Goal: Task Accomplishment & Management: Use online tool/utility

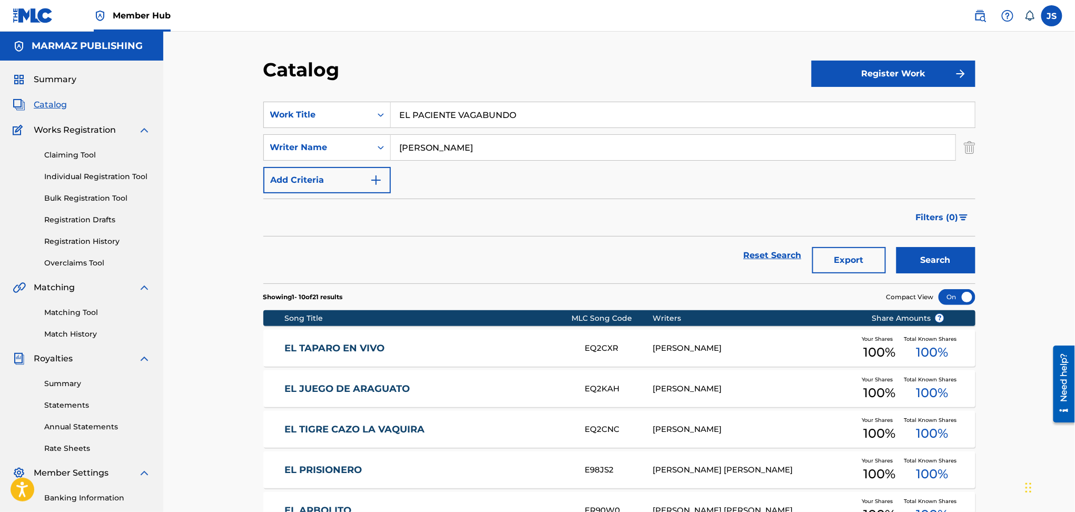
drag, startPoint x: 527, startPoint y: 108, endPoint x: 488, endPoint y: 79, distance: 49.0
click at [382, 116] on div "SearchWithCriteria93b5de38-62a4-4177-ab03-742c480f9f2b Work Title EL PACIENTE V…" at bounding box center [619, 115] width 712 height 26
paste input "QUE TE PASA COLEADOR"
type input "QUE TE PASA COLEADOR"
click at [561, 71] on div "Catalog" at bounding box center [537, 73] width 548 height 31
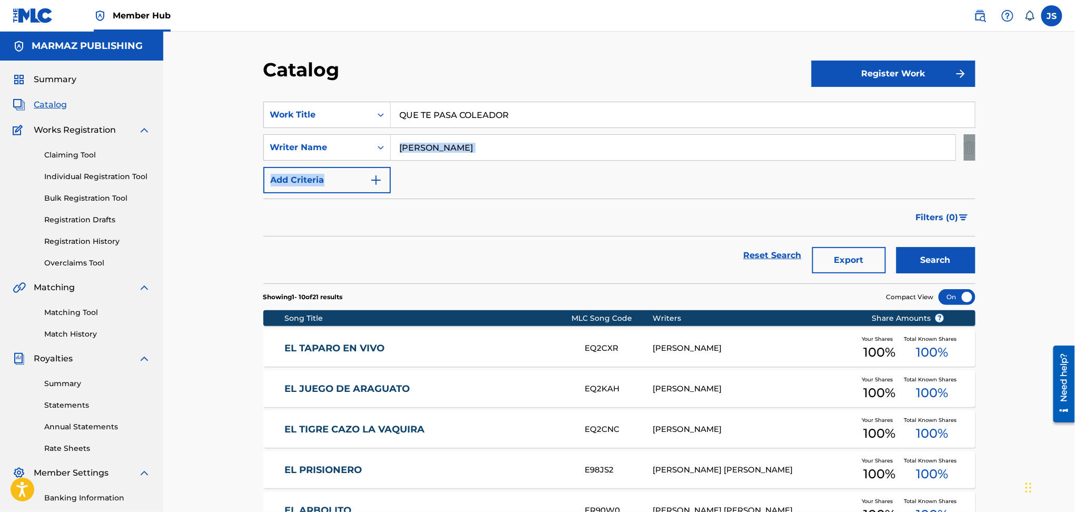
drag, startPoint x: 482, startPoint y: 159, endPoint x: 398, endPoint y: 152, distance: 84.6
click at [398, 152] on div "SearchWithCriteria93b5de38-62a4-4177-ab03-742c480f9f2b Work Title QUE TE PASA C…" at bounding box center [619, 148] width 712 height 92
drag, startPoint x: 571, startPoint y: 222, endPoint x: 666, endPoint y: 238, distance: 96.1
click at [574, 222] on div "Filters ( 0 )" at bounding box center [619, 218] width 712 height 38
drag, startPoint x: 516, startPoint y: 148, endPoint x: 536, endPoint y: 204, distance: 59.3
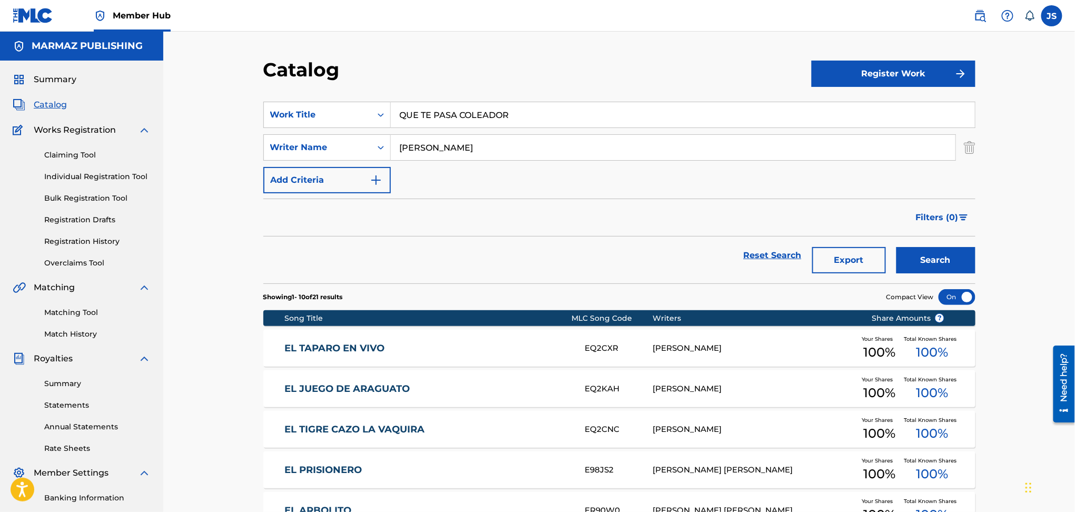
click at [366, 145] on div "SearchWithCriteria294fb10f-82f7-4786-b8e8-922de4582801 Writer Name [PERSON_NAME]" at bounding box center [619, 147] width 712 height 26
paste input "[PERSON_NAME]"
type input "[PERSON_NAME]"
click at [575, 222] on div "Filters ( 0 )" at bounding box center [619, 218] width 712 height 38
click at [956, 266] on button "Search" at bounding box center [935, 260] width 79 height 26
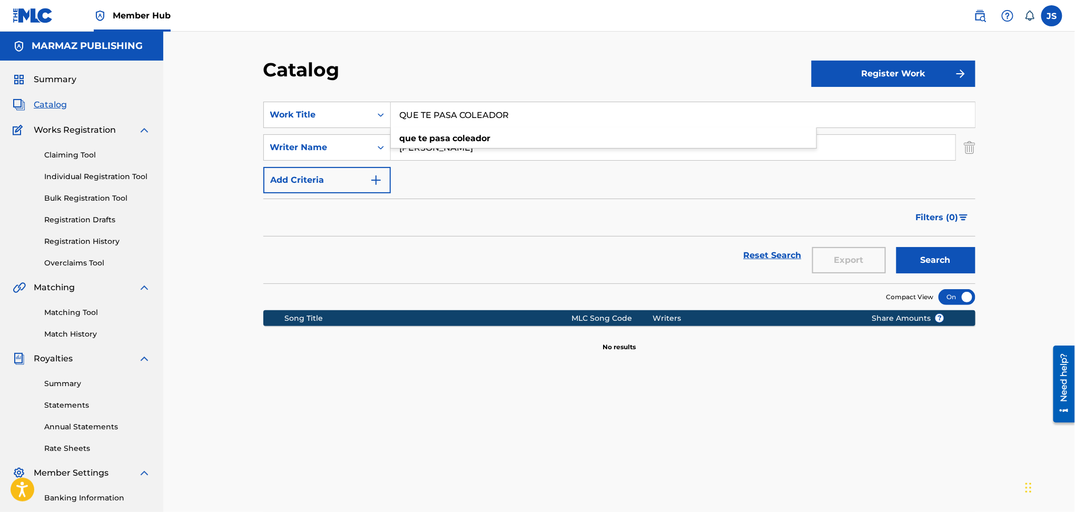
click at [501, 105] on input "QUE TE PASA COLEADOR" at bounding box center [683, 114] width 584 height 25
drag, startPoint x: 413, startPoint y: 120, endPoint x: 338, endPoint y: 114, distance: 75.0
click at [338, 116] on div "SearchWithCriteria93b5de38-62a4-4177-ab03-742c480f9f2b Work Title QUE TE PASA C…" at bounding box center [619, 115] width 712 height 26
click at [70, 314] on link "Matching Tool" at bounding box center [97, 312] width 106 height 11
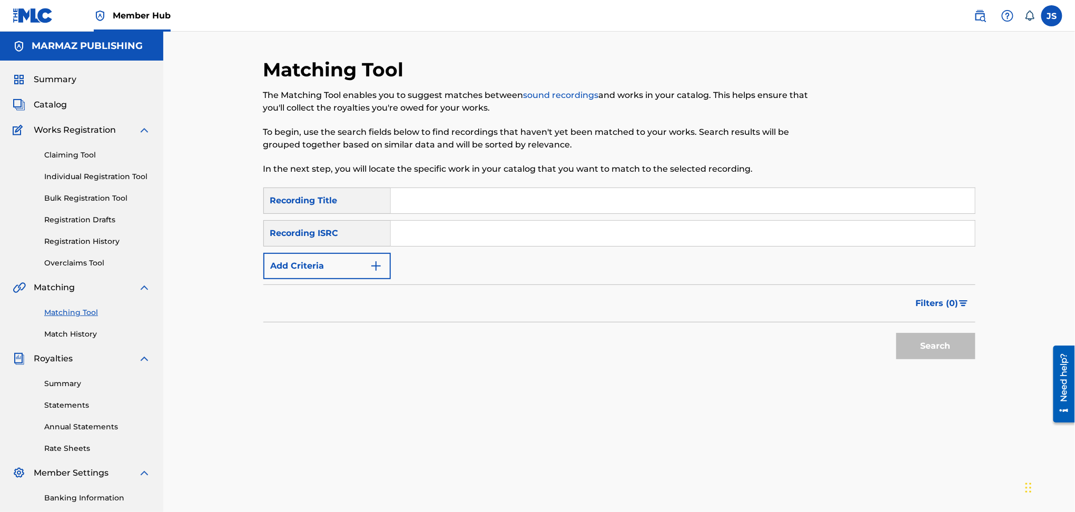
click at [411, 241] on input "Search Form" at bounding box center [683, 233] width 584 height 25
paste input "QZNW72338970"
type input "QZNW72338970"
click at [966, 346] on button "Search" at bounding box center [935, 346] width 79 height 26
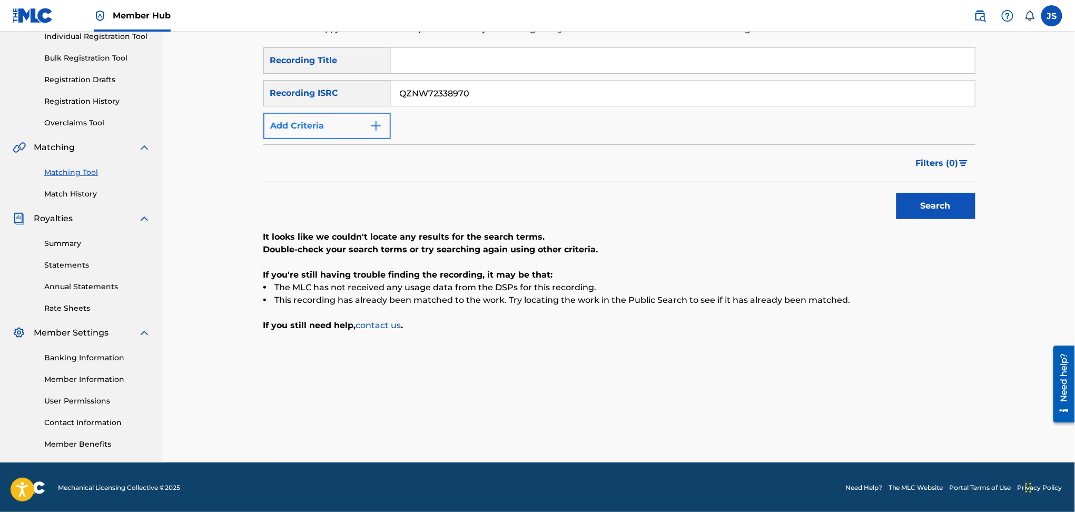
drag, startPoint x: 306, startPoint y: 113, endPoint x: 299, endPoint y: 113, distance: 6.8
click at [303, 113] on div "SearchWithCriteria0a07008c-30da-4bba-8e86-5581cd122878 Recording Title SearchWi…" at bounding box center [619, 93] width 712 height 92
click at [965, 223] on div "Search" at bounding box center [933, 203] width 84 height 42
click at [964, 209] on button "Search" at bounding box center [935, 206] width 79 height 26
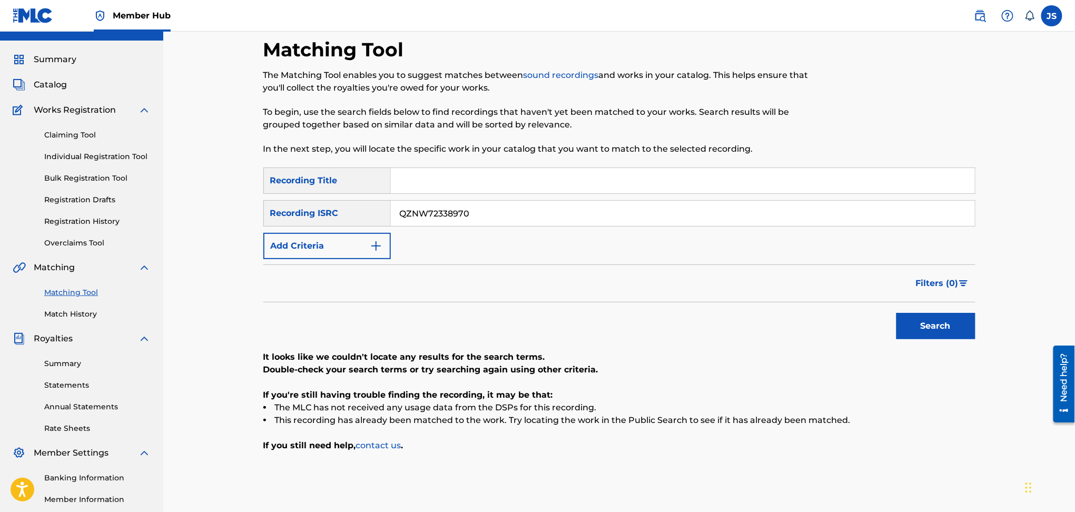
scroll to position [0, 0]
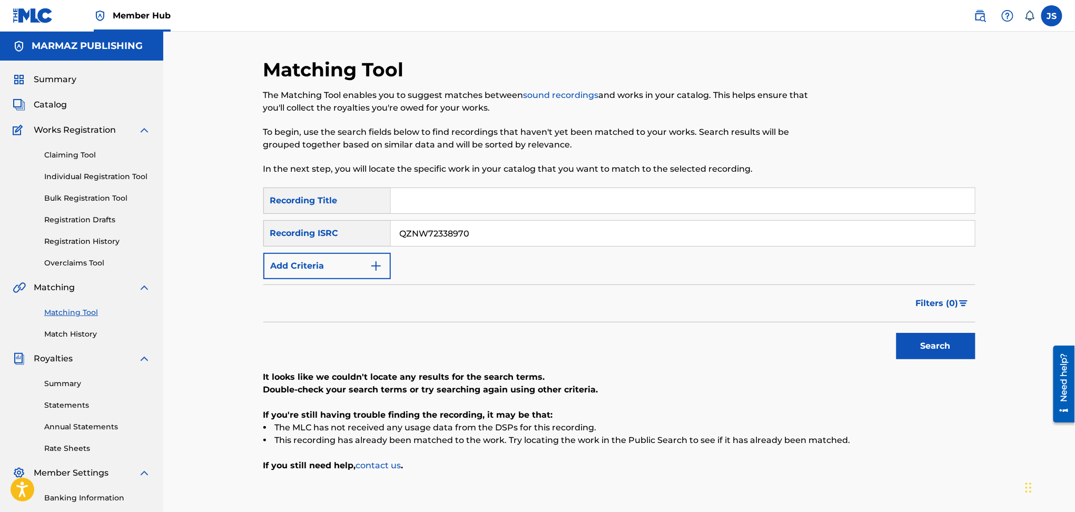
click at [53, 96] on div "Summary Catalog Works Registration Claiming Tool Individual Registration Tool B…" at bounding box center [81, 332] width 163 height 542
click at [53, 103] on span "Catalog" at bounding box center [50, 104] width 33 height 13
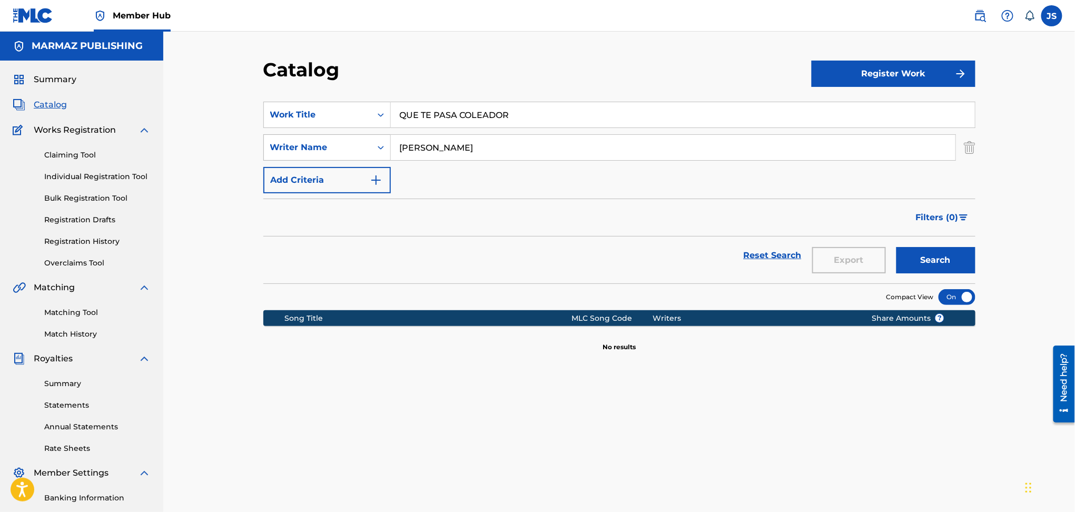
click at [371, 140] on div "Search Form" at bounding box center [380, 147] width 19 height 19
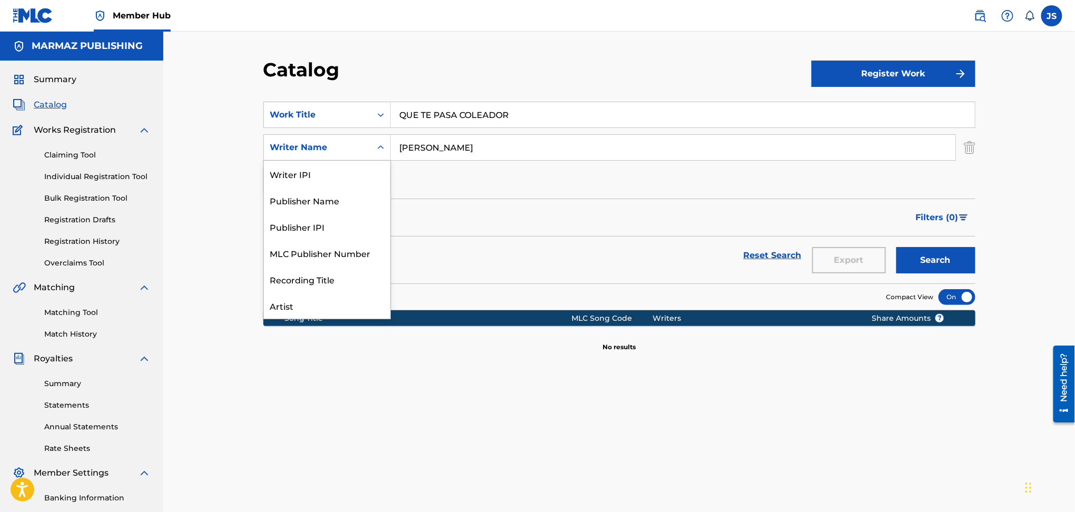
scroll to position [53, 0]
click at [329, 274] on div "ISRC" at bounding box center [327, 279] width 126 height 26
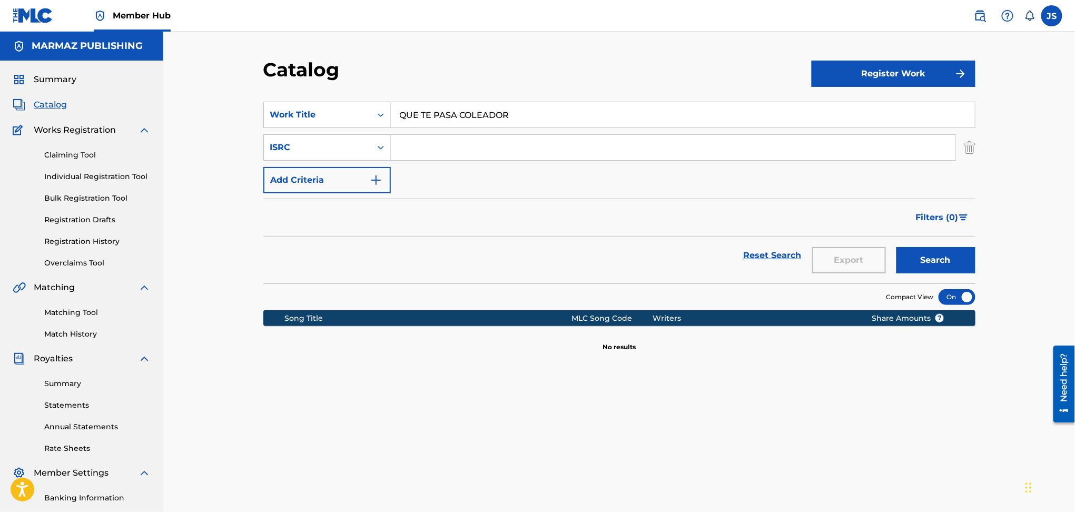
click at [459, 150] on input "Search Form" at bounding box center [673, 147] width 565 height 25
paste input "QZNW72338970"
type input "QZNW72338970"
click at [400, 238] on div "Reset Search Export Search" at bounding box center [619, 255] width 712 height 38
click at [975, 253] on div "Catalog Register Work SearchWithCriteria93b5de38-62a4-4177-ab03-742c480f9f2b Wo…" at bounding box center [619, 330] width 737 height 545
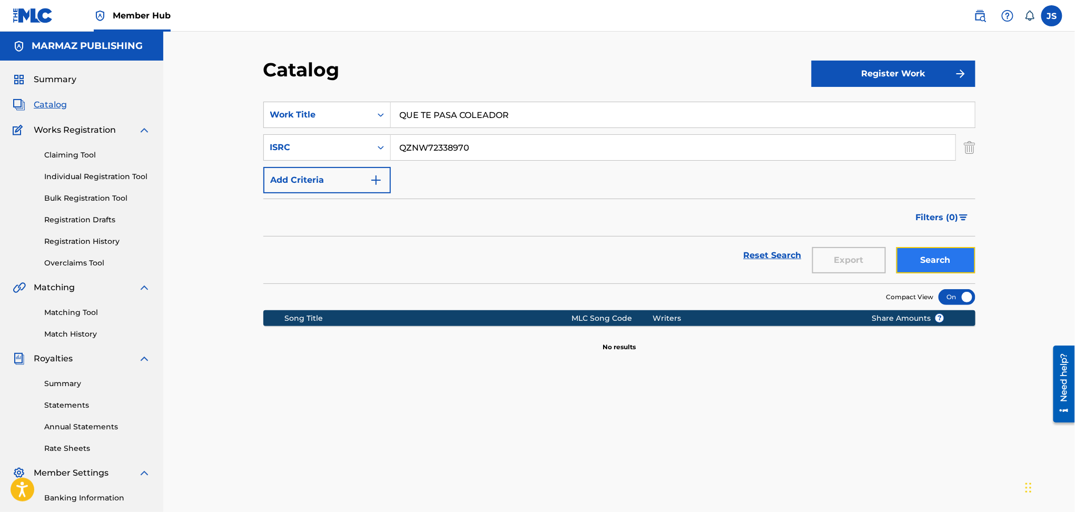
click at [967, 260] on button "Search" at bounding box center [935, 260] width 79 height 26
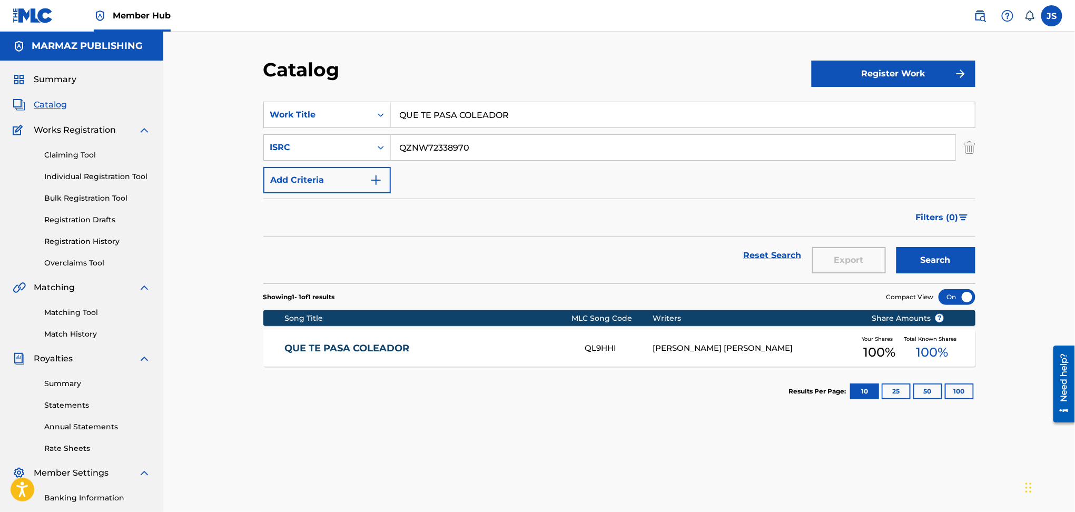
click at [367, 342] on link "QUE TE PASA COLEADOR" at bounding box center [427, 348] width 287 height 12
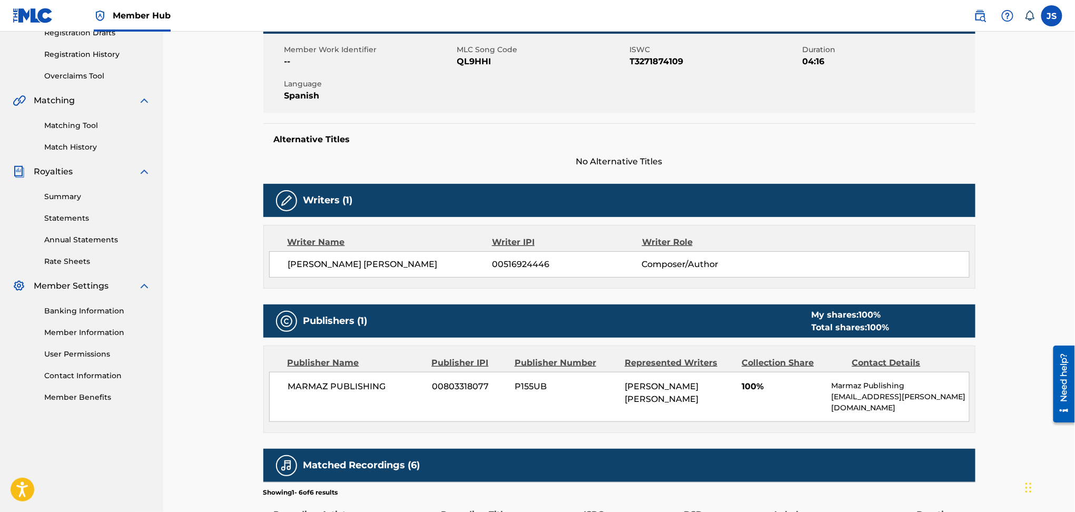
scroll to position [161, 0]
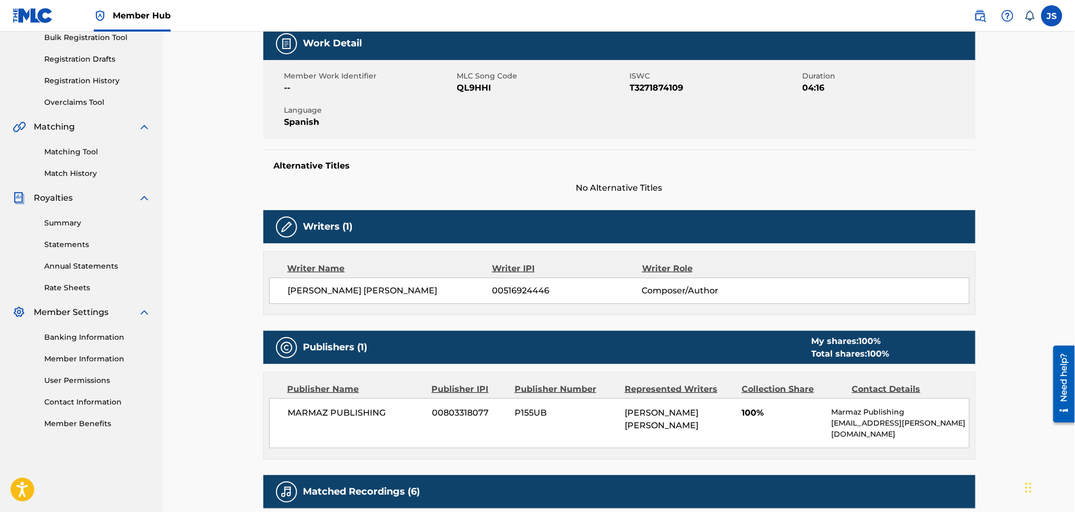
click at [651, 85] on span "T3271874109" at bounding box center [715, 88] width 170 height 13
copy span "T3271874109"
click at [473, 88] on span "QL9HHI" at bounding box center [542, 88] width 170 height 13
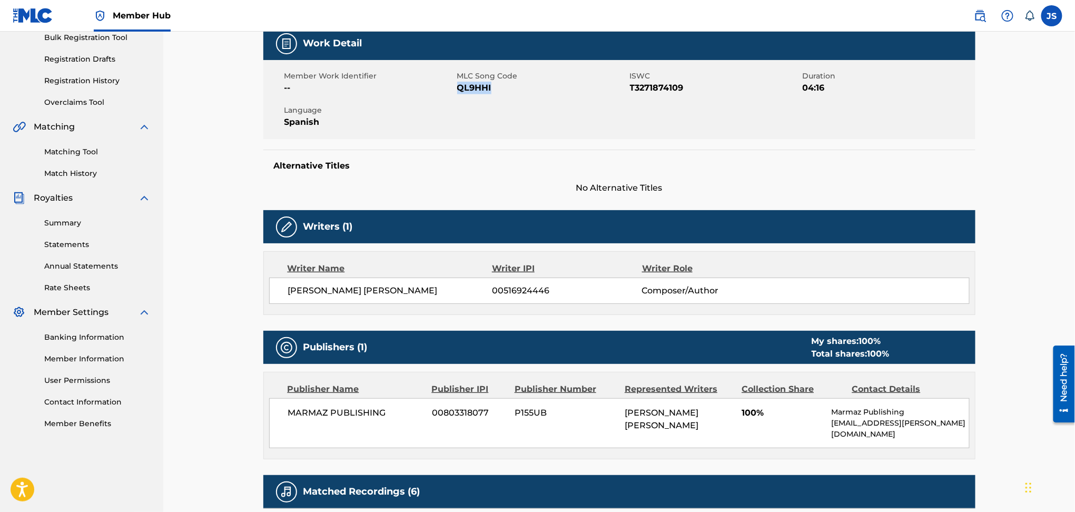
copy span "QL9HHI"
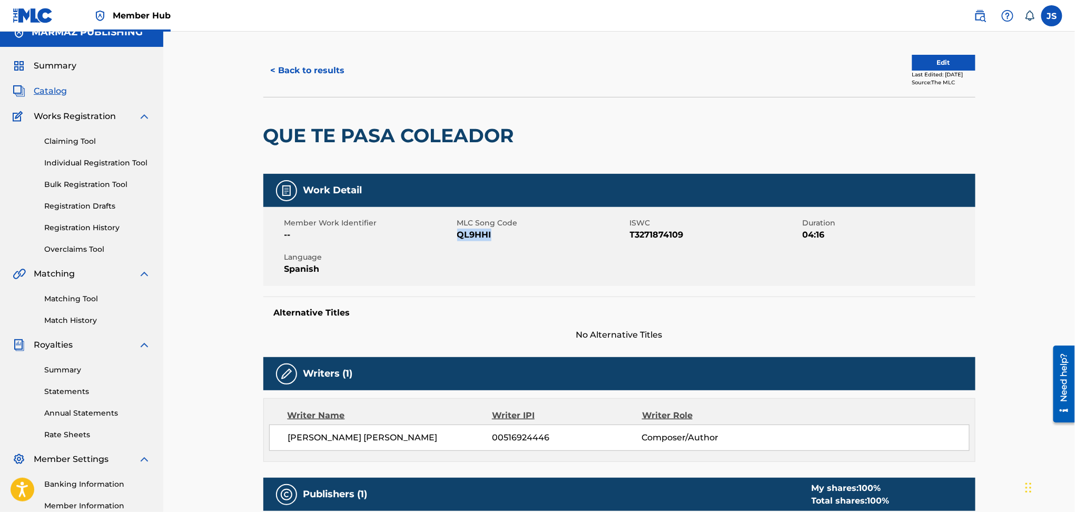
scroll to position [0, 0]
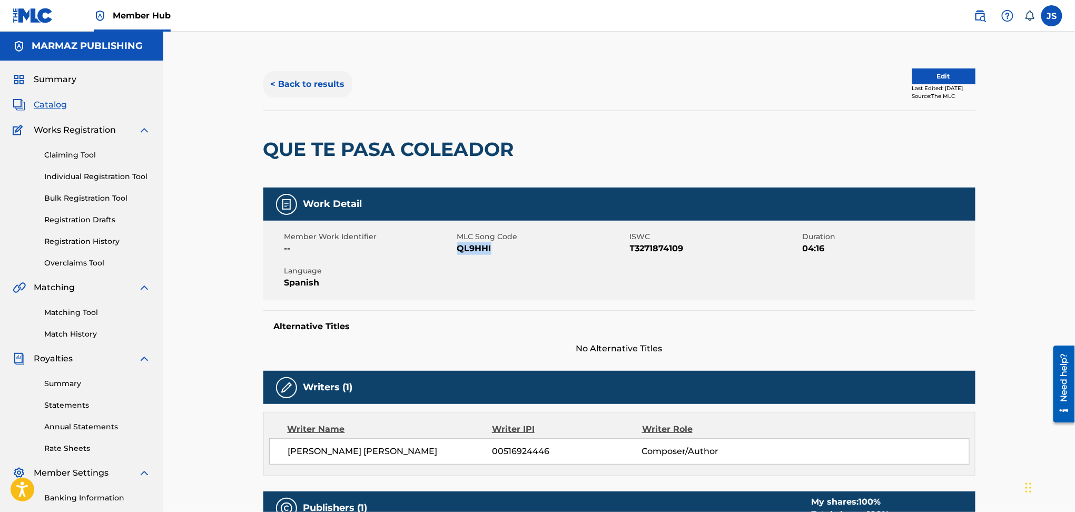
click at [337, 80] on button "< Back to results" at bounding box center [307, 84] width 89 height 26
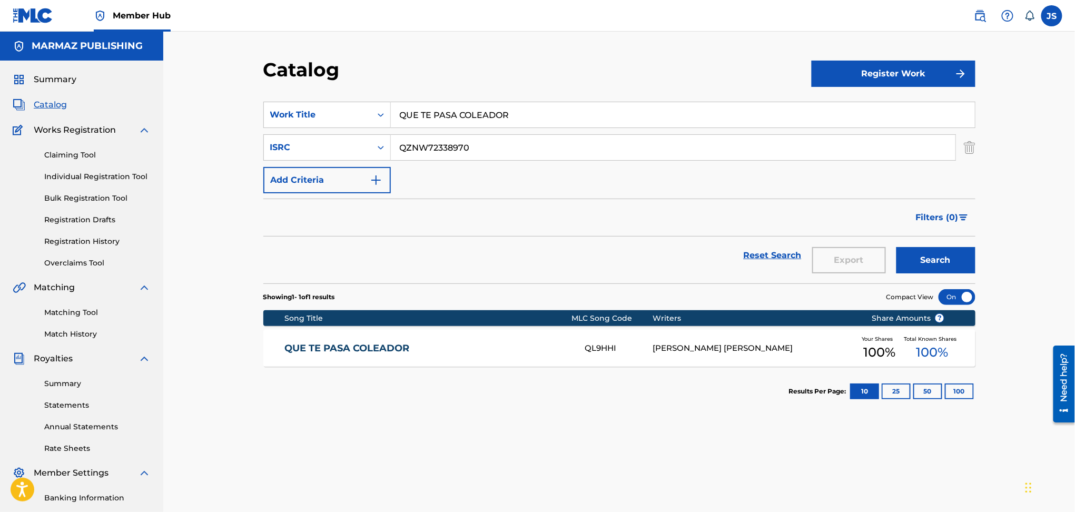
drag, startPoint x: 359, startPoint y: 119, endPoint x: 447, endPoint y: 71, distance: 100.0
click at [342, 115] on div "SearchWithCriteria93b5de38-62a4-4177-ab03-742c480f9f2b Work Title QUE TE PASA C…" at bounding box center [619, 115] width 712 height 26
paste input "A UN CABALLO Y SU NOBLEZA"
type input "A UN CABALLO Y SU NOBLEZA"
click at [447, 71] on div "Catalog" at bounding box center [537, 73] width 548 height 31
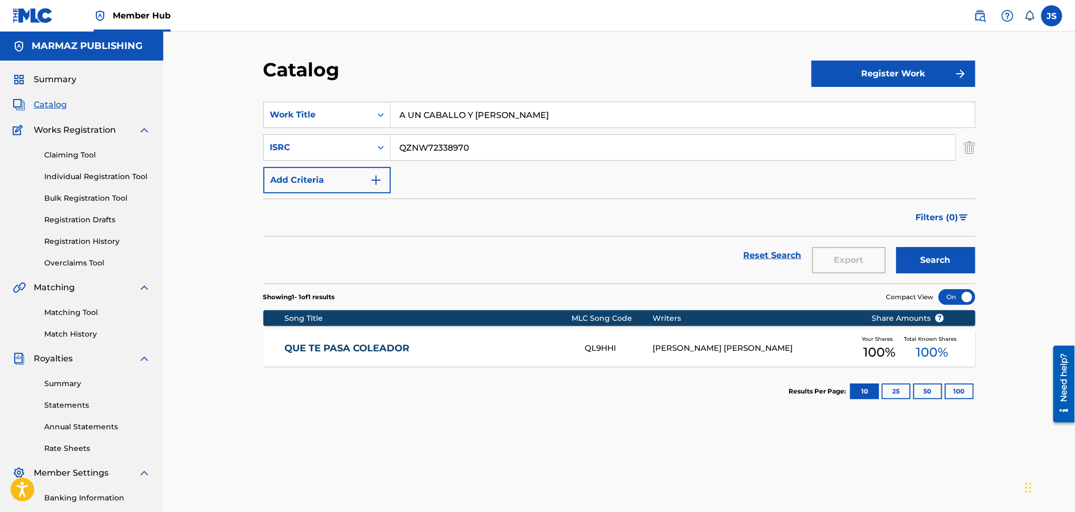
drag, startPoint x: 499, startPoint y: 140, endPoint x: 398, endPoint y: 126, distance: 102.0
click at [393, 136] on input "QZNW72338970" at bounding box center [673, 147] width 565 height 25
paste input "9"
type input "QZNW72338979"
click at [486, 50] on div "Catalog Register Work SearchWithCriteria93b5de38-62a4-4177-ab03-742c480f9f2b Wo…" at bounding box center [619, 317] width 912 height 571
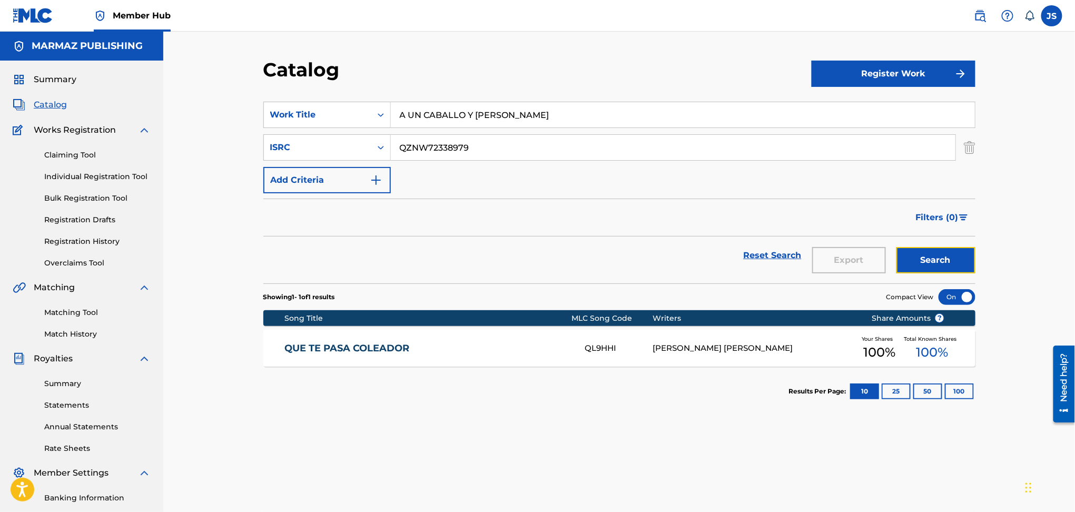
click at [961, 255] on button "Search" at bounding box center [935, 260] width 79 height 26
click at [381, 345] on link "A UN CABALLO Y SU NOBLEZA" at bounding box center [427, 348] width 287 height 12
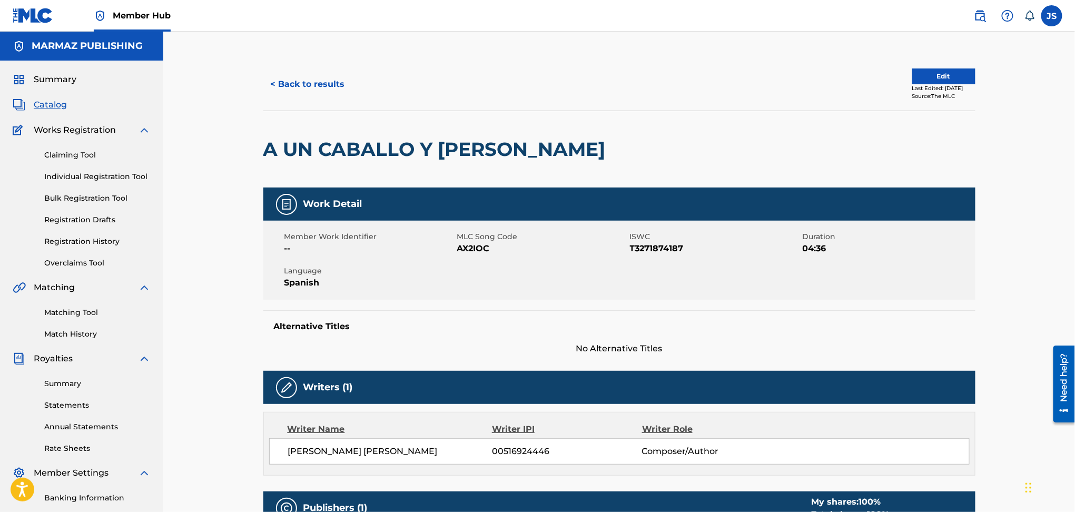
click at [636, 247] on span "T3271874187" at bounding box center [715, 248] width 170 height 13
copy span "T3271874187"
click at [459, 248] on span "AX2IOC" at bounding box center [542, 248] width 170 height 13
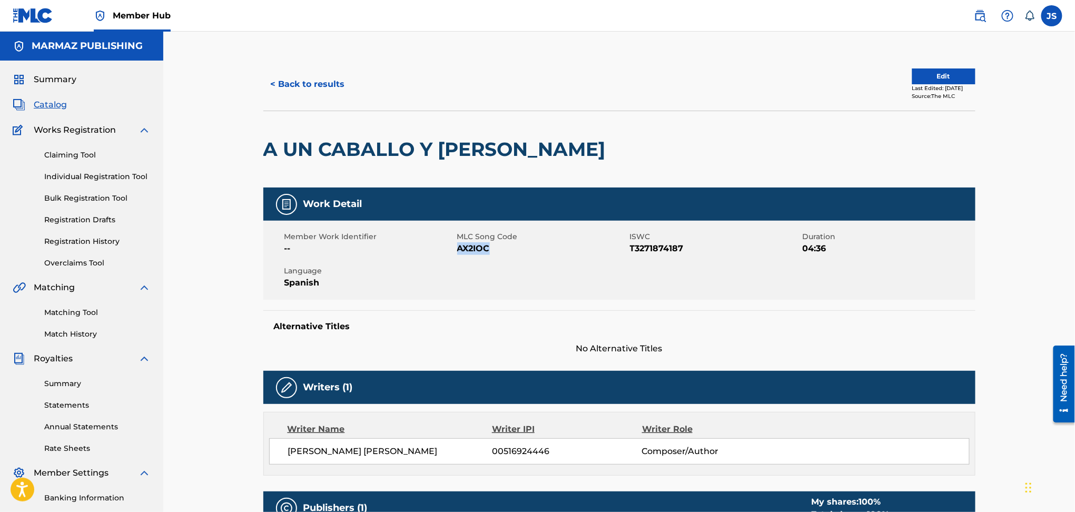
copy span "AX2IOC"
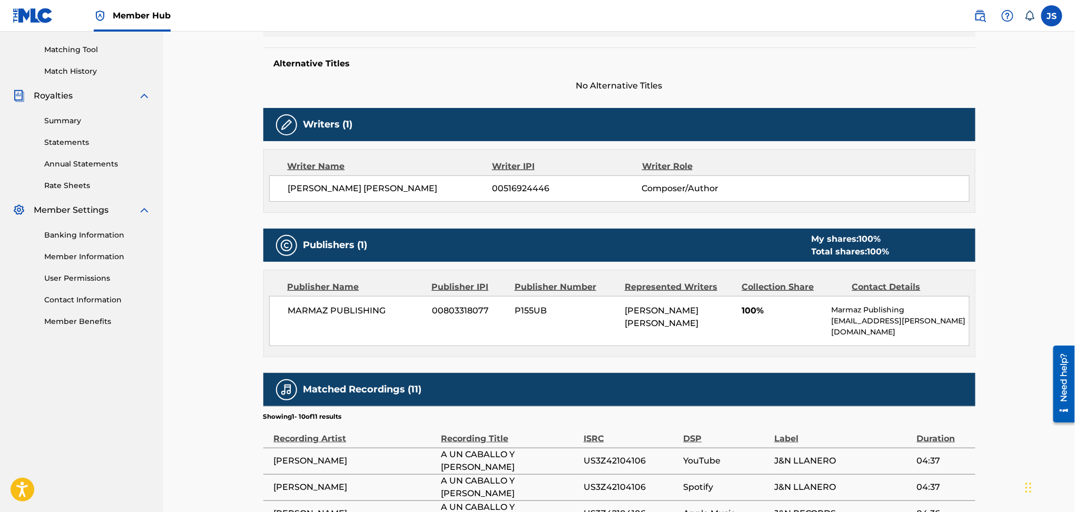
scroll to position [140, 0]
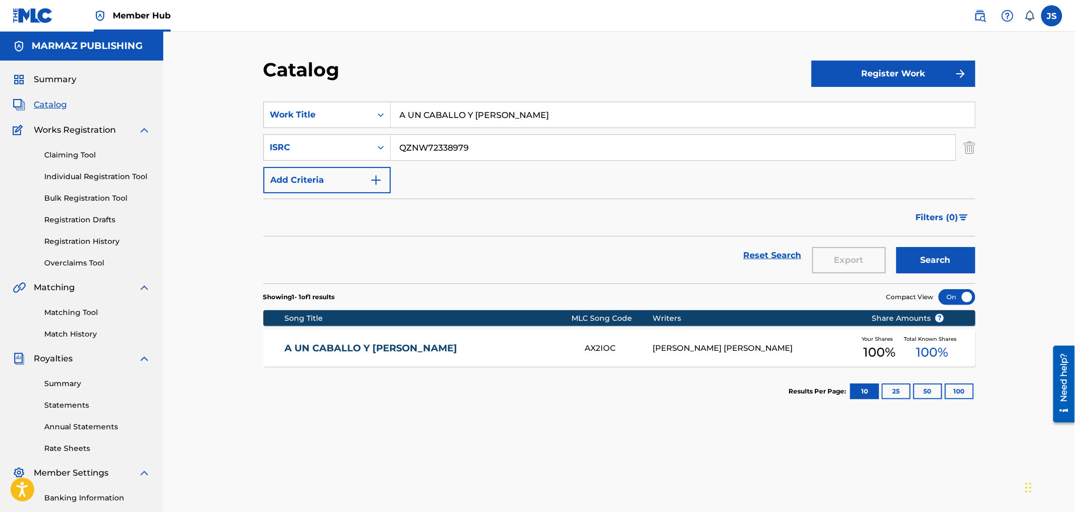
drag, startPoint x: 551, startPoint y: 122, endPoint x: 333, endPoint y: 131, distance: 218.8
click at [333, 131] on div "SearchWithCriteria93b5de38-62a4-4177-ab03-742c480f9f2b Work Title A UN CABALLO …" at bounding box center [619, 148] width 712 height 92
paste input "MOR CONSTANCIA Y EMPEÑO"
type input "AMOR CONSTANCIA Y EMPEÑO"
click at [484, 61] on div "Catalog" at bounding box center [537, 73] width 548 height 31
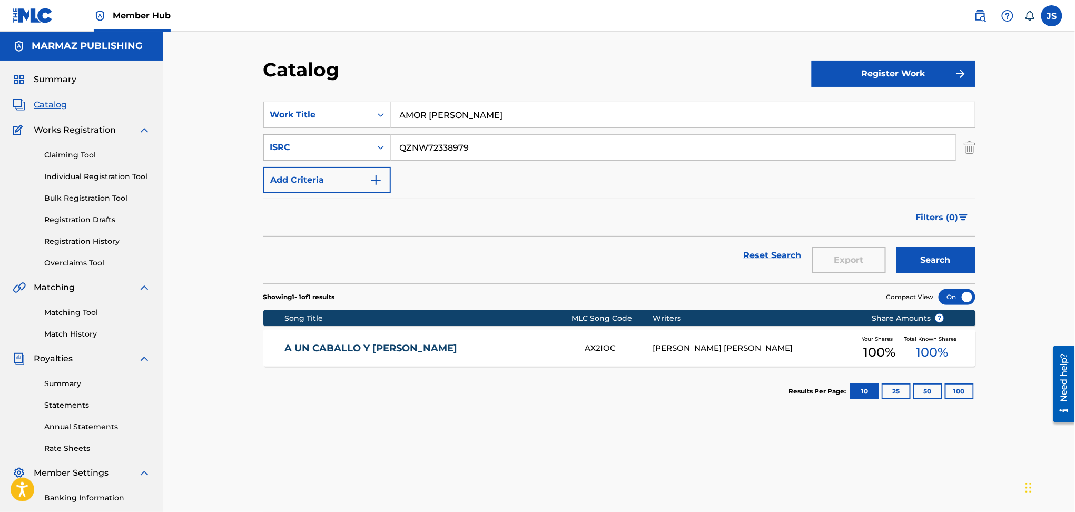
paste input "UKXN22348894"
drag, startPoint x: 485, startPoint y: 154, endPoint x: 352, endPoint y: 151, distance: 132.2
click at [352, 151] on div "SearchWithCriteriad1a5a373-1f16-4a0b-93f0-c8b120442e5e ISRC QZNW72338979" at bounding box center [619, 147] width 712 height 26
type input "UKXN22348894"
click at [511, 197] on form "SearchWithCriteria93b5de38-62a4-4177-ab03-742c480f9f2b Work Title AMOR CONSTANC…" at bounding box center [619, 193] width 712 height 182
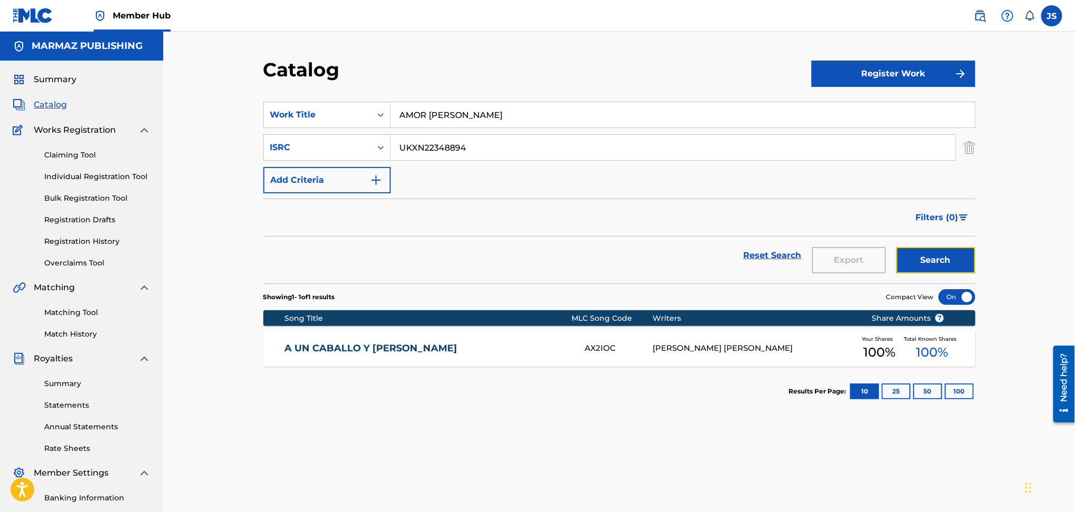
drag, startPoint x: 930, startPoint y: 254, endPoint x: 929, endPoint y: 263, distance: 9.1
click at [930, 254] on button "Search" at bounding box center [935, 260] width 79 height 26
click at [391, 357] on div "AMOR CONSTANCIA Y EMPEÑO AW8M05 JOSE ROLANDO DIAZ ANARE Your Shares 100 % Total…" at bounding box center [619, 348] width 712 height 37
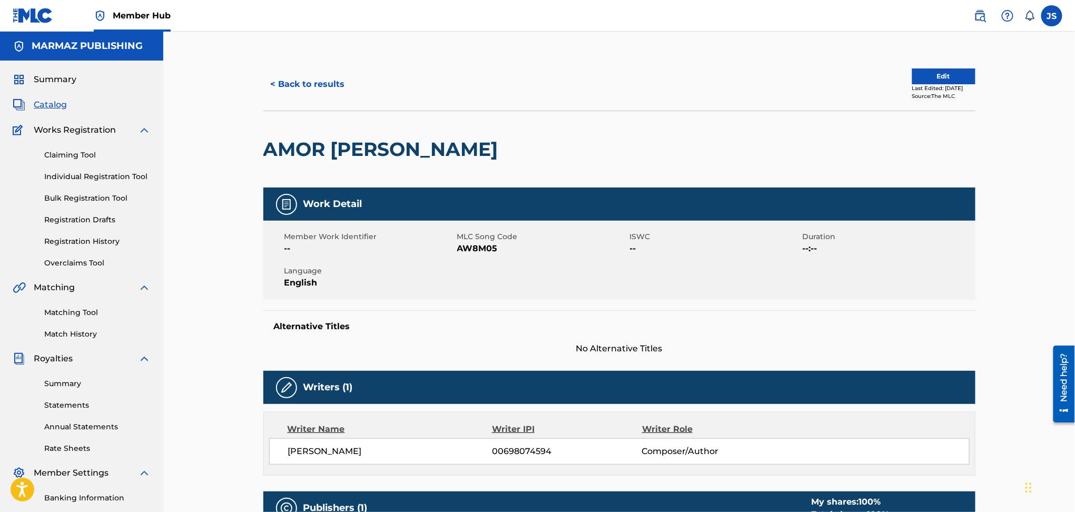
click at [486, 253] on span "AW8M05" at bounding box center [542, 248] width 170 height 13
copy span "AW8M05"
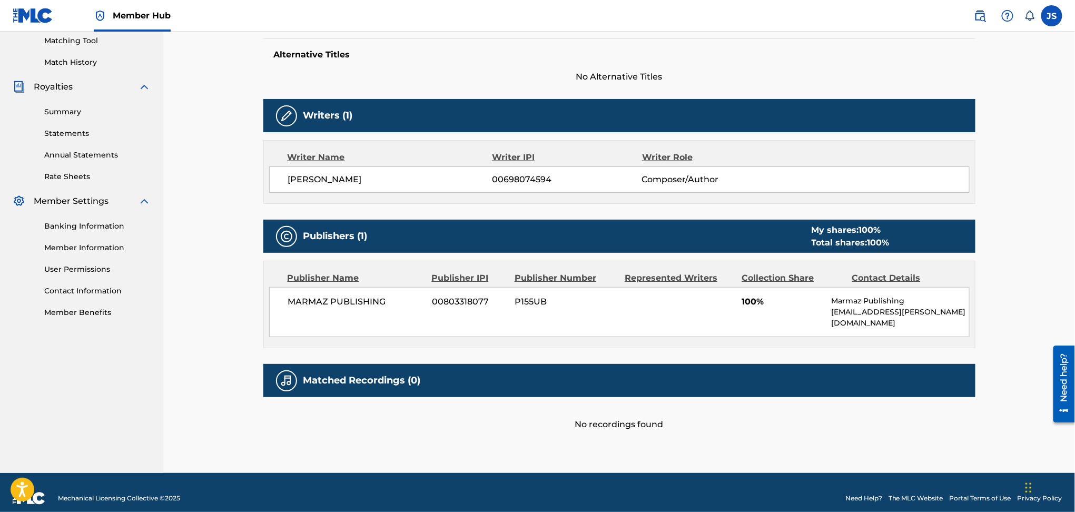
scroll to position [61, 0]
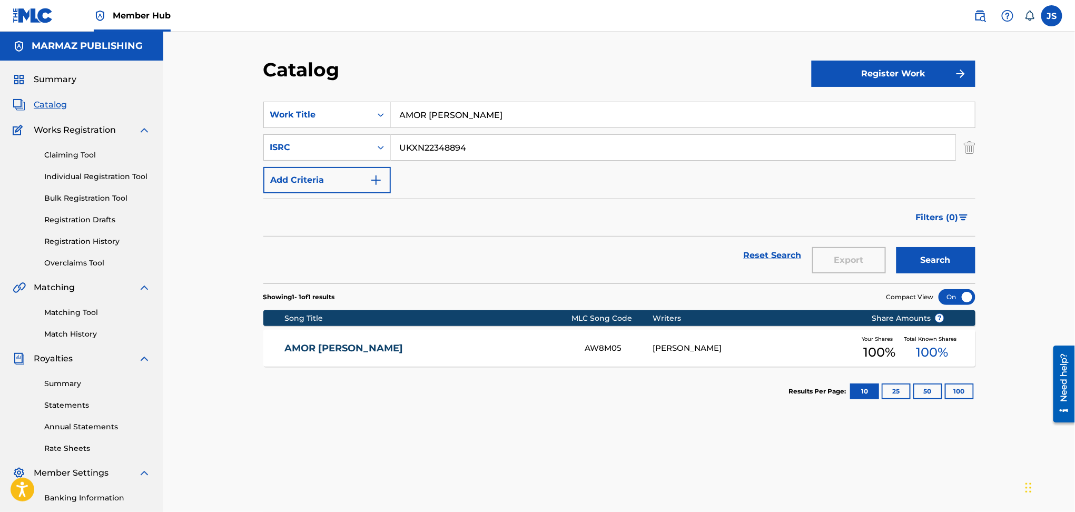
drag, startPoint x: 541, startPoint y: 114, endPoint x: 374, endPoint y: 130, distance: 167.7
click at [374, 130] on div "SearchWithCriteria93b5de38-62a4-4177-ab03-742c480f9f2b Work Title AMOR CONSTANC…" at bounding box center [619, 148] width 712 height 92
paste input "EL FANGO DE LAS [PERSON_NAME]"
type input "EL FANGO DE LAS [PERSON_NAME]"
drag, startPoint x: 472, startPoint y: 155, endPoint x: 329, endPoint y: 171, distance: 144.6
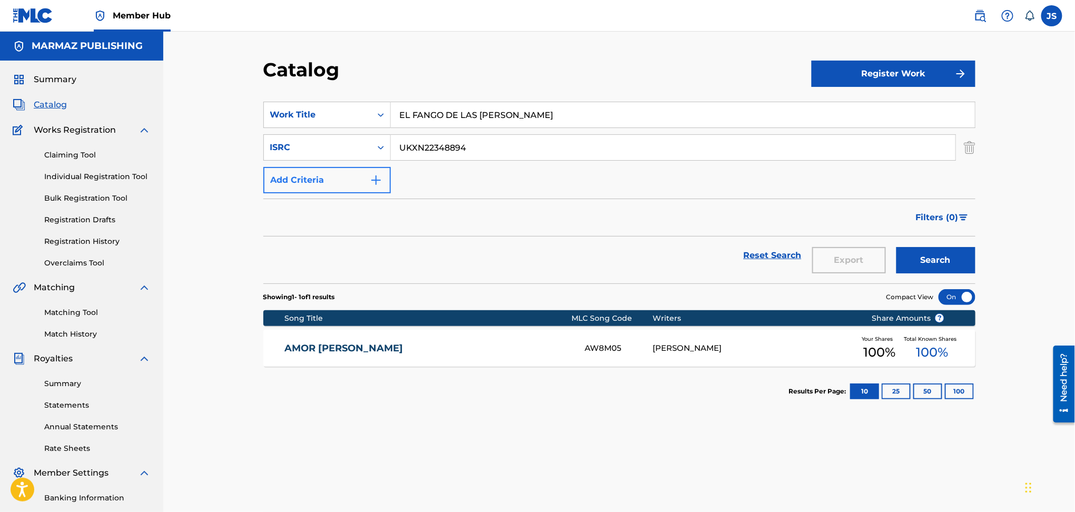
click at [329, 171] on div "SearchWithCriteria93b5de38-62a4-4177-ab03-742c480f9f2b Work Title EL FANGO DE L…" at bounding box center [619, 148] width 712 height 92
paste input "QZ5AB1808025"
type input "QZ5AB1808025"
drag, startPoint x: 506, startPoint y: 208, endPoint x: 883, endPoint y: 252, distance: 379.7
click at [509, 208] on div "Filters ( 0 )" at bounding box center [619, 218] width 712 height 38
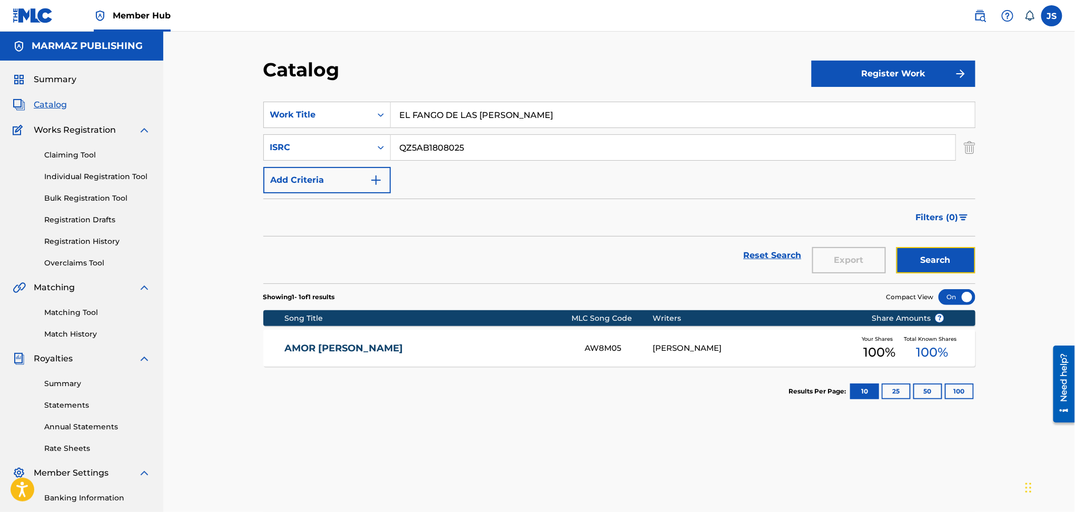
click at [912, 256] on button "Search" at bounding box center [935, 260] width 79 height 26
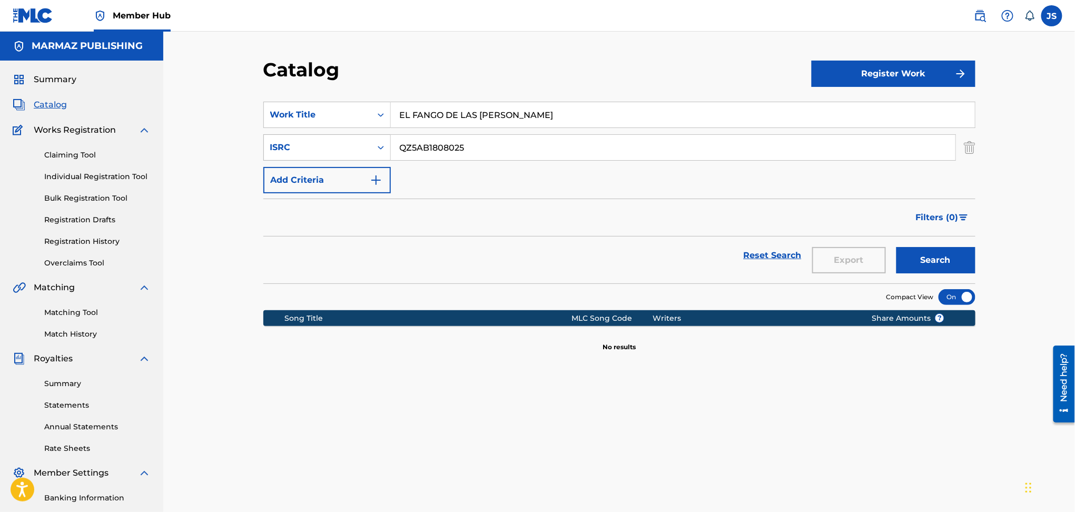
drag, startPoint x: 420, startPoint y: 152, endPoint x: 346, endPoint y: 152, distance: 74.3
click at [347, 152] on div "SearchWithCriteriad1a5a373-1f16-4a0b-93f0-c8b120442e5e ISRC QZ5AB1808025" at bounding box center [619, 147] width 712 height 26
click at [346, 152] on div "ISRC" at bounding box center [317, 147] width 95 height 13
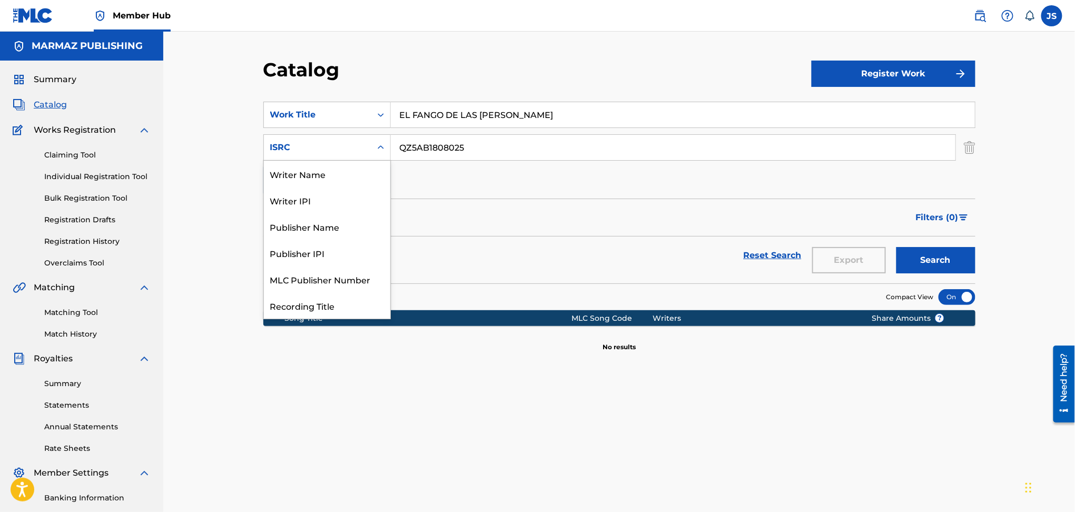
scroll to position [53, 0]
click at [349, 179] on div "Publisher Name" at bounding box center [327, 174] width 126 height 26
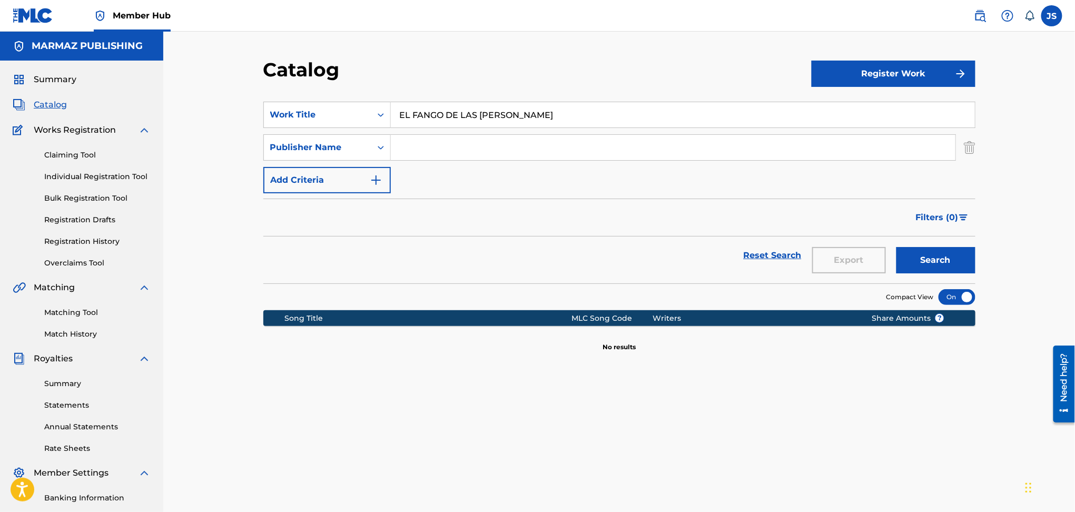
click at [451, 148] on input "Search Form" at bounding box center [673, 147] width 565 height 25
type input "MARMAZ"
click at [896, 247] on button "Search" at bounding box center [935, 260] width 79 height 26
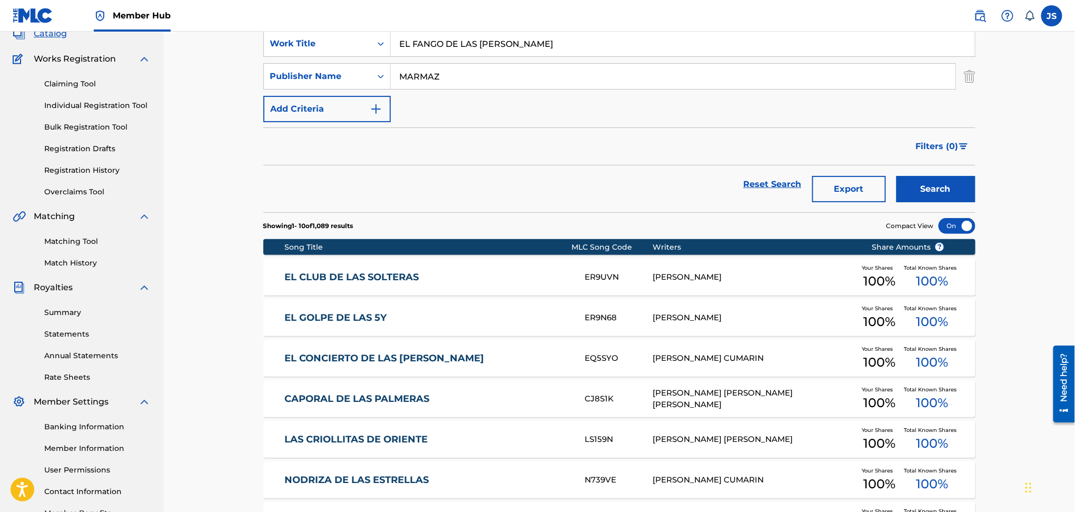
scroll to position [0, 0]
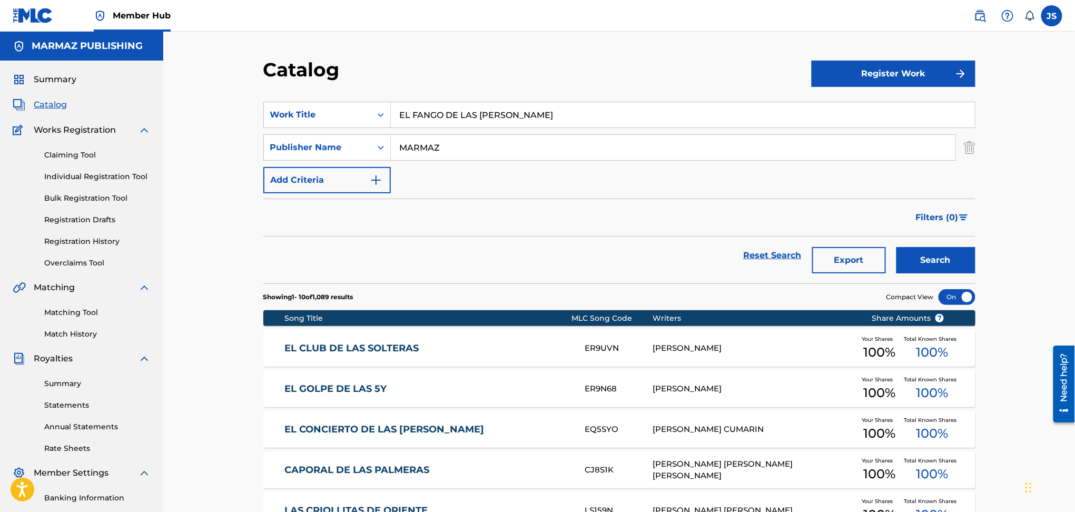
drag, startPoint x: 524, startPoint y: 123, endPoint x: 246, endPoint y: 129, distance: 278.2
click at [246, 129] on div "Catalog Register Work SearchWithCriteria93b5de38-62a4-4177-ab03-742c480f9f2b Wo…" at bounding box center [619, 409] width 912 height 754
drag, startPoint x: 491, startPoint y: 155, endPoint x: 361, endPoint y: 160, distance: 130.2
click at [361, 160] on div "SearchWithCriteria55bf8558-bddc-49fa-8c43-1ef6b192ca00 Publisher Name MARMAZ" at bounding box center [619, 147] width 712 height 26
drag, startPoint x: 535, startPoint y: 116, endPoint x: 318, endPoint y: 127, distance: 217.8
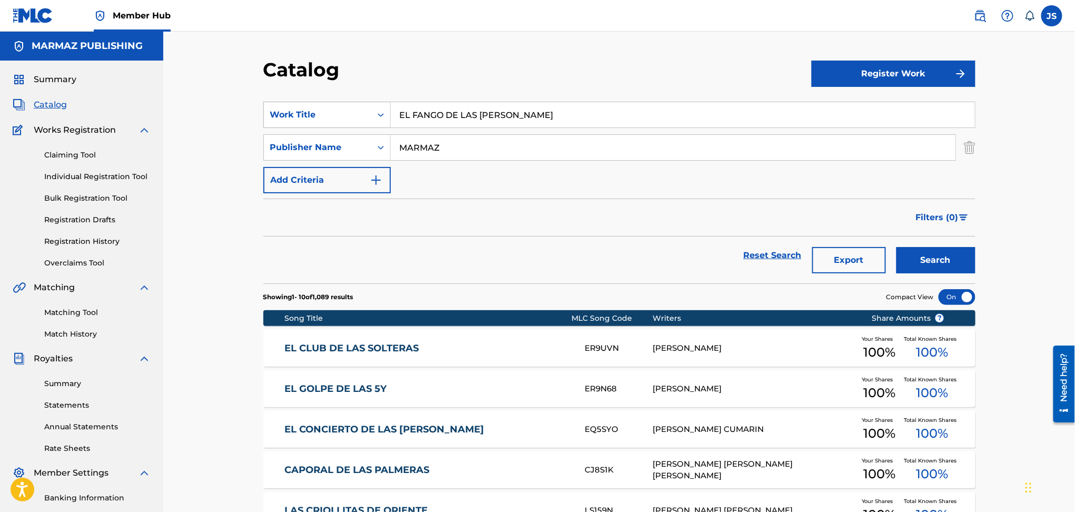
click at [318, 127] on div "SearchWithCriteria93b5de38-62a4-4177-ab03-742c480f9f2b Work Title EL FANGO DE L…" at bounding box center [619, 115] width 712 height 26
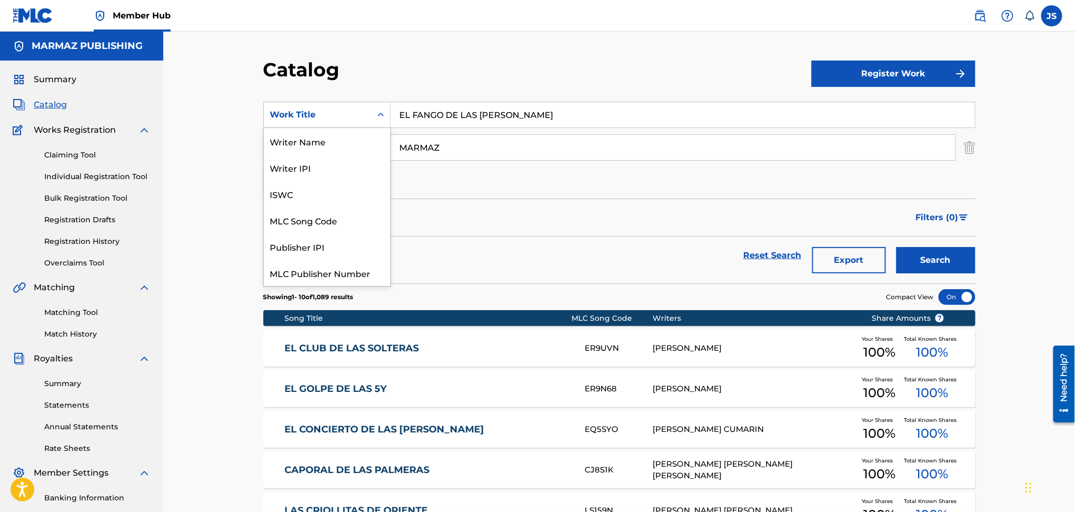
click at [345, 108] on div "Work Title" at bounding box center [317, 114] width 95 height 13
click at [337, 245] on div "ISRC" at bounding box center [327, 246] width 126 height 26
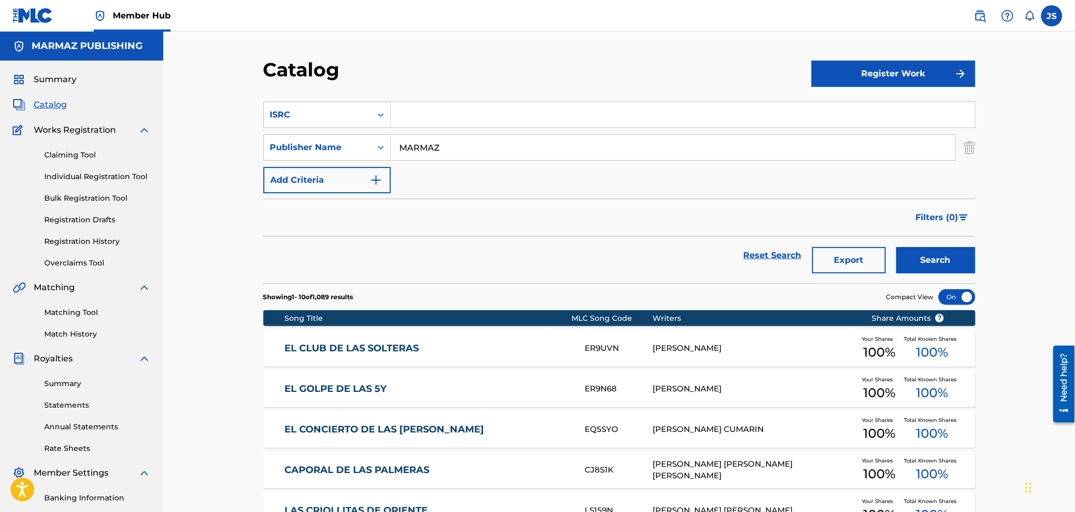
click at [457, 116] on input "Search Form" at bounding box center [683, 114] width 584 height 25
paste input "QM4TW2535611"
type input "QM4TW2535611"
drag, startPoint x: 541, startPoint y: 75, endPoint x: 607, endPoint y: 77, distance: 65.3
click at [550, 75] on div "Catalog" at bounding box center [537, 73] width 548 height 31
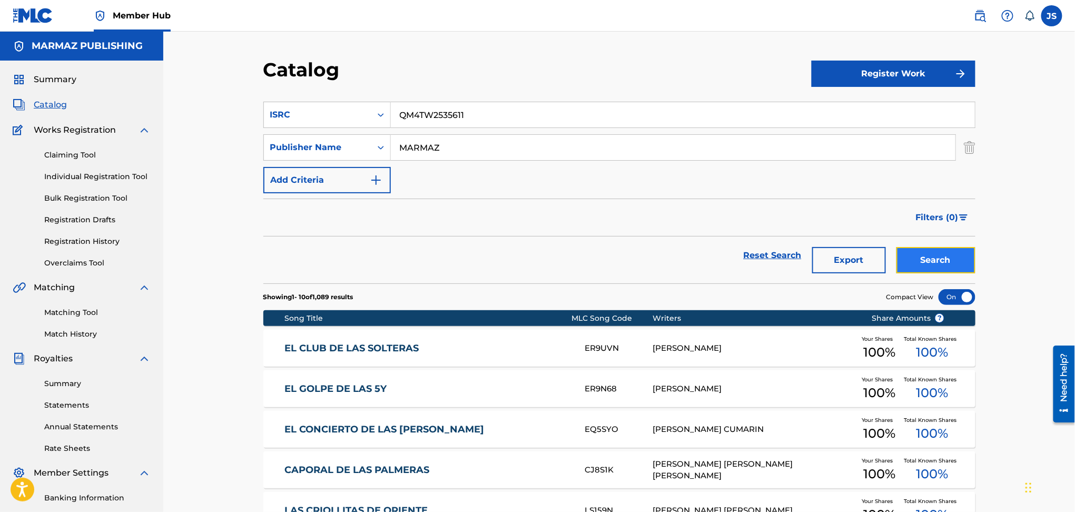
click at [936, 263] on button "Search" at bounding box center [935, 260] width 79 height 26
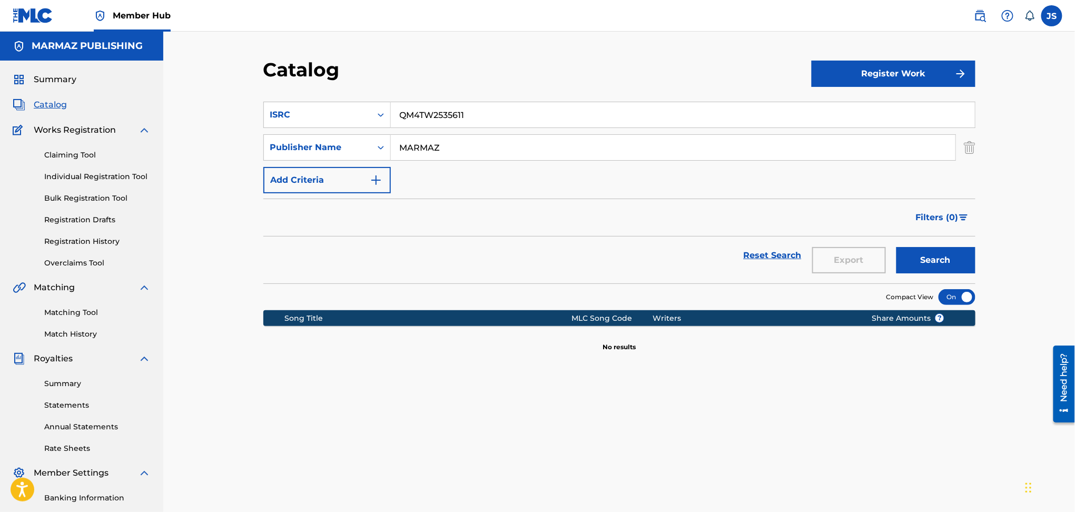
drag, startPoint x: 479, startPoint y: 145, endPoint x: 262, endPoint y: 163, distance: 217.2
click at [262, 163] on div "Catalog Register Work SearchWithCriteria3bc73954-6e56-44f6-a3f2-0de1ef1cf9fb IS…" at bounding box center [619, 330] width 737 height 545
click at [896, 247] on button "Search" at bounding box center [935, 260] width 79 height 26
click at [966, 145] on img "Search Form" at bounding box center [970, 147] width 12 height 26
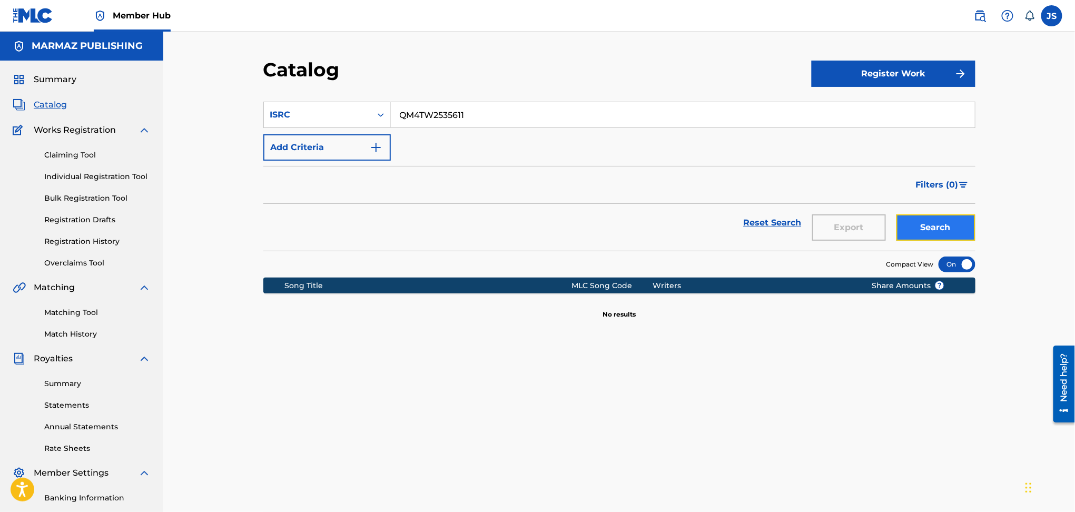
click at [940, 221] on button "Search" at bounding box center [935, 227] width 79 height 26
click at [87, 310] on link "Matching Tool" at bounding box center [97, 312] width 106 height 11
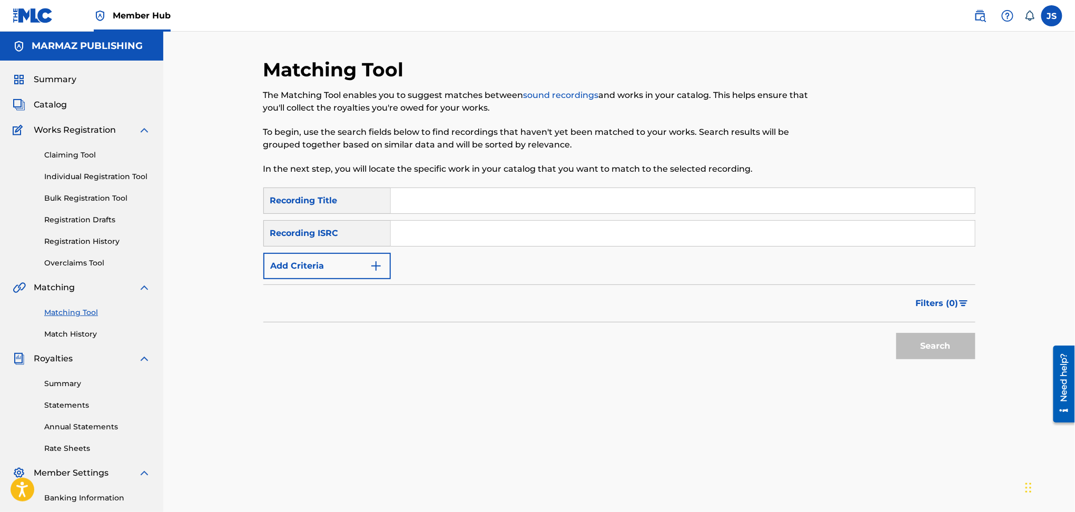
click at [478, 191] on input "Search Form" at bounding box center [683, 200] width 584 height 25
paste input "QM4TW2535611"
type input "QM4TW2535611"
click at [469, 223] on input "Search Form" at bounding box center [683, 233] width 584 height 25
paste input "QM4TW2535611"
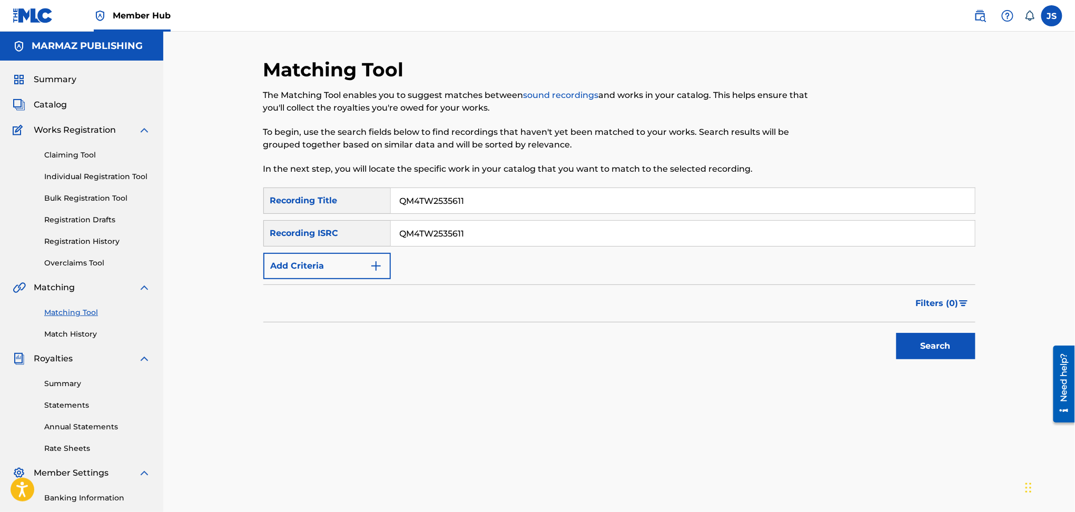
type input "QM4TW2535611"
drag, startPoint x: 426, startPoint y: 213, endPoint x: 330, endPoint y: 221, distance: 96.1
click at [346, 219] on div "SearchWithCriteria0a07008c-30da-4bba-8e86-5581cd122878 Recording Title QM4TW253…" at bounding box center [619, 233] width 712 height 92
click at [896, 333] on button "Search" at bounding box center [935, 346] width 79 height 26
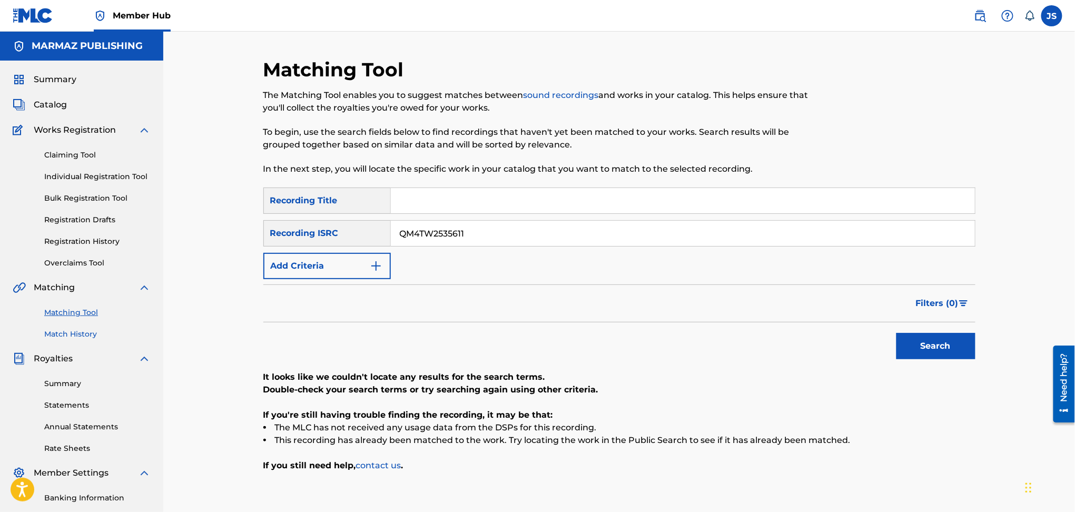
click at [85, 333] on link "Match History" at bounding box center [97, 334] width 106 height 11
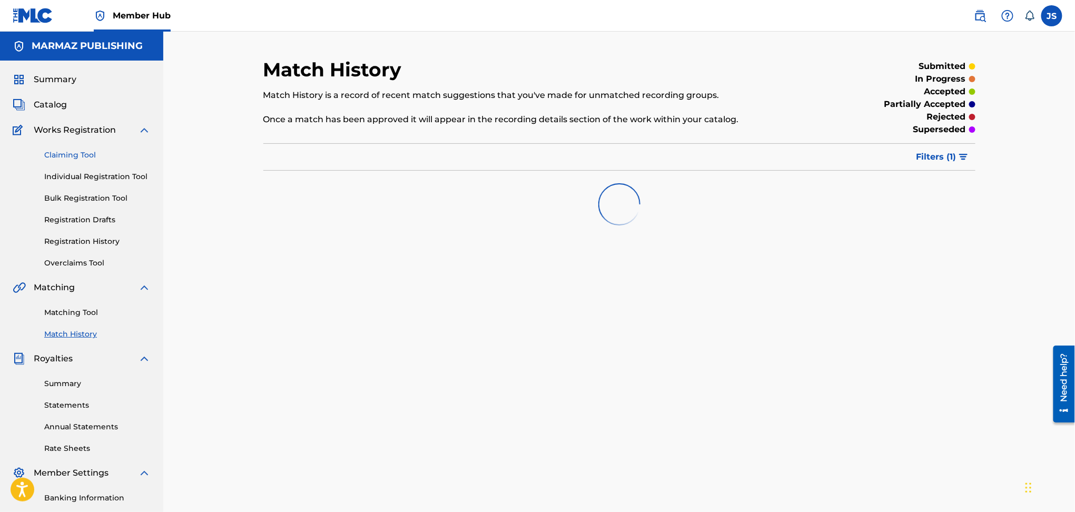
click at [56, 155] on link "Claiming Tool" at bounding box center [97, 155] width 106 height 11
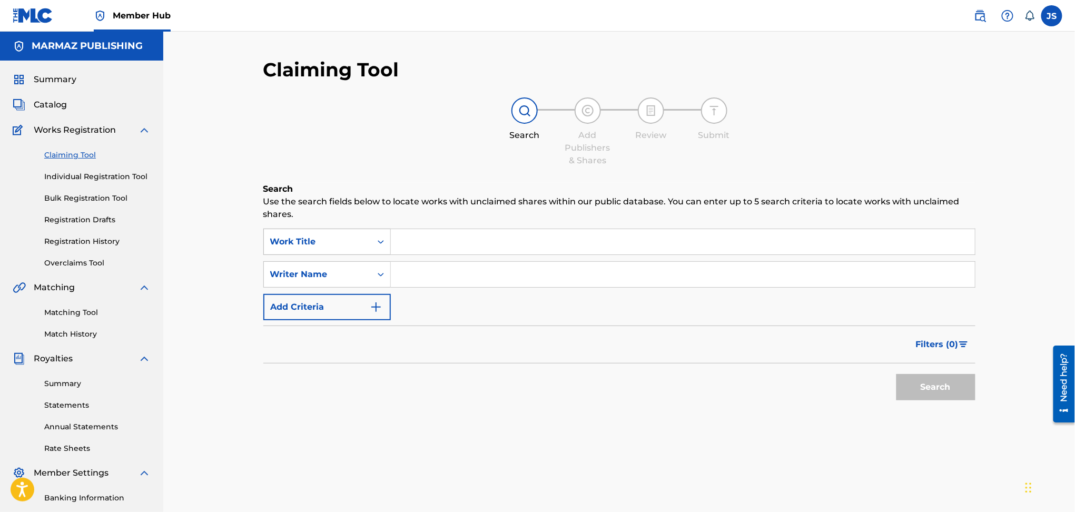
click at [381, 245] on icon "Search Form" at bounding box center [381, 241] width 11 height 11
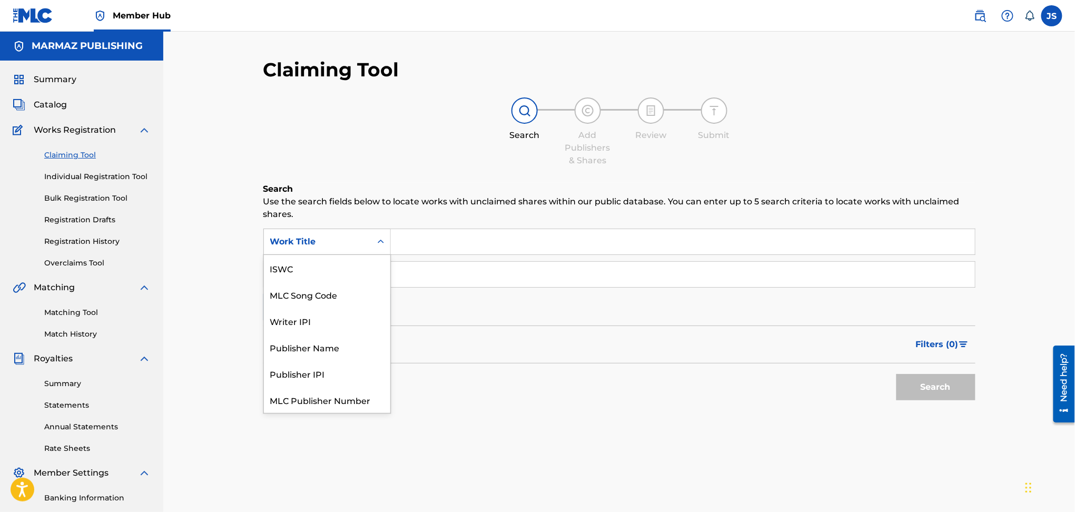
scroll to position [26, 0]
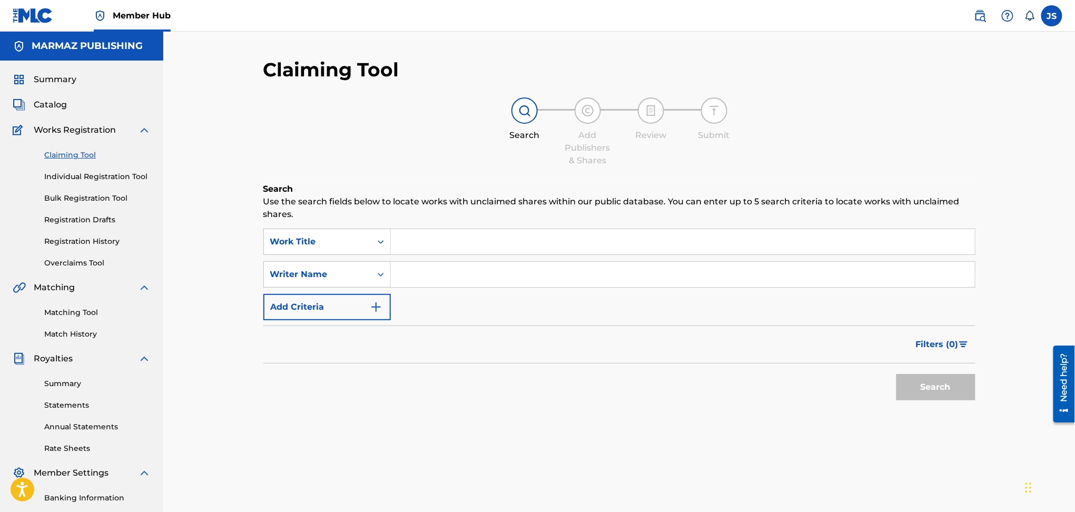
click at [305, 169] on div "Claiming Tool Search Add Publishers & Shares Review Submit Search Use the searc…" at bounding box center [619, 258] width 712 height 400
click at [463, 235] on input "Search Form" at bounding box center [683, 241] width 584 height 25
paste input "CESAR REYES EL TUCUSITO (EN VIVO, CINEMATIC STUDIO, BARINAS VENEZUELA, 2024)"
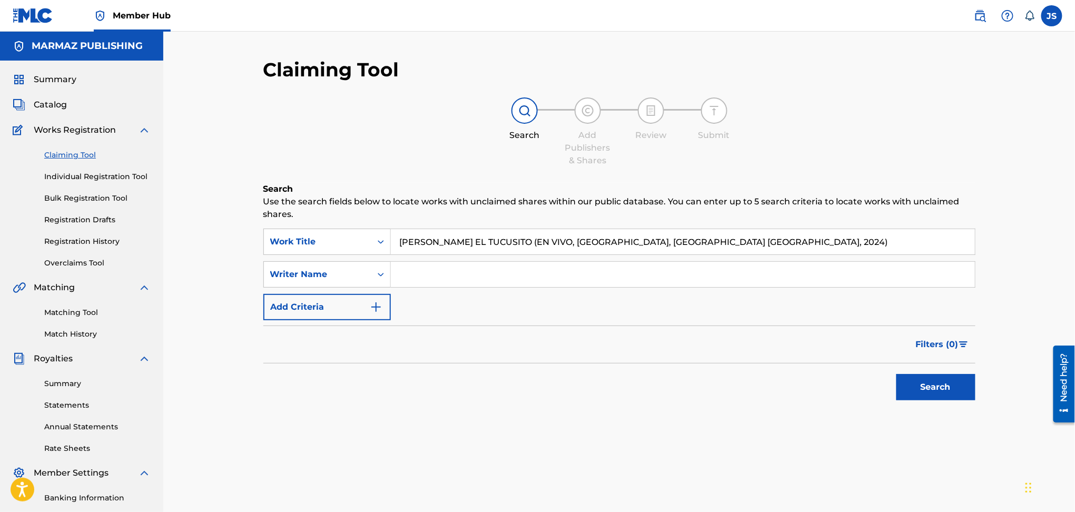
drag, startPoint x: 518, startPoint y: 242, endPoint x: 945, endPoint y: 266, distance: 427.8
click at [944, 266] on div "SearchWithCriteria1ca84cd8-6353-47c4-b8c6-7e02fbf418d2 Work Title CESAR REYES E…" at bounding box center [619, 275] width 712 height 92
type input "[PERSON_NAME] EL TUCUSITO"
click at [609, 272] on input "Search Form" at bounding box center [683, 274] width 584 height 25
paste input "CESAR REYES "EL TUCUSITO""
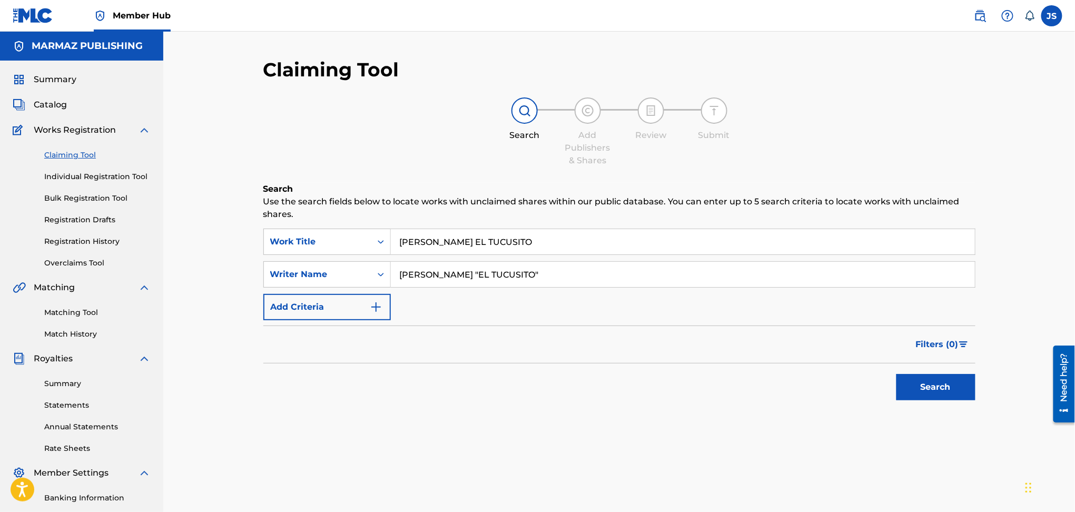
type input "CESAR REYES "EL TUCUSITO""
drag, startPoint x: 742, startPoint y: 357, endPoint x: 837, endPoint y: 383, distance: 98.9
click at [745, 359] on div "Filters ( 0 )" at bounding box center [619, 344] width 712 height 38
click at [921, 391] on button "Search" at bounding box center [935, 387] width 79 height 26
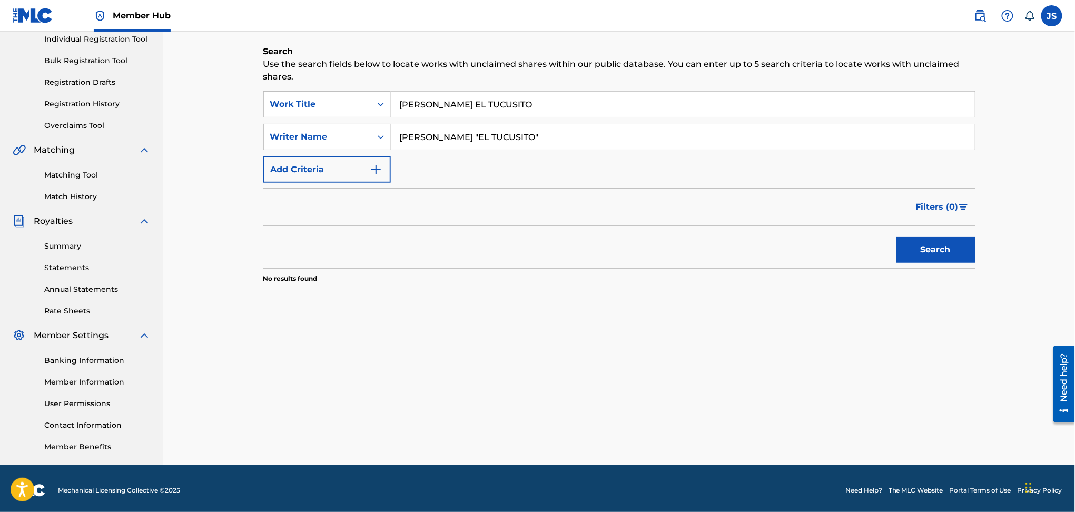
scroll to position [140, 0]
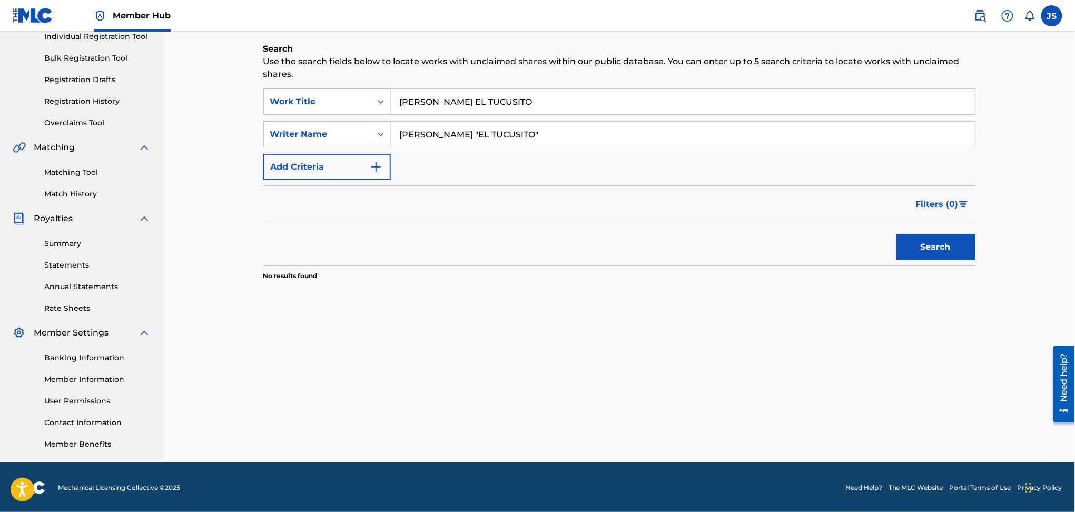
paste input "LLANERO 4X4"
drag, startPoint x: 557, startPoint y: 97, endPoint x: 229, endPoint y: 80, distance: 328.1
click at [229, 80] on div "Claiming Tool Search Add Publishers & Shares Review Submit Search Use the searc…" at bounding box center [619, 177] width 912 height 571
type input "LLANERO 4X4"
click at [982, 252] on div "Claiming Tool Search Add Publishers & Shares Review Submit Search Use the searc…" at bounding box center [619, 190] width 737 height 545
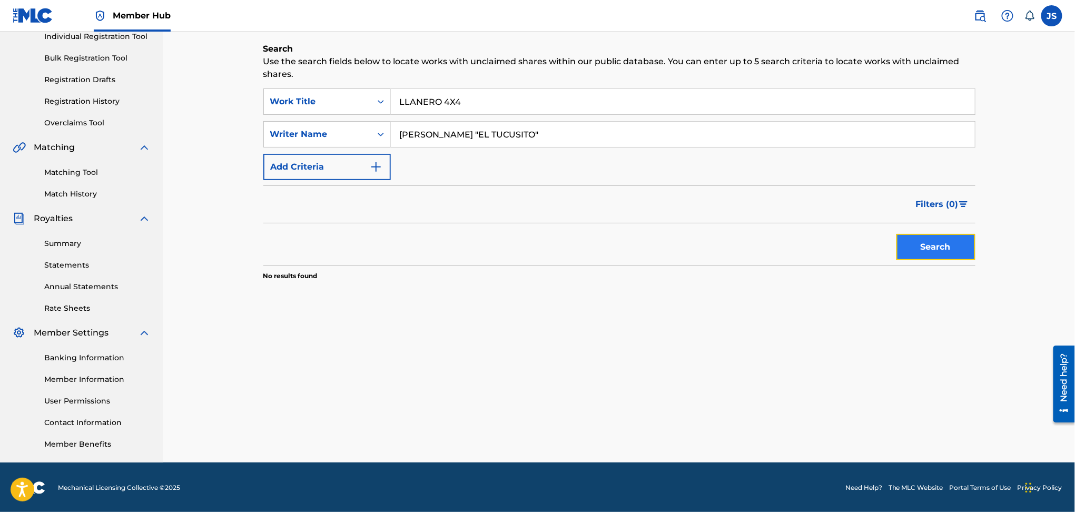
click at [959, 252] on button "Search" at bounding box center [935, 247] width 79 height 26
click at [515, 140] on input "CESAR REYES "EL TUCUSITO"" at bounding box center [683, 134] width 584 height 25
type input "[PERSON_NAME]"
click at [896, 234] on button "Search" at bounding box center [935, 247] width 79 height 26
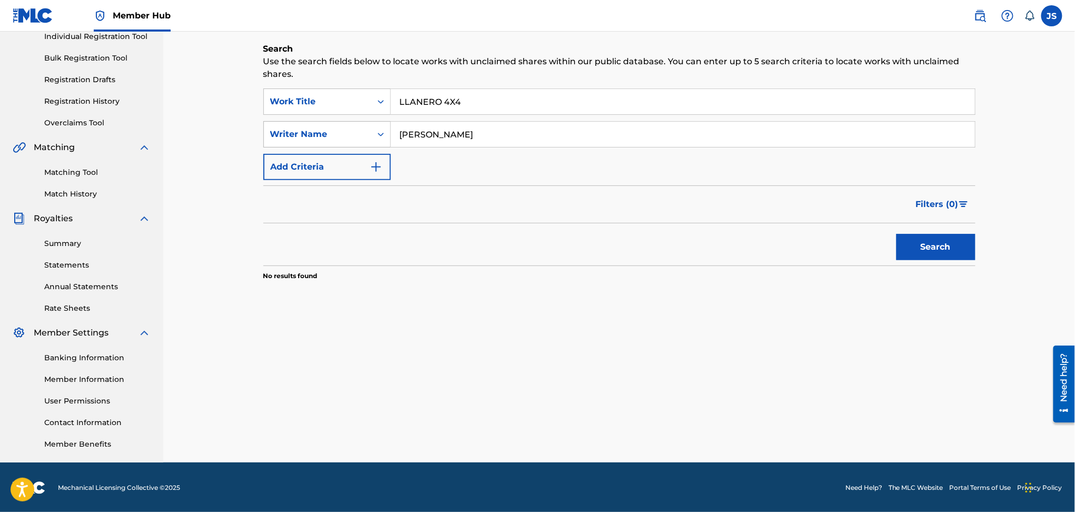
click at [371, 137] on div "Search Form" at bounding box center [380, 134] width 19 height 19
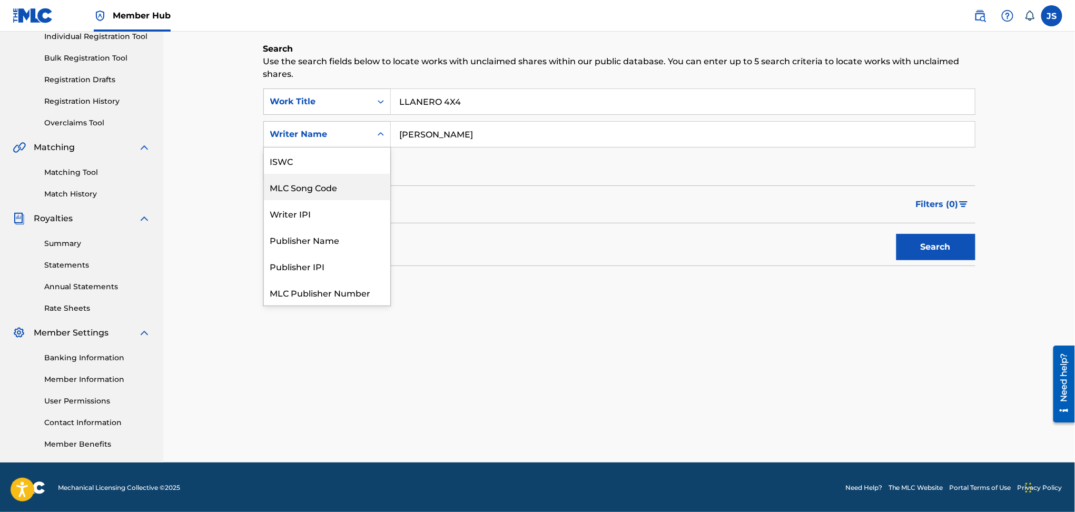
scroll to position [26, 0]
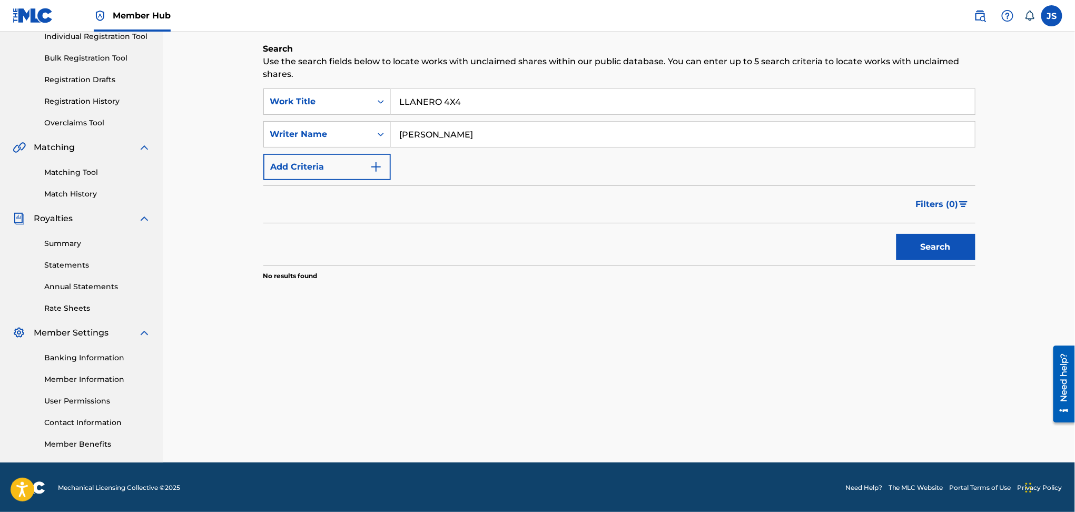
click at [345, 135] on div "Writer Name" at bounding box center [317, 134] width 95 height 13
drag, startPoint x: 951, startPoint y: 258, endPoint x: 922, endPoint y: 253, distance: 29.3
click at [949, 258] on button "Search" at bounding box center [935, 247] width 79 height 26
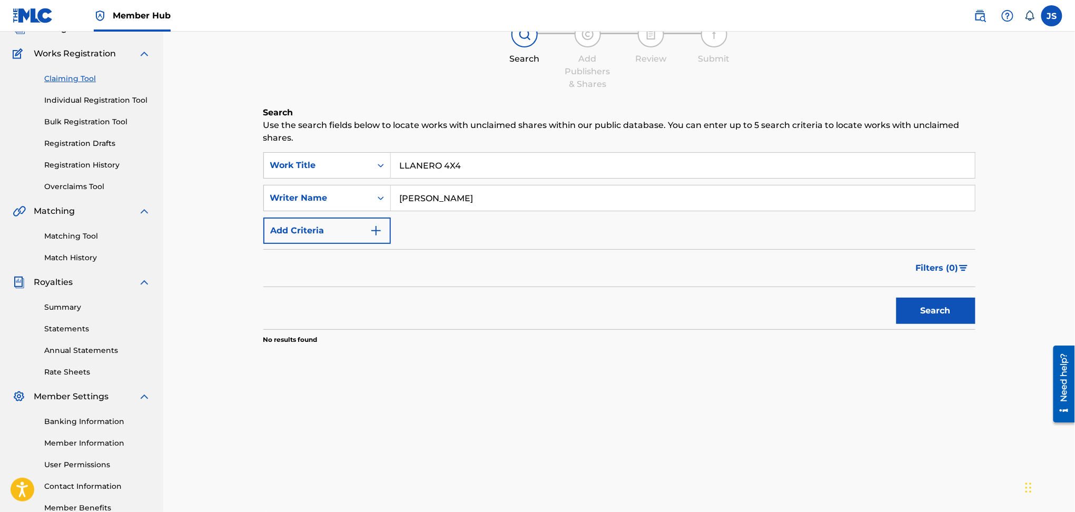
scroll to position [0, 0]
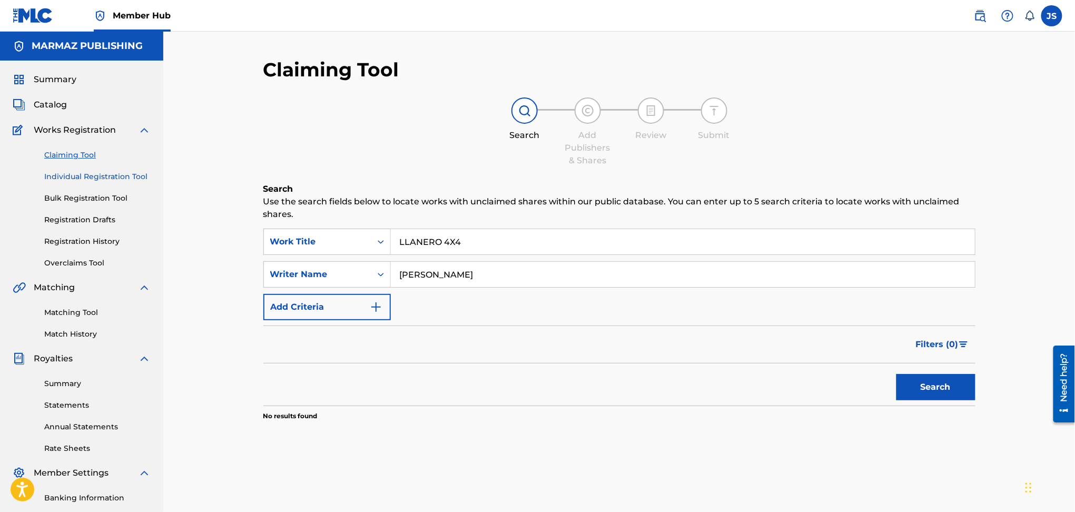
click at [65, 174] on link "Individual Registration Tool" at bounding box center [97, 176] width 106 height 11
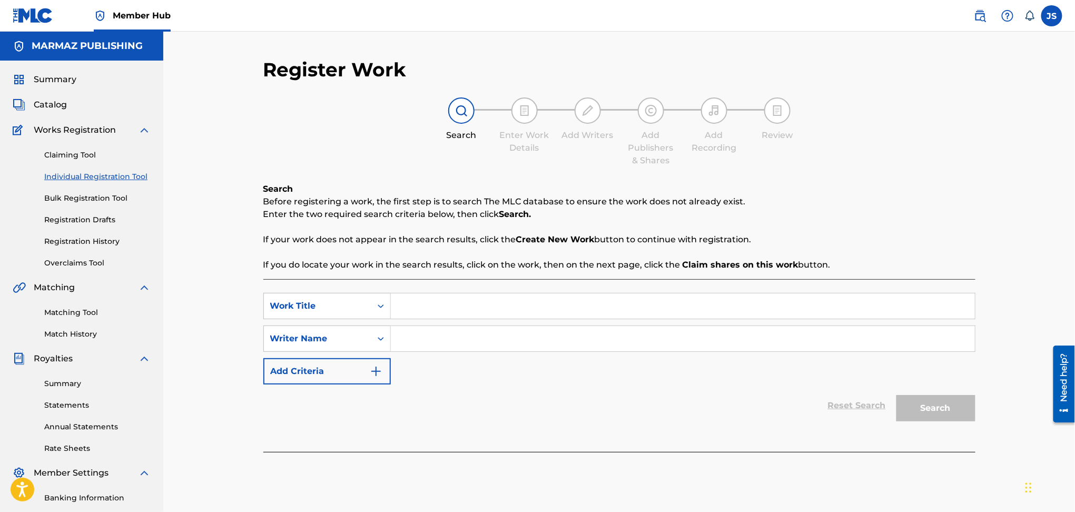
click at [432, 333] on input "Search Form" at bounding box center [683, 338] width 584 height 25
paste input "[PERSON_NAME]"
type input "[PERSON_NAME]"
click at [485, 307] on input "Search Form" at bounding box center [683, 305] width 584 height 25
paste input "LLANERO 4X4"
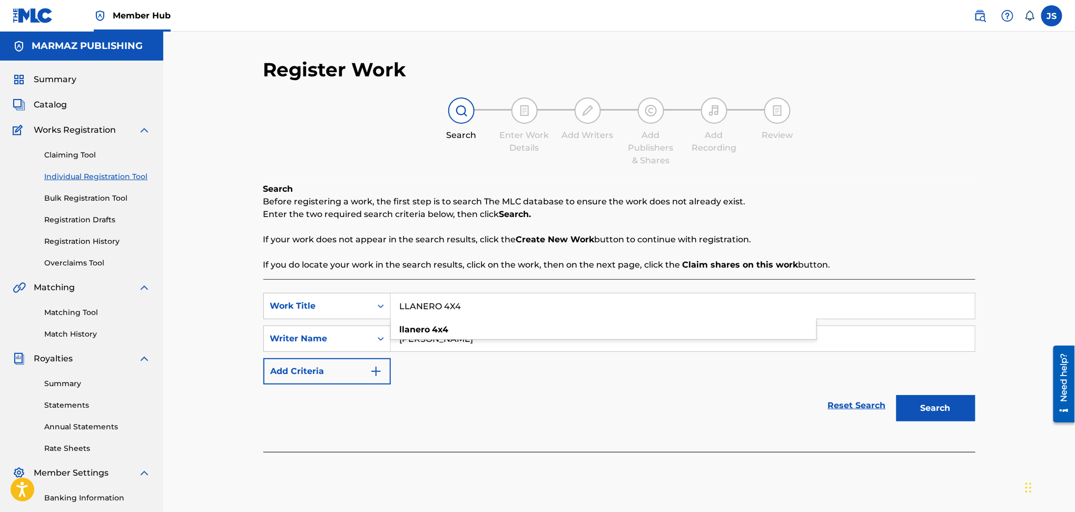
type input "LLANERO 4X4"
drag, startPoint x: 815, startPoint y: 205, endPoint x: 868, endPoint y: 245, distance: 66.6
click at [815, 205] on p "Before registering a work, the first step is to search The MLC database to ensu…" at bounding box center [619, 201] width 712 height 13
click at [940, 403] on button "Search" at bounding box center [935, 408] width 79 height 26
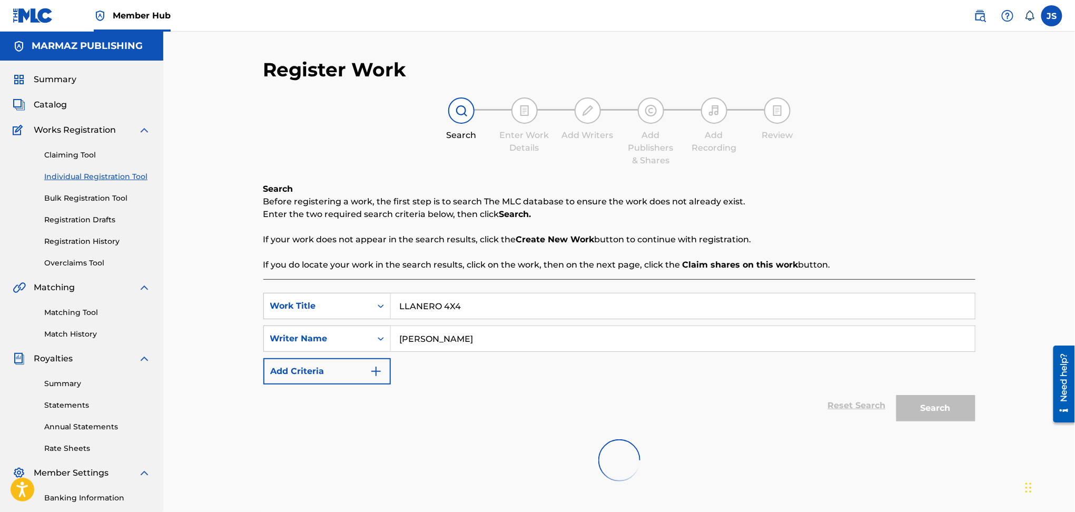
scroll to position [140, 0]
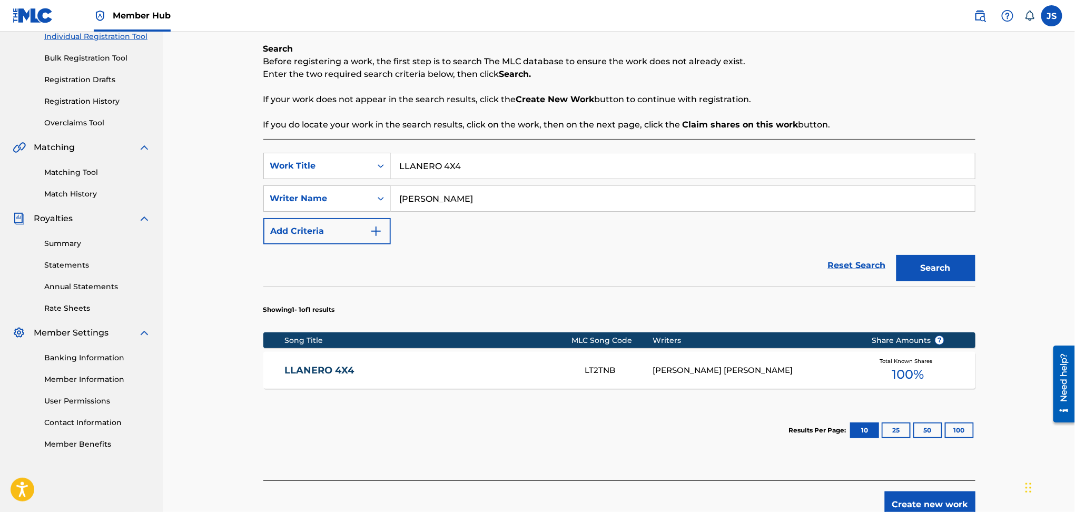
click at [318, 371] on link "LLANERO 4X4" at bounding box center [427, 370] width 287 height 12
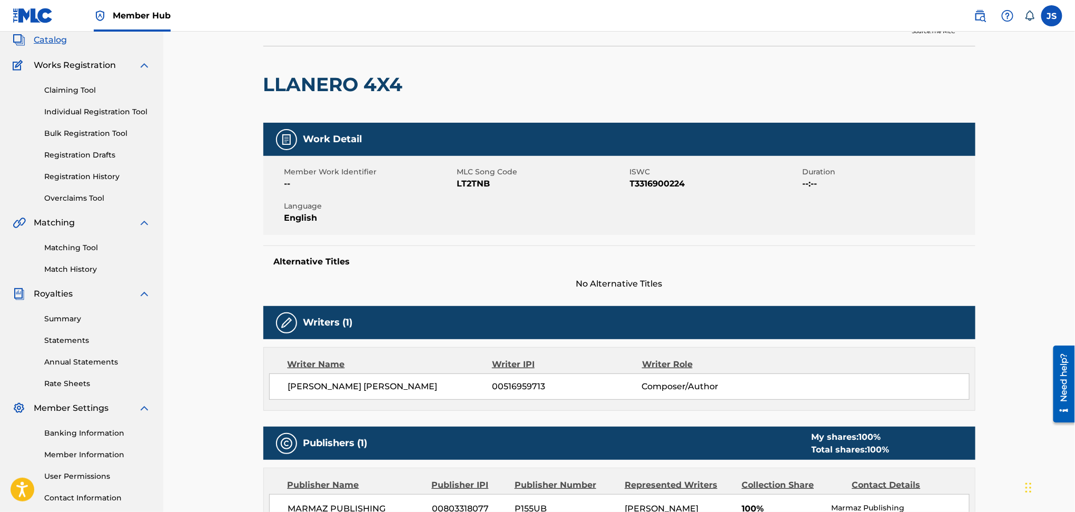
scroll to position [61, 0]
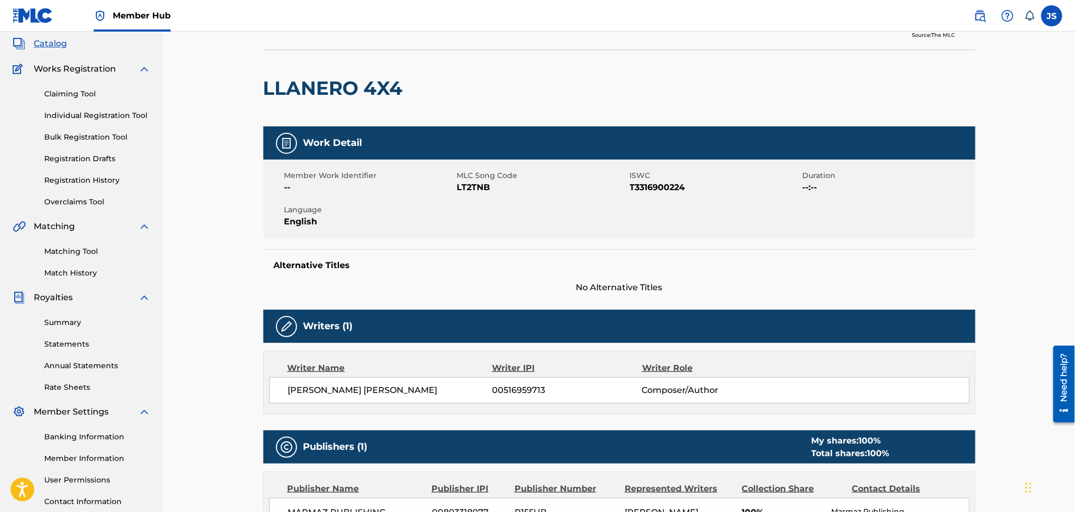
click at [658, 189] on span "T3316900224" at bounding box center [715, 187] width 170 height 13
copy span "T3316900224"
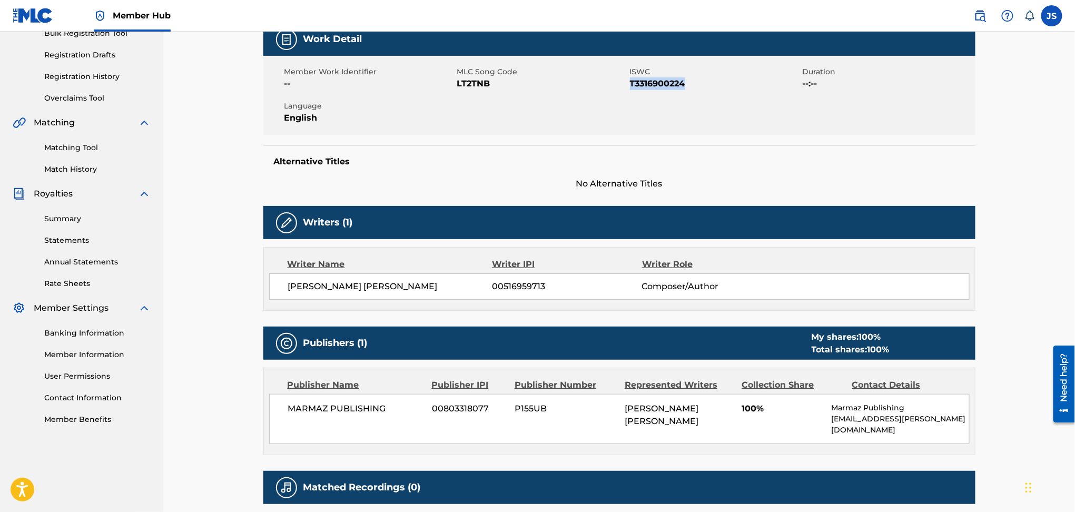
scroll to position [140, 0]
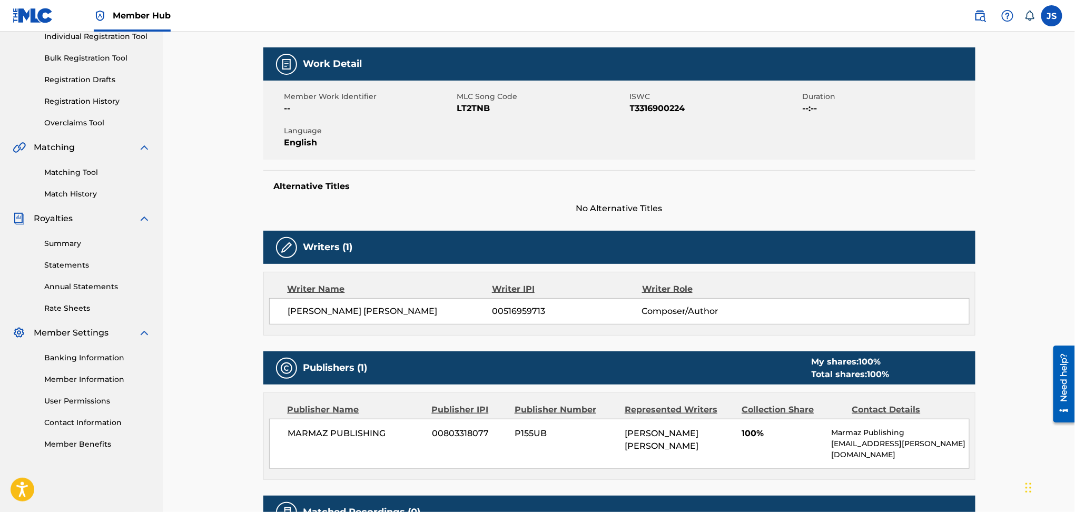
click at [481, 105] on span "LT2TNB" at bounding box center [542, 108] width 170 height 13
copy span "LT2TNB"
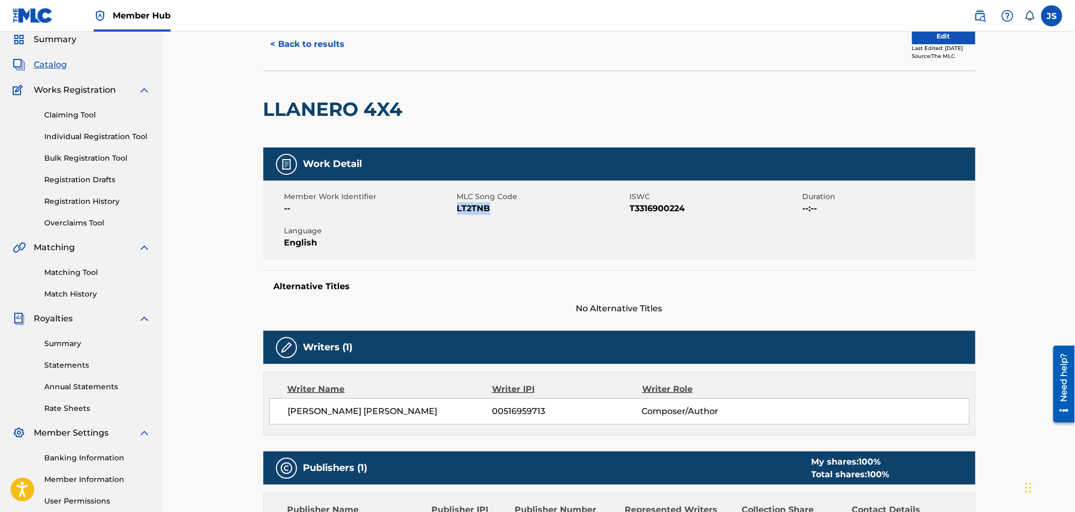
scroll to position [0, 0]
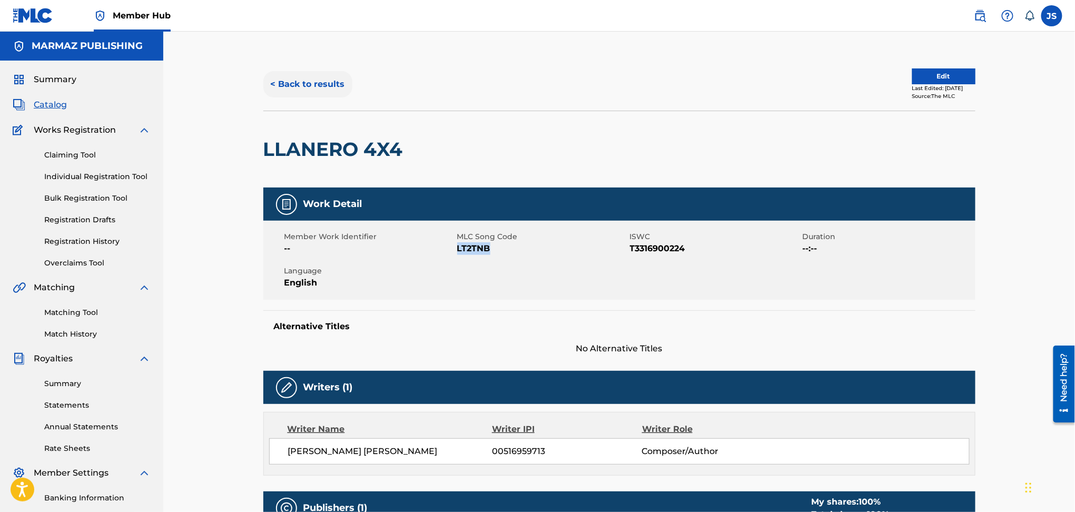
click at [341, 86] on button "< Back to results" at bounding box center [307, 84] width 89 height 26
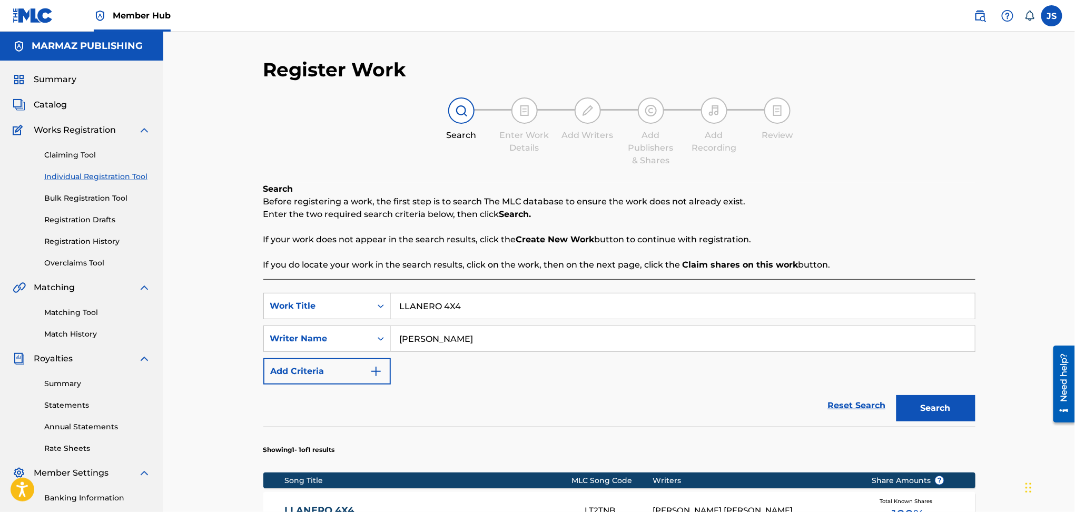
scroll to position [140, 0]
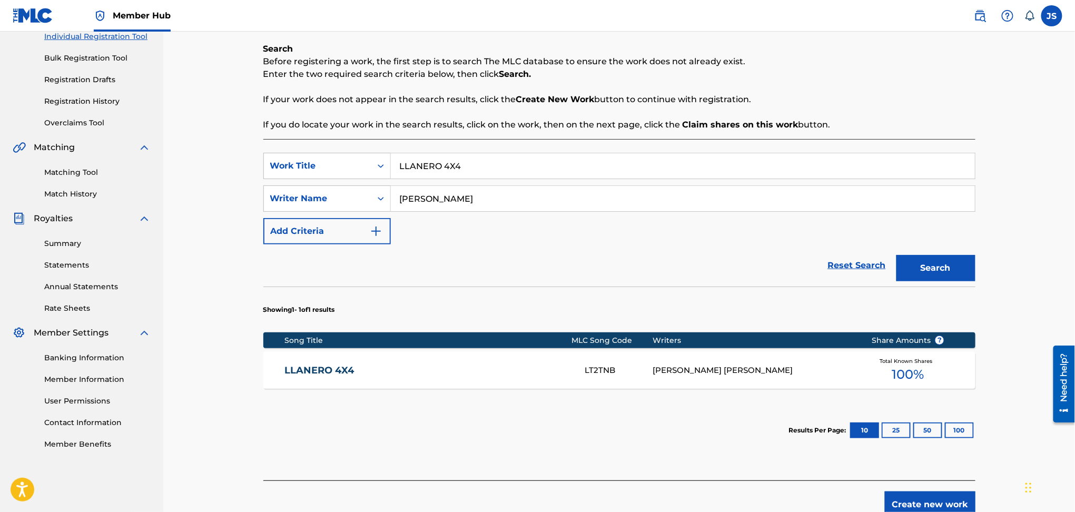
drag, startPoint x: 510, startPoint y: 168, endPoint x: 330, endPoint y: 184, distance: 181.4
click at [330, 184] on div "SearchWithCriteriad263f747-6e45-4b7a-84f4-d31bece0d34e Work Title LLANERO 4X4 S…" at bounding box center [619, 199] width 712 height 92
paste input "EL CHASCO CON ANACLETA"
type input "EL CHASCO CON ANACLETA"
click at [809, 85] on div "Search Before registering a work, the first step is to search The MLC database …" at bounding box center [619, 87] width 712 height 88
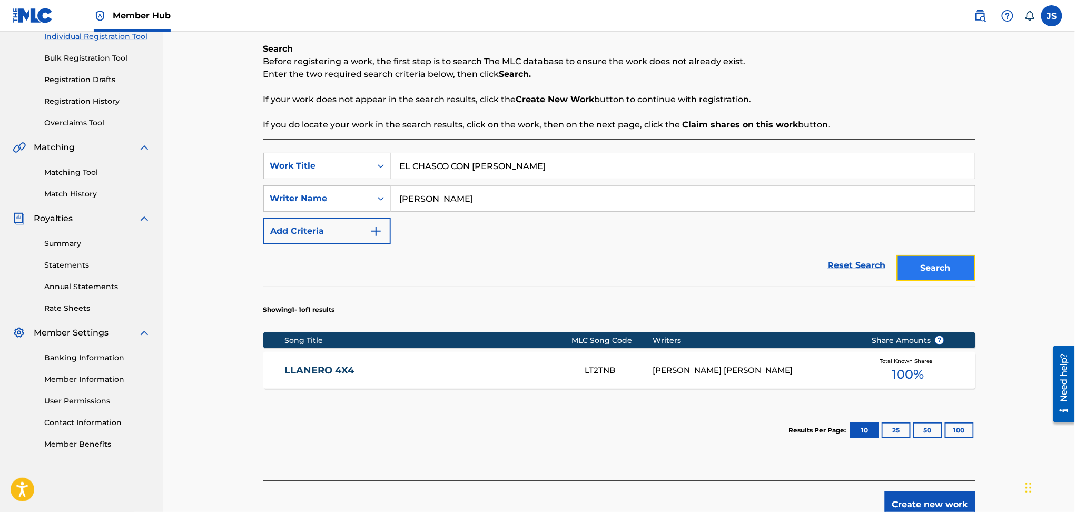
click at [932, 265] on button "Search" at bounding box center [935, 268] width 79 height 26
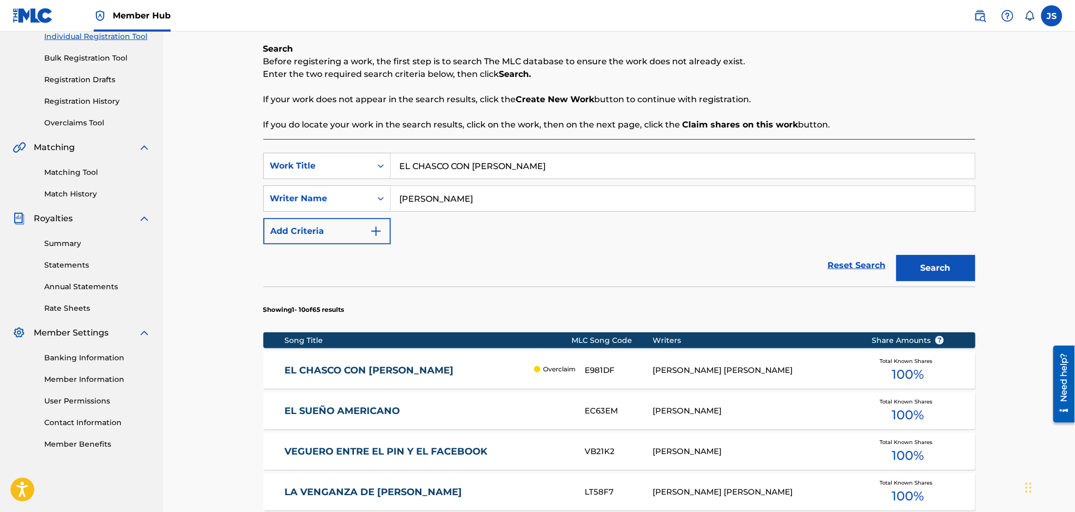
click at [383, 373] on link "EL CHASCO CON ANACLETA" at bounding box center [406, 370] width 244 height 12
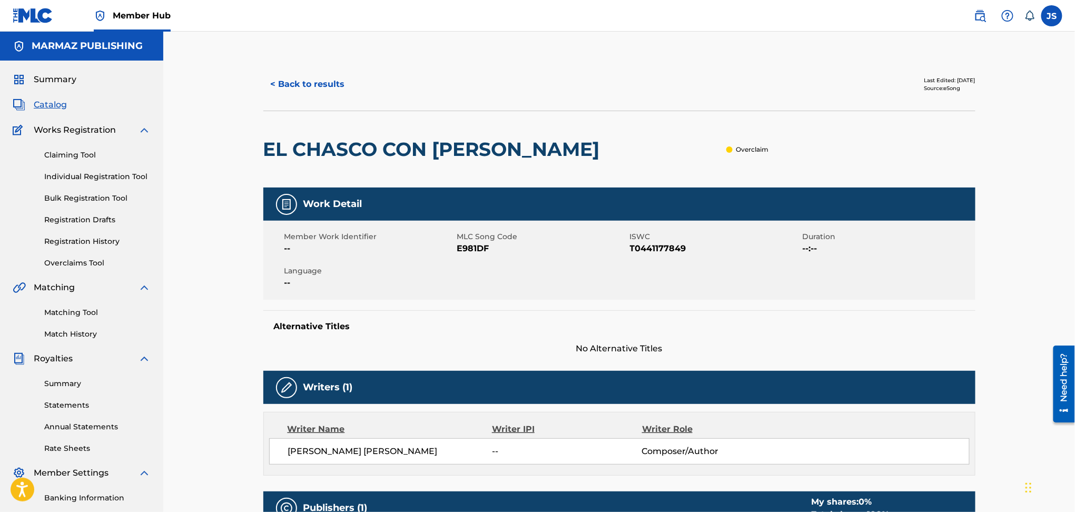
click at [655, 242] on span "T0441177849" at bounding box center [715, 248] width 170 height 13
click at [655, 243] on span "T0441177849" at bounding box center [715, 248] width 170 height 13
copy span "T0441177849"
click at [476, 246] on span "E981DF" at bounding box center [542, 248] width 170 height 13
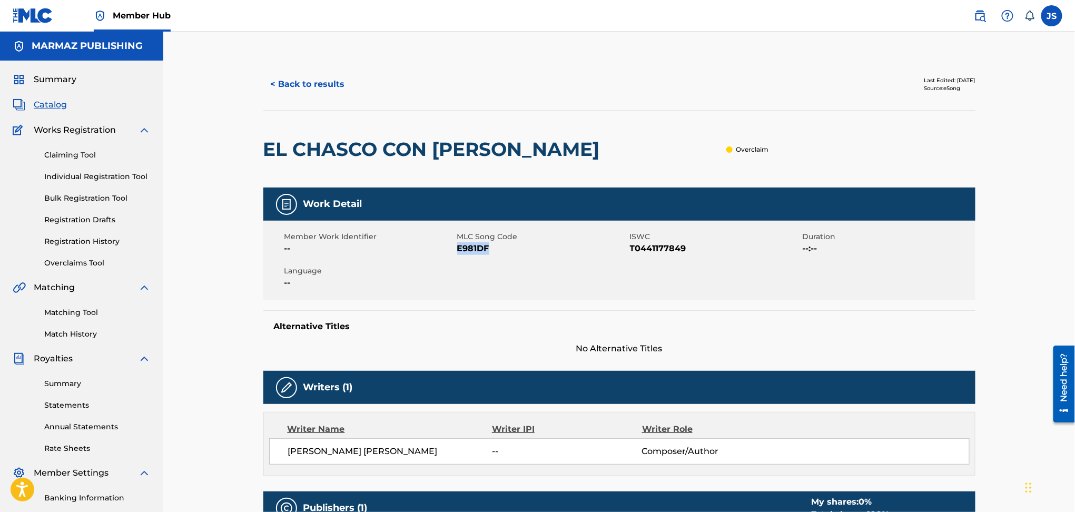
copy span "E981DF"
click at [317, 91] on button "< Back to results" at bounding box center [307, 84] width 89 height 26
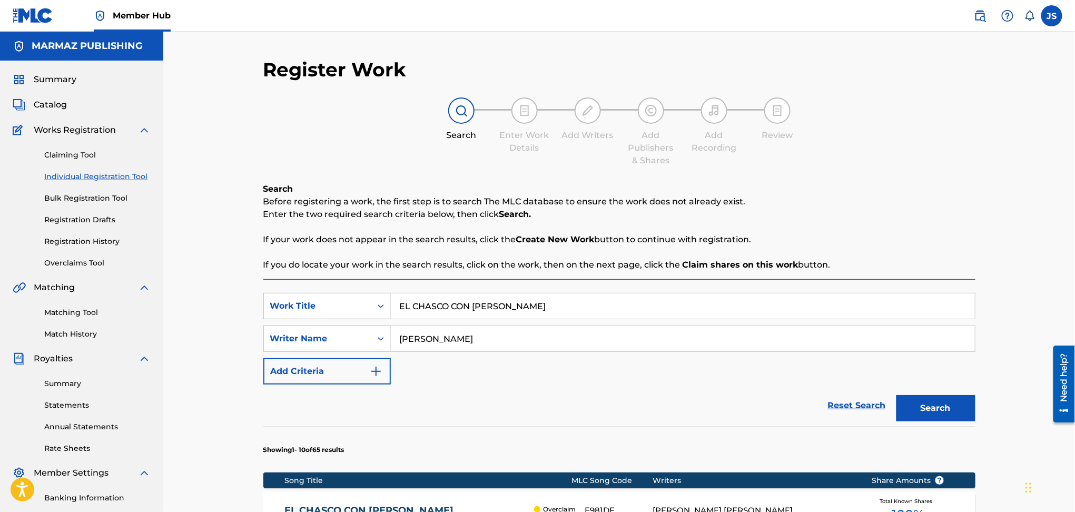
scroll to position [140, 0]
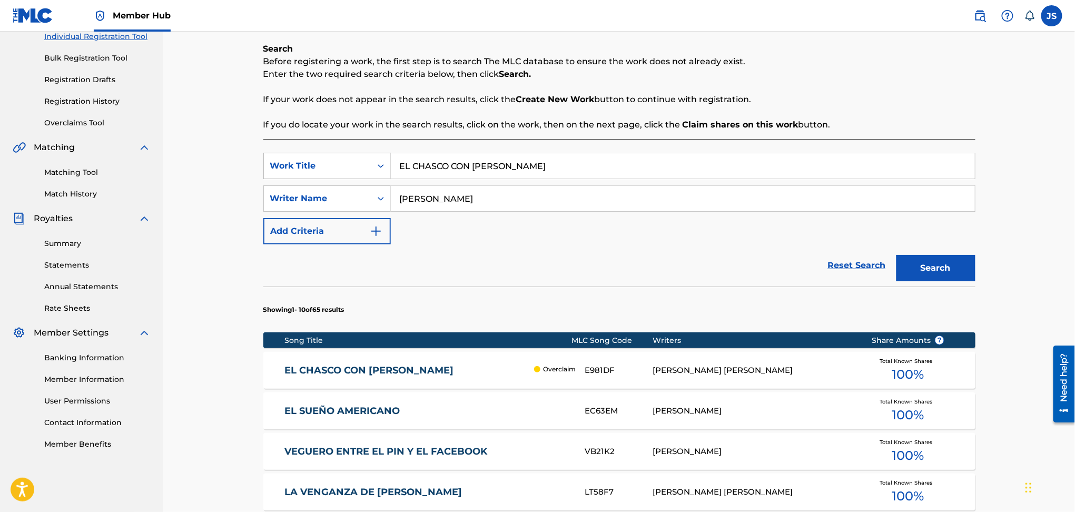
drag, startPoint x: 317, startPoint y: 91, endPoint x: 344, endPoint y: 165, distance: 79.3
click at [344, 165] on div "SearchWithCriteriad263f747-6e45-4b7a-84f4-d31bece0d34e Work Title EL CHASCO CON…" at bounding box center [619, 166] width 712 height 26
paste input "GRACIAS A MI CELULAR"
type input "GRACIAS A MI CELULAR"
click at [596, 252] on div "Reset Search Search" at bounding box center [619, 265] width 712 height 42
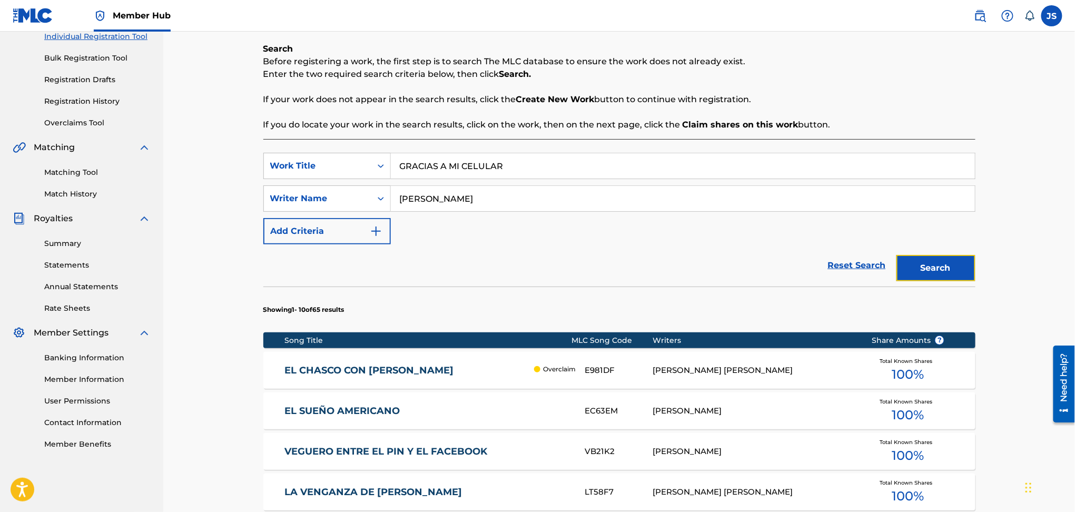
click at [945, 272] on button "Search" at bounding box center [935, 268] width 79 height 26
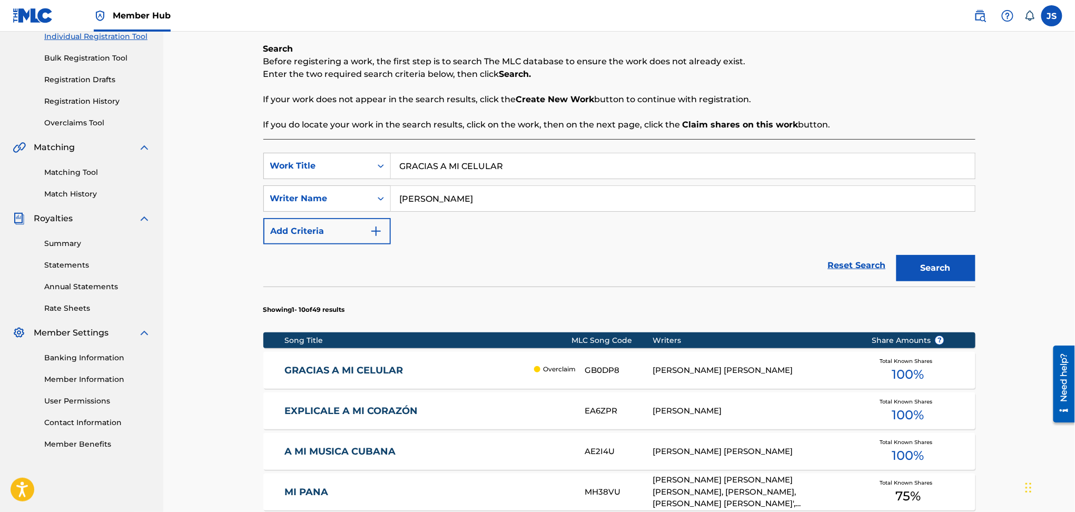
click at [371, 366] on link "GRACIAS A MI CELULAR" at bounding box center [406, 370] width 244 height 12
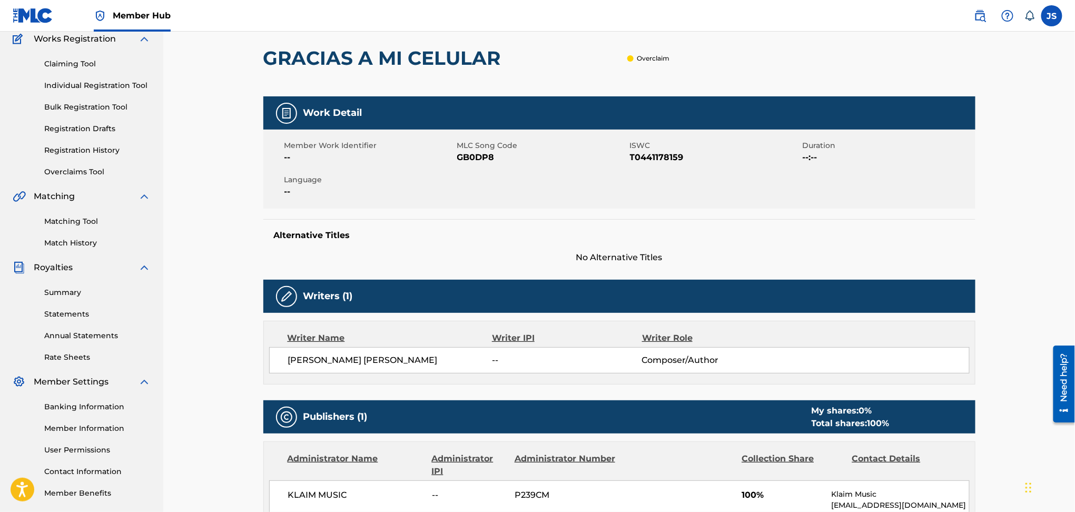
scroll to position [70, 0]
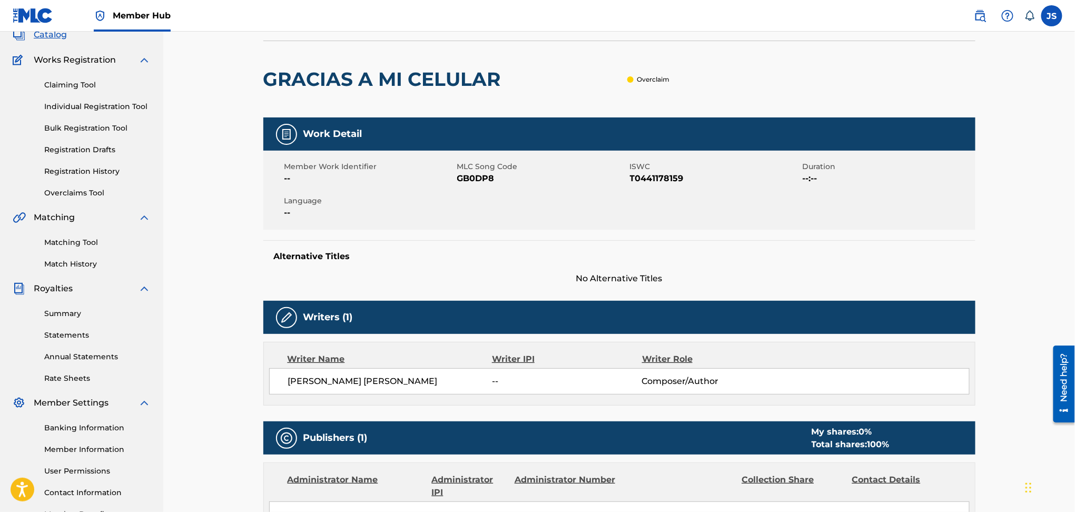
click at [655, 178] on span "T0441178159" at bounding box center [715, 178] width 170 height 13
copy span "T0441178159"
click at [483, 179] on span "GB0DP8" at bounding box center [542, 178] width 170 height 13
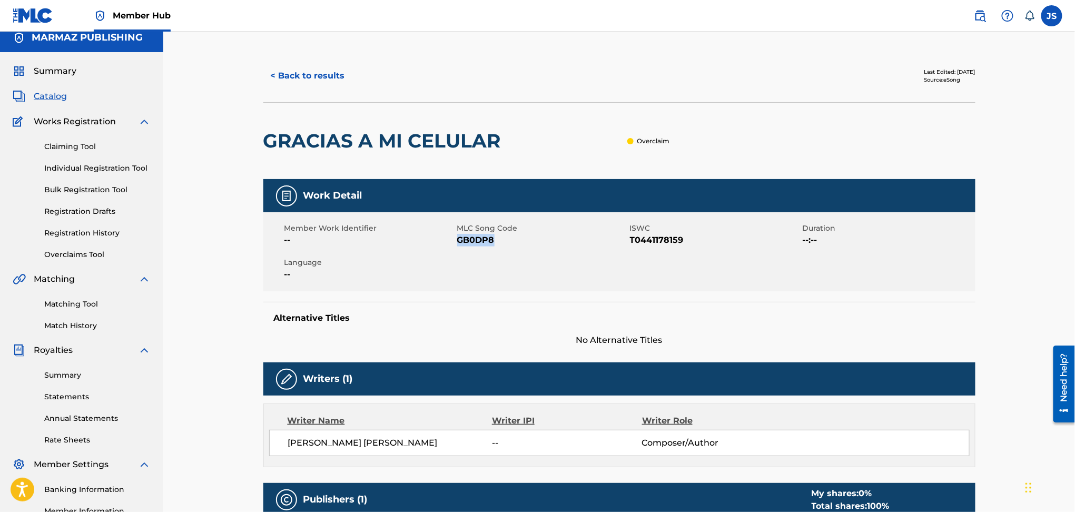
scroll to position [0, 0]
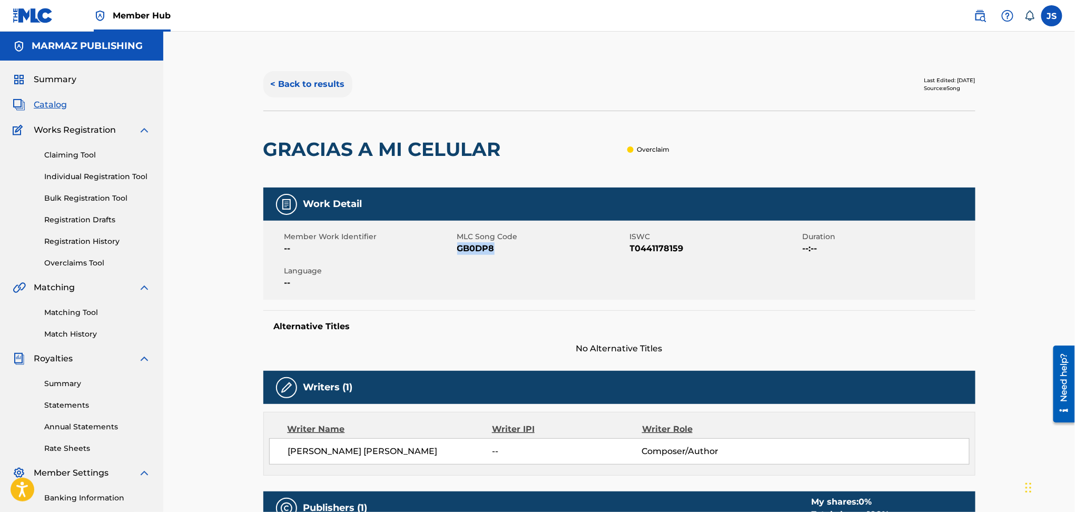
click at [318, 84] on button "< Back to results" at bounding box center [307, 84] width 89 height 26
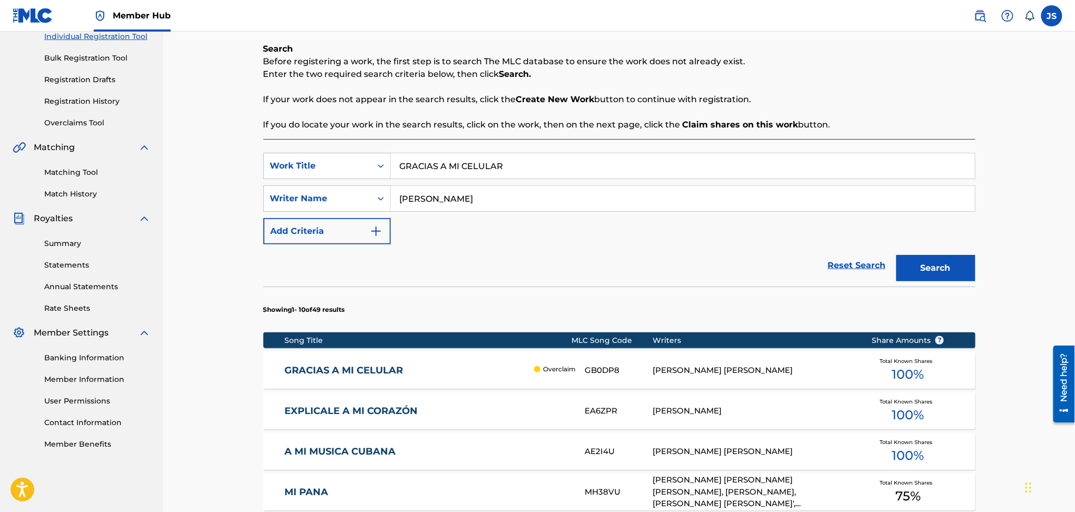
drag, startPoint x: 352, startPoint y: 182, endPoint x: 342, endPoint y: 179, distance: 10.5
click at [341, 181] on div "SearchWithCriteriad263f747-6e45-4b7a-84f4-d31bece0d34e Work Title GRACIAS A MI …" at bounding box center [619, 199] width 712 height 92
paste input "PREPARENSE COLEADORES"
type input "PREPARENSE COLEADORES"
click at [666, 93] on p "If your work does not appear in the search results, click the Create New Work b…" at bounding box center [619, 99] width 712 height 13
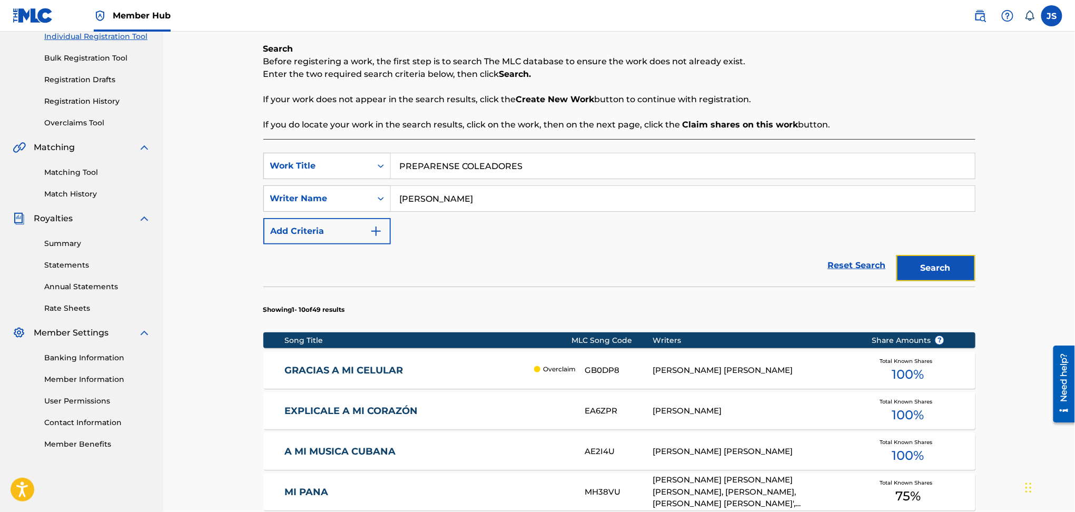
click at [931, 270] on button "Search" at bounding box center [935, 268] width 79 height 26
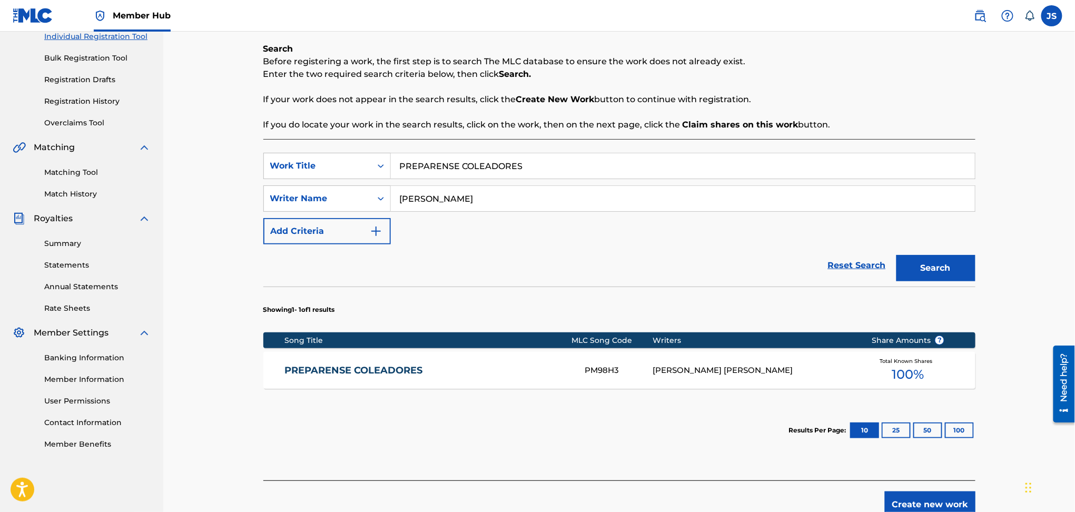
click at [368, 370] on link "PREPARENSE COLEADORES" at bounding box center [427, 370] width 287 height 12
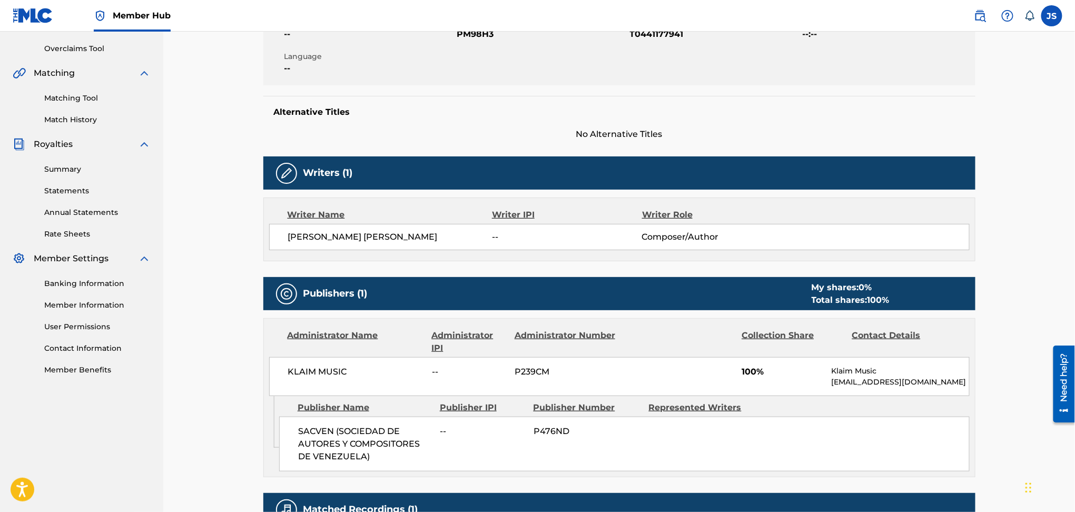
scroll to position [179, 0]
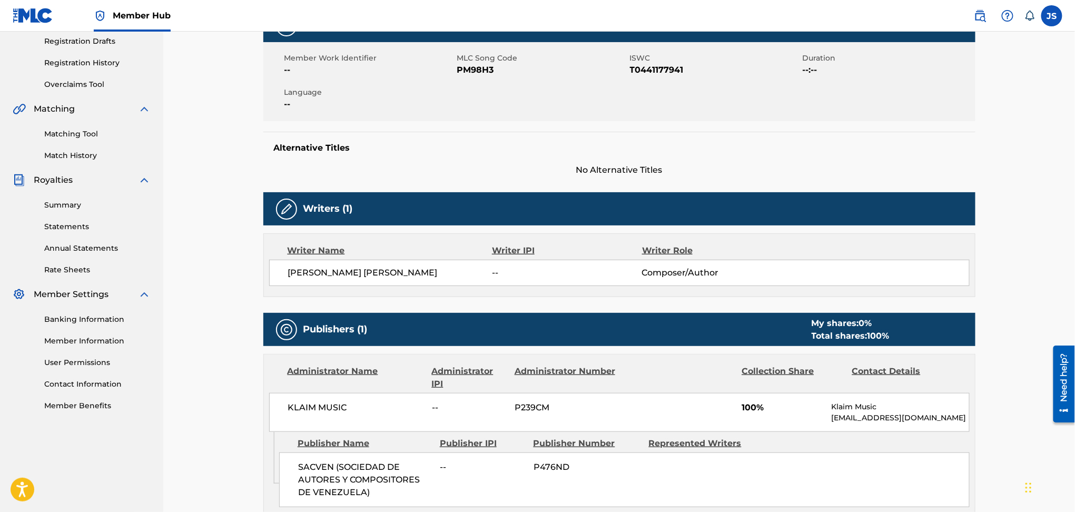
click at [664, 68] on span "T0441177941" at bounding box center [715, 70] width 170 height 13
click at [470, 67] on span "PM98H3" at bounding box center [542, 70] width 170 height 13
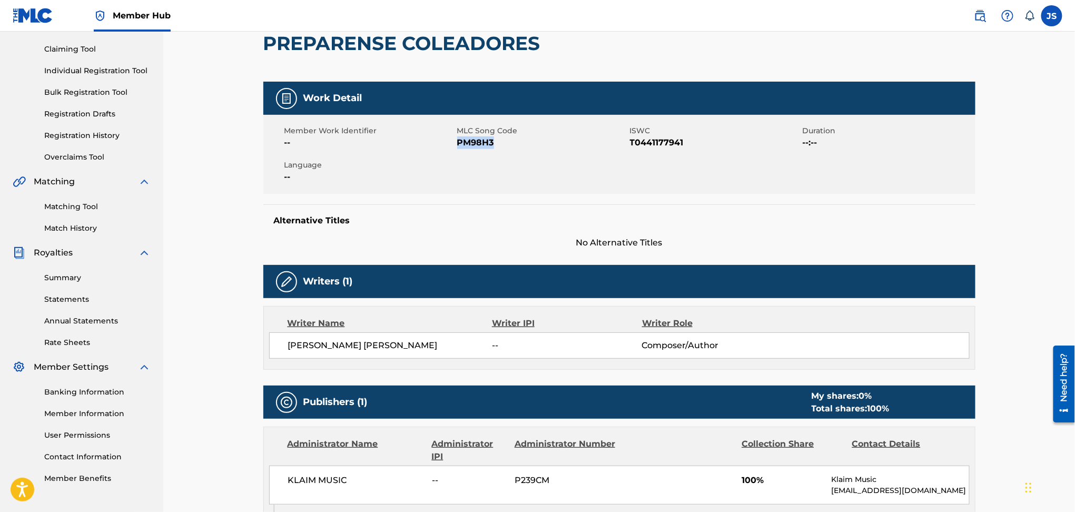
scroll to position [38, 0]
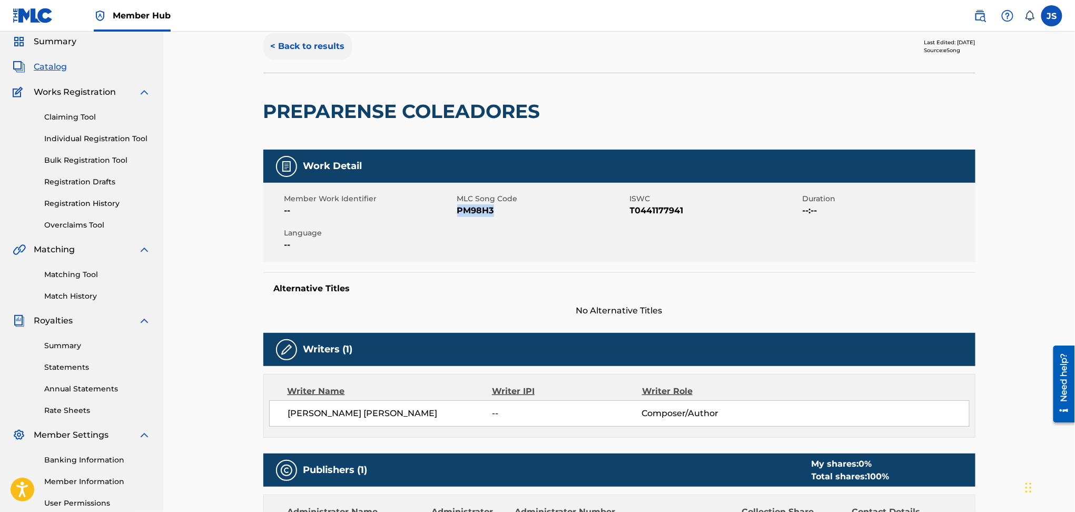
click at [298, 49] on button "< Back to results" at bounding box center [307, 46] width 89 height 26
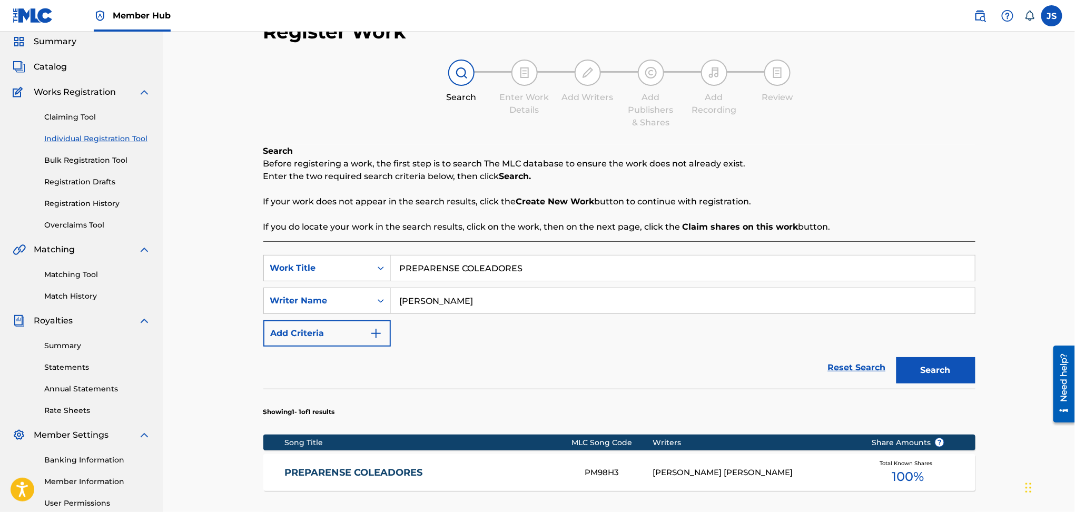
scroll to position [140, 0]
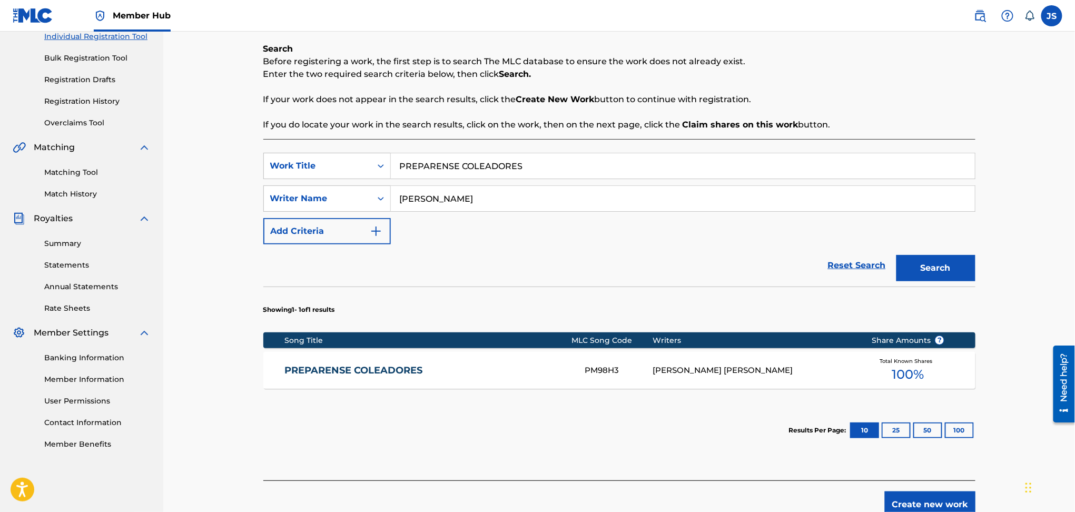
drag, startPoint x: 529, startPoint y: 159, endPoint x: 588, endPoint y: 130, distance: 65.7
click at [325, 162] on div "SearchWithCriteriad263f747-6e45-4b7a-84f4-d31bece0d34e Work Title PREPARENSE CO…" at bounding box center [619, 166] width 712 height 26
paste input "REALIDAD"
type input "REALIDADES"
click at [820, 133] on div "Search Before registering a work, the first step is to search The MLC database …" at bounding box center [619, 262] width 712 height 438
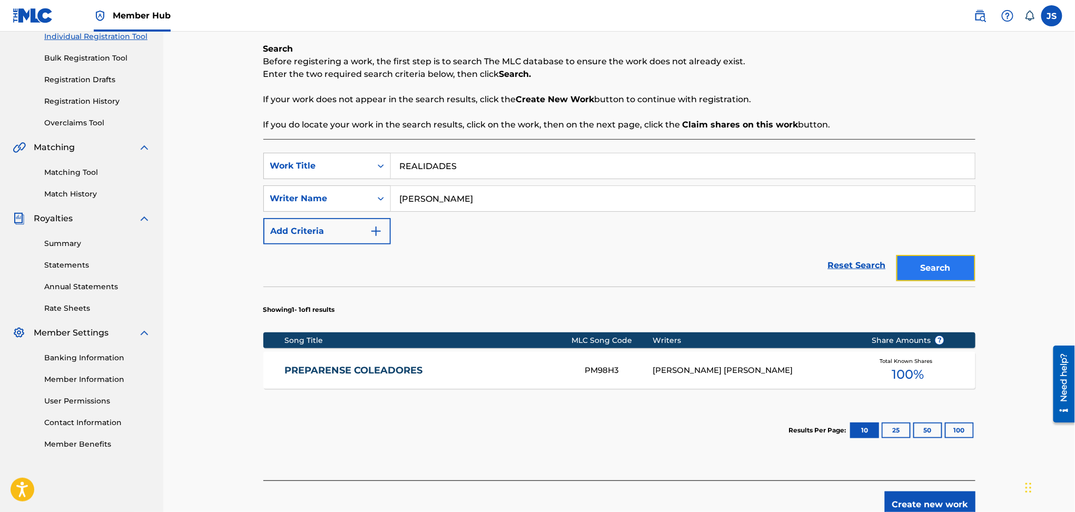
click at [942, 265] on button "Search" at bounding box center [935, 268] width 79 height 26
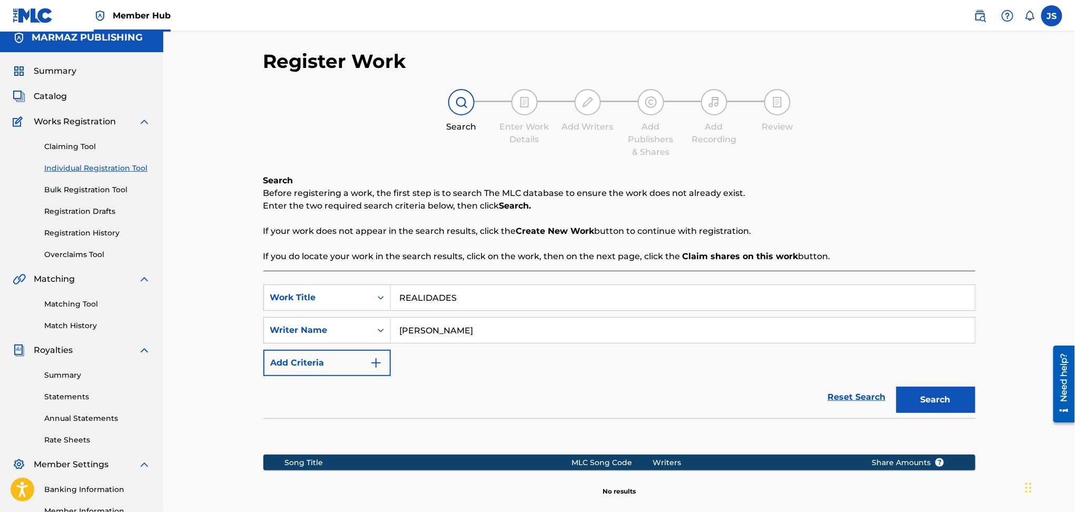
scroll to position [1, 0]
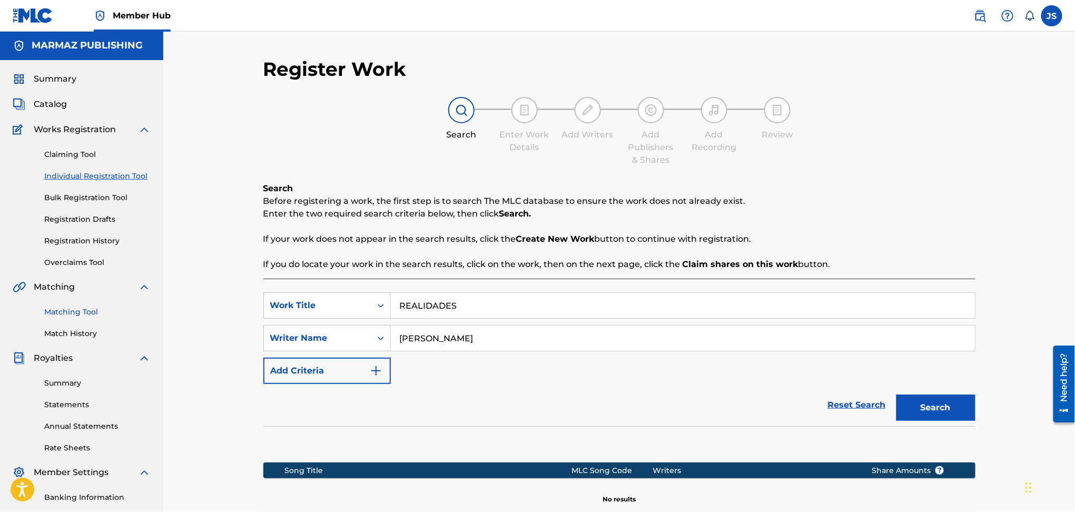
click at [81, 312] on link "Matching Tool" at bounding box center [97, 312] width 106 height 11
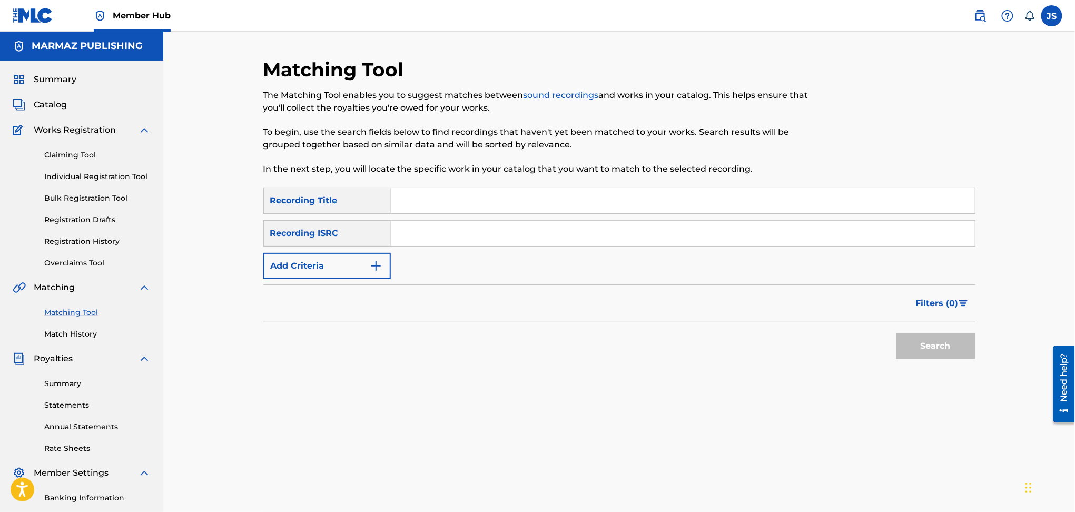
click at [447, 230] on input "Search Form" at bounding box center [683, 233] width 584 height 25
paste input "QZK6G2216920"
type input "QZK6G2216920"
click at [727, 311] on div "Filters ( 0 )" at bounding box center [619, 303] width 712 height 38
click at [945, 336] on button "Search" at bounding box center [935, 346] width 79 height 26
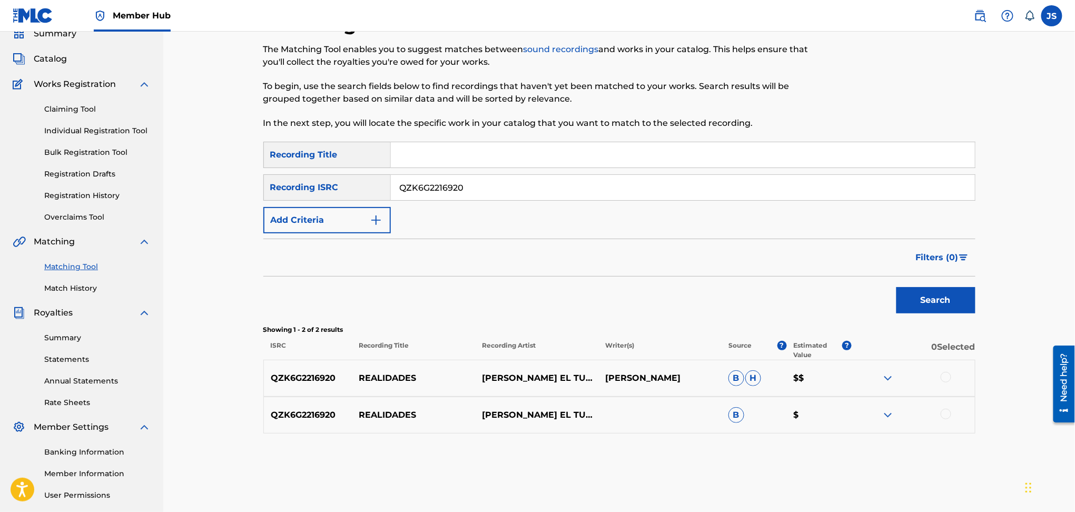
scroll to position [70, 0]
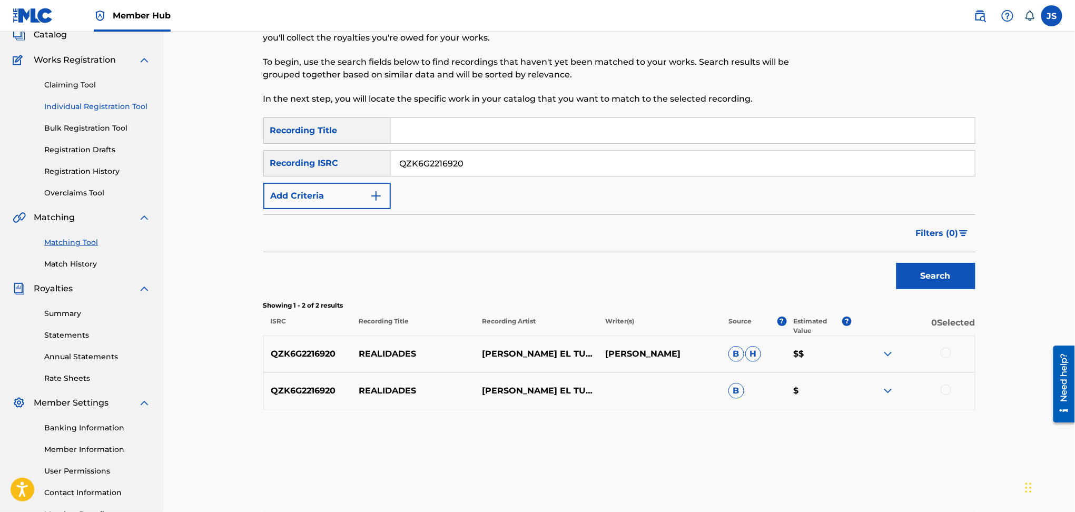
click at [95, 106] on link "Individual Registration Tool" at bounding box center [97, 106] width 106 height 11
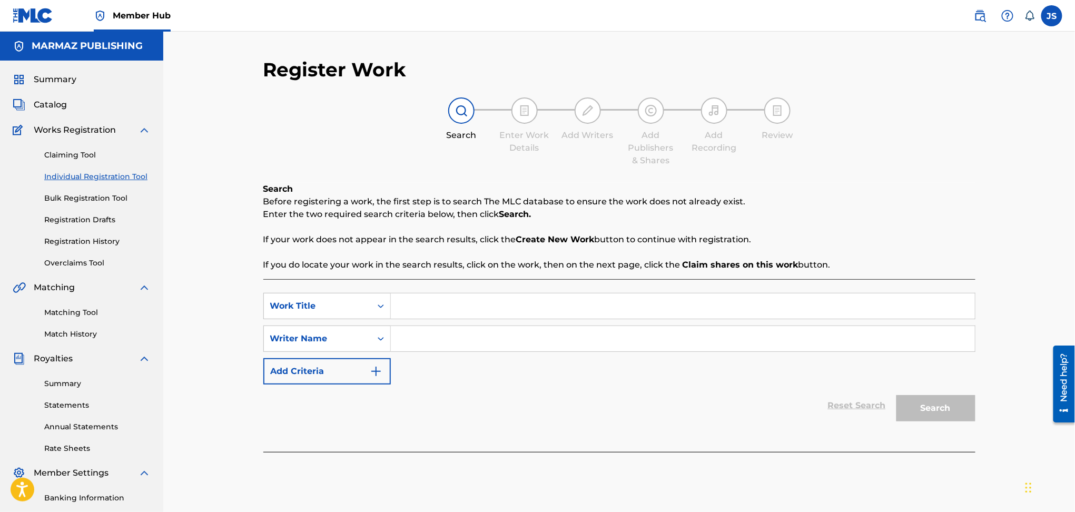
click at [443, 314] on input "Search Form" at bounding box center [683, 305] width 584 height 25
paste input "GRACIAS MI DIOS"
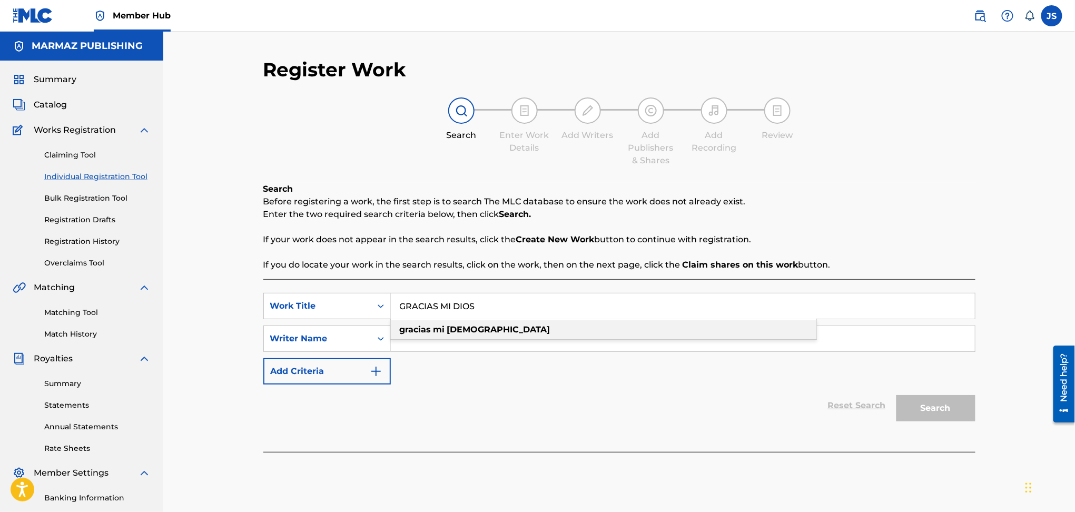
click at [603, 338] on div "gracias mi dios" at bounding box center [604, 329] width 426 height 19
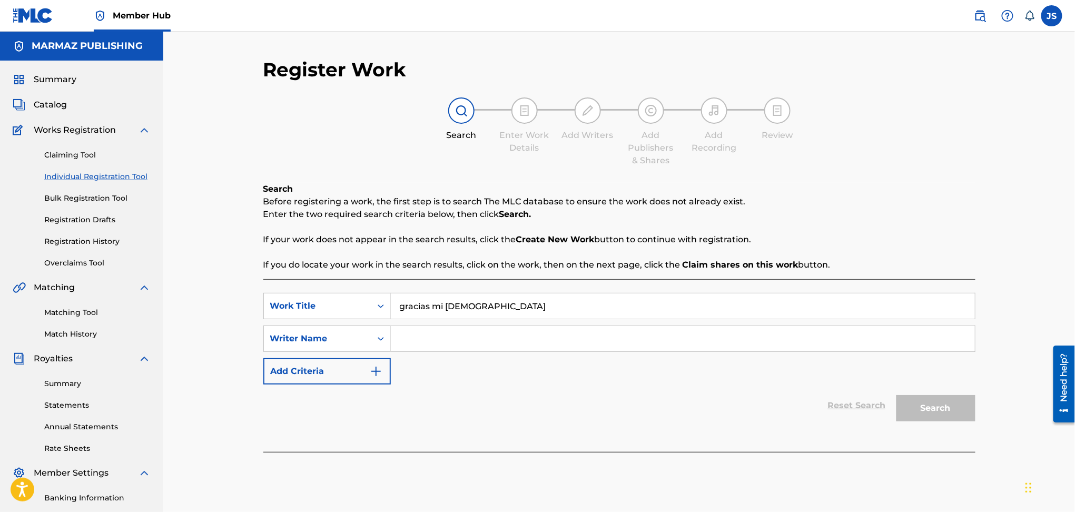
drag, startPoint x: 518, startPoint y: 309, endPoint x: 275, endPoint y: 320, distance: 242.5
click at [275, 320] on div "SearchWithCriteriad263f747-6e45-4b7a-84f4-d31bece0d34e Work Title gracias mi di…" at bounding box center [619, 339] width 712 height 92
paste input "GRACIAS MI DIOS"
type input "GRACIAS MI DIOS"
click at [826, 147] on div "Search Enter Work Details Add Writers Add Publishers & Shares Add Recording Rev…" at bounding box center [619, 132] width 712 height 70
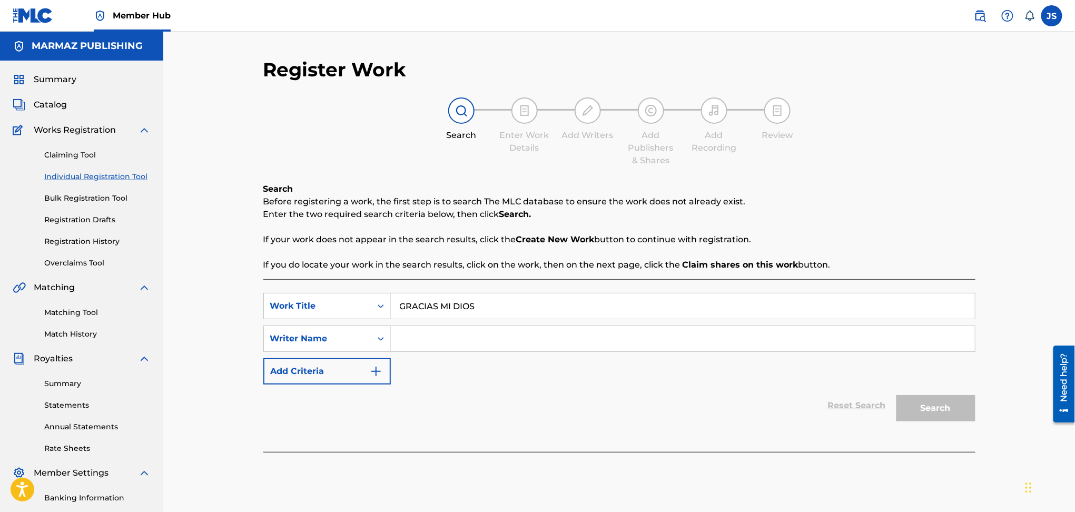
click at [557, 344] on input "Search Form" at bounding box center [683, 338] width 584 height 25
paste input "[PERSON_NAME] [PERSON_NAME]"
type input "[PERSON_NAME] [PERSON_NAME]"
click at [546, 389] on div "Reset Search Search" at bounding box center [619, 405] width 712 height 42
click at [953, 388] on div "Search" at bounding box center [933, 405] width 84 height 42
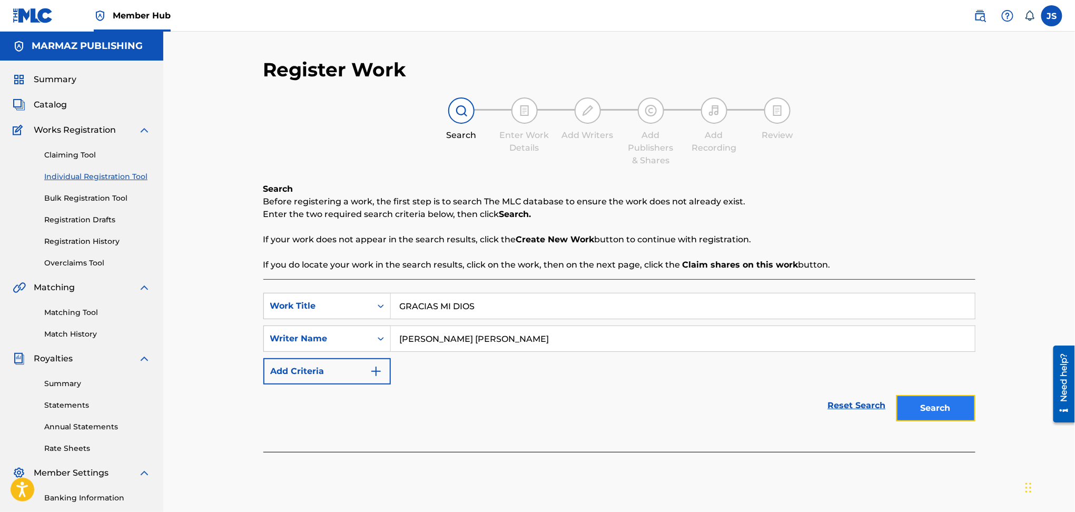
click at [955, 410] on button "Search" at bounding box center [935, 408] width 79 height 26
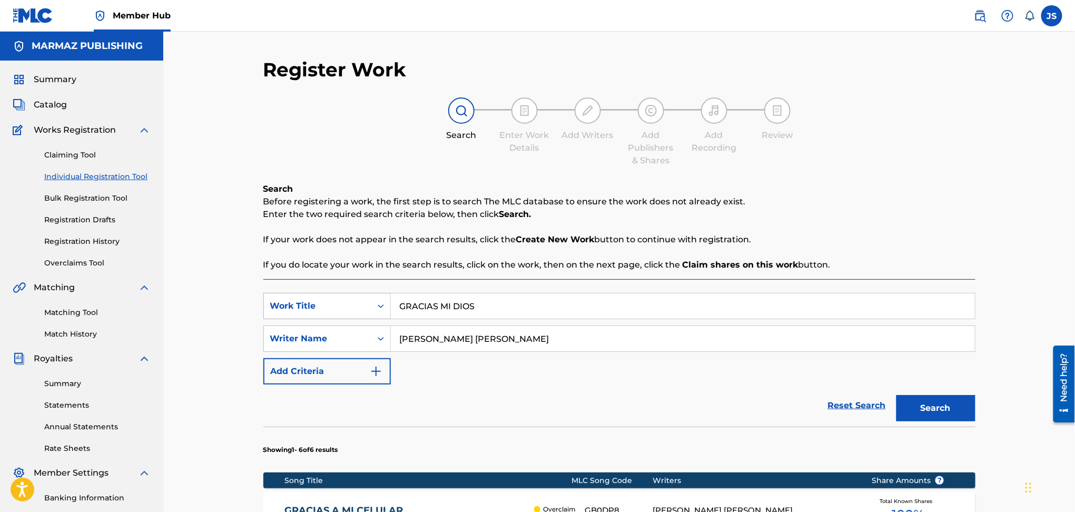
drag, startPoint x: 485, startPoint y: 314, endPoint x: 292, endPoint y: 294, distance: 193.8
click at [291, 301] on div "SearchWithCriteriad263f747-6e45-4b7a-84f4-d31bece0d34e Work Title GRACIAS MI DI…" at bounding box center [619, 306] width 712 height 26
paste input "N CONTRAPUNTEO LLANERO EN VIVO"
click at [802, 221] on div "Search Before registering a work, the first step is to search The MLC database …" at bounding box center [619, 227] width 712 height 88
click at [940, 409] on button "Search" at bounding box center [935, 408] width 79 height 26
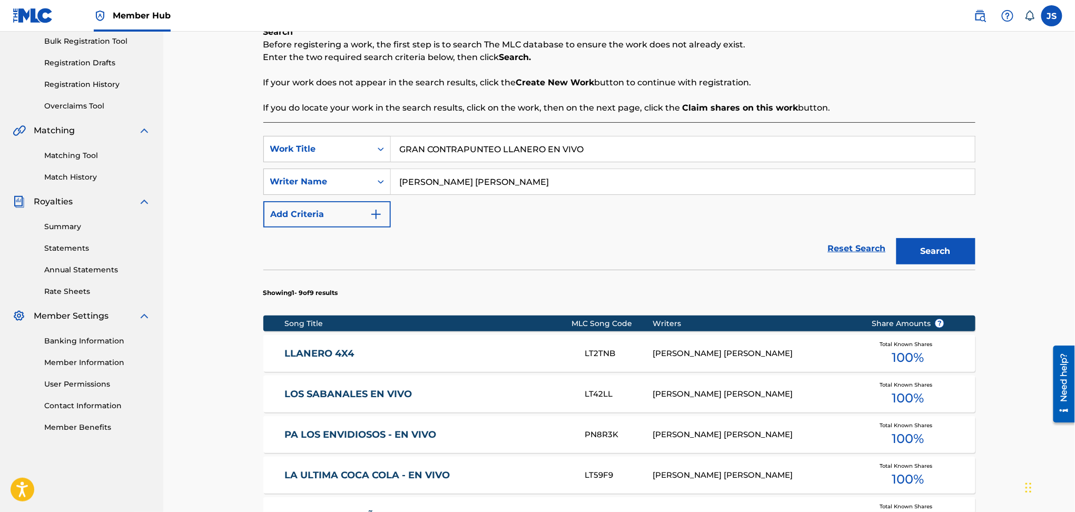
scroll to position [211, 0]
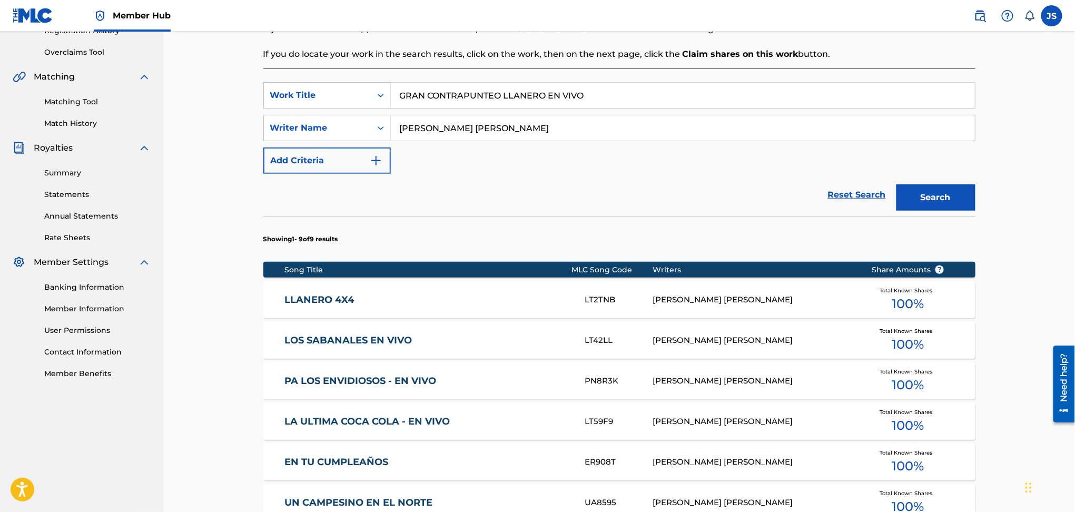
drag, startPoint x: 586, startPoint y: 89, endPoint x: 549, endPoint y: 88, distance: 36.9
click at [549, 88] on input "GRAN CONTRAPUNTEO LLANERO EN VIVO" at bounding box center [683, 95] width 584 height 25
click at [896, 184] on button "Search" at bounding box center [935, 197] width 79 height 26
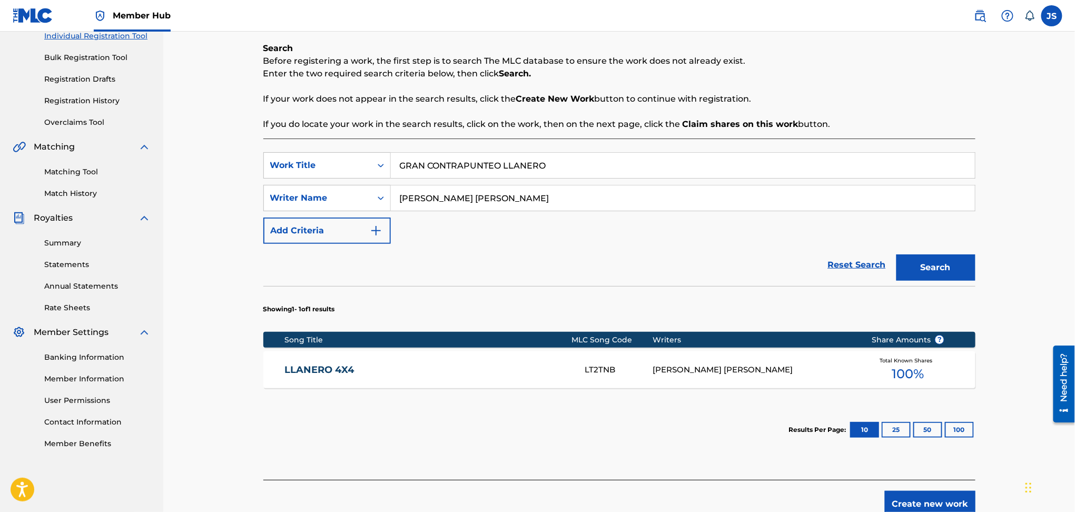
scroll to position [196, 0]
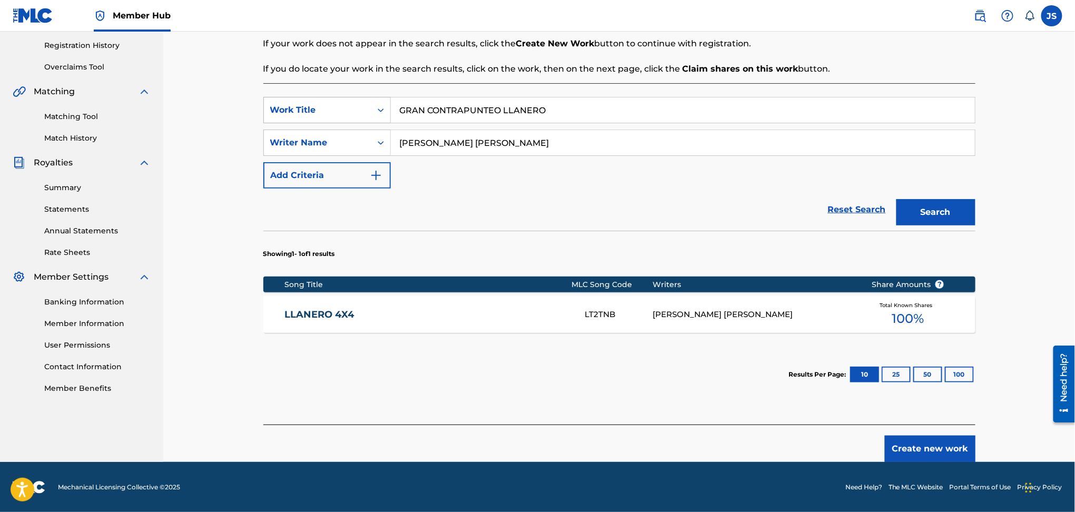
drag, startPoint x: 492, startPoint y: 117, endPoint x: 342, endPoint y: 119, distance: 150.1
click at [342, 119] on div "SearchWithCriteriad263f747-6e45-4b7a-84f4-d31bece0d34e Work Title GRAN CONTRAPU…" at bounding box center [619, 110] width 712 height 26
paste input "POPURRI HOMENAJE A JULIO MIRANDA"
type input "POPURRI HOMENAJE A JULIO MIRANDA"
click at [655, 219] on div "Reset Search Search" at bounding box center [619, 210] width 712 height 42
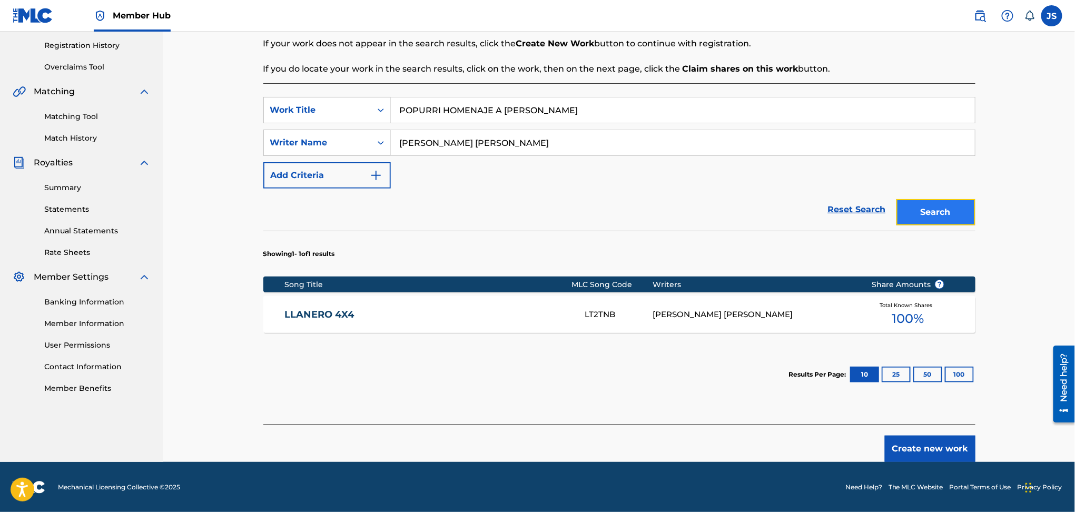
click at [927, 213] on button "Search" at bounding box center [935, 212] width 79 height 26
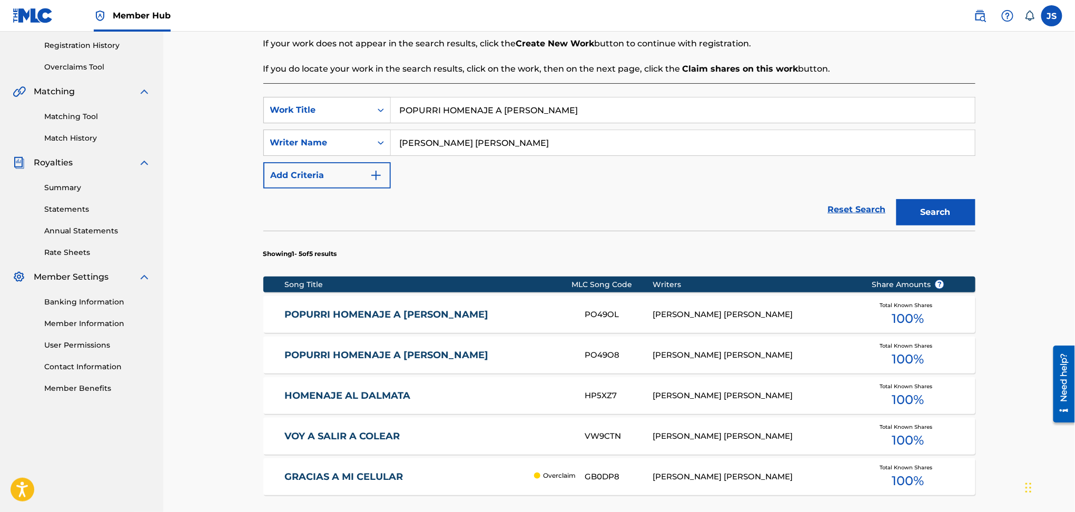
click at [436, 321] on div "POPURRI HOMENAJE A JULIO MIRANDA PO49OL CESAR DAVID REYES Total Known Shares 10…" at bounding box center [619, 314] width 712 height 37
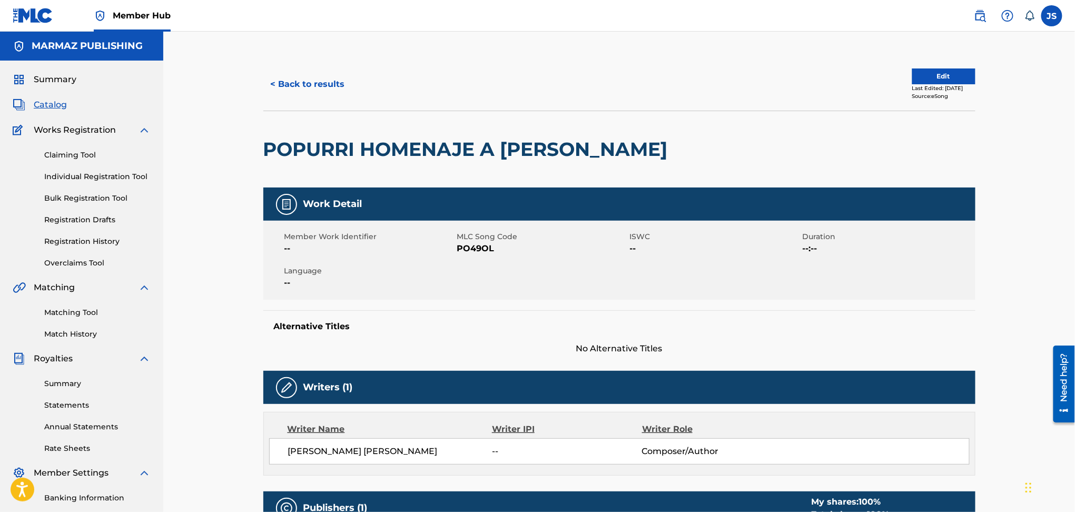
click at [475, 246] on span "PO49OL" at bounding box center [542, 248] width 170 height 13
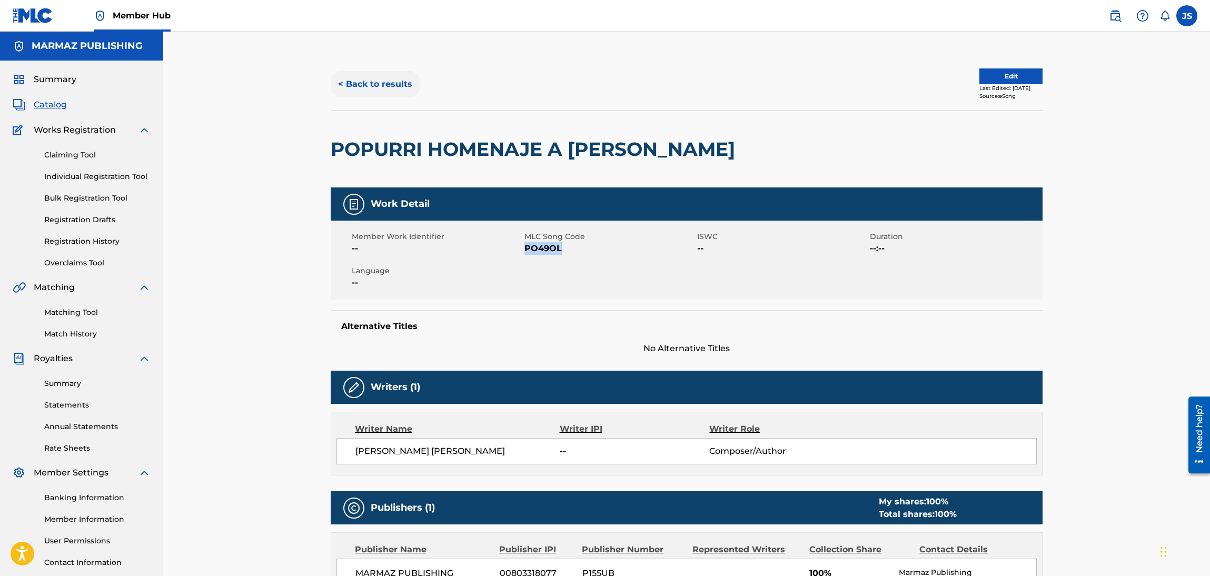
click at [341, 74] on button "< Back to results" at bounding box center [375, 84] width 89 height 26
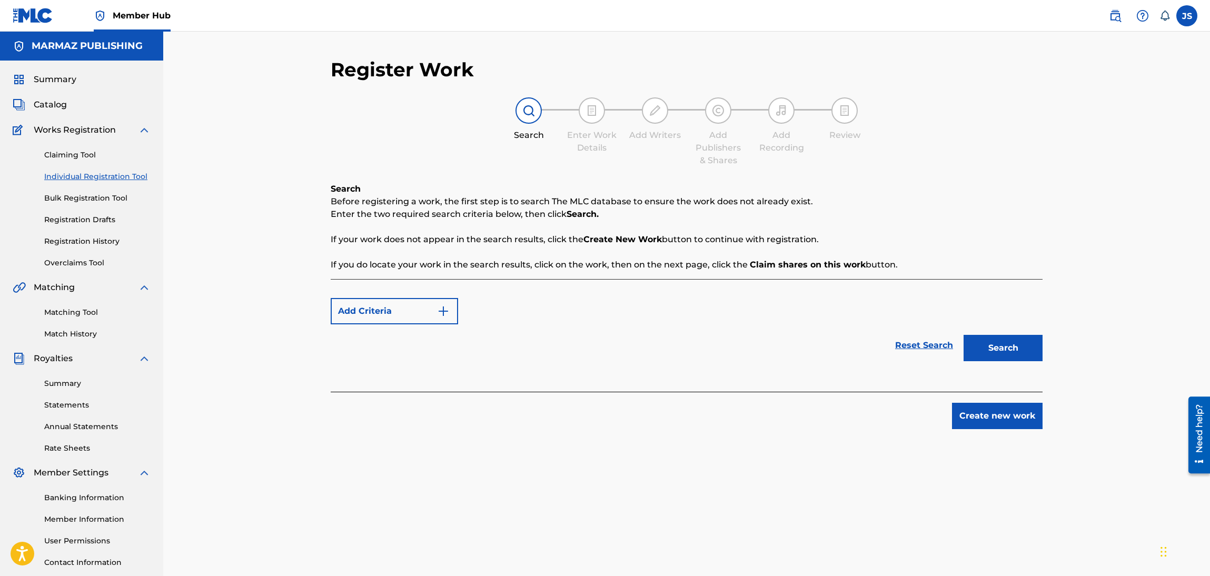
scroll to position [76, 0]
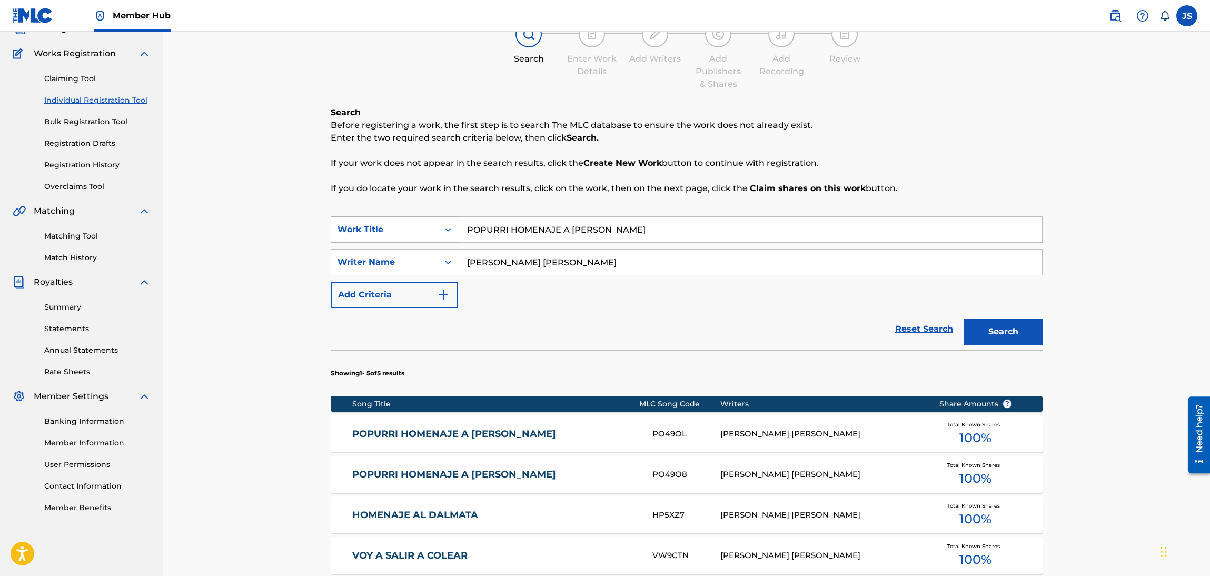
drag, startPoint x: 647, startPoint y: 229, endPoint x: 335, endPoint y: 236, distance: 311.9
click at [335, 237] on div "SearchWithCriteriad263f747-6e45-4b7a-84f4-d31bece0d34e Work Title POPURRI HOMEN…" at bounding box center [687, 229] width 712 height 26
paste input "REYNALDO ARMAS"
type input "POPURRI HOMENAJE A REYNALDO ARMAS"
click at [851, 123] on p "Before registering a work, the first step is to search The MLC database to ensu…" at bounding box center [687, 125] width 712 height 13
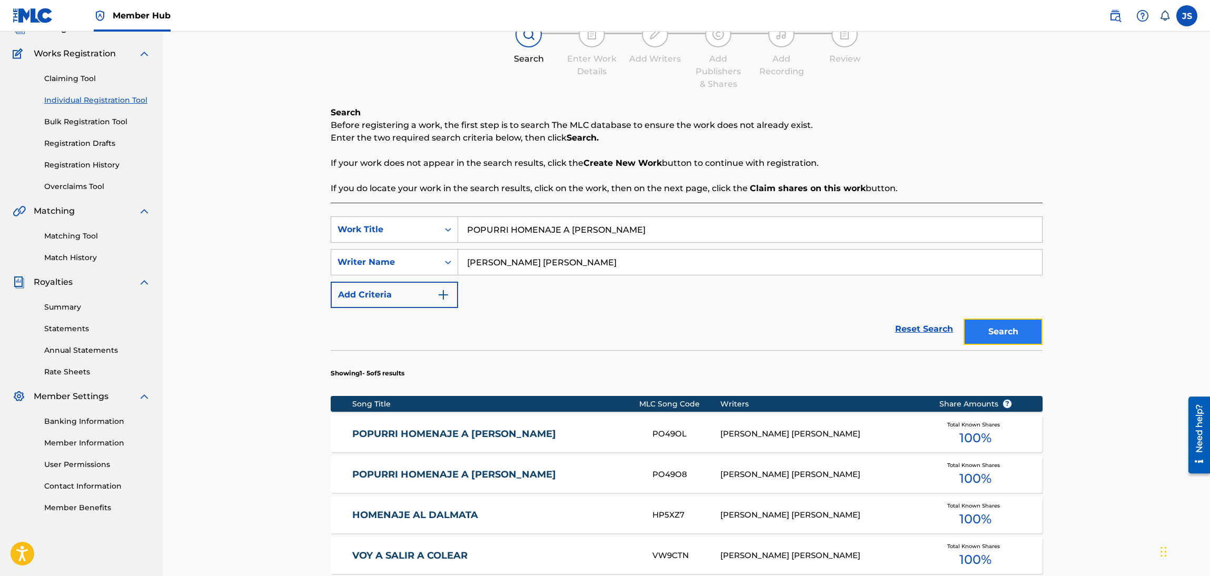
click at [1040, 329] on button "Search" at bounding box center [1003, 332] width 79 height 26
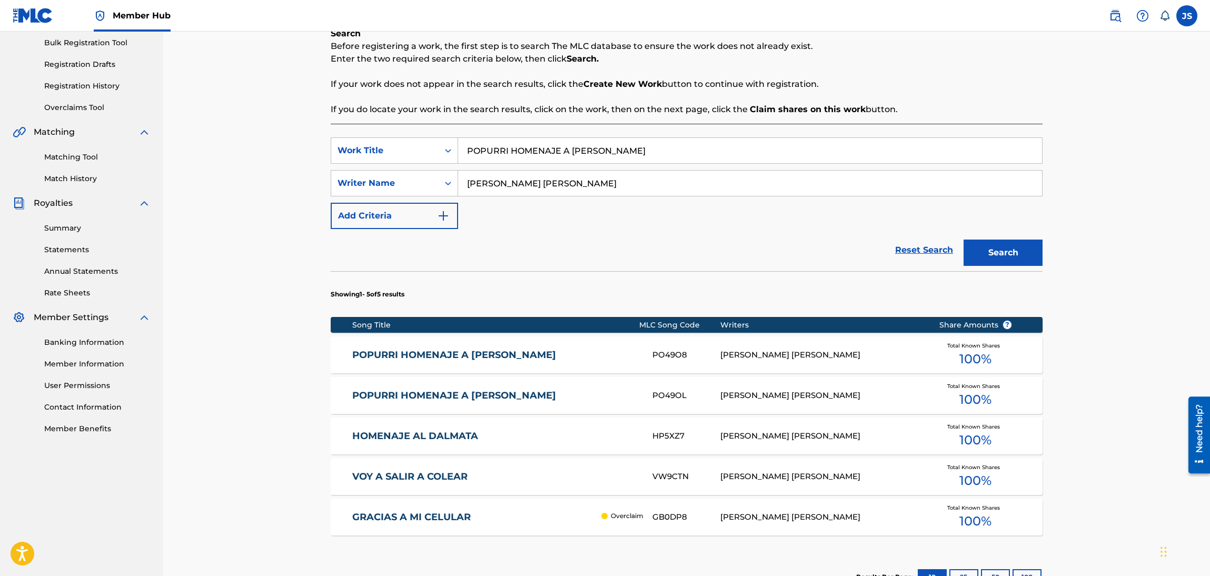
click at [517, 359] on link "POPURRI HOMENAJE A REYNALDO ARMAS" at bounding box center [495, 355] width 287 height 12
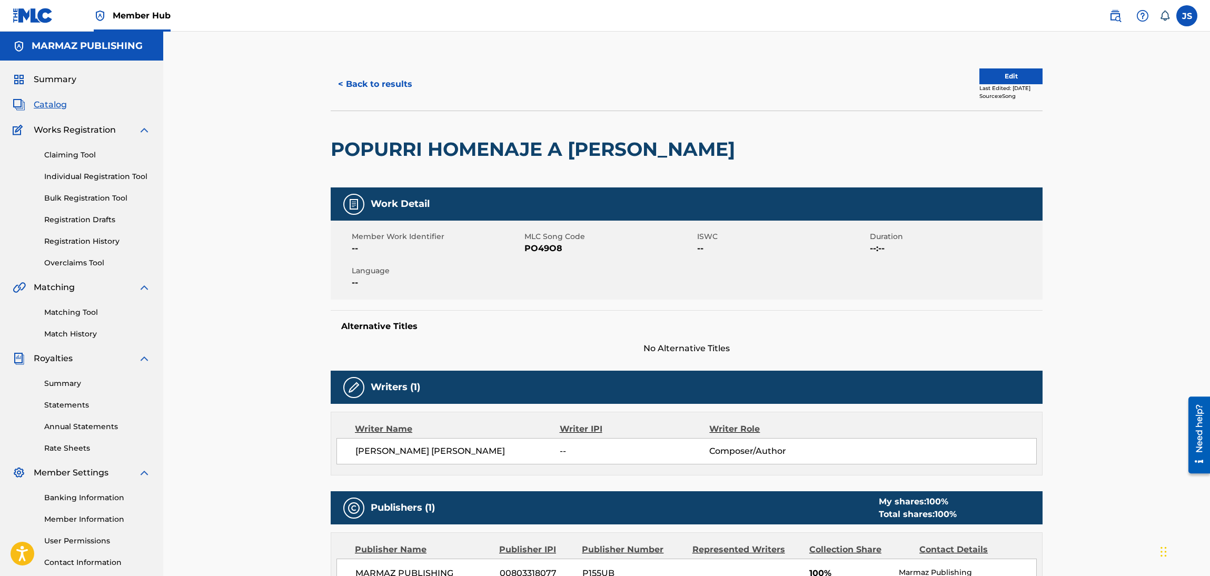
click at [548, 255] on span "PO49O8" at bounding box center [610, 248] width 170 height 13
click at [363, 80] on button "< Back to results" at bounding box center [375, 84] width 89 height 26
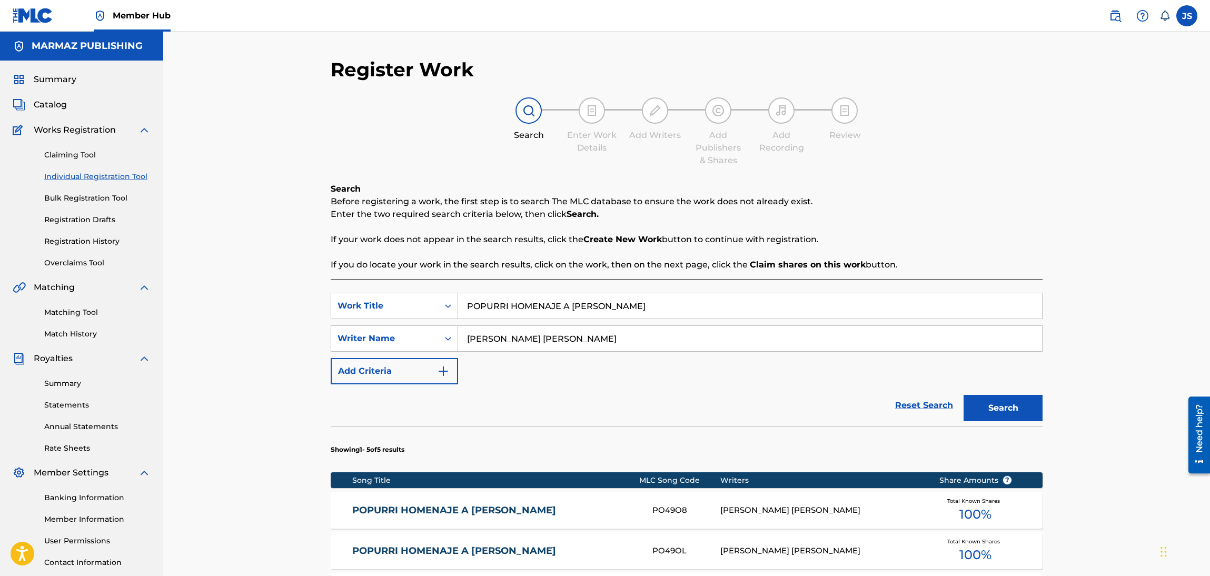
scroll to position [76, 0]
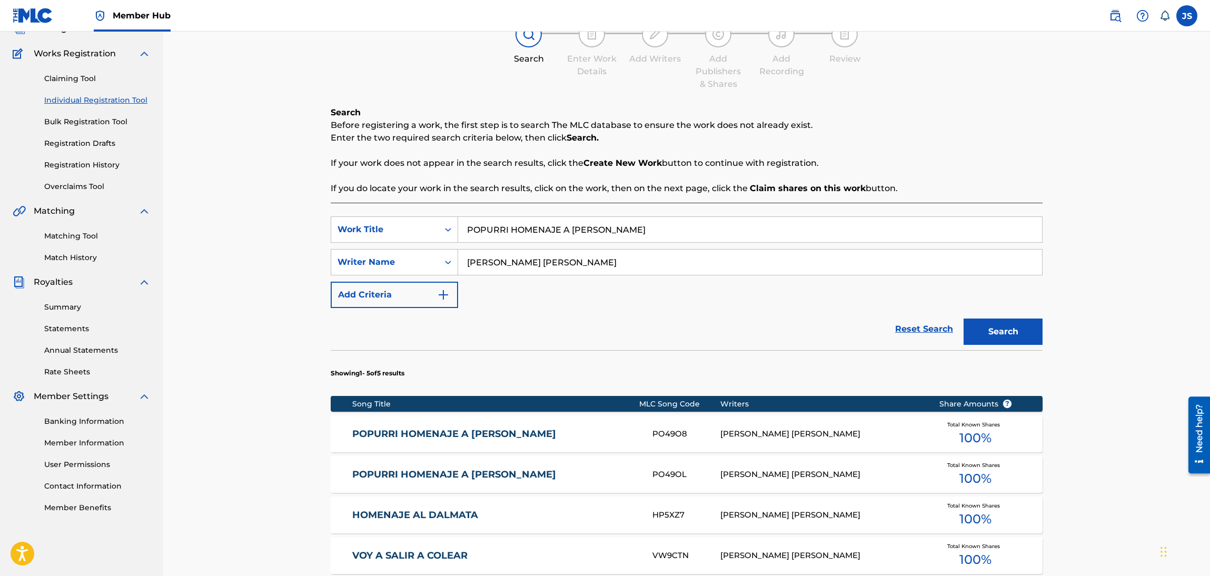
drag, startPoint x: 672, startPoint y: 221, endPoint x: 308, endPoint y: 235, distance: 364.2
click at [244, 263] on div "Register Work Search Enter Work Details Add Writers Add Publishers & Shares Add…" at bounding box center [686, 349] width 1047 height 788
paste input "CHEQUE SIN FONDO"
type input "CHEQUE SIN FONDO"
drag, startPoint x: 971, startPoint y: 154, endPoint x: 1029, endPoint y: 199, distance: 73.2
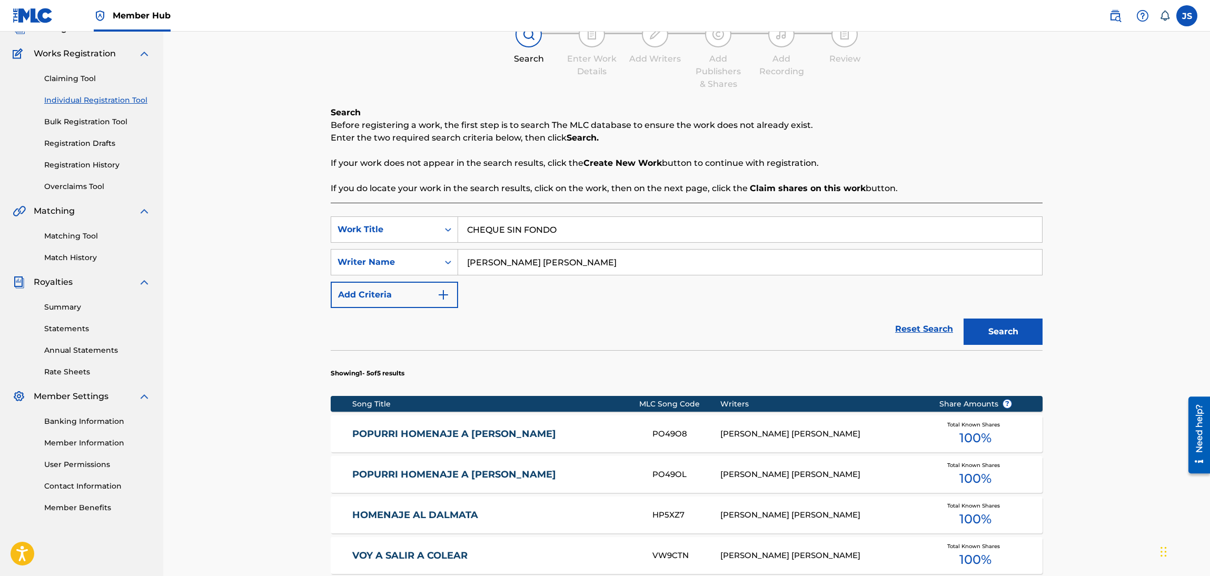
click at [981, 154] on div "Search Before registering a work, the first step is to search The MLC database …" at bounding box center [687, 150] width 712 height 88
click at [982, 319] on button "Search" at bounding box center [1003, 332] width 79 height 26
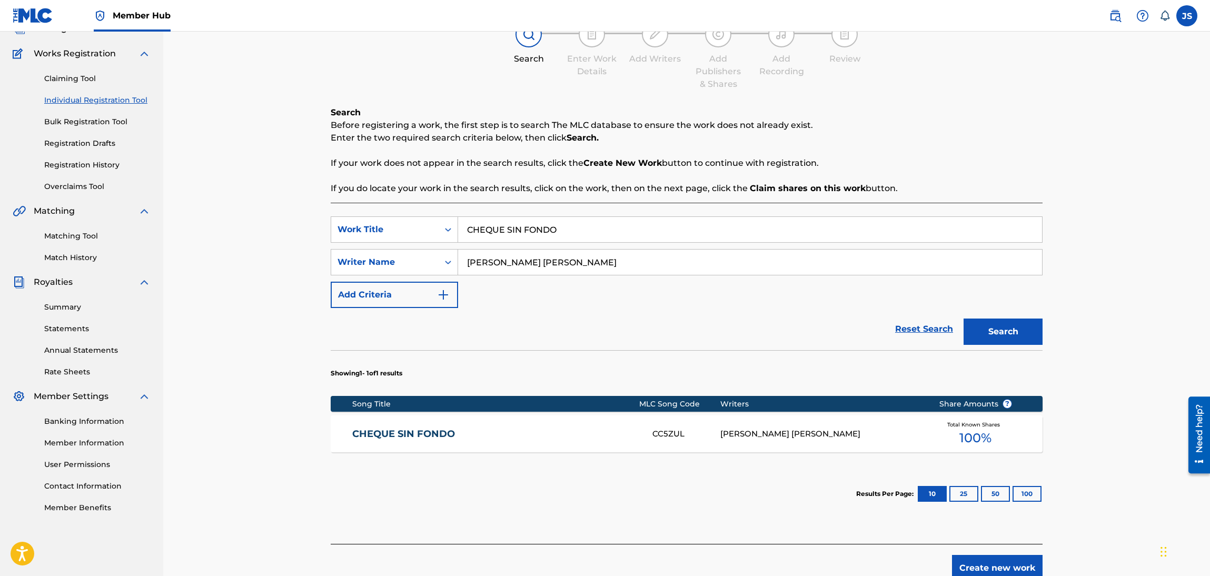
click at [418, 440] on div "CHEQUE SIN FONDO CC5ZUL CESAR DAVID REYES Total Known Shares 100 %" at bounding box center [687, 434] width 712 height 37
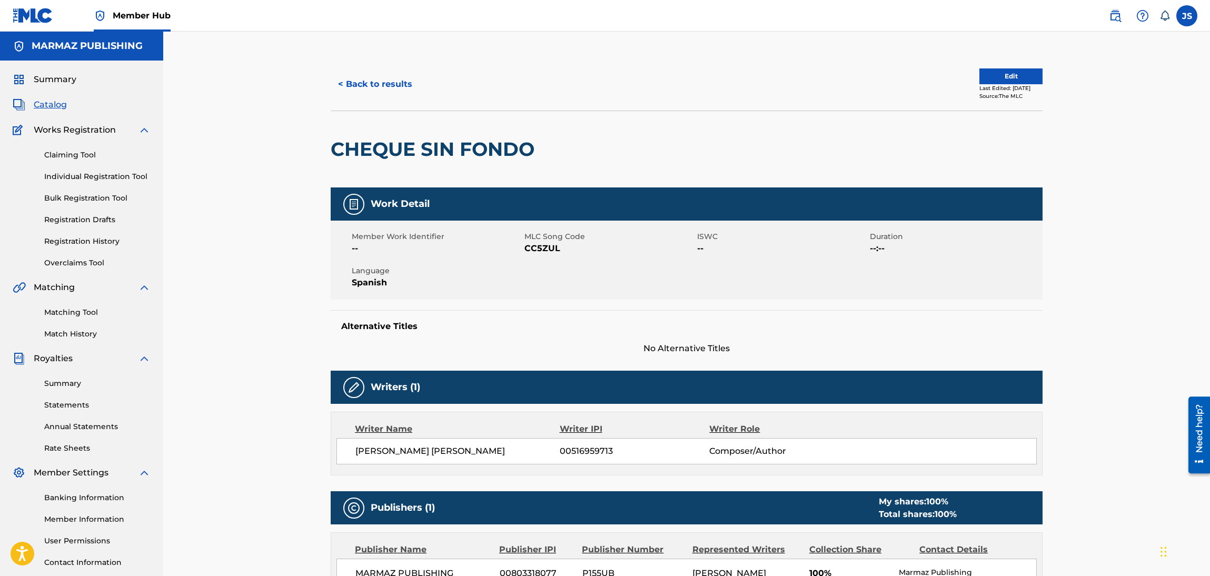
click at [546, 253] on span "CC5ZUL" at bounding box center [610, 248] width 170 height 13
click at [545, 247] on span "CC5ZUL" at bounding box center [610, 248] width 170 height 13
click at [364, 90] on button "< Back to results" at bounding box center [375, 84] width 89 height 26
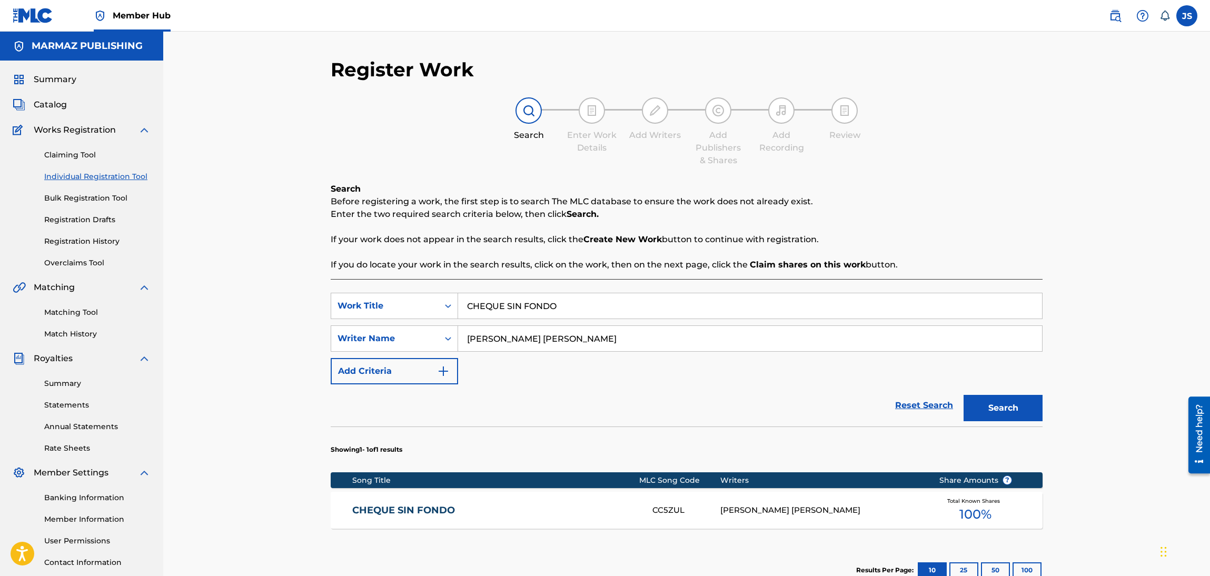
scroll to position [76, 0]
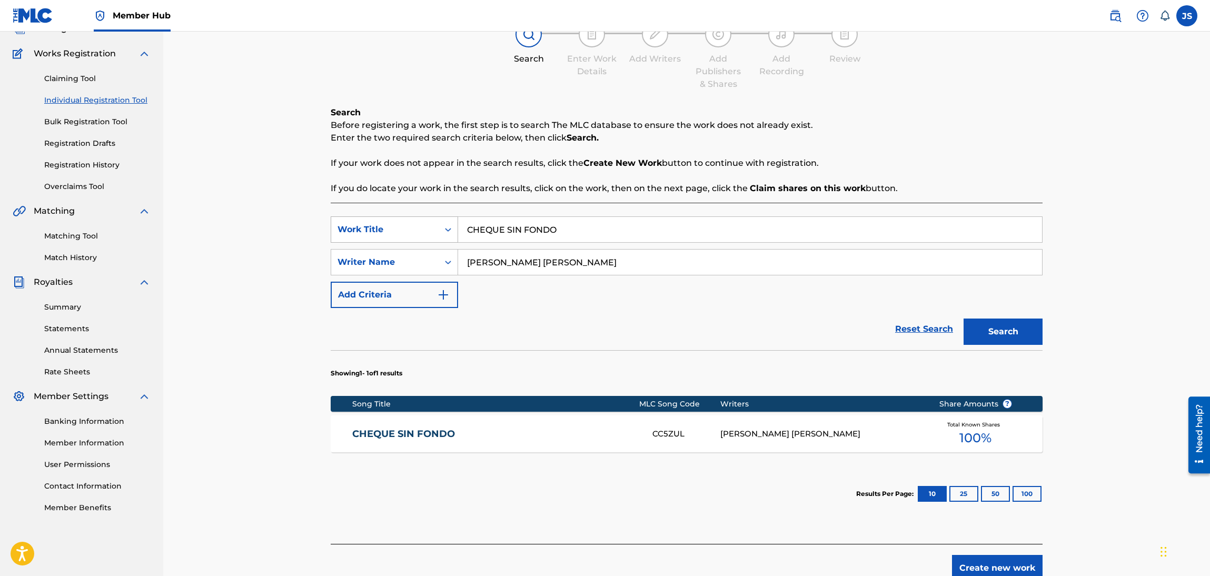
click at [323, 240] on div "Register Work Search Enter Work Details Add Writers Add Publishers & Shares Add…" at bounding box center [686, 282] width 737 height 600
paste input "LA TOXICA"
type input "LA TOXICA"
click at [1015, 178] on div "Search Before registering a work, the first step is to search The MLC database …" at bounding box center [687, 150] width 712 height 88
click at [1014, 326] on button "Search" at bounding box center [1003, 332] width 79 height 26
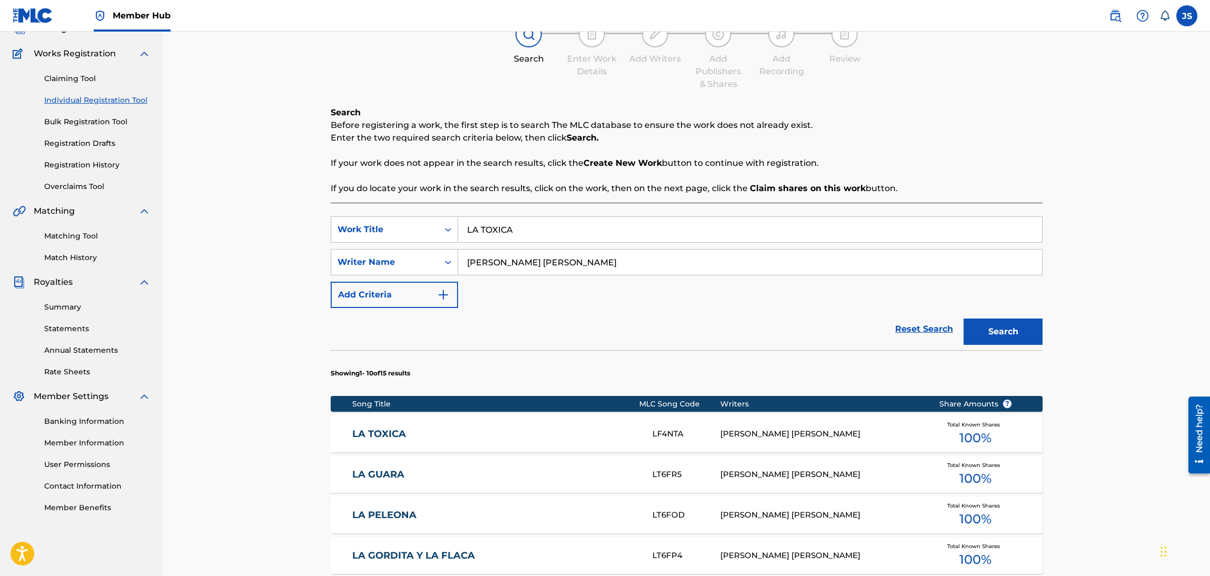
click at [377, 436] on link "LA TOXICA" at bounding box center [495, 434] width 287 height 12
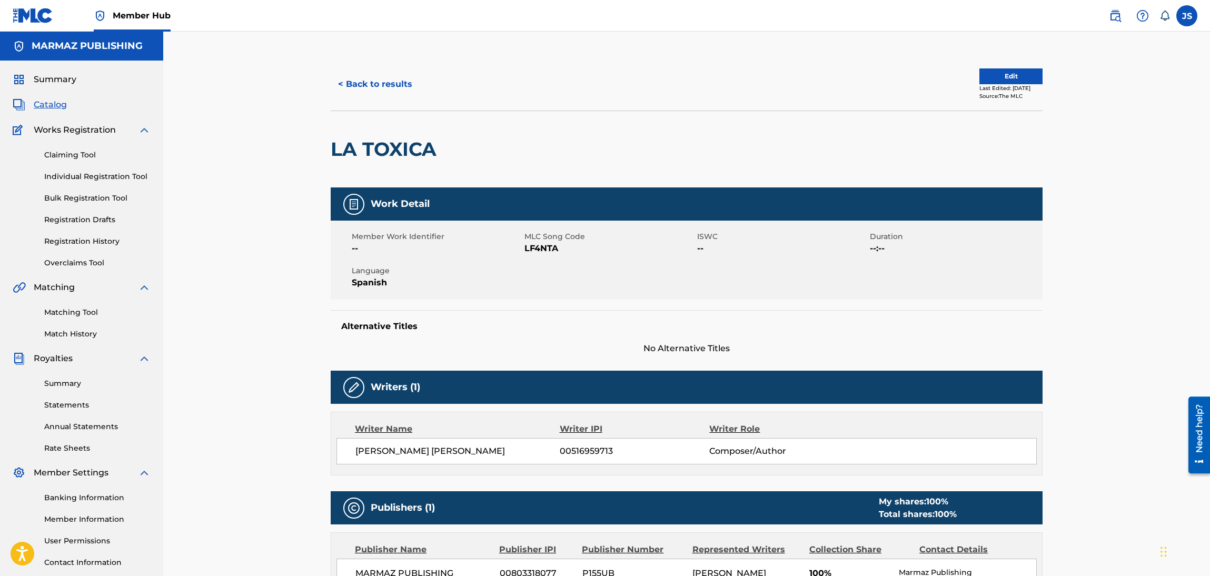
click at [541, 232] on span "MLC Song Code" at bounding box center [610, 236] width 170 height 11
click at [550, 251] on span "LF4NTA" at bounding box center [610, 248] width 170 height 13
click at [358, 83] on button "< Back to results" at bounding box center [375, 84] width 89 height 26
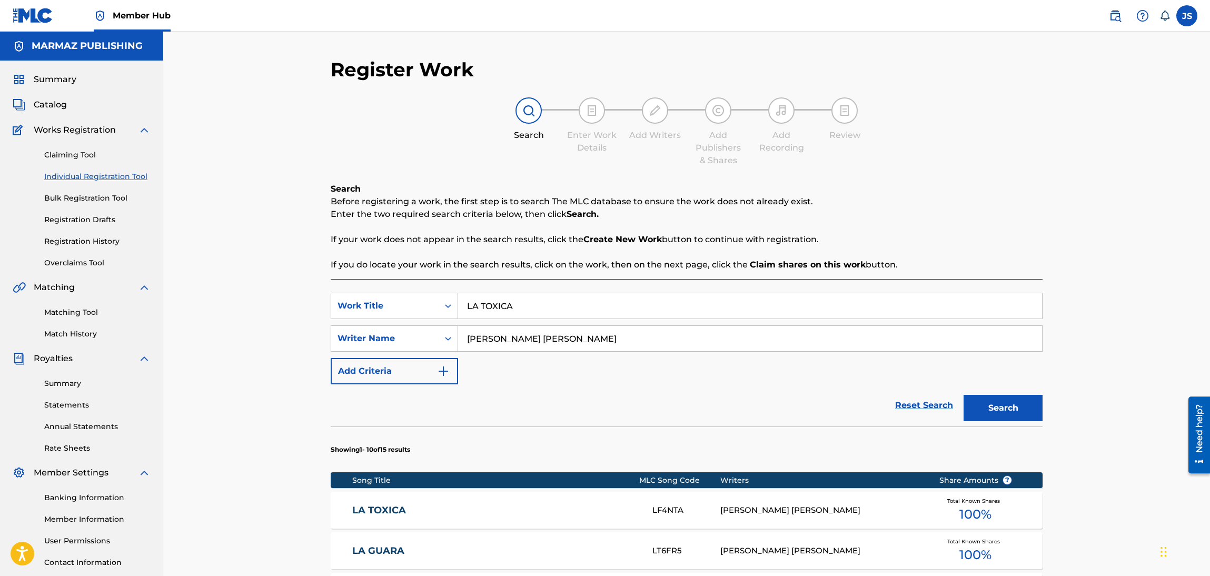
scroll to position [76, 0]
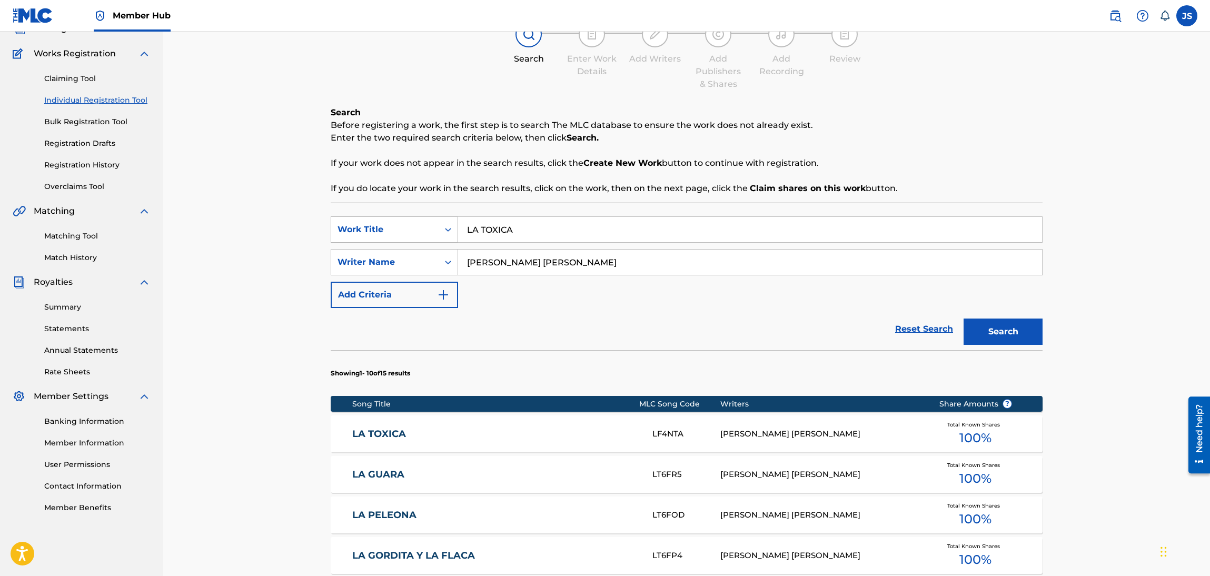
drag, startPoint x: 435, startPoint y: 232, endPoint x: 405, endPoint y: 232, distance: 30.0
click at [407, 232] on div "SearchWithCriteriad263f747-6e45-4b7a-84f4-d31bece0d34e Work Title LA TOXICA" at bounding box center [687, 229] width 712 height 26
paste input "QUEDARON LINDOS RECUERDOS"
type input "QUEDARON LINDOS RECUERDOS"
click at [944, 141] on p "Enter the two required search criteria below, then click Search." at bounding box center [687, 138] width 712 height 13
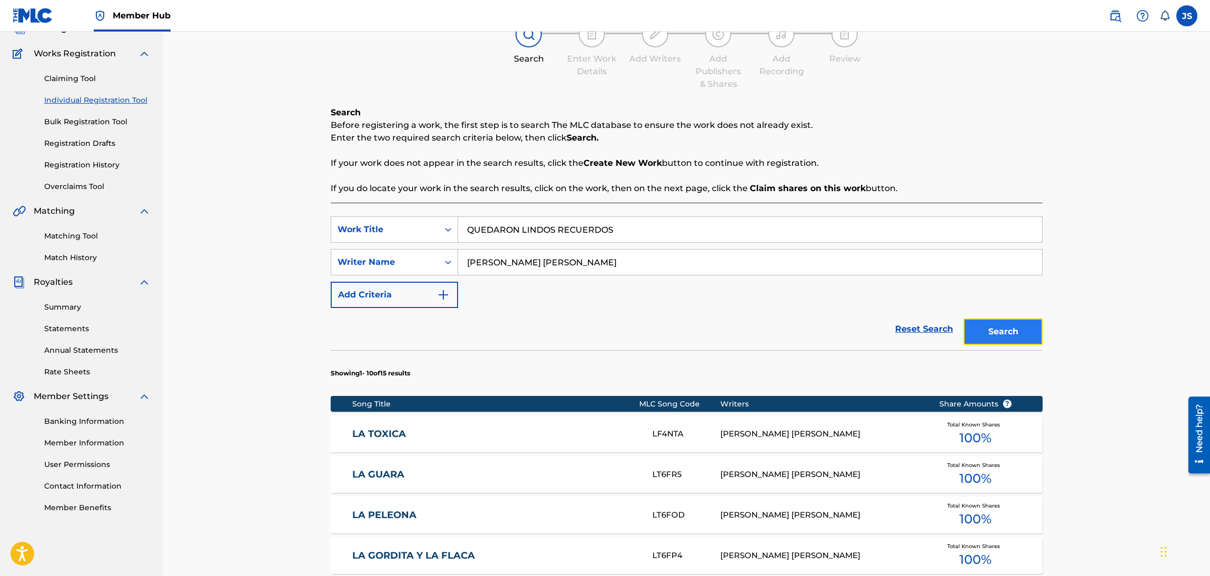
click at [995, 323] on button "Search" at bounding box center [1003, 332] width 79 height 26
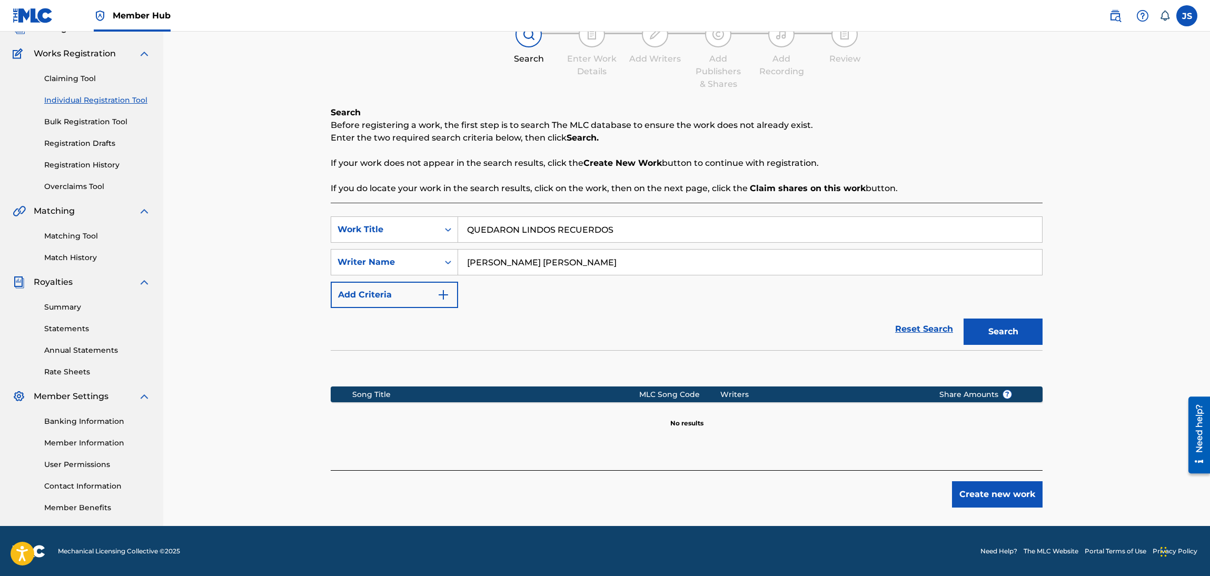
click at [71, 71] on div "Claiming Tool Individual Registration Tool Bulk Registration Tool Registration …" at bounding box center [82, 126] width 138 height 132
click at [80, 87] on div "Claiming Tool Individual Registration Tool Bulk Registration Tool Registration …" at bounding box center [82, 126] width 138 height 132
click at [84, 74] on link "Claiming Tool" at bounding box center [97, 78] width 106 height 11
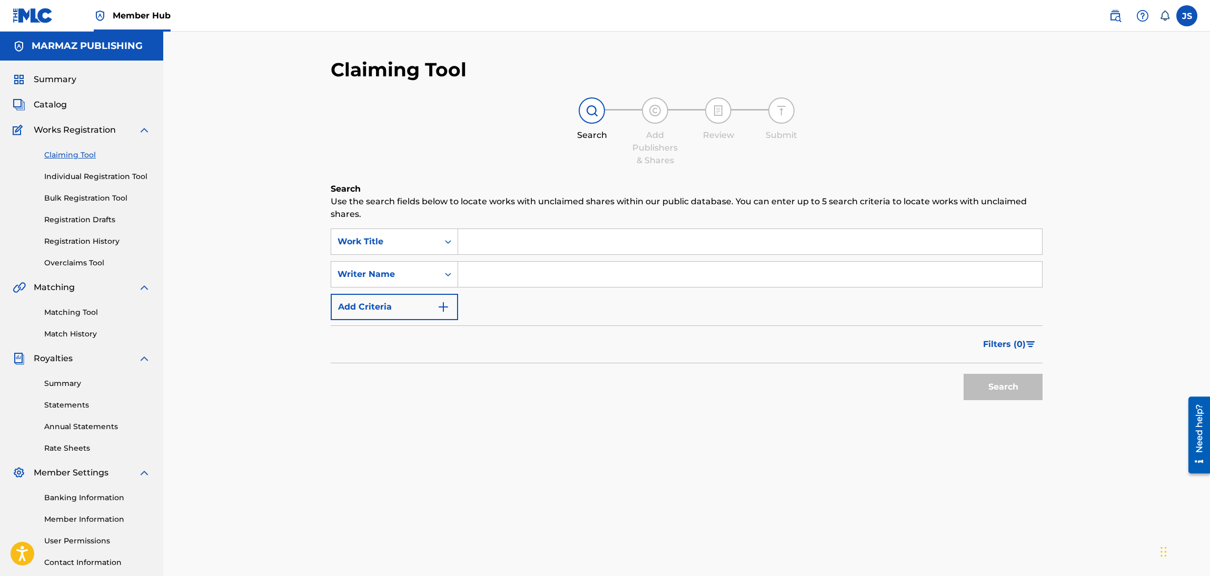
click at [565, 246] on input "Search Form" at bounding box center [750, 241] width 584 height 25
paste input "QUEDARON LINDOS RECUERDOS"
type input "QUEDARON LINDOS RECUERDOS"
click at [570, 276] on input "Search Form" at bounding box center [750, 274] width 584 height 25
type input "[PERSON_NAME]"
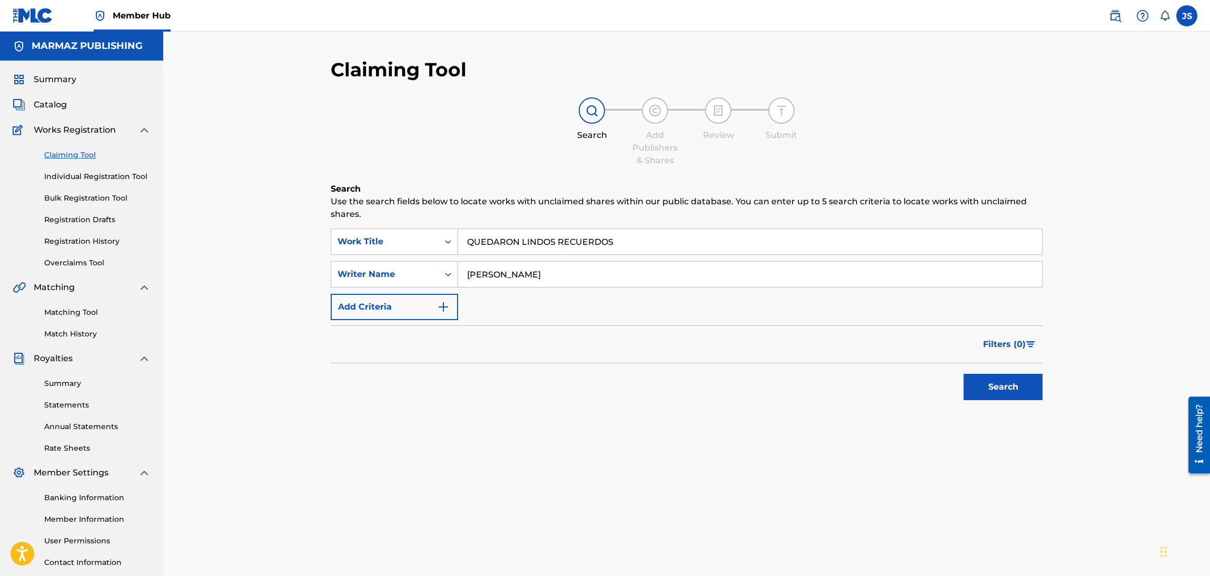
click at [964, 374] on button "Search" at bounding box center [1003, 387] width 79 height 26
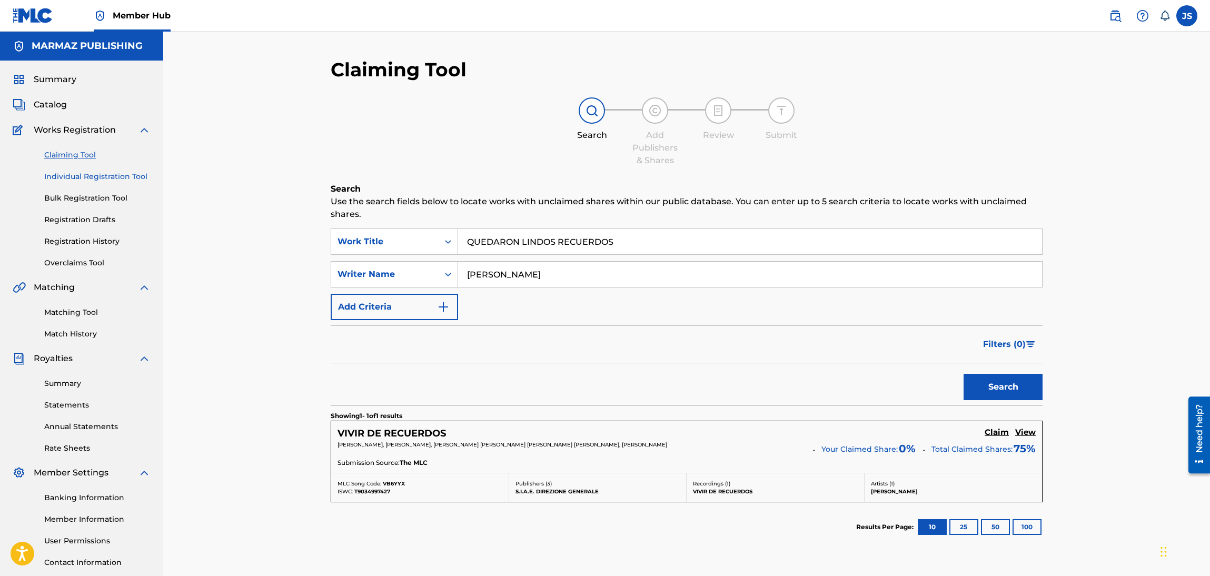
click at [124, 182] on link "Individual Registration Tool" at bounding box center [97, 176] width 106 height 11
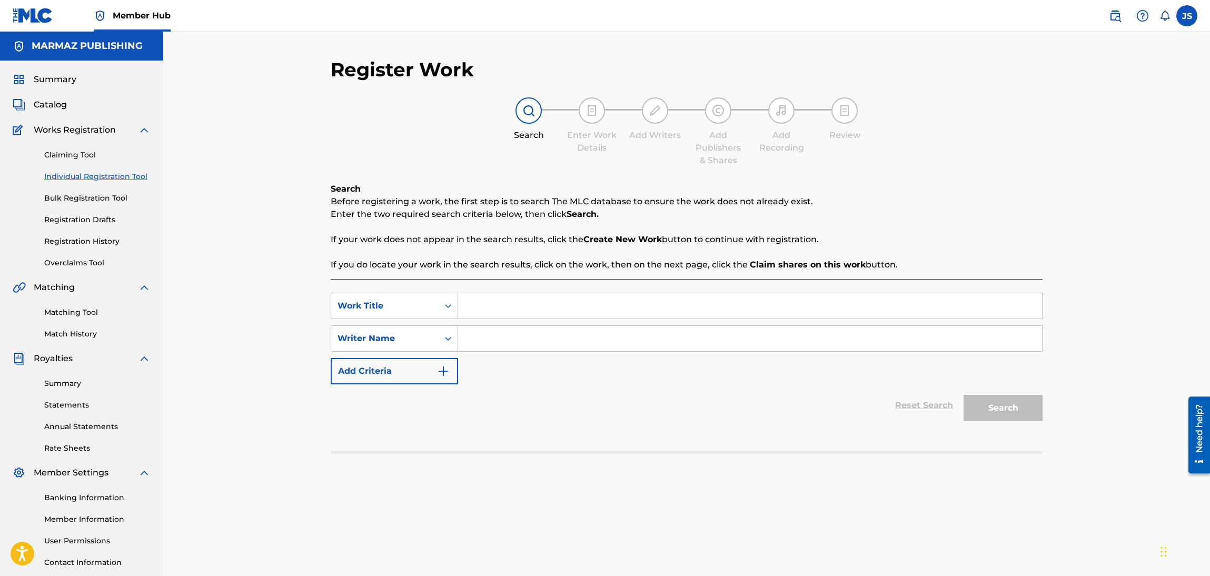
click at [495, 298] on input "Search Form" at bounding box center [750, 305] width 584 height 25
paste input "QUEDARON LINDOS RECUERDOS"
type input "QUEDARON LINDOS RECUERDOS"
click at [529, 336] on input "Search Form" at bounding box center [750, 338] width 584 height 25
paste input "CARMELO FLORES"
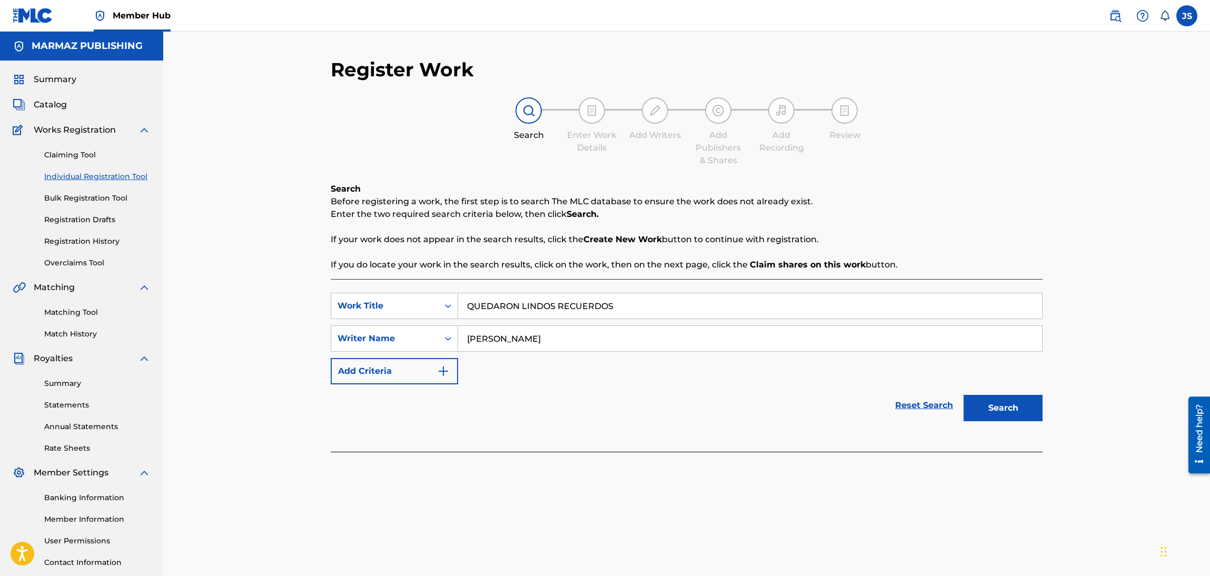
type input "CARMELO FLORES"
click at [629, 426] on div "Reset Search Search" at bounding box center [687, 405] width 712 height 42
click at [1010, 410] on button "Search" at bounding box center [1003, 408] width 79 height 26
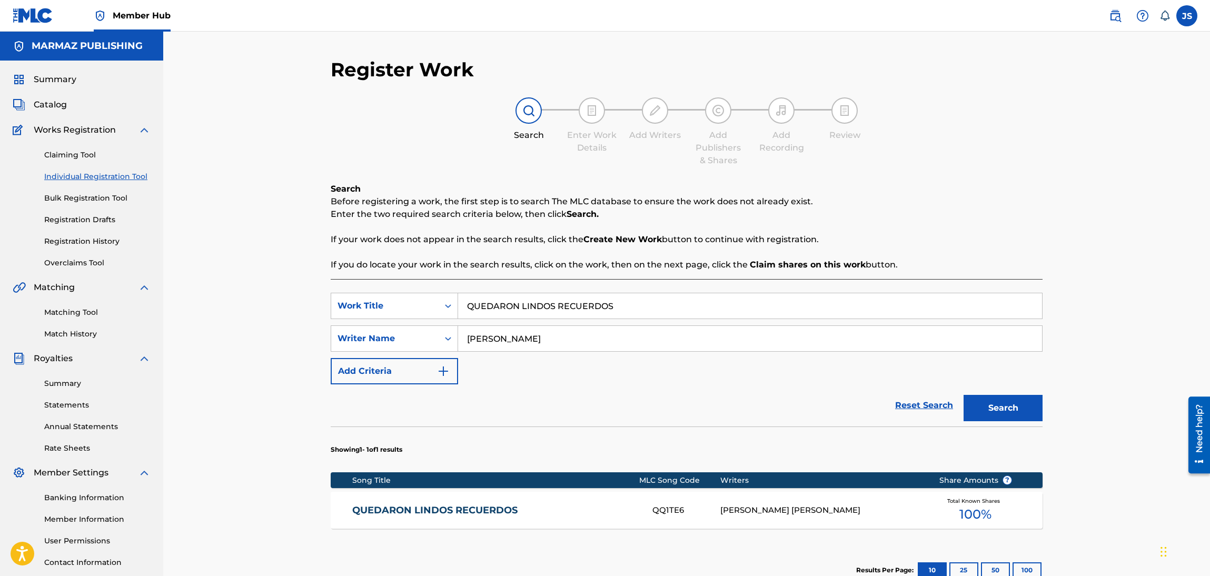
scroll to position [132, 0]
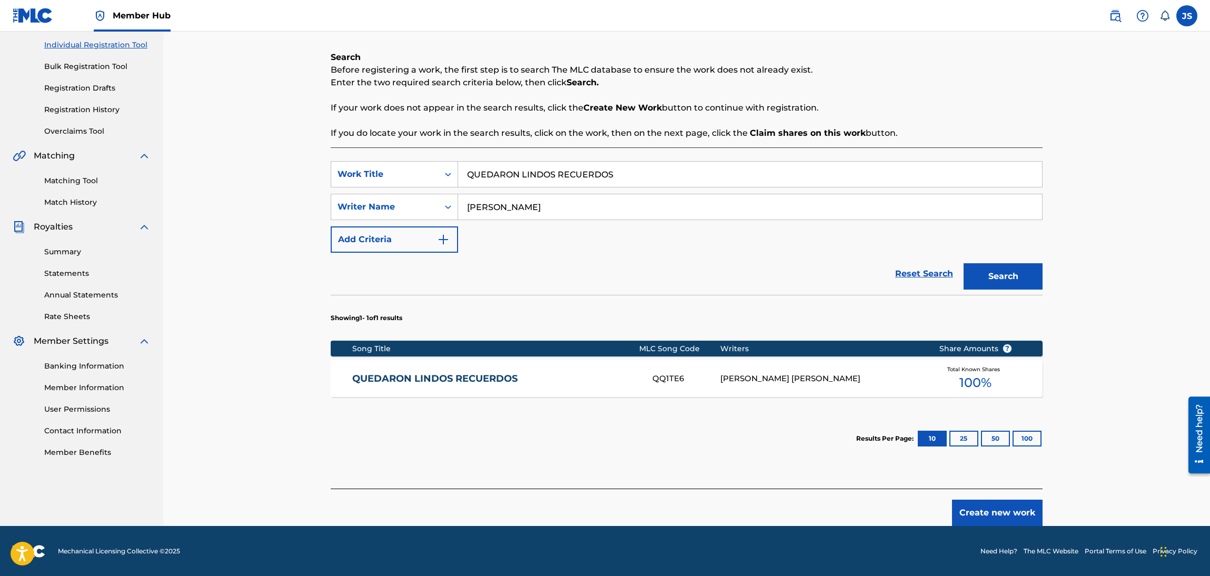
click at [450, 374] on link "QUEDARON LINDOS RECUERDOS" at bounding box center [495, 379] width 287 height 12
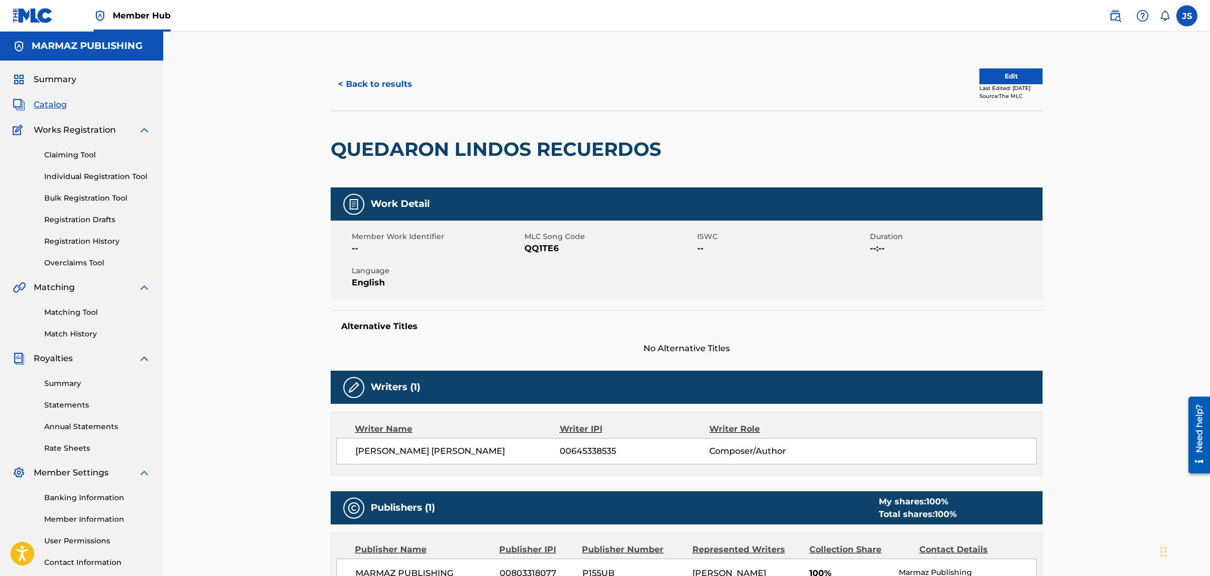
click at [537, 246] on span "QQ1TE6" at bounding box center [610, 248] width 170 height 13
click at [375, 84] on button "< Back to results" at bounding box center [375, 84] width 89 height 26
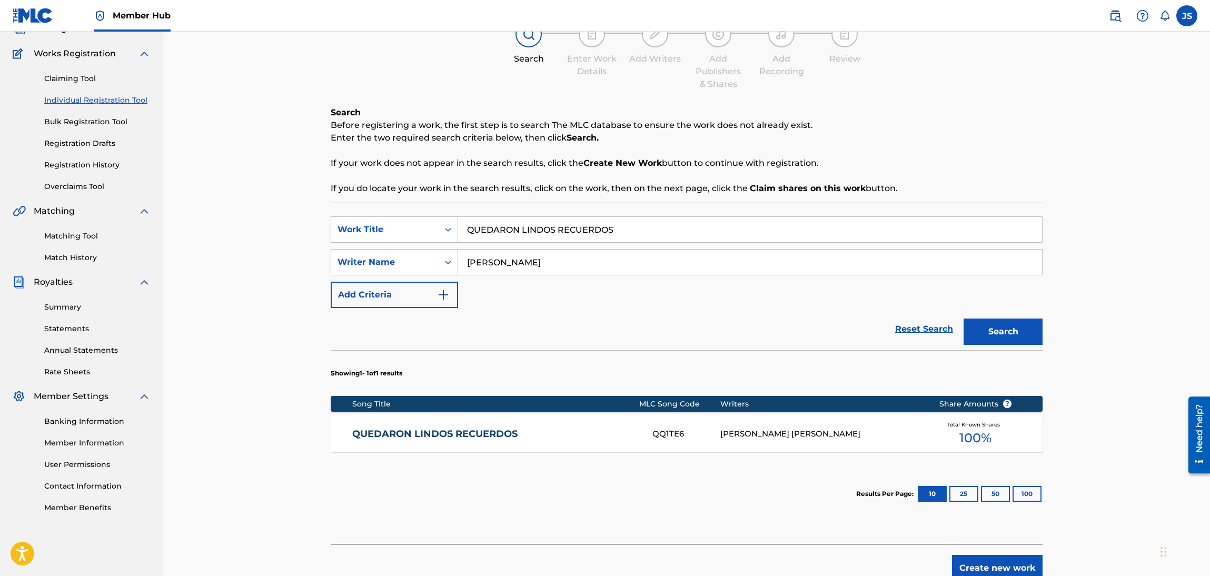
drag, startPoint x: 650, startPoint y: 231, endPoint x: 821, endPoint y: 153, distance: 187.6
click at [313, 231] on div "Register Work Search Enter Work Details Add Writers Add Publishers & Shares Add…" at bounding box center [686, 268] width 1047 height 626
paste input "COMPADRE USTED SI LA PONE (feat. Yohander Pérez)"
type input "COMPADRE USTED SI LA PONE (feat. Yohander Pérez)"
click at [999, 133] on p "Enter the two required search criteria below, then click Search." at bounding box center [687, 138] width 712 height 13
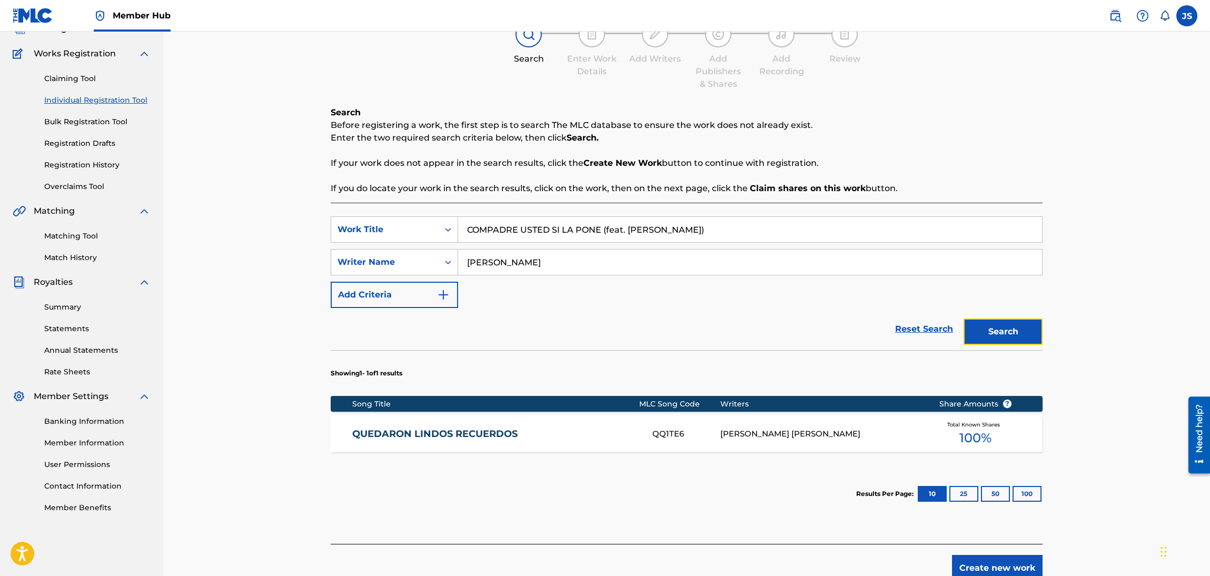
click at [1033, 329] on button "Search" at bounding box center [1003, 332] width 79 height 26
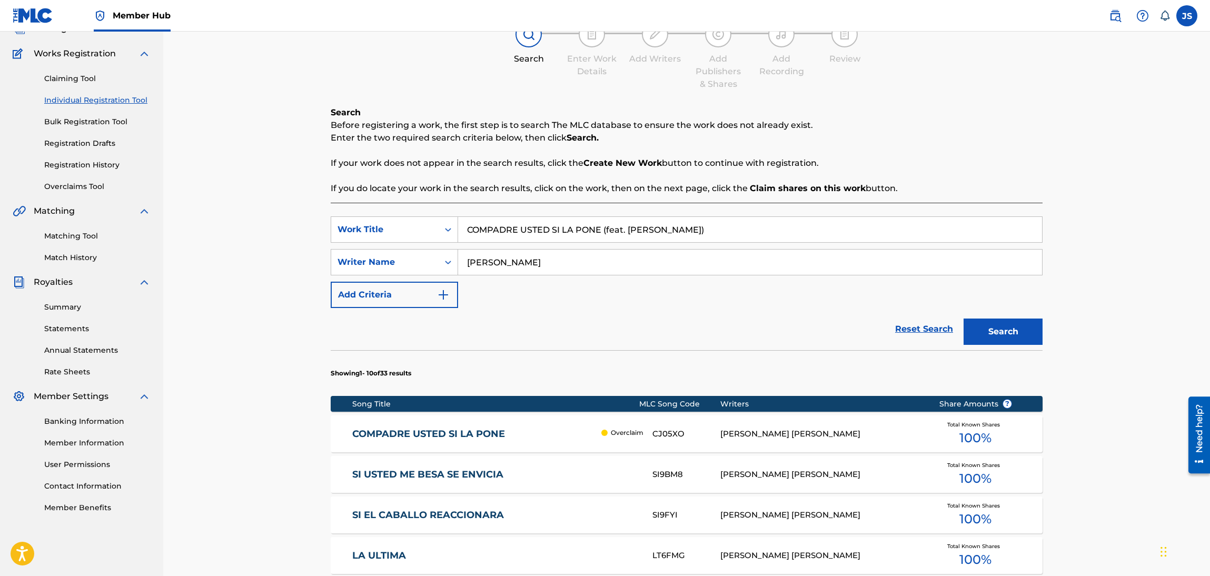
drag, startPoint x: 463, startPoint y: 432, endPoint x: 468, endPoint y: 424, distance: 9.5
click at [462, 434] on link "COMPADRE USTED SI LA PONE" at bounding box center [474, 434] width 244 height 12
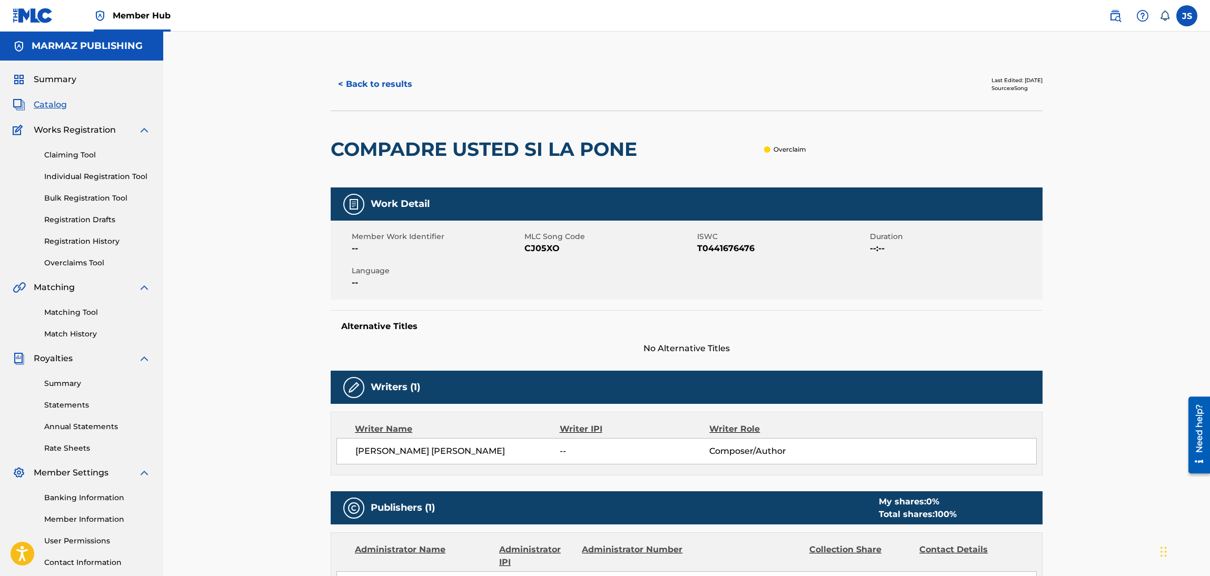
click at [705, 243] on span "T0441676476" at bounding box center [782, 248] width 170 height 13
click at [547, 254] on span "CJ05XO" at bounding box center [610, 248] width 170 height 13
click at [540, 249] on span "CJ05XO" at bounding box center [610, 248] width 170 height 13
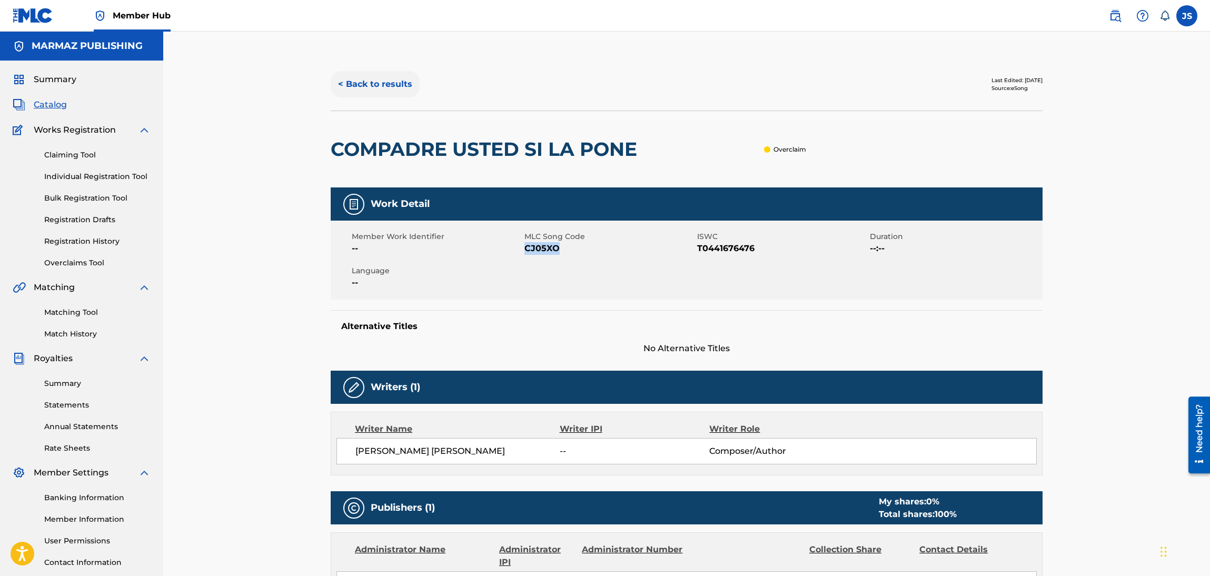
click at [374, 73] on button "< Back to results" at bounding box center [375, 84] width 89 height 26
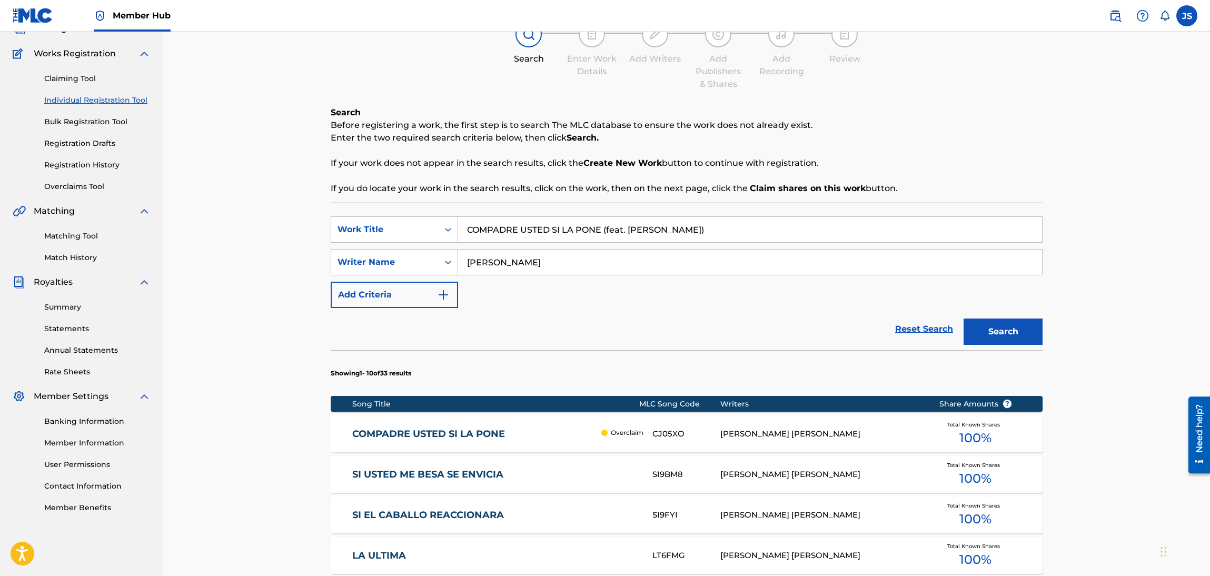
click at [300, 214] on div "Register Work Search Enter Work Details Add Writers Add Publishers & Shares Add…" at bounding box center [686, 453] width 1047 height 996
paste input "A UN AMIGO Y SUS CABALLOS"
type input "A UN AMIGO Y SUS CABALLOS"
click at [1067, 152] on div "Register Work Search Enter Work Details Add Writers Add Publishers & Shares Add…" at bounding box center [686, 453] width 1047 height 996
click at [1016, 334] on button "Search" at bounding box center [1003, 332] width 79 height 26
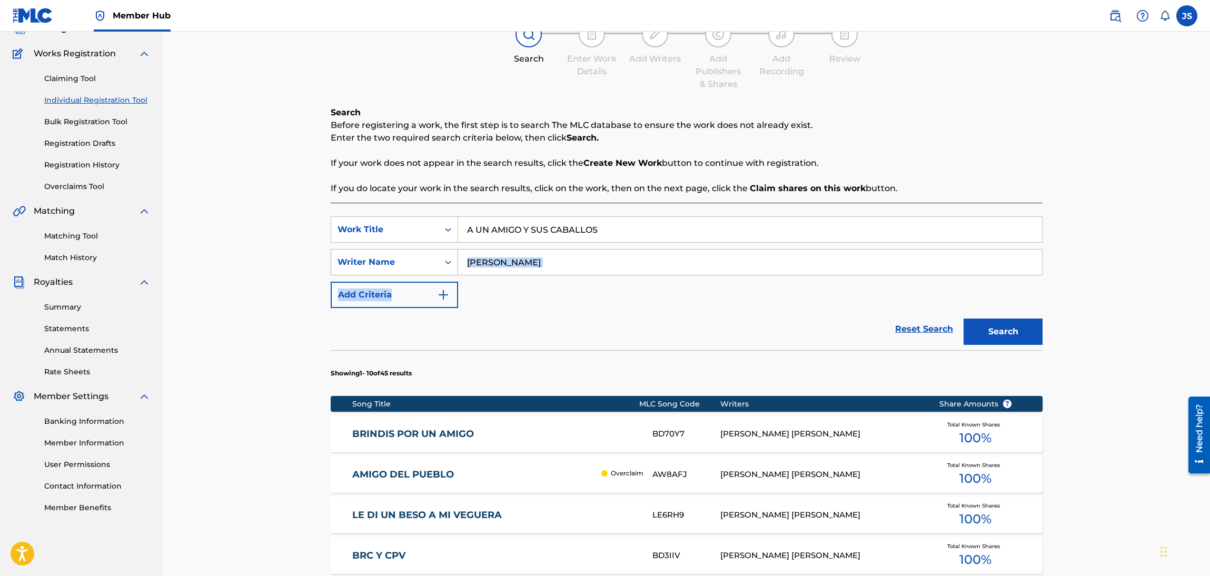
drag, startPoint x: 531, startPoint y: 272, endPoint x: 453, endPoint y: 264, distance: 78.3
click at [438, 264] on div "SearchWithCriteriad263f747-6e45-4b7a-84f4-d31bece0d34e Work Title A UN AMIGO Y …" at bounding box center [687, 262] width 712 height 92
click at [573, 308] on div "Reset Search Search" at bounding box center [687, 329] width 712 height 42
click at [372, 273] on div "SearchWithCriteriabbc889b6-6cef-4c72-9fde-e546cf639417 Writer Name CARMELO FLOR…" at bounding box center [687, 262] width 712 height 26
paste input "LOS SEQUERA"
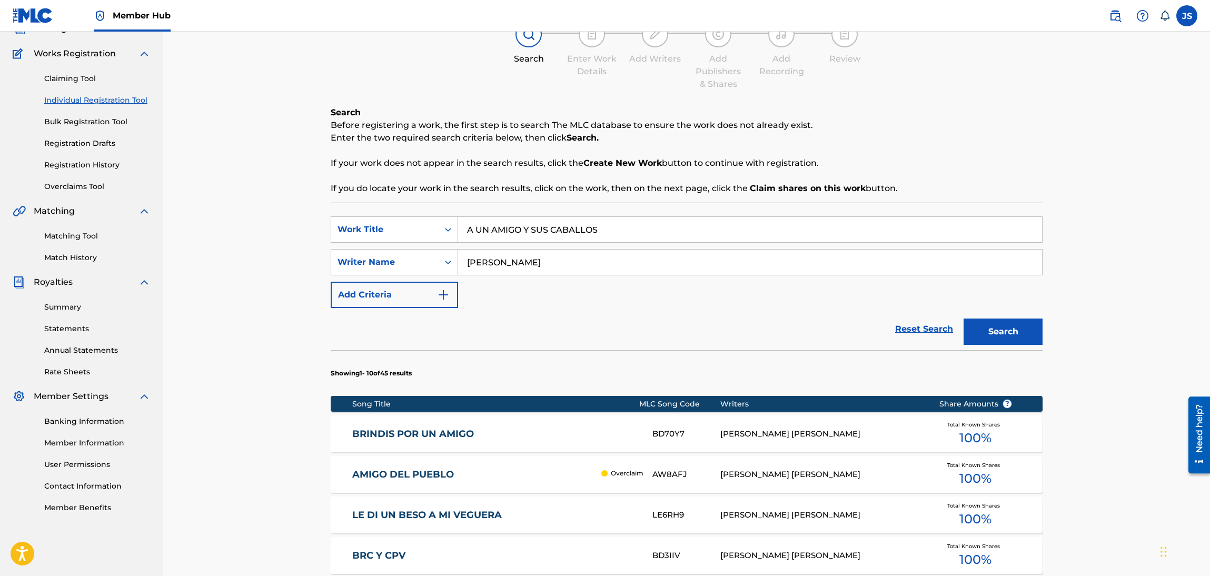
type input "[PERSON_NAME]"
click at [600, 344] on div "Reset Search Search" at bounding box center [687, 329] width 712 height 42
click at [1038, 338] on button "Search" at bounding box center [1003, 332] width 79 height 26
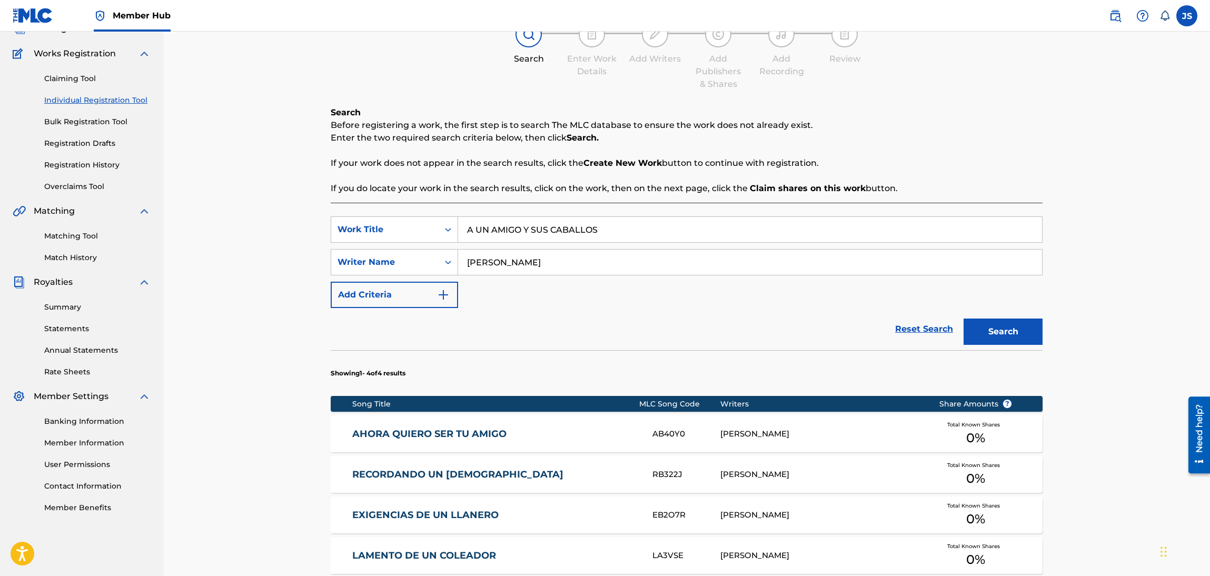
drag, startPoint x: 558, startPoint y: 265, endPoint x: 397, endPoint y: 146, distance: 199.9
click at [387, 256] on div "SearchWithCriteriabbc889b6-6cef-4c72-9fde-e546cf639417 Writer Name CARLOS SEQUE…" at bounding box center [687, 262] width 712 height 26
drag, startPoint x: 600, startPoint y: 237, endPoint x: 371, endPoint y: 135, distance: 250.6
click at [320, 246] on div "Register Work Search Enter Work Details Add Writers Add Publishers & Shares Add…" at bounding box center [686, 343] width 737 height 722
drag, startPoint x: 571, startPoint y: 259, endPoint x: 297, endPoint y: 242, distance: 275.5
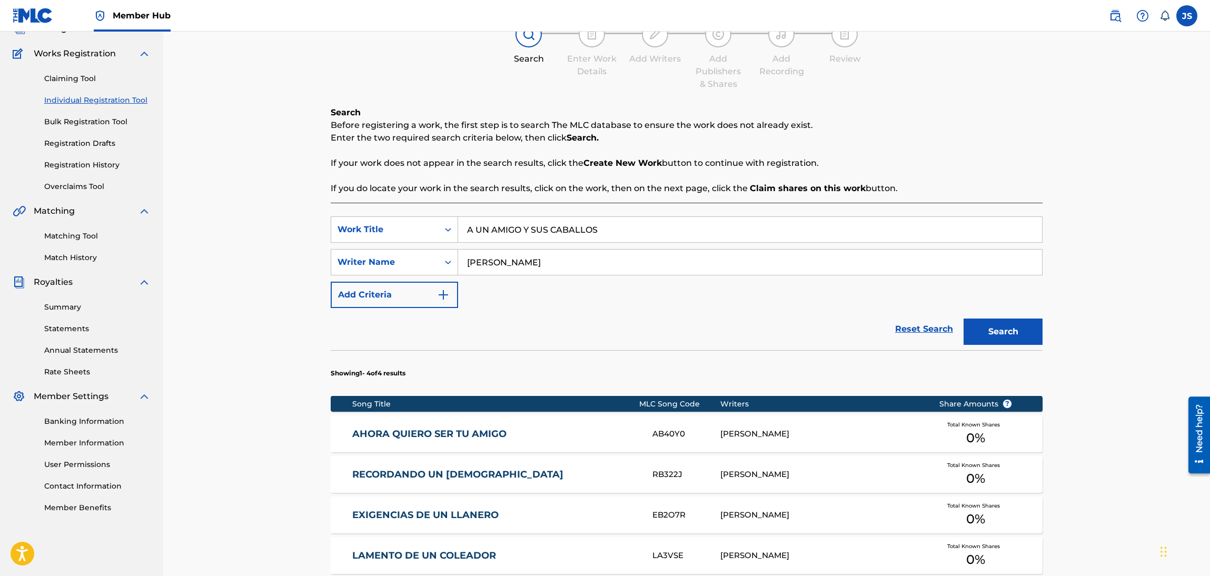
click at [297, 242] on div "Register Work Search Enter Work Details Add Writers Add Publishers & Shares Add…" at bounding box center [686, 329] width 1047 height 748
paste input "SABANA DEL TABLANTERO"
drag, startPoint x: 560, startPoint y: 241, endPoint x: 337, endPoint y: 249, distance: 223.5
click at [336, 249] on div "SearchWithCriteriad263f747-6e45-4b7a-84f4-d31bece0d34e Work Title A UN AMIGO Y …" at bounding box center [687, 262] width 712 height 92
click at [1043, 131] on div "Register Work Search Enter Work Details Add Writers Add Publishers & Shares Add…" at bounding box center [686, 343] width 737 height 722
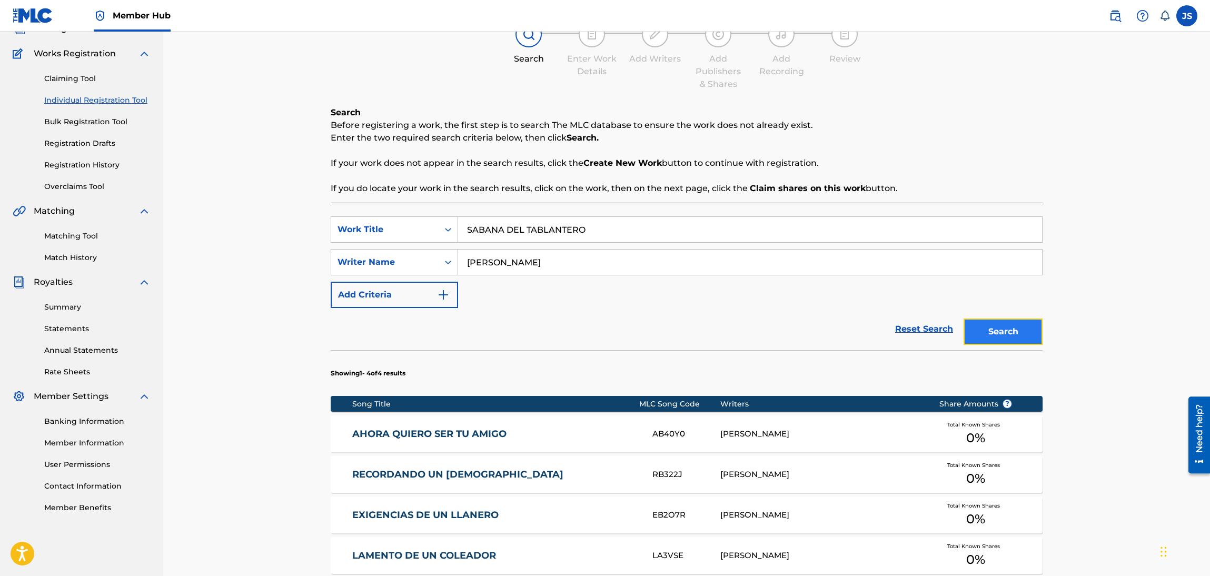
click at [1022, 329] on button "Search" at bounding box center [1003, 332] width 79 height 26
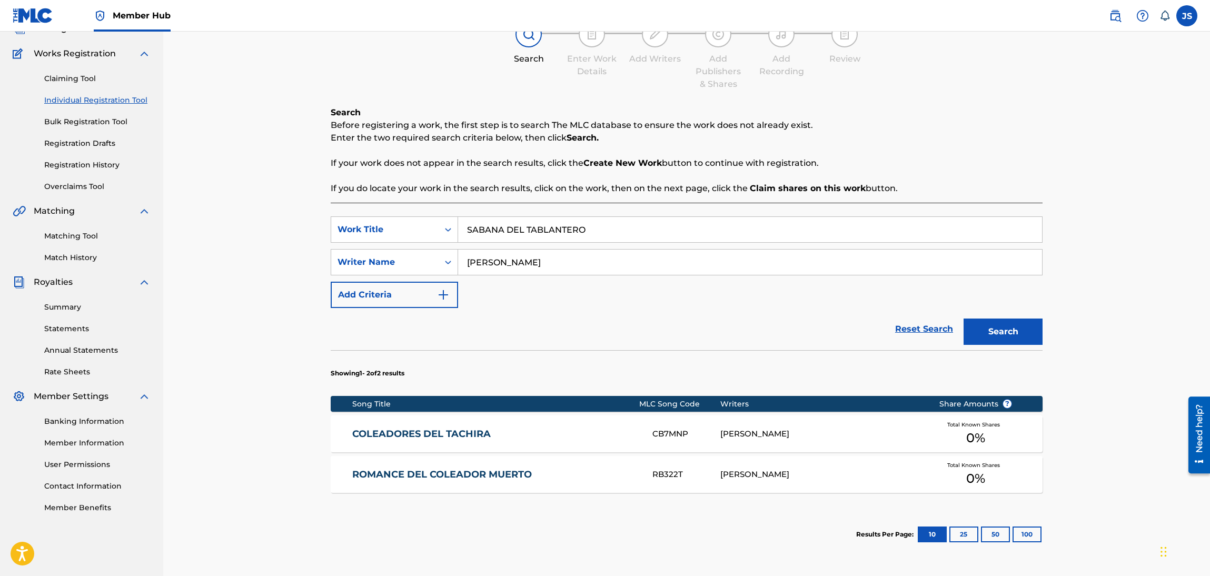
scroll to position [0, 0]
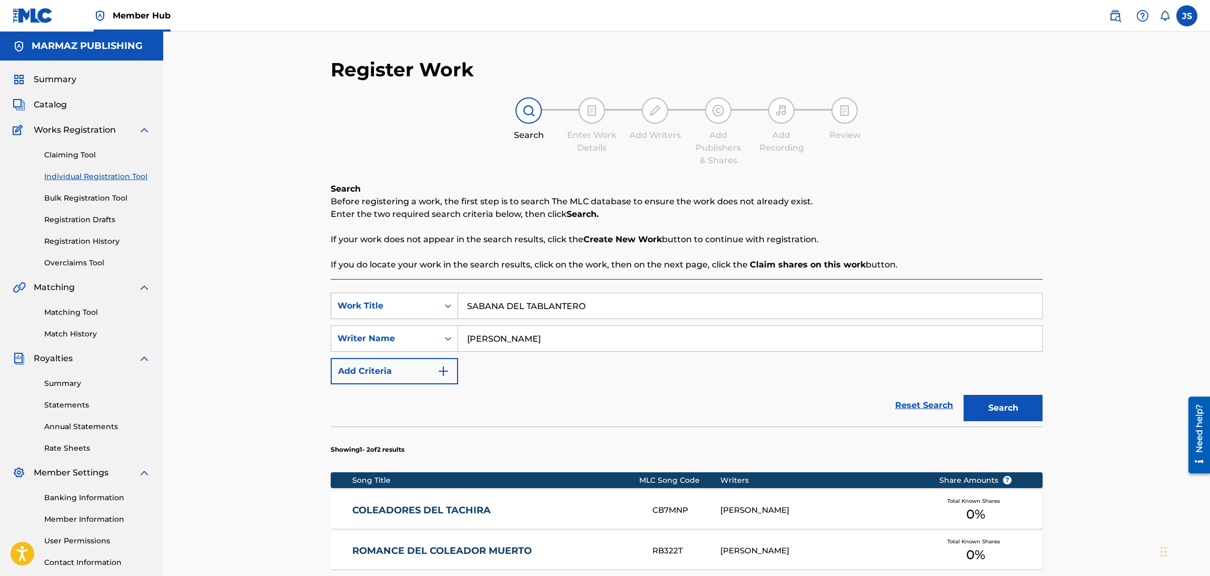
drag, startPoint x: 624, startPoint y: 300, endPoint x: 366, endPoint y: 294, distance: 257.6
click at [364, 295] on div "SearchWithCriteriad263f747-6e45-4b7a-84f4-d31bece0d34e Work Title SABANA DEL TA…" at bounding box center [687, 306] width 712 height 26
paste input "DISPÁRAME"
type input "DISPÁRAME"
drag, startPoint x: 726, startPoint y: 341, endPoint x: 327, endPoint y: 333, distance: 399.3
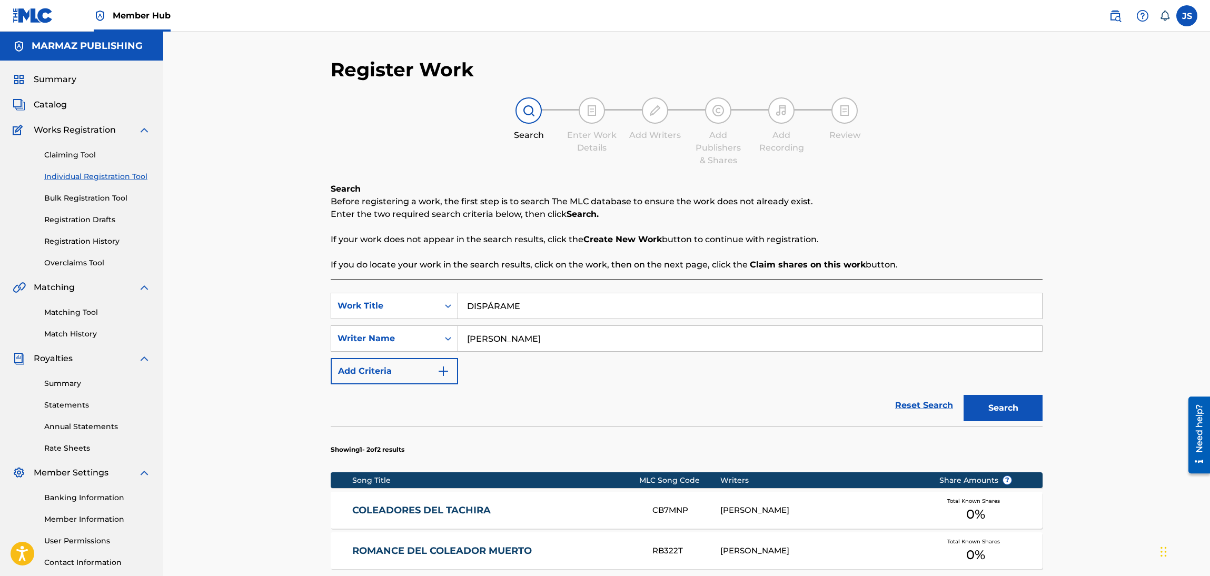
click at [327, 334] on div "Register Work Search Enter Work Details Add Writers Add Publishers & Shares Add…" at bounding box center [686, 378] width 737 height 640
paste input "ROMERO"
type input "CARLOS ROMERO"
click at [621, 374] on div "SearchWithCriteriad263f747-6e45-4b7a-84f4-d31bece0d34e Work Title DISPÁRAME Sea…" at bounding box center [687, 339] width 712 height 92
click at [982, 404] on button "Search" at bounding box center [1003, 408] width 79 height 26
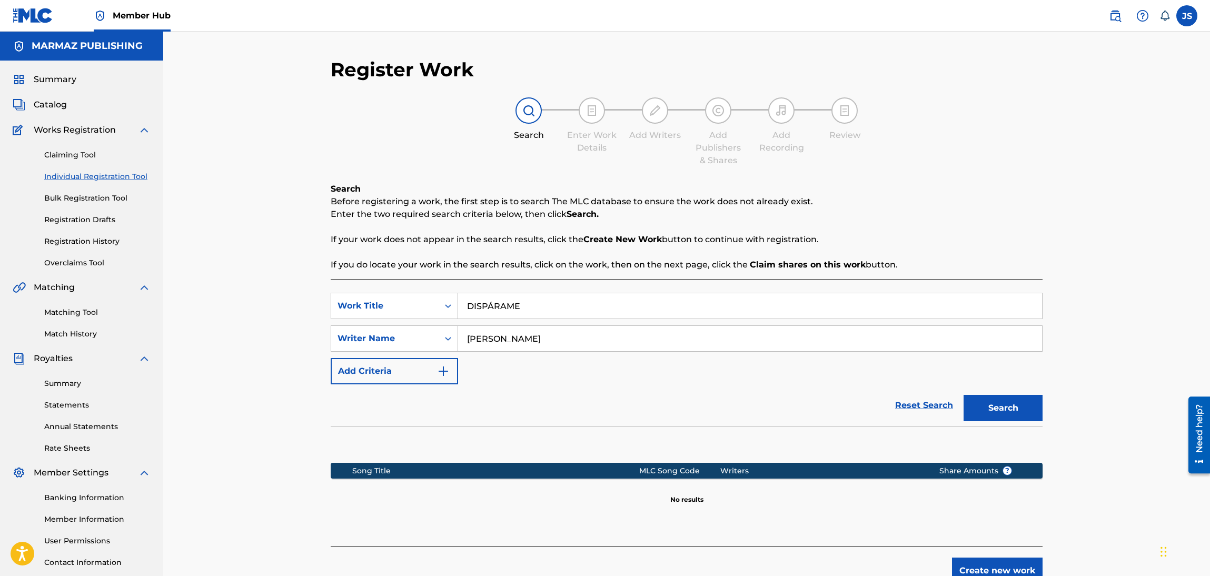
click at [492, 305] on input "DISPÁRAME" at bounding box center [750, 305] width 584 height 25
click at [964, 395] on button "Search" at bounding box center [1003, 408] width 79 height 26
drag, startPoint x: 556, startPoint y: 302, endPoint x: 339, endPoint y: 307, distance: 216.5
click at [340, 307] on div "SearchWithCriteriad263f747-6e45-4b7a-84f4-d31bece0d34e Work Title DISPARAME" at bounding box center [687, 306] width 712 height 26
paste input "AME UNA SEÑAL"
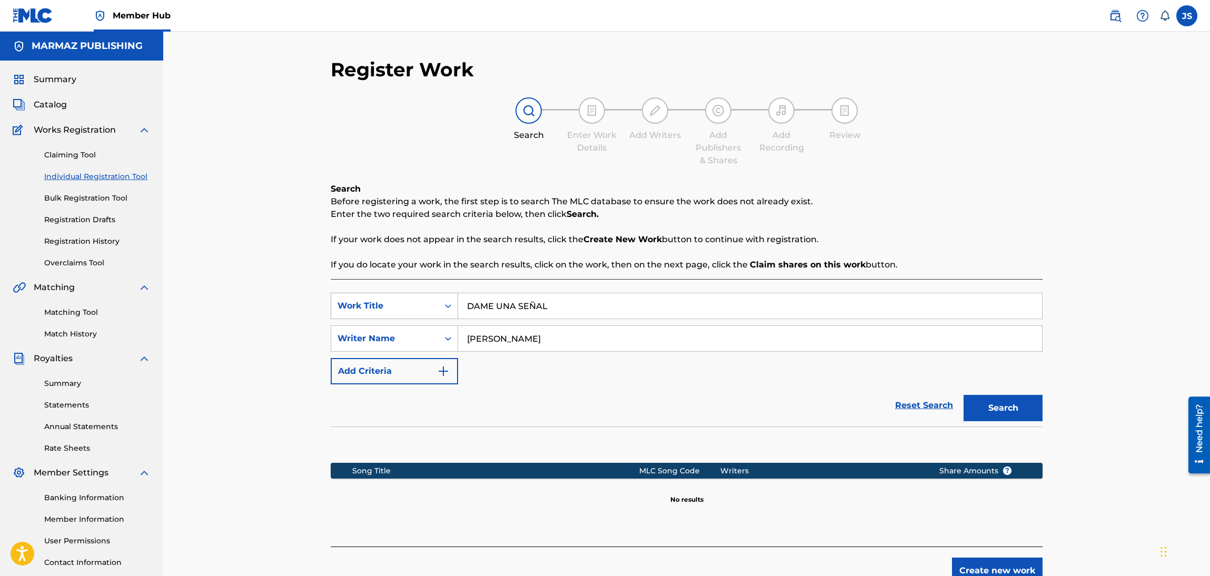
type input "DAME UNA SEÑAL"
click at [244, 322] on div "Register Work Search Enter Work Details Add Writers Add Publishers & Shares Add…" at bounding box center [686, 317] width 1047 height 571
paste input "POTOKO GÓMEZ / JOHNNATAN GARCÍA"
drag, startPoint x: 685, startPoint y: 345, endPoint x: 577, endPoint y: 355, distance: 107.9
click at [577, 355] on div "SearchWithCriteriad263f747-6e45-4b7a-84f4-d31bece0d34e Work Title DAME UNA SEÑA…" at bounding box center [687, 339] width 712 height 92
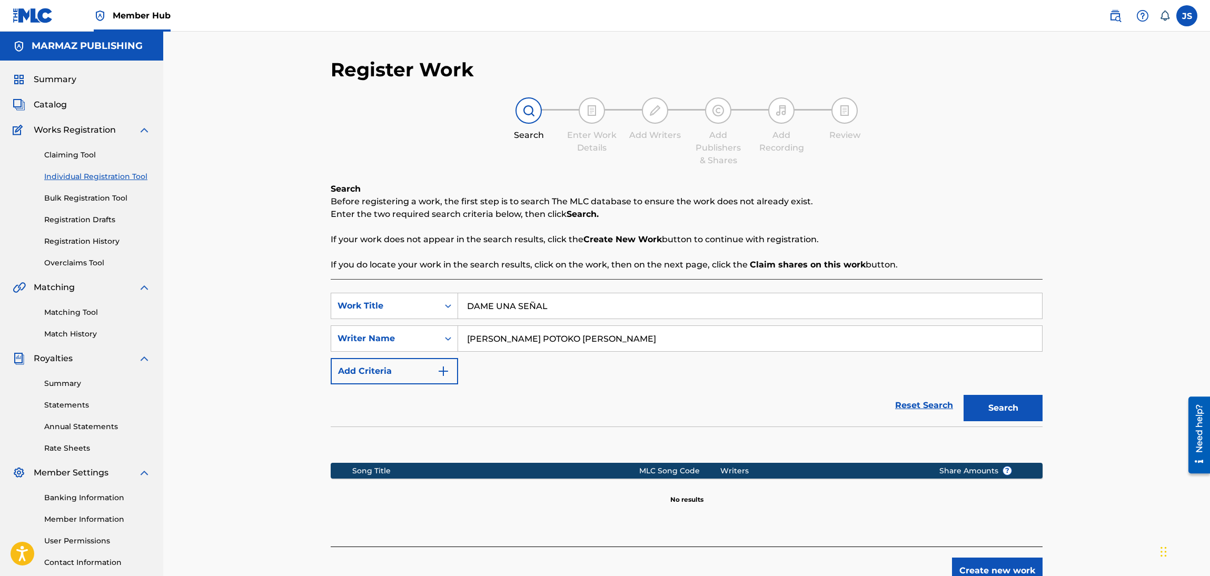
type input "CARLOS POTOKO GÓMEZ"
click at [964, 395] on button "Search" at bounding box center [1003, 408] width 79 height 26
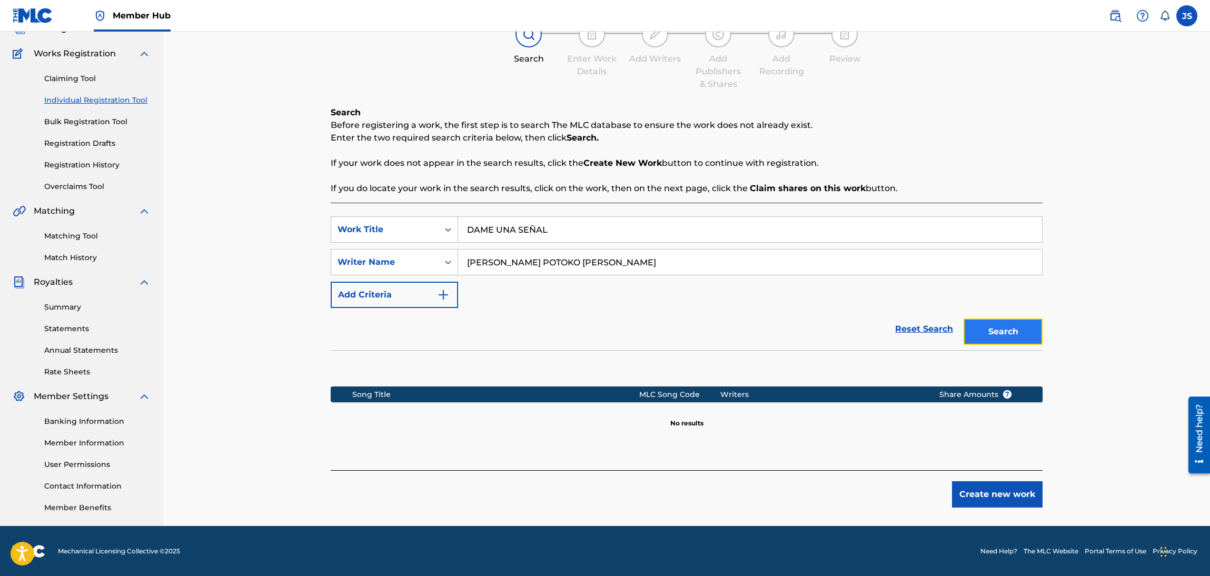
click at [1029, 319] on button "Search" at bounding box center [1003, 332] width 79 height 26
click at [428, 246] on div "SearchWithCriteriad263f747-6e45-4b7a-84f4-d31bece0d34e Work Title DAME UNA SEÑA…" at bounding box center [687, 262] width 712 height 92
paste input "EL GUATE"
type input "EL GUATE"
drag, startPoint x: 589, startPoint y: 265, endPoint x: 342, endPoint y: 267, distance: 247.5
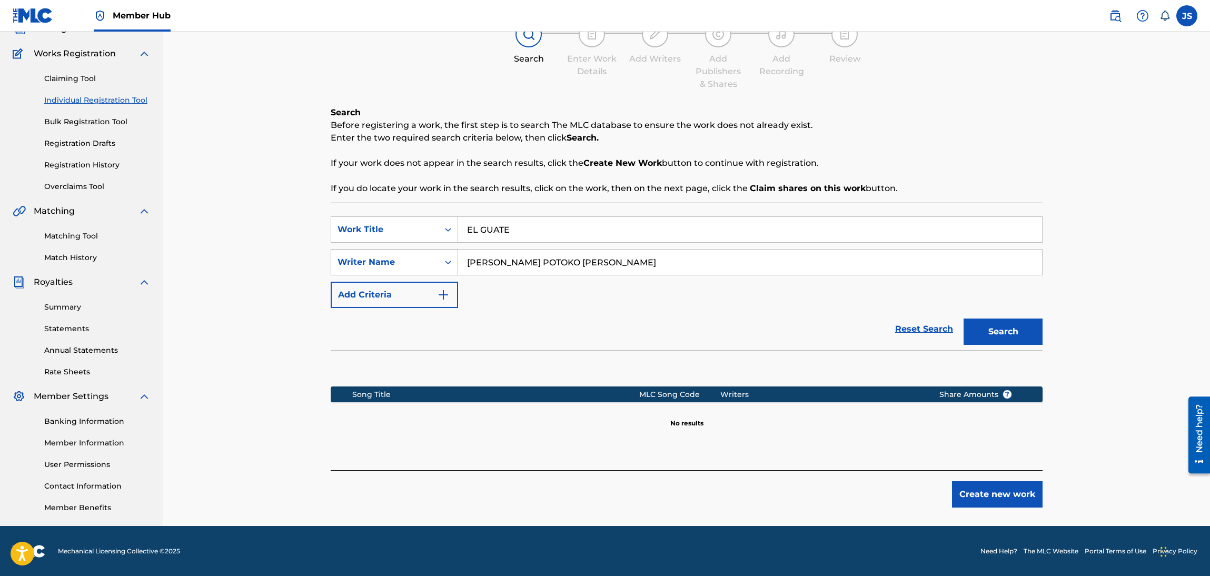
click at [342, 267] on div "SearchWithCriteriabbc889b6-6cef-4c72-9fde-e546cf639417 Writer Name CARLOS POTOK…" at bounding box center [687, 262] width 712 height 26
paste input "ÉR"
type input "CARLOS PÉREZ"
click at [764, 325] on div "Reset Search Search" at bounding box center [687, 329] width 712 height 42
click at [1023, 338] on button "Search" at bounding box center [1003, 332] width 79 height 26
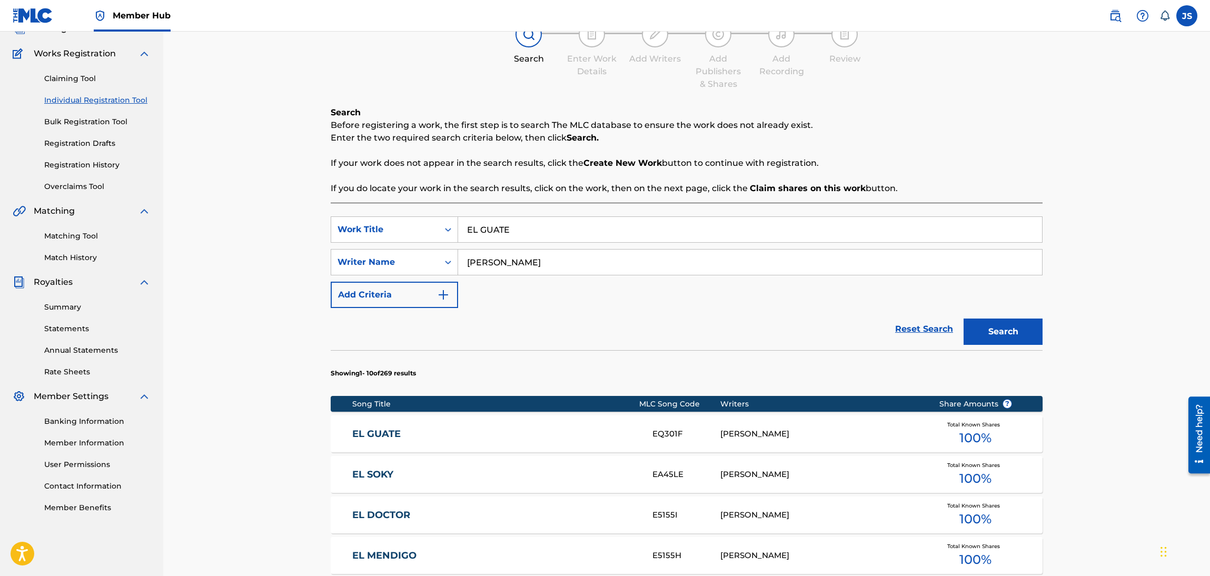
click at [362, 437] on link "EL GUATE" at bounding box center [495, 434] width 287 height 12
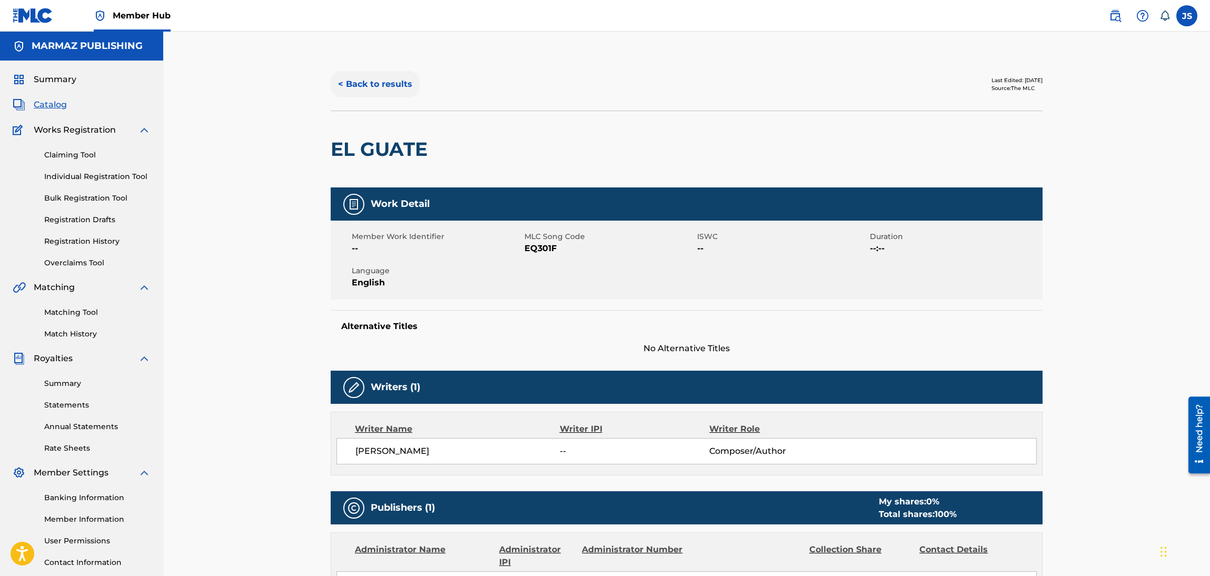
click at [376, 80] on button "< Back to results" at bounding box center [375, 84] width 89 height 26
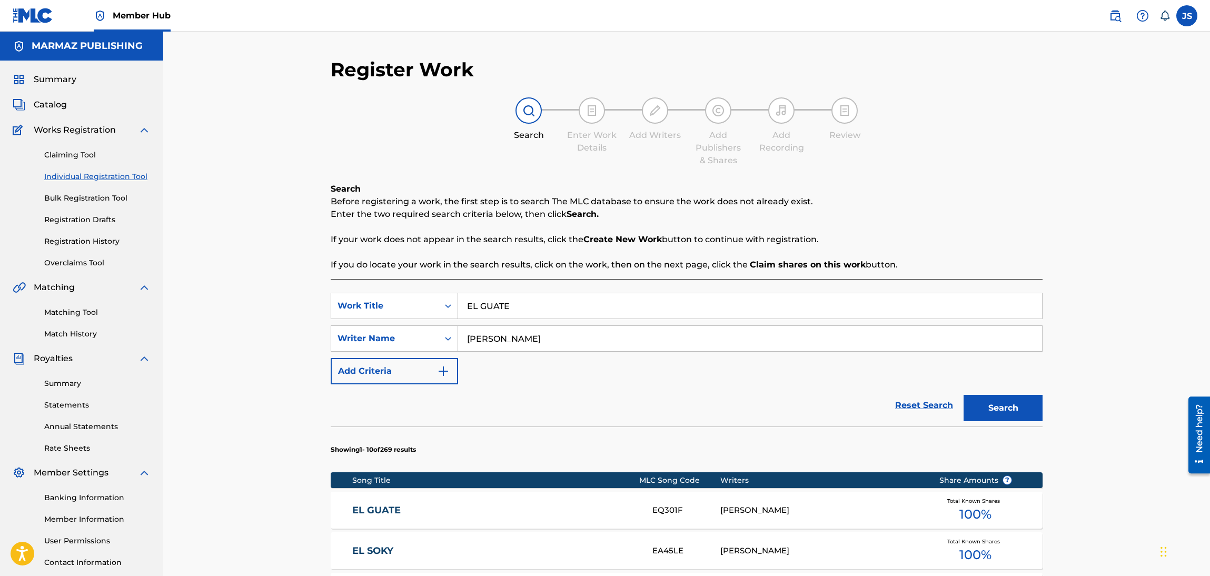
scroll to position [76, 0]
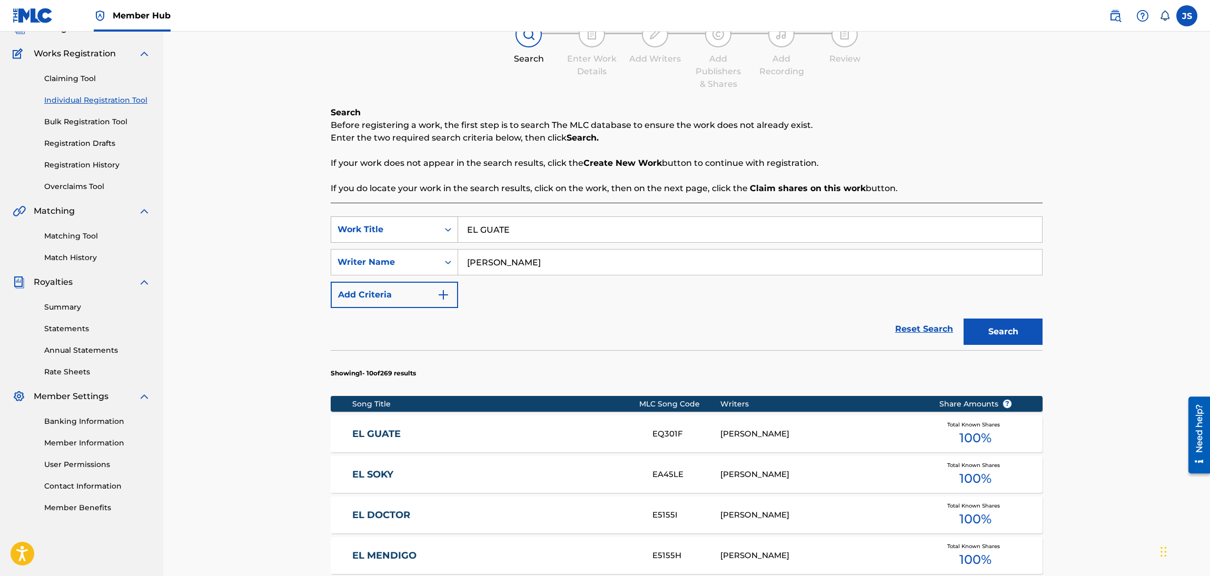
drag, startPoint x: 529, startPoint y: 235, endPoint x: 372, endPoint y: 228, distance: 157.1
click at [371, 229] on div "SearchWithCriteriad263f747-6e45-4b7a-84f4-d31bece0d34e Work Title EL GUATE" at bounding box center [687, 229] width 712 height 26
paste input "GUAYABO DEL CAPORAL"
type input "GUAYABO DEL CAPORAL"
click at [759, 139] on p "Enter the two required search criteria below, then click Search." at bounding box center [687, 138] width 712 height 13
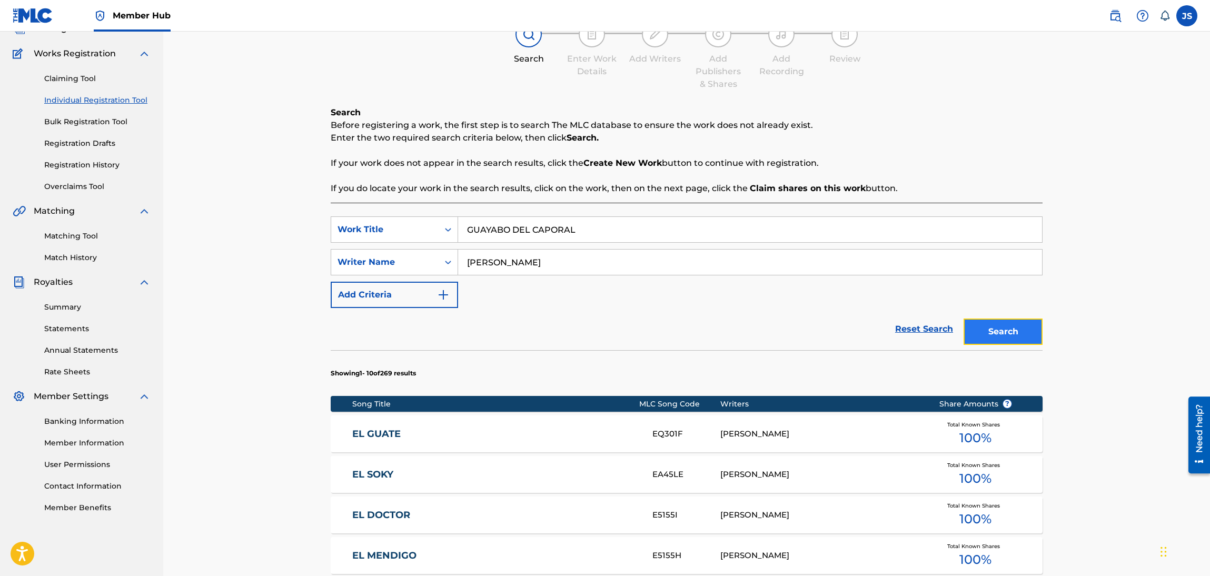
click at [1022, 332] on button "Search" at bounding box center [1003, 332] width 79 height 26
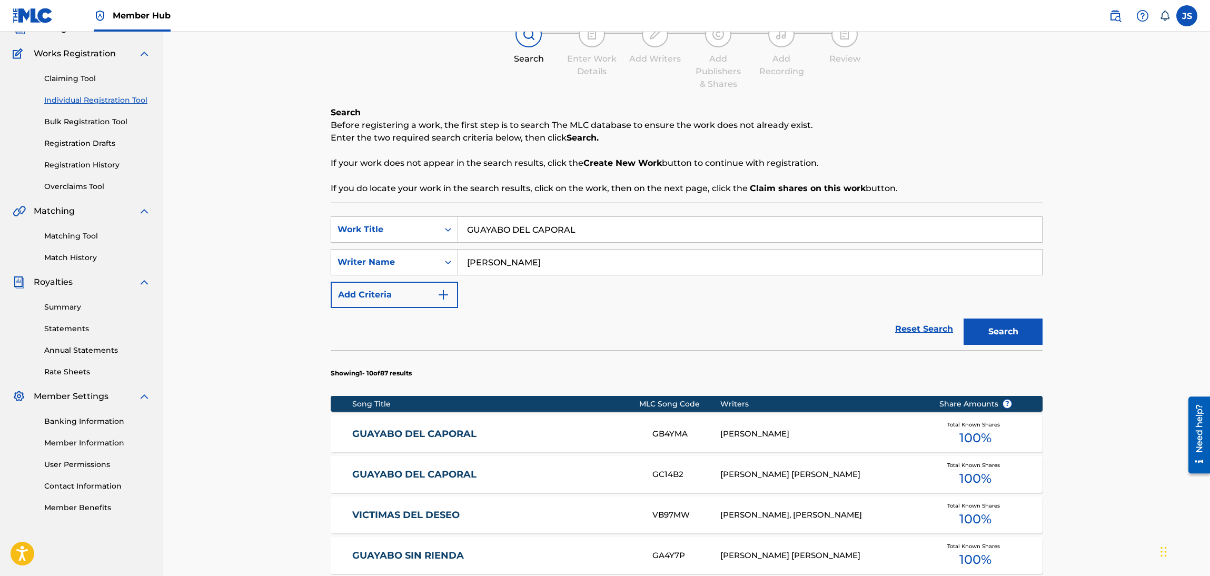
click at [454, 431] on link "GUAYABO DEL CAPORAL" at bounding box center [495, 434] width 287 height 12
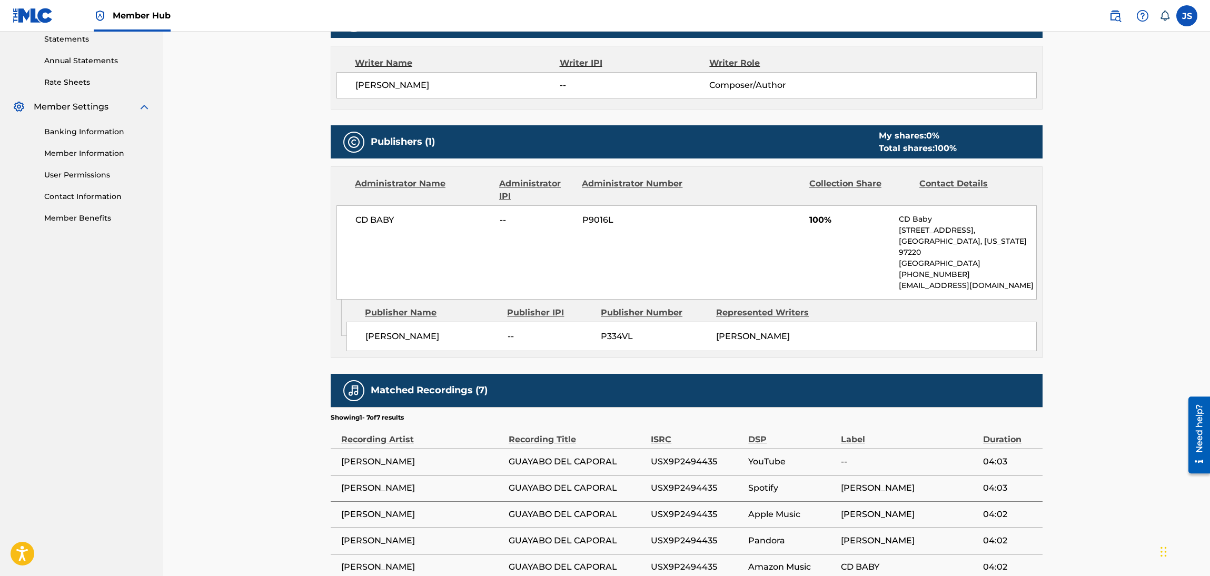
scroll to position [394, 0]
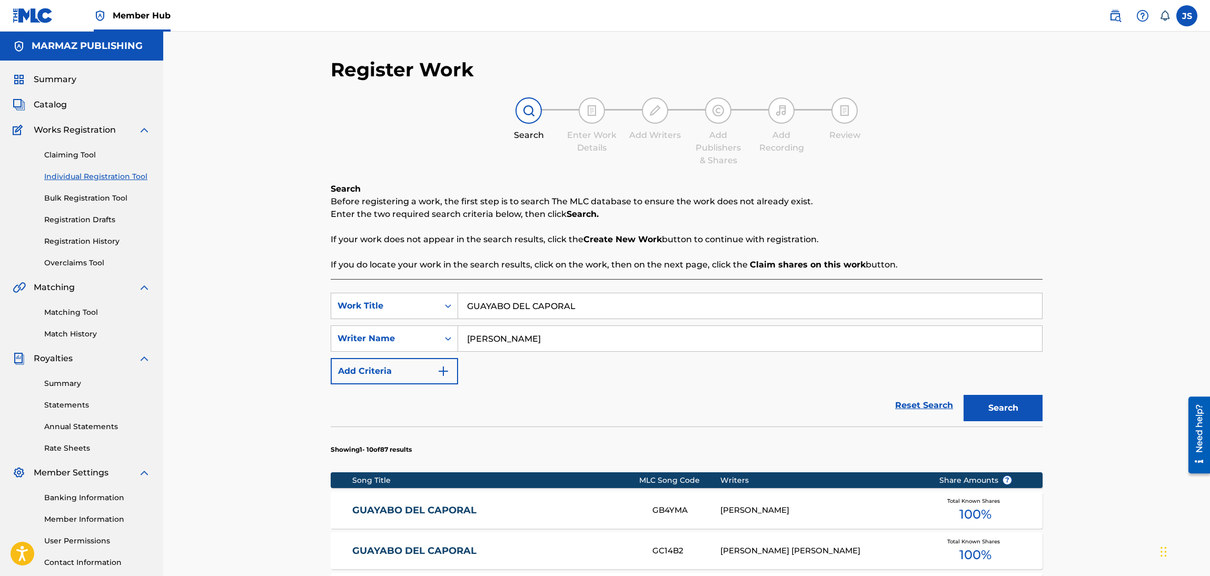
drag, startPoint x: 571, startPoint y: 292, endPoint x: 578, endPoint y: 295, distance: 7.1
click at [574, 294] on div "GUAYABO DEL CAPORAL" at bounding box center [750, 306] width 585 height 26
click at [579, 295] on input "GUAYABO DEL CAPORAL" at bounding box center [750, 305] width 584 height 25
drag, startPoint x: 598, startPoint y: 307, endPoint x: 415, endPoint y: 295, distance: 183.7
click at [279, 323] on div "Register Work Search Enter Work Details Add Writers Add Publishers & Shares Add…" at bounding box center [686, 530] width 1047 height 996
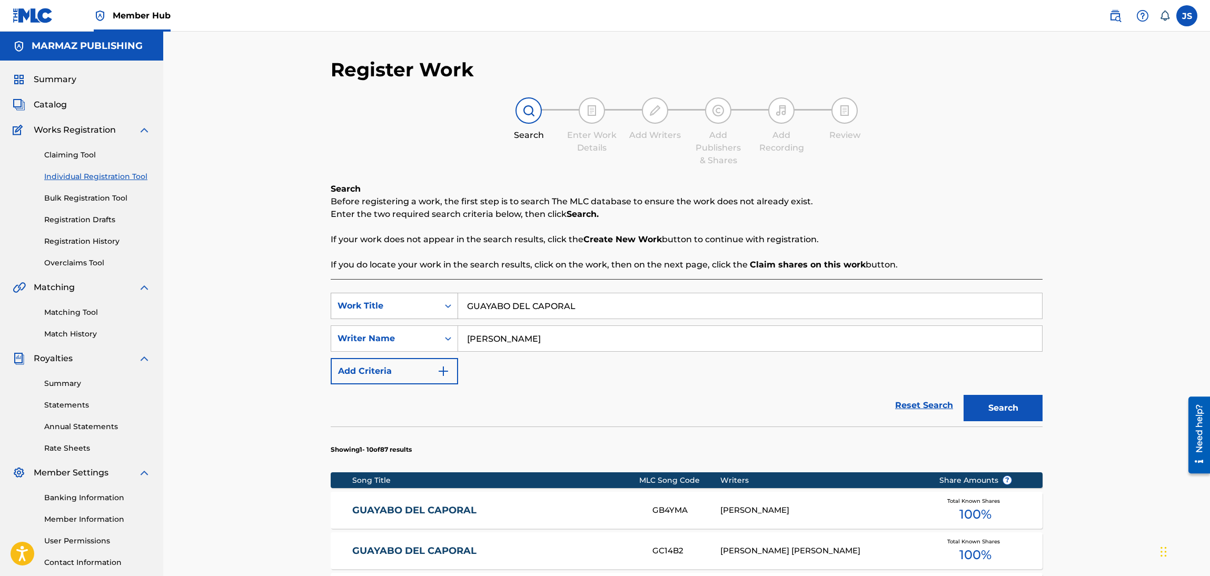
paste input "EL CHAPARRILLO MARATO"
click at [1074, 202] on div "Register Work Search Enter Work Details Add Writers Add Publishers & Shares Add…" at bounding box center [686, 530] width 1047 height 996
click at [1019, 409] on button "Search" at bounding box center [1003, 408] width 79 height 26
drag, startPoint x: 590, startPoint y: 295, endPoint x: 368, endPoint y: 334, distance: 225.7
click at [368, 334] on div "SearchWithCriteriad263f747-6e45-4b7a-84f4-d31bece0d34e Work Title EL CHAPARRILL…" at bounding box center [687, 339] width 712 height 92
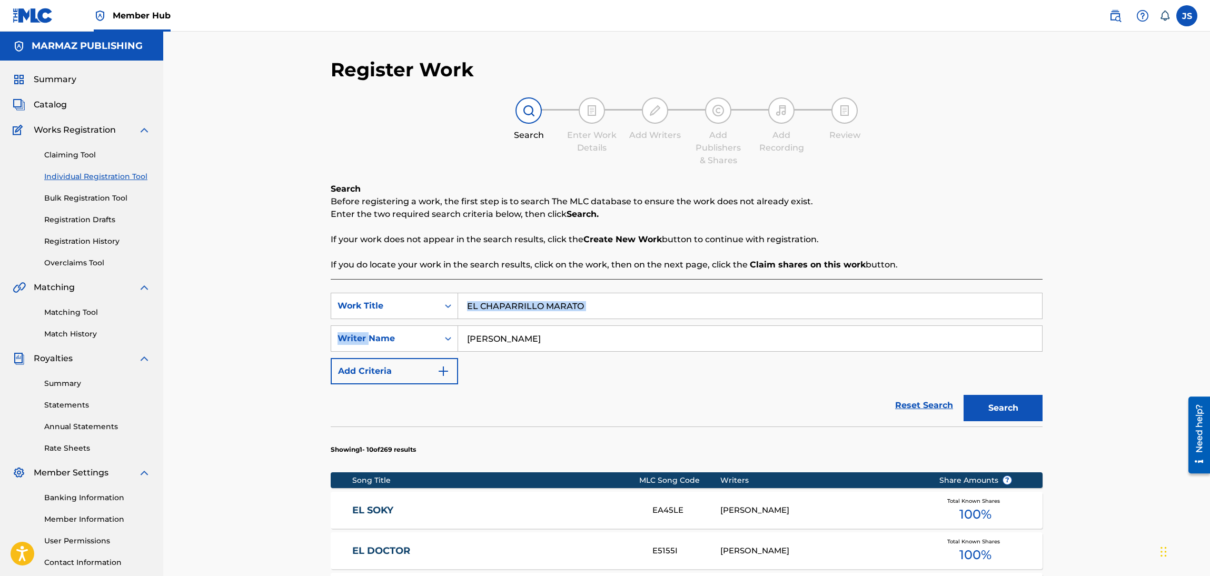
click at [612, 313] on input "EL CHAPARRILLO MARATO" at bounding box center [750, 305] width 584 height 25
click at [643, 303] on input "EL CHAPARRILLO MARATO" at bounding box center [750, 305] width 584 height 25
drag, startPoint x: 658, startPoint y: 306, endPoint x: 350, endPoint y: 332, distance: 309.2
click at [350, 332] on div "SearchWithCriteriad263f747-6e45-4b7a-84f4-d31bece0d34e Work Title EL CHAPARRILL…" at bounding box center [687, 339] width 712 height 92
paste input "MI VERSO CRIOLLO PAUTEÑ"
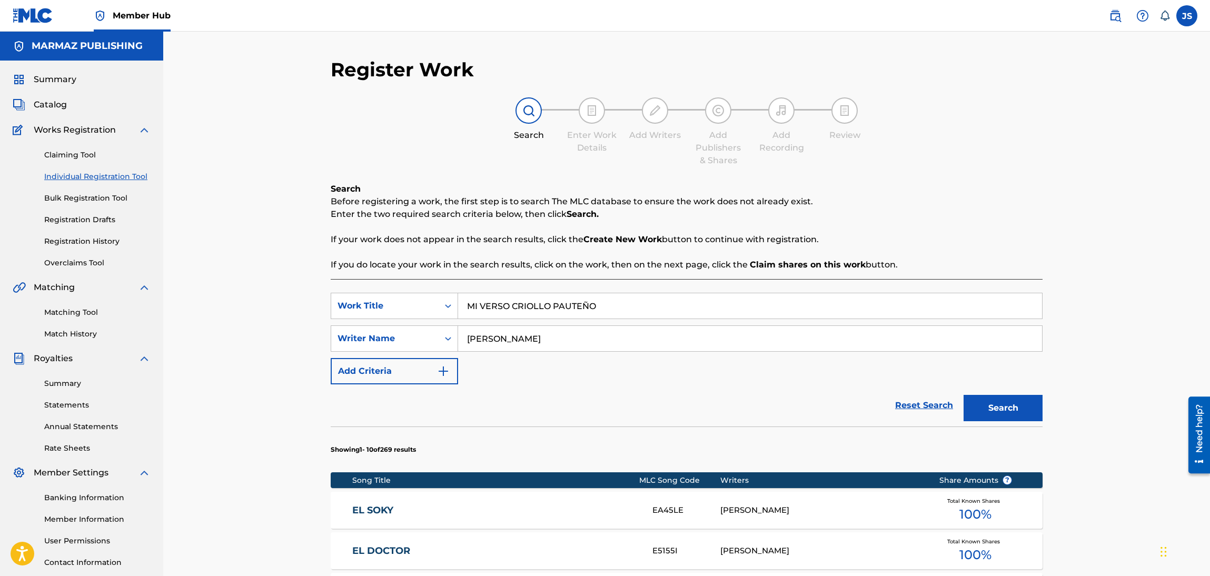
click at [944, 191] on div "Search Before registering a work, the first step is to search The MLC database …" at bounding box center [687, 227] width 712 height 88
click at [1023, 406] on button "Search" at bounding box center [1003, 408] width 79 height 26
paste input "AMONAL ENAMORAD"
drag, startPoint x: 637, startPoint y: 301, endPoint x: 390, endPoint y: 325, distance: 247.7
click at [390, 325] on div "SearchWithCriteriad263f747-6e45-4b7a-84f4-d31bece0d34e Work Title MI VERSO CRIO…" at bounding box center [687, 339] width 712 height 92
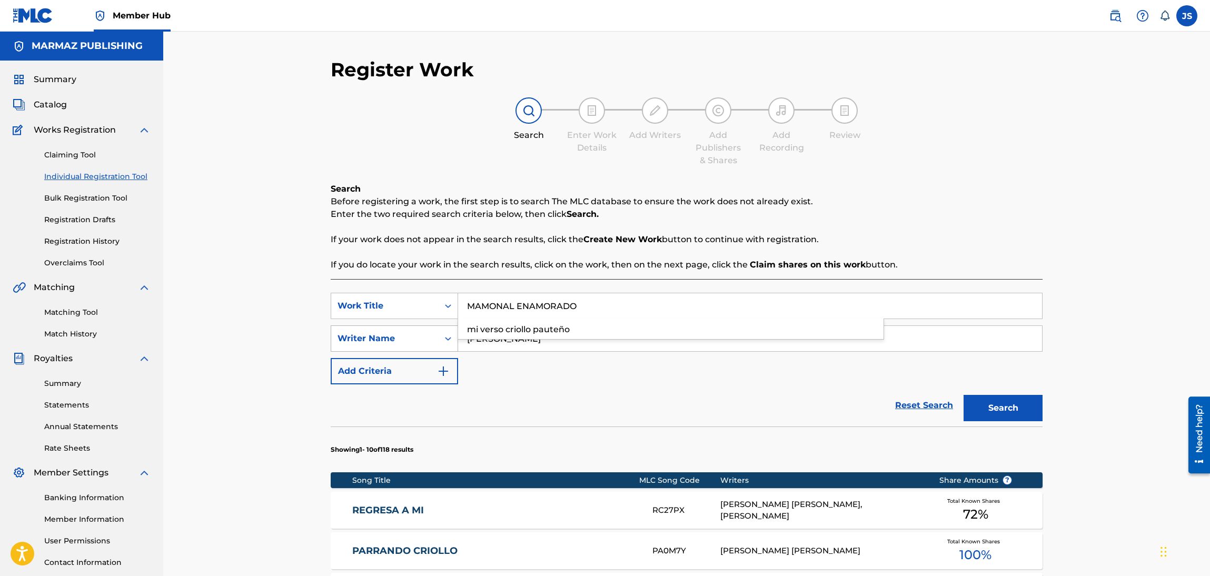
type input "MAMONAL ENAMORADO"
drag, startPoint x: 555, startPoint y: 348, endPoint x: 546, endPoint y: 387, distance: 39.4
click at [439, 346] on div "SearchWithCriteriabbc889b6-6cef-4c72-9fde-e546cf639417 Writer Name CARLOS PÉREZ" at bounding box center [687, 338] width 712 height 26
paste input "ANTOJA"
type input "CARLOS PANTOJA"
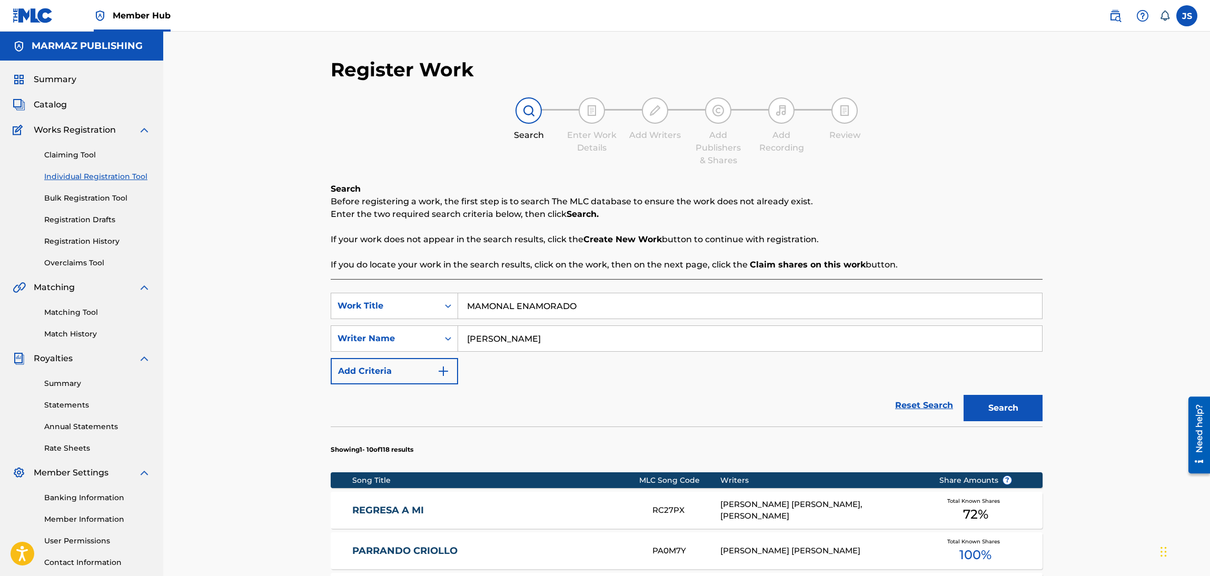
click at [567, 389] on div "Reset Search Search" at bounding box center [687, 405] width 712 height 42
click at [978, 405] on button "Search" at bounding box center [1003, 408] width 79 height 26
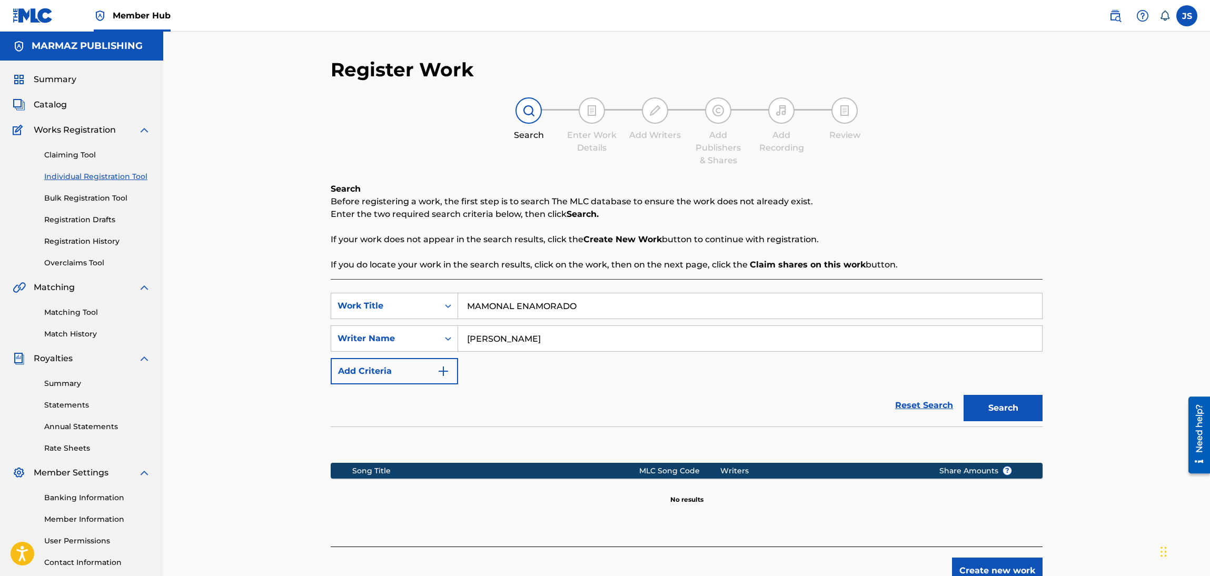
drag, startPoint x: 582, startPoint y: 299, endPoint x: 320, endPoint y: 295, distance: 262.8
click at [320, 295] on div "Register Work Search Enter Work Details Add Writers Add Publishers & Shares Add…" at bounding box center [686, 330] width 737 height 545
paste input "CORAZON TA'TE TRANQUIL"
type input "CORAZON TA'TE TRANQUILO"
paste input "NOGUER"
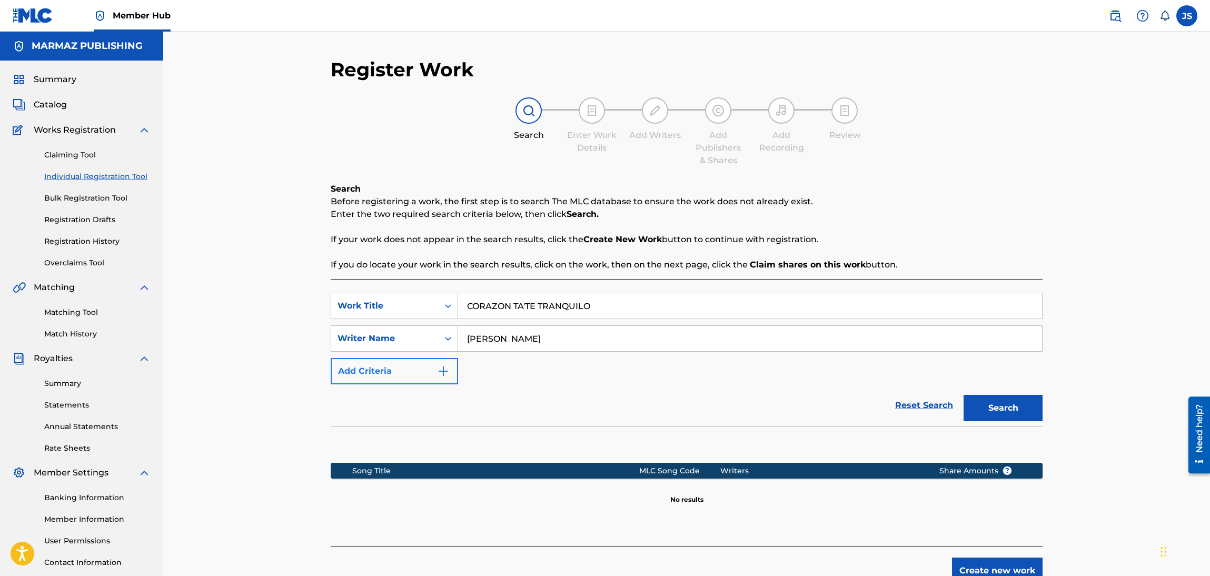
drag, startPoint x: 470, startPoint y: 354, endPoint x: 396, endPoint y: 358, distance: 74.4
click at [396, 358] on div "SearchWithCriteriad263f747-6e45-4b7a-84f4-d31bece0d34e Work Title CORAZON TA'TE…" at bounding box center [687, 339] width 712 height 92
click at [1006, 411] on button "Search" at bounding box center [1003, 408] width 79 height 26
drag, startPoint x: 478, startPoint y: 315, endPoint x: 391, endPoint y: 314, distance: 86.9
click at [391, 314] on div "SearchWithCriteriad263f747-6e45-4b7a-84f4-d31bece0d34e Work Title CORAZON TA'TE…" at bounding box center [687, 306] width 712 height 26
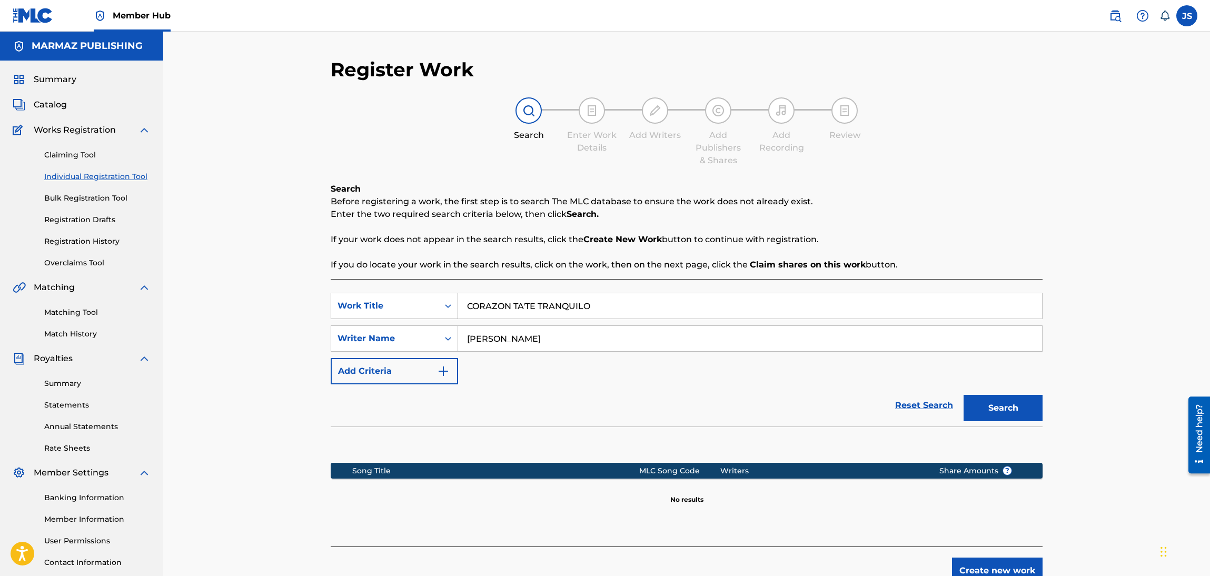
click at [388, 351] on div "SearchWithCriteriabbc889b6-6cef-4c72-9fde-e546cf639417 Writer Name CARLOS NOGUE…" at bounding box center [687, 338] width 712 height 26
paste input "CESAR ORTEGÓN"
type input "[PERSON_NAME]"
drag, startPoint x: 569, startPoint y: 313, endPoint x: 430, endPoint y: 321, distance: 139.2
click at [428, 323] on div "SearchWithCriteriad263f747-6e45-4b7a-84f4-d31bece0d34e Work Title CORAZON TA'TE…" at bounding box center [687, 339] width 712 height 92
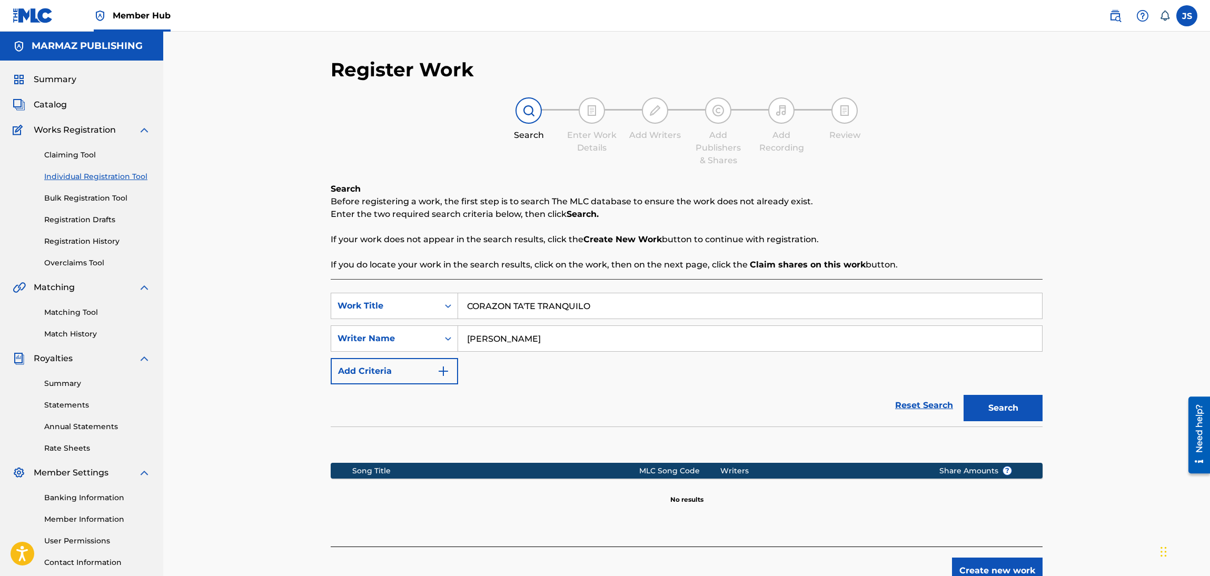
paste input "Y NO LA DEJEN PASAR"
type input "Y NO LA DEJEN PASAR"
click at [960, 205] on p "Before registering a work, the first step is to search The MLC database to ensu…" at bounding box center [687, 201] width 712 height 13
click at [1016, 411] on button "Search" at bounding box center [1003, 408] width 79 height 26
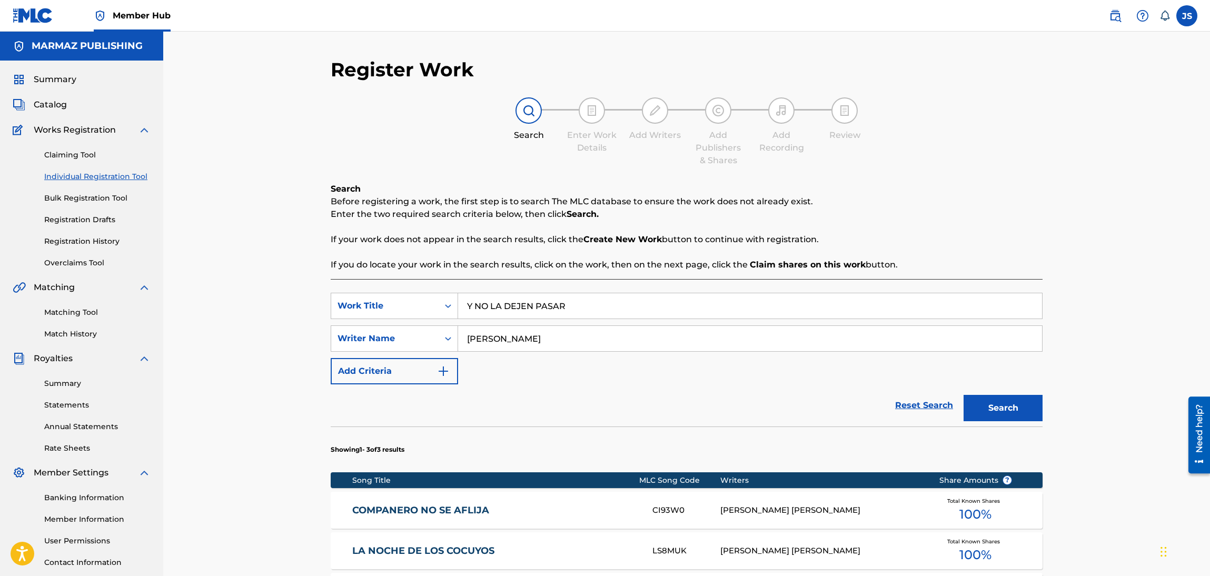
scroll to position [158, 0]
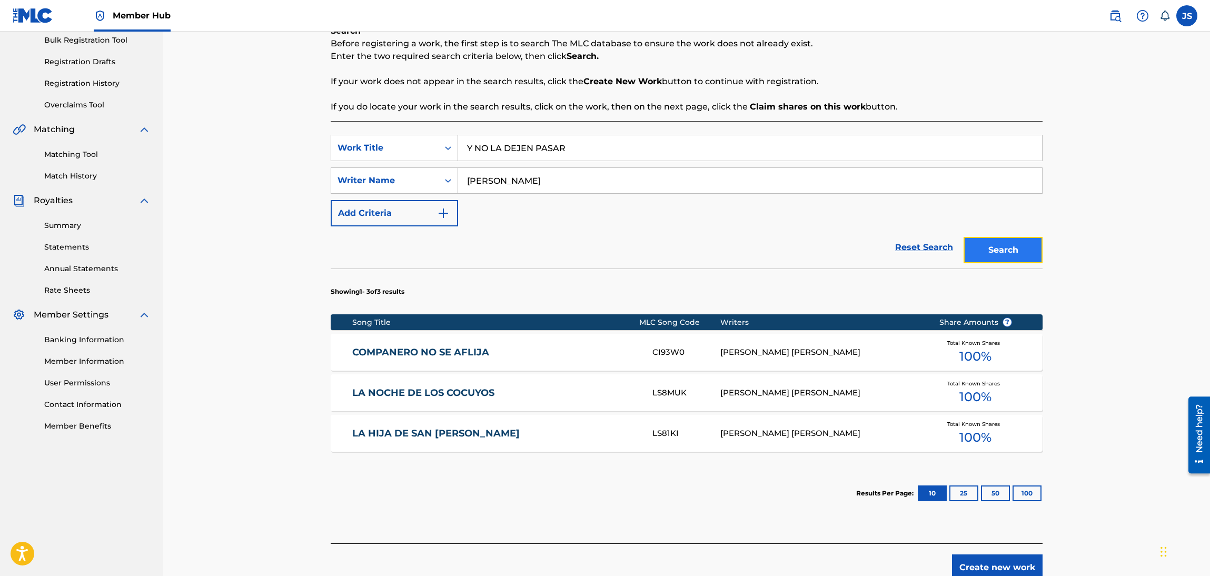
click at [1007, 241] on button "Search" at bounding box center [1003, 250] width 79 height 26
click at [403, 354] on link "COMPANERO NO SE AFLIJA" at bounding box center [495, 353] width 287 height 12
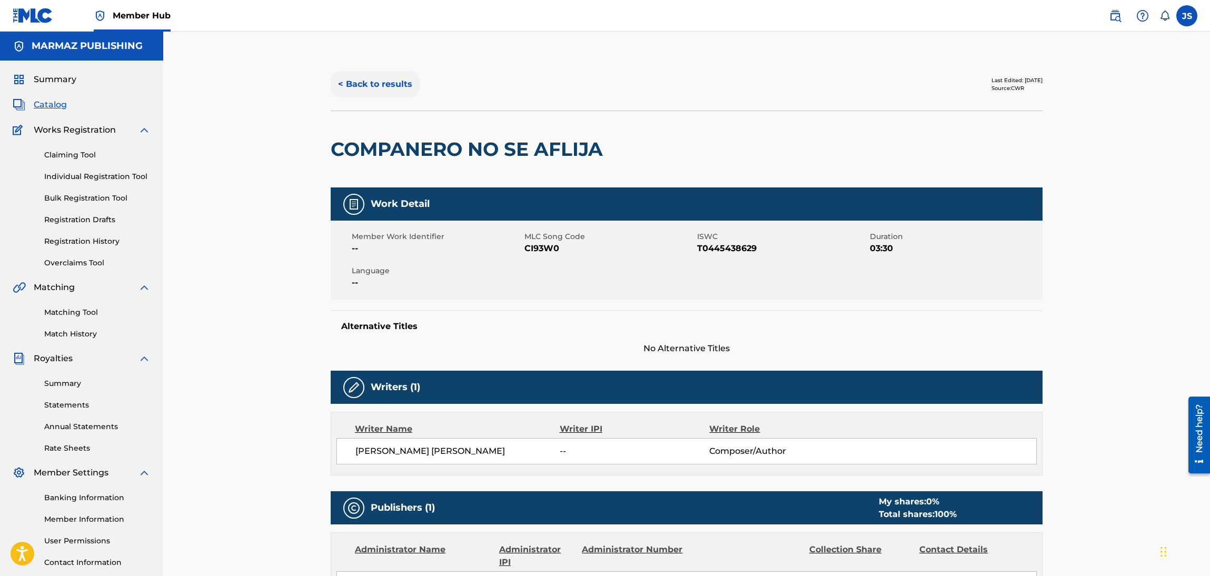
click at [360, 73] on button "< Back to results" at bounding box center [375, 84] width 89 height 26
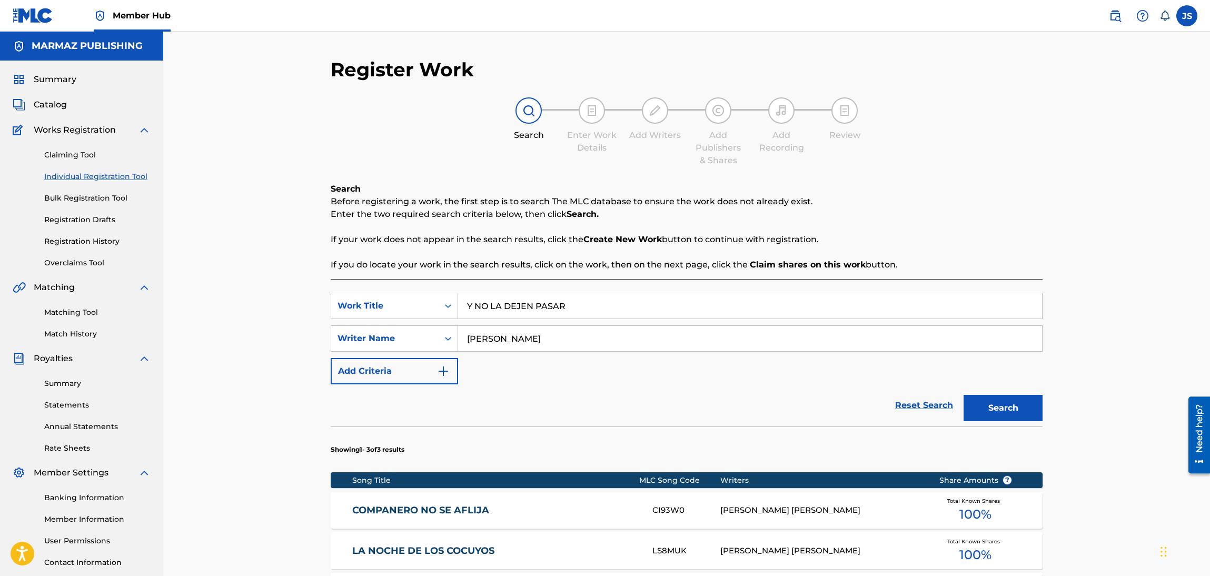
scroll to position [76, 0]
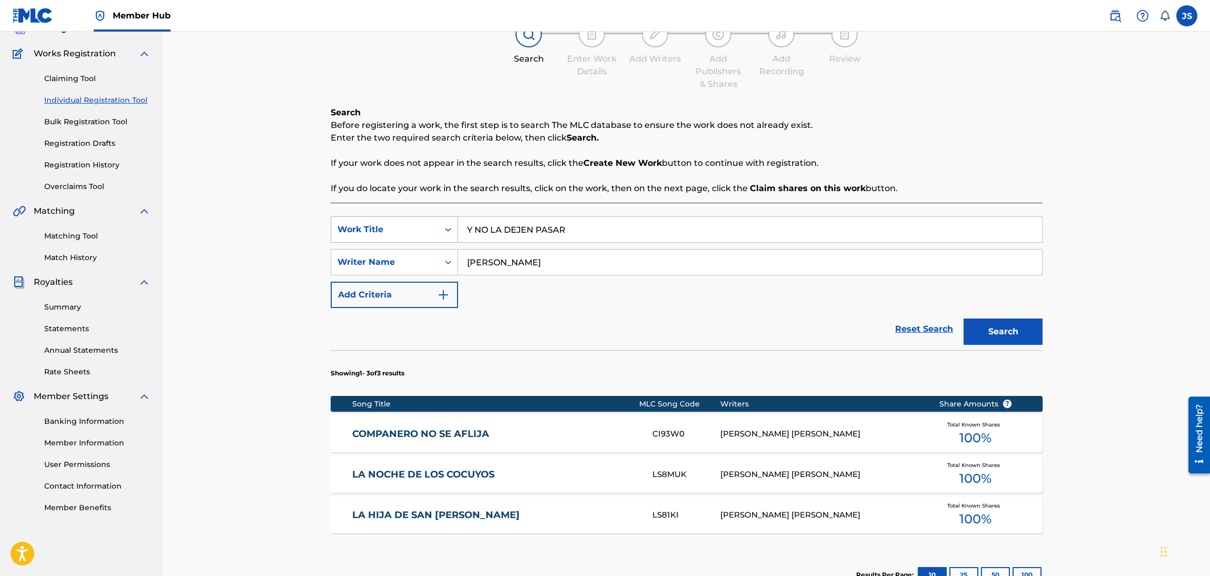
click at [346, 228] on div "SearchWithCriteriad263f747-6e45-4b7a-84f4-d31bece0d34e Work Title Y NO LA DEJEN…" at bounding box center [687, 229] width 712 height 26
paste input "NODRIZA DE LAS ESTRELLAS"
type input "NODRIZA DE LAS ESTRELLAS"
drag, startPoint x: 617, startPoint y: 269, endPoint x: 402, endPoint y: 279, distance: 215.1
click at [402, 279] on div "SearchWithCriteriad263f747-6e45-4b7a-84f4-d31bece0d34e Work Title NODRIZA DE LA…" at bounding box center [687, 262] width 712 height 92
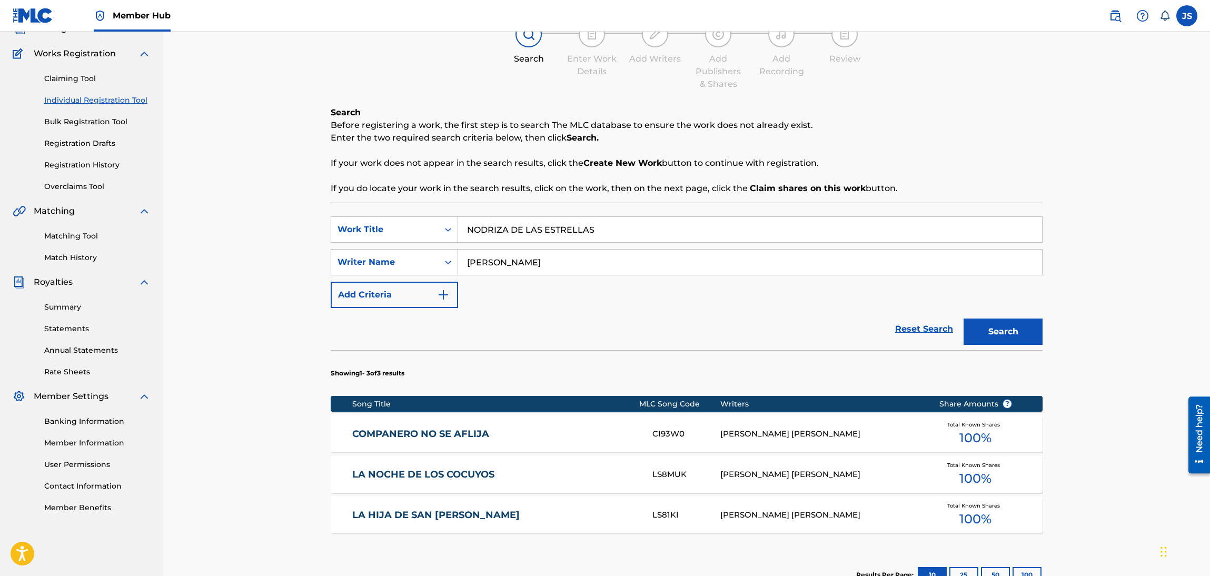
paste input "[PERSON_NAME] CUMARI"
type input "[PERSON_NAME] CUMARIN"
click at [974, 322] on button "Search" at bounding box center [1003, 332] width 79 height 26
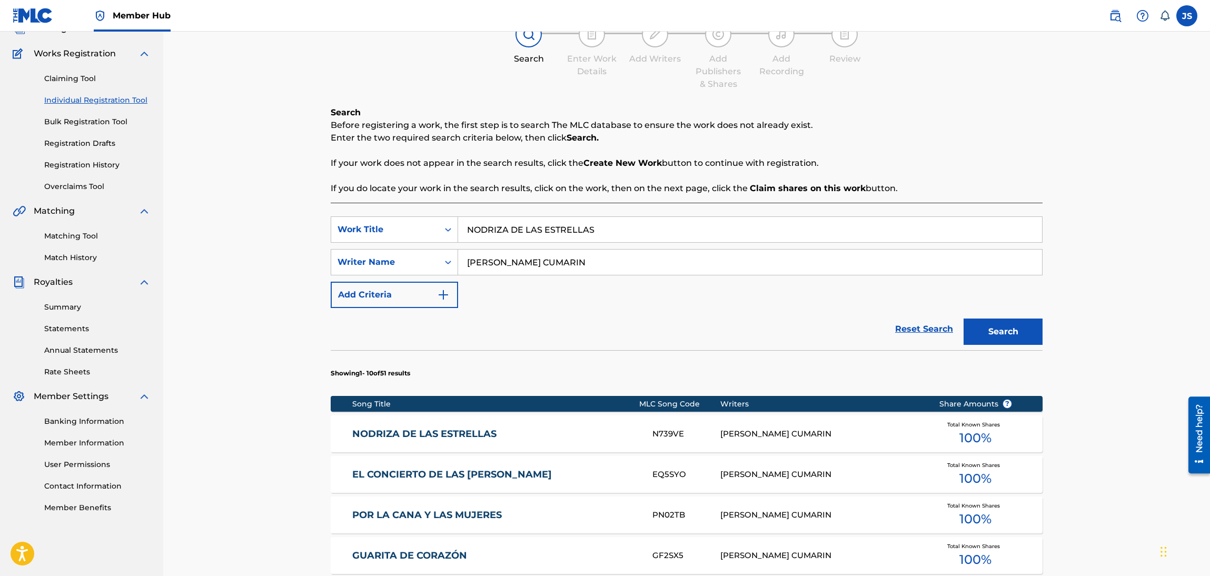
click at [447, 436] on link "NODRIZA DE LAS ESTRELLAS" at bounding box center [495, 434] width 287 height 12
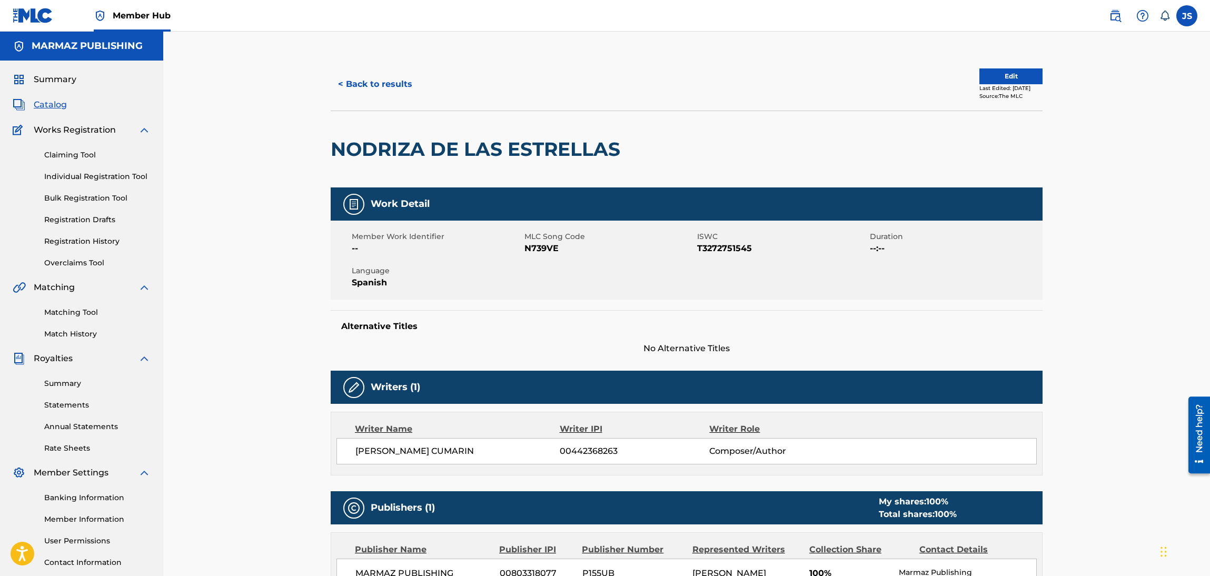
click at [722, 244] on span "T3272751545" at bounding box center [782, 248] width 170 height 13
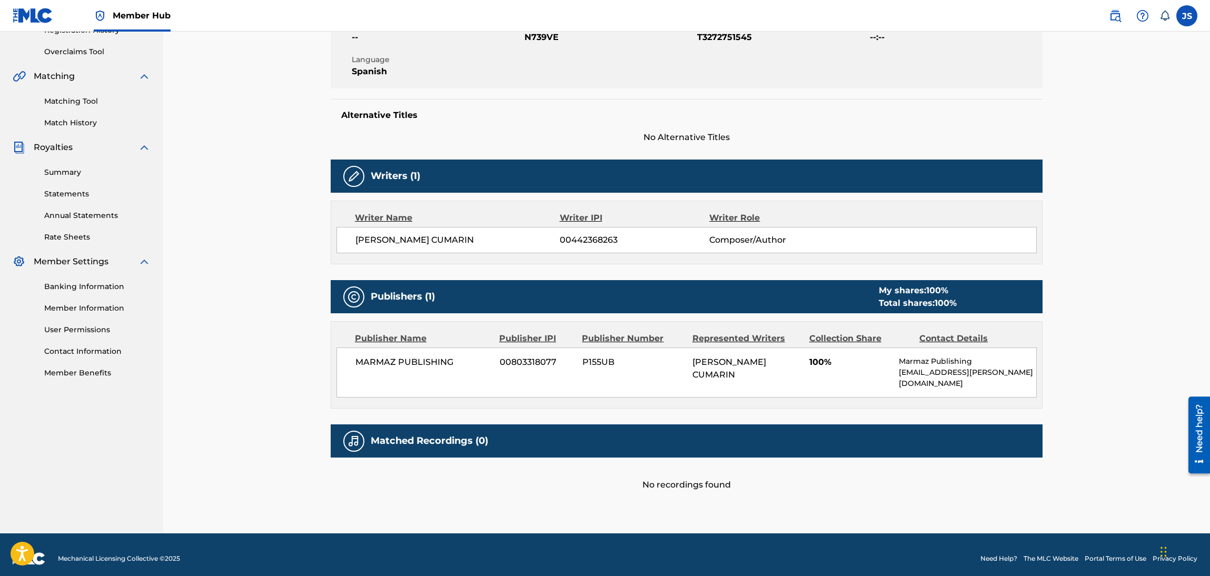
click at [424, 424] on div "Matched Recordings (0)" at bounding box center [687, 440] width 712 height 33
click at [437, 435] on h5 "Matched Recordings (0)" at bounding box center [429, 441] width 117 height 12
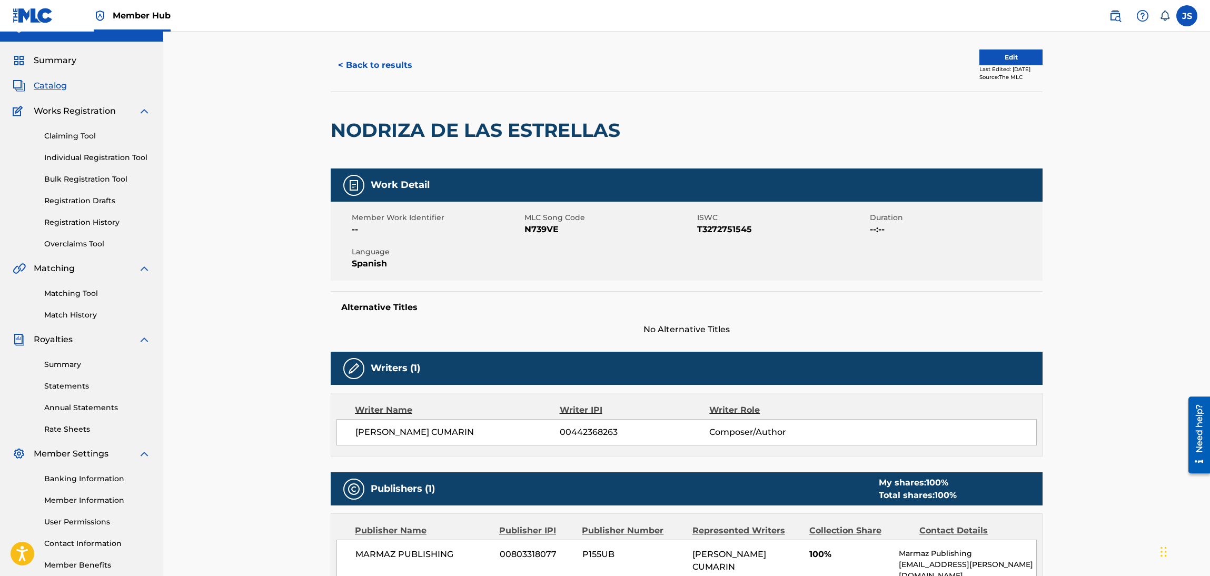
scroll to position [0, 0]
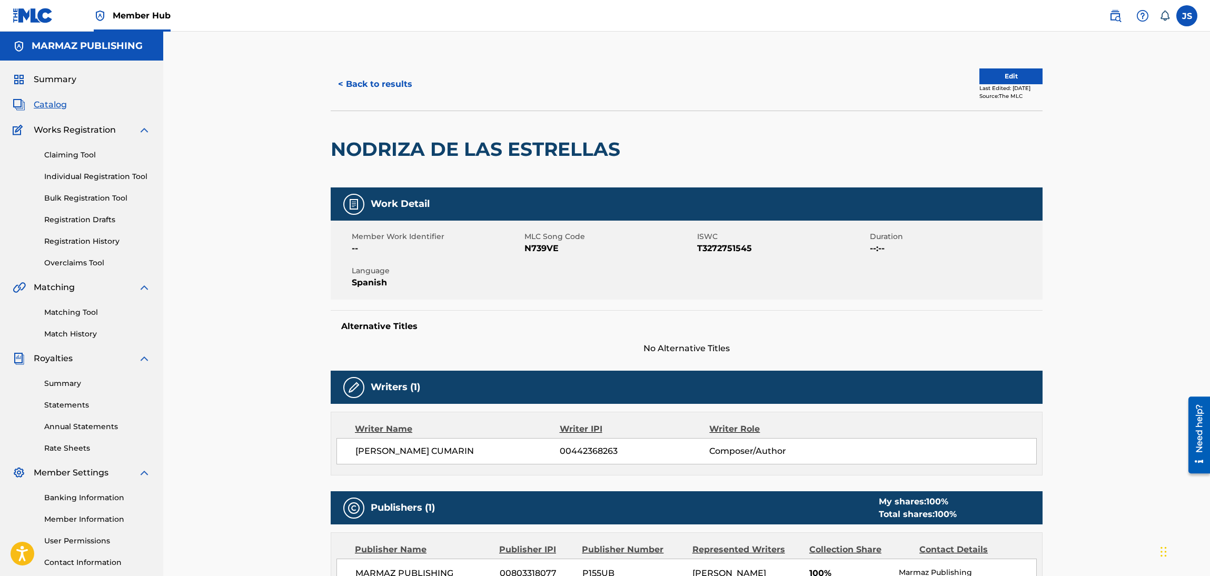
click at [982, 67] on div "< Back to results Edit Last Edited: December 24, 2024 Source: The MLC" at bounding box center [687, 84] width 712 height 53
click at [984, 73] on button "Edit" at bounding box center [1011, 76] width 63 height 16
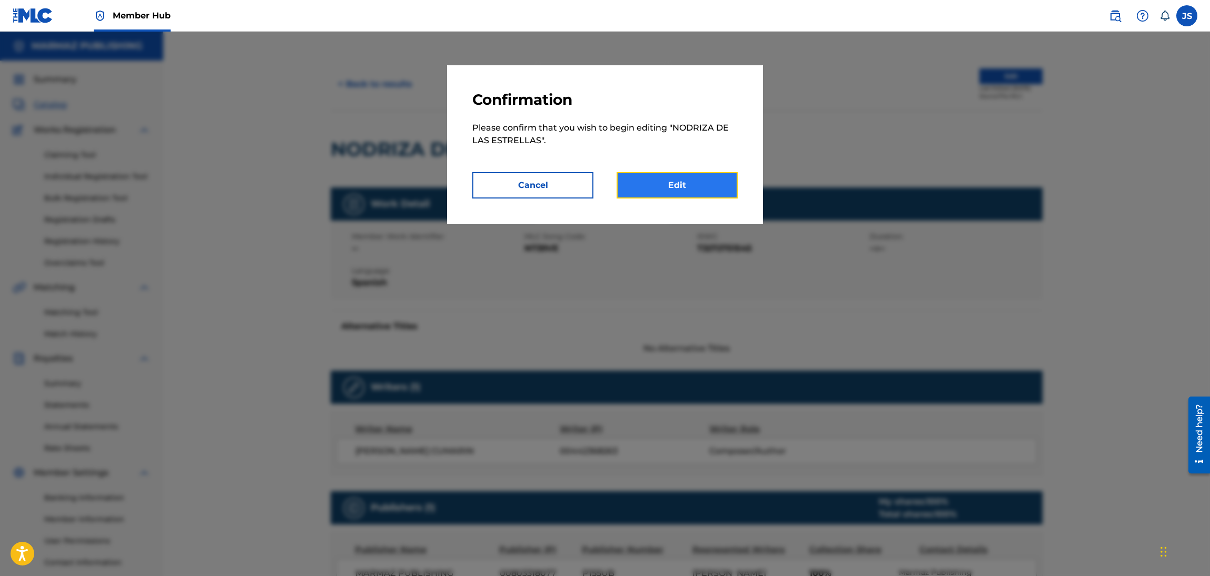
click at [722, 184] on link "Edit" at bounding box center [677, 185] width 121 height 26
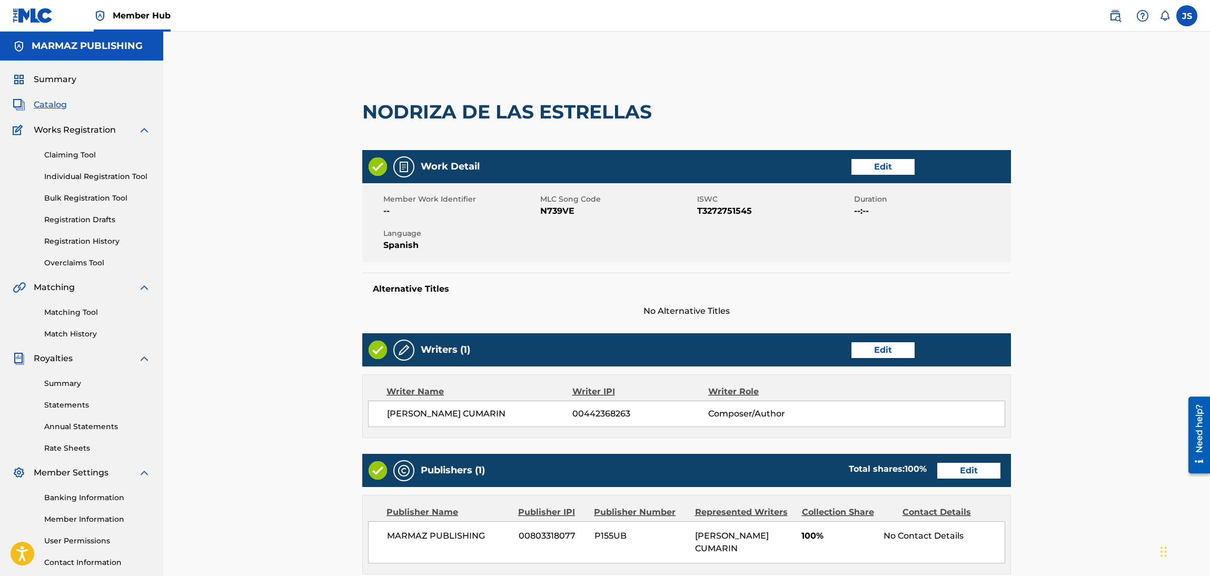
scroll to position [200, 0]
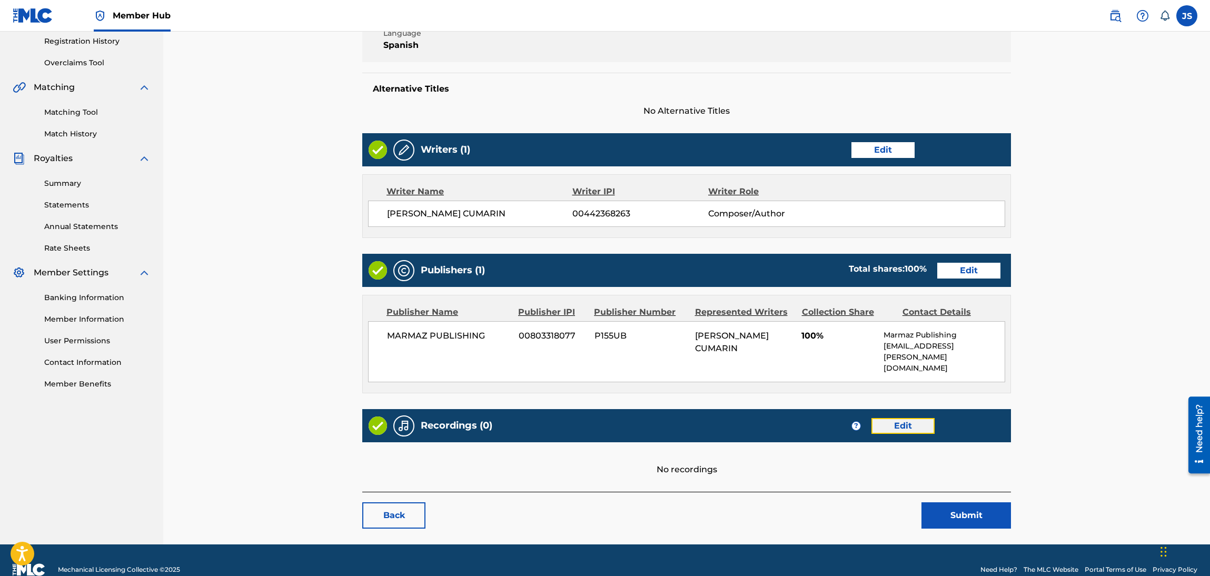
click at [899, 418] on link "Edit" at bounding box center [903, 426] width 63 height 16
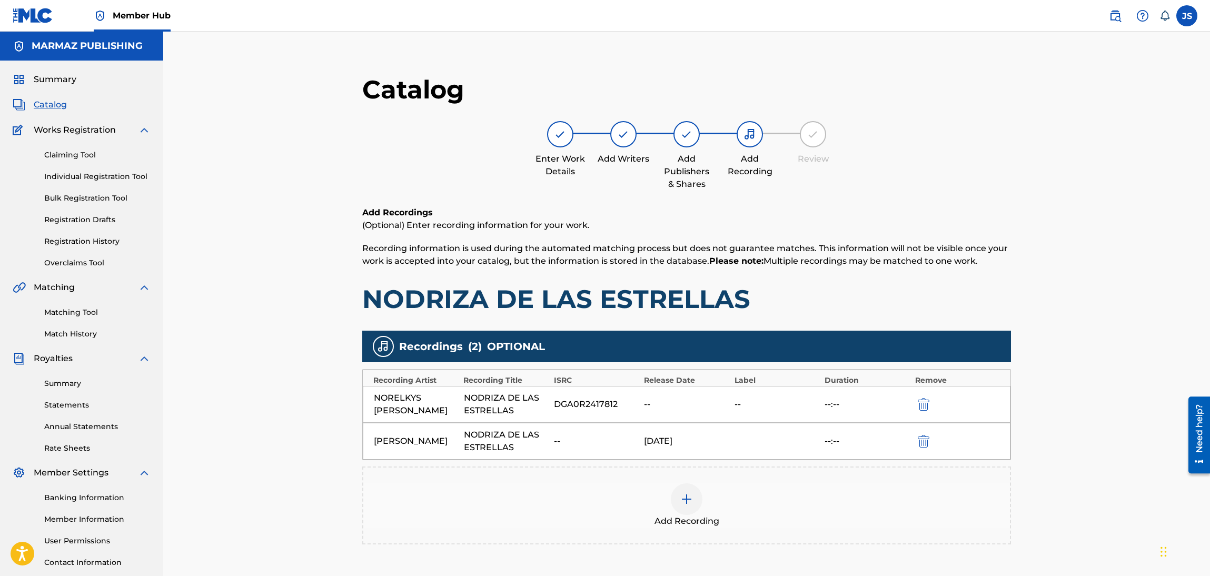
click at [597, 409] on div "DGA0R2417812" at bounding box center [596, 404] width 85 height 13
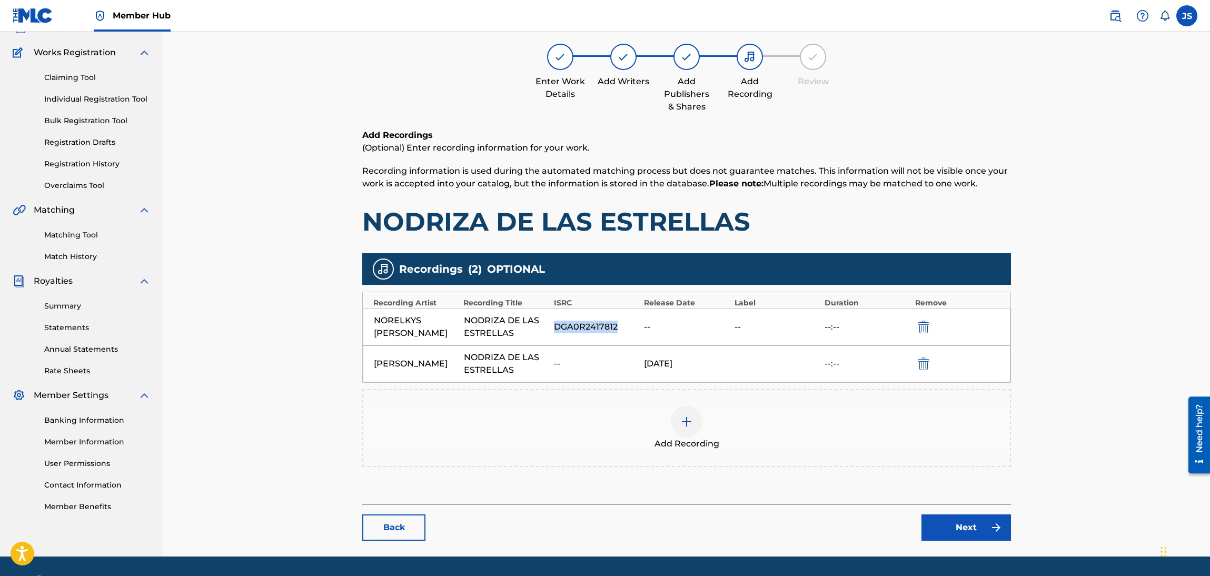
scroll to position [108, 0]
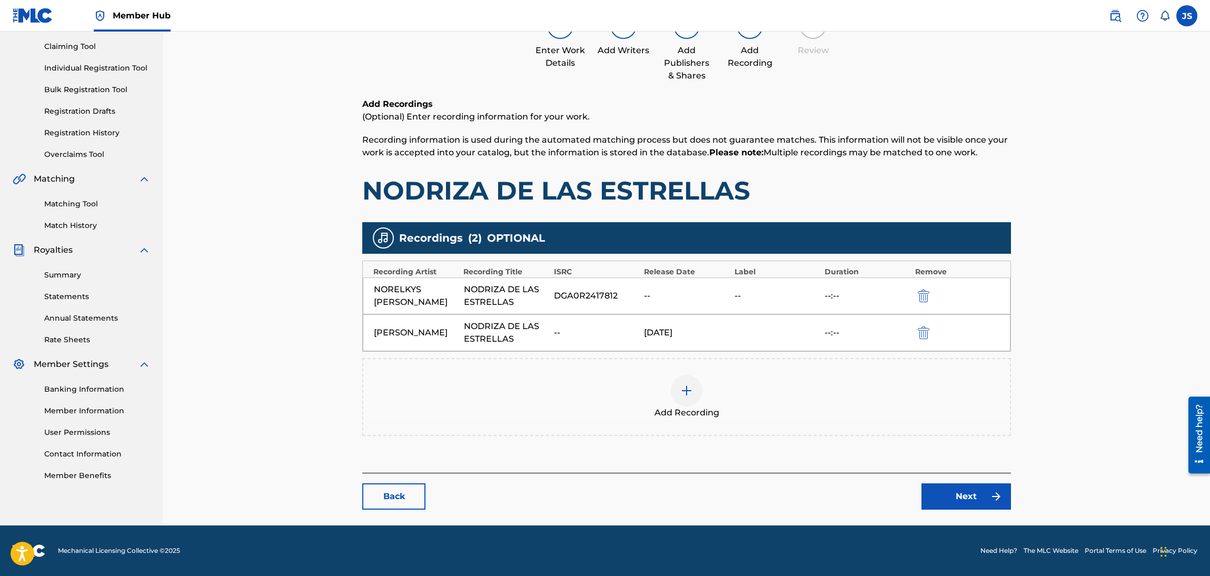
click at [362, 511] on main "Catalog Enter Work Details Add Writers Add Publishers & Shares Add Recording Re…" at bounding box center [687, 237] width 712 height 576
click at [377, 496] on link "Back" at bounding box center [393, 496] width 63 height 26
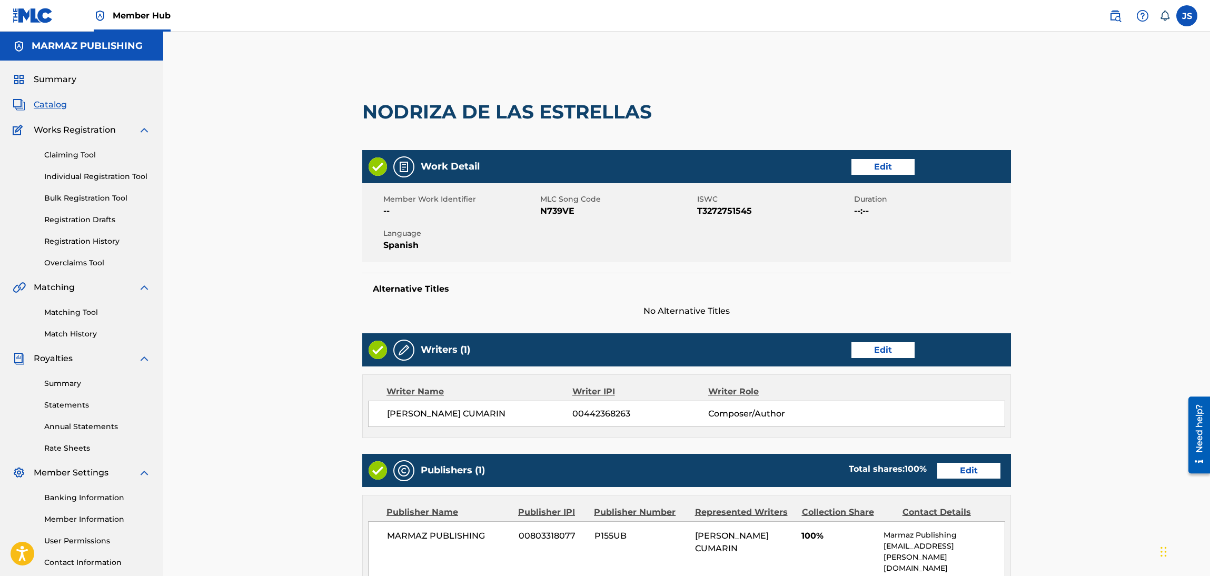
scroll to position [261, 0]
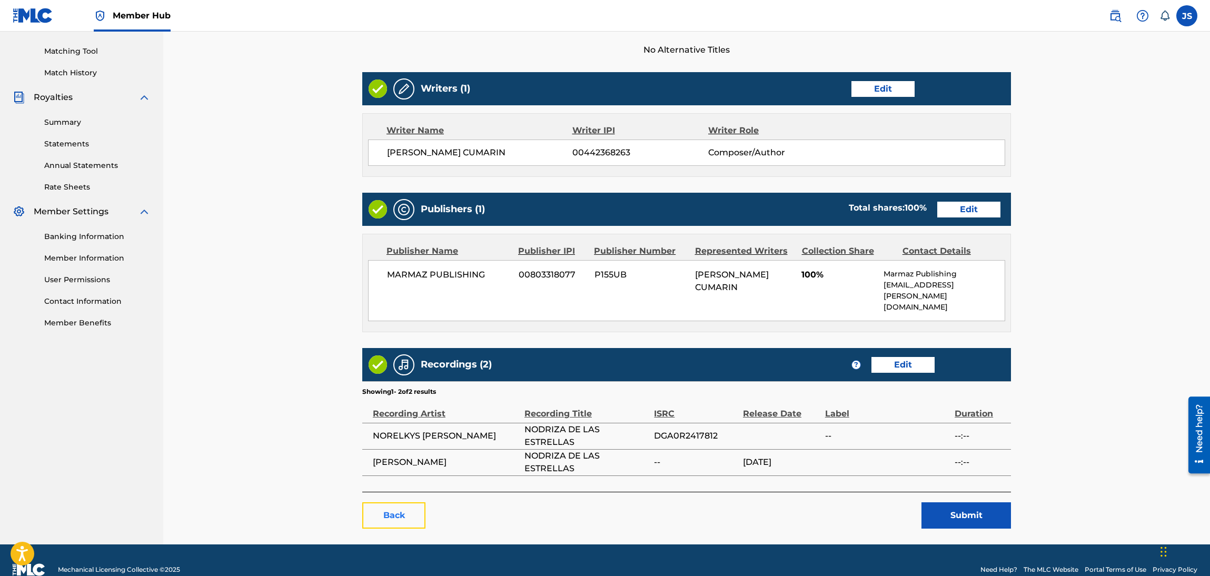
click at [416, 502] on link "Back" at bounding box center [393, 515] width 63 height 26
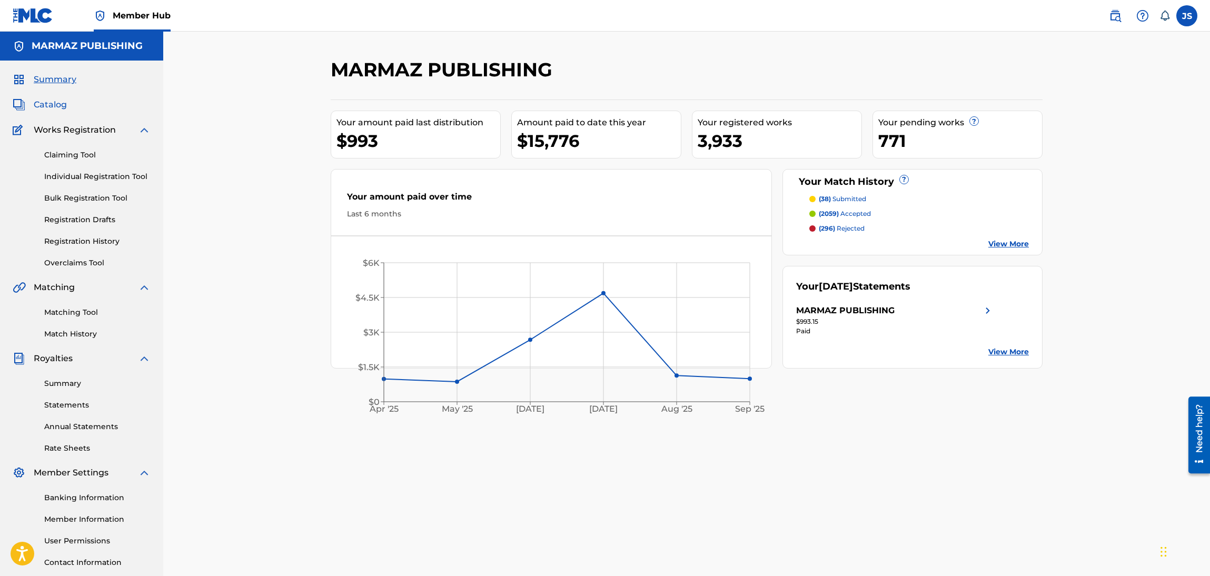
click at [32, 108] on link "Catalog" at bounding box center [40, 104] width 54 height 13
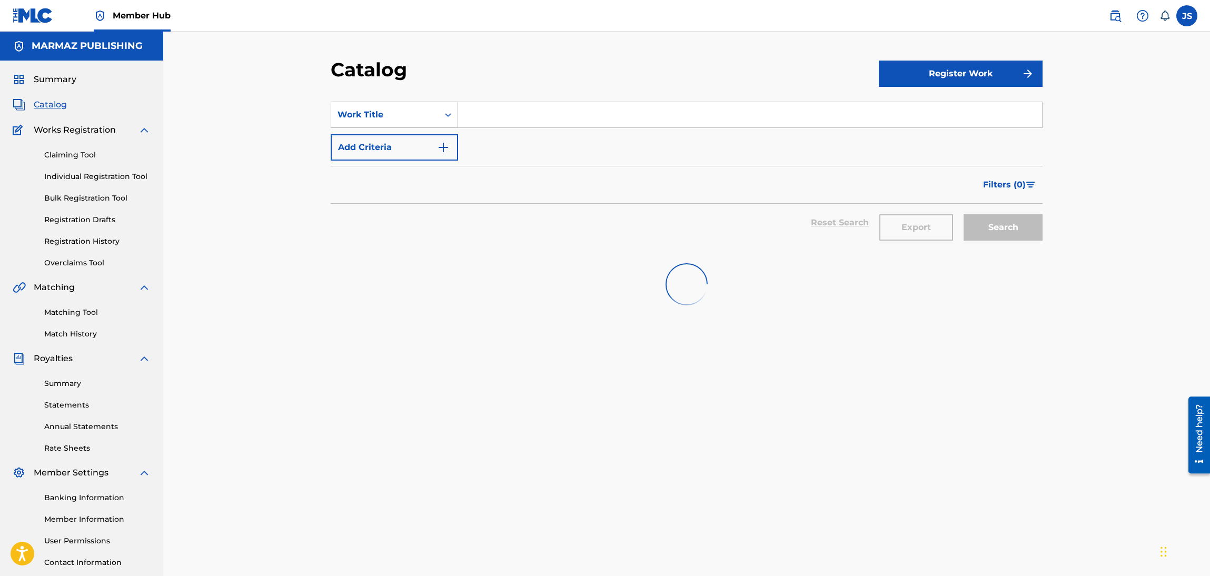
click at [437, 117] on div "Work Title" at bounding box center [384, 115] width 107 height 20
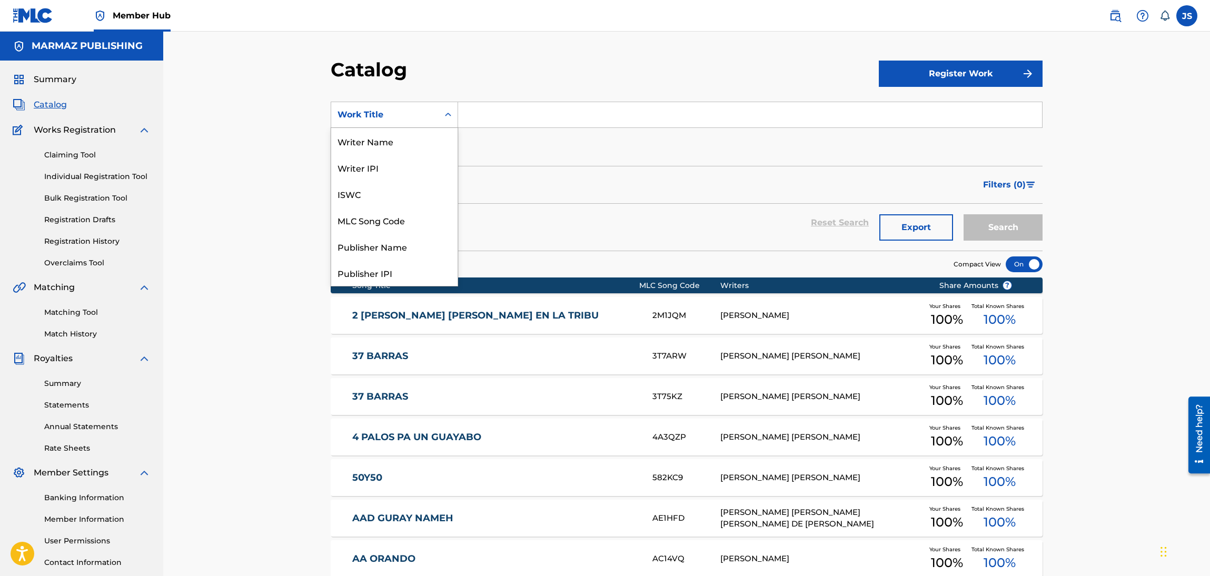
click at [397, 391] on div "ISRC" at bounding box center [394, 404] width 126 height 26
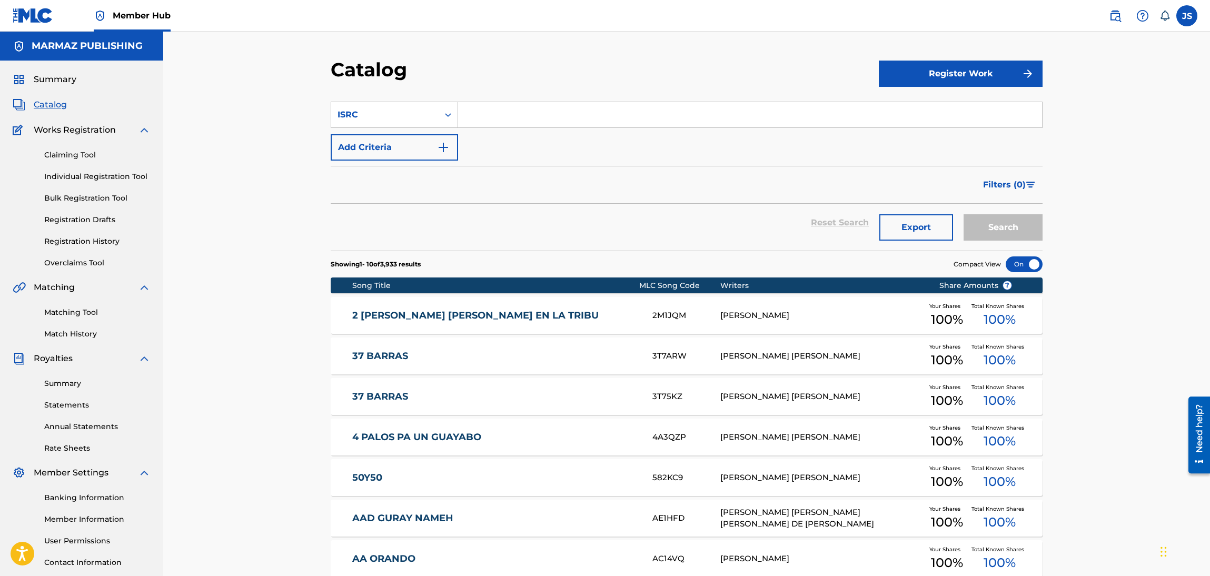
click at [498, 120] on input "Search Form" at bounding box center [750, 114] width 584 height 25
paste input "QMDA62556324"
type input "QMDA62556324"
click at [595, 62] on div "Catalog" at bounding box center [605, 73] width 548 height 31
click at [975, 224] on button "Search" at bounding box center [1003, 227] width 79 height 26
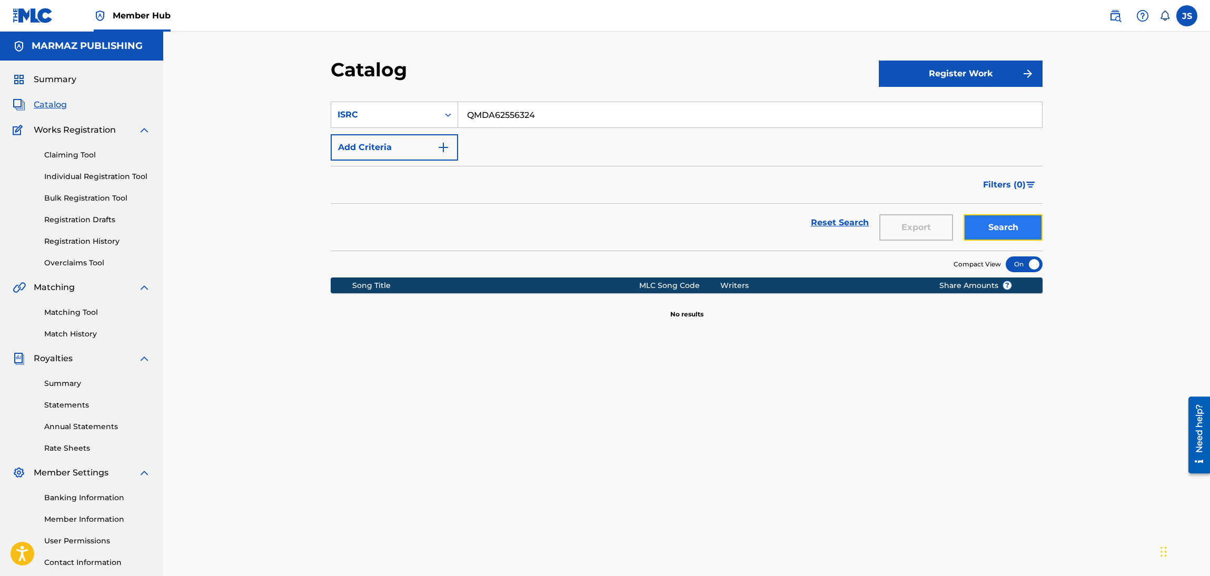
click at [985, 233] on button "Search" at bounding box center [1003, 227] width 79 height 26
drag, startPoint x: 571, startPoint y: 117, endPoint x: 478, endPoint y: 117, distance: 93.7
click at [478, 117] on input "QMDA62556324" at bounding box center [750, 114] width 584 height 25
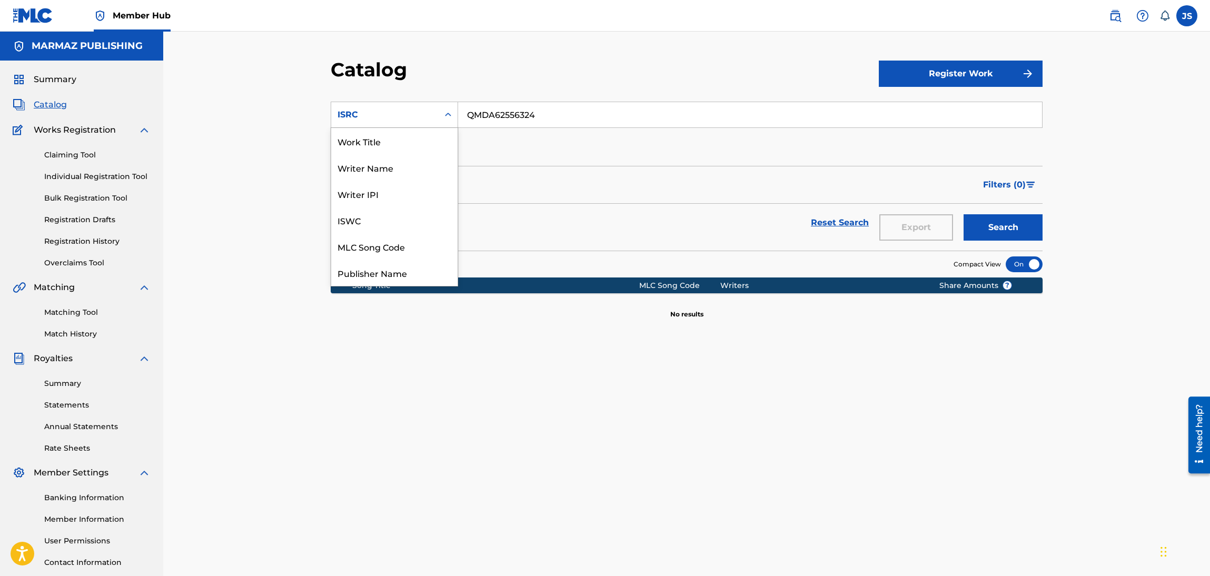
drag, startPoint x: 441, startPoint y: 121, endPoint x: 435, endPoint y: 121, distance: 6.9
click at [441, 121] on div "Search Form" at bounding box center [448, 114] width 19 height 19
click at [408, 221] on div "ISWC" at bounding box center [394, 220] width 126 height 26
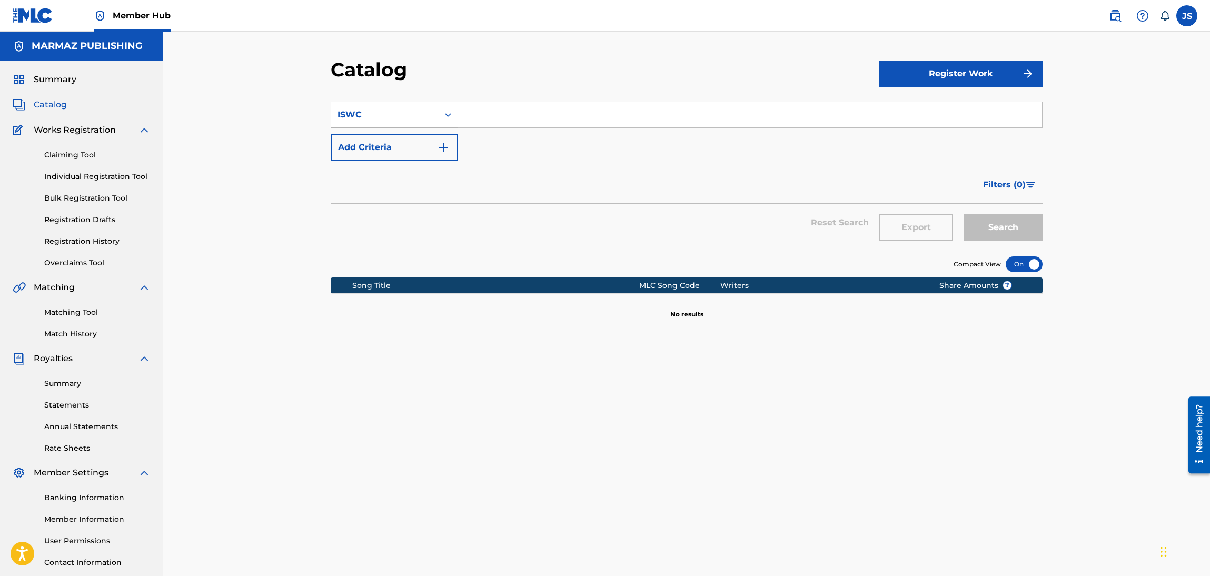
click at [424, 115] on div "ISWC" at bounding box center [385, 114] width 95 height 13
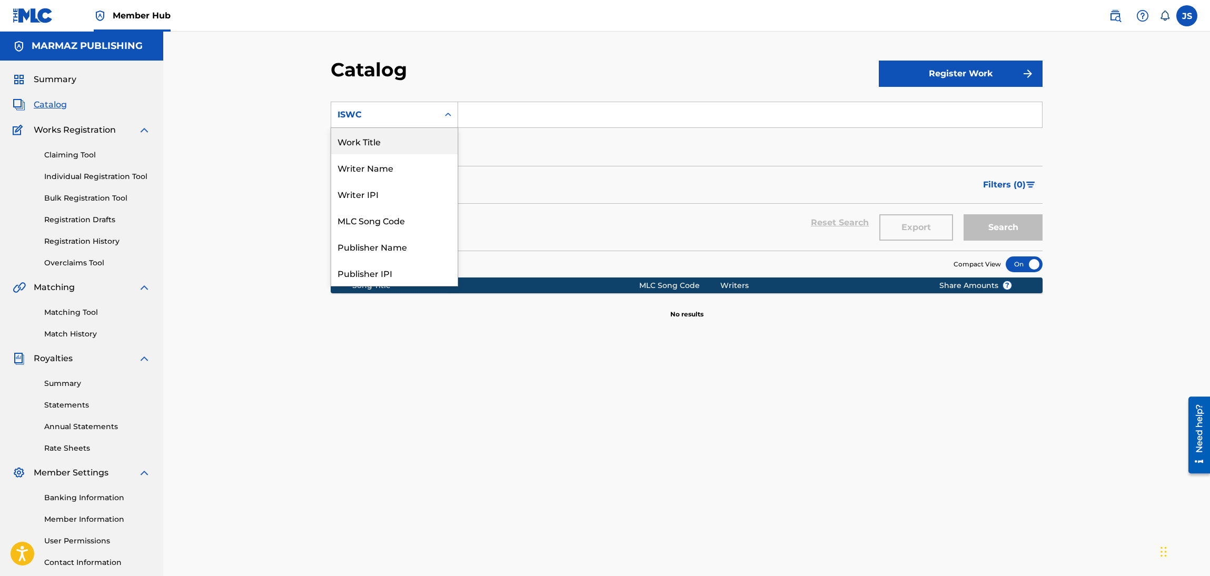
click at [393, 144] on div "Work Title" at bounding box center [394, 141] width 126 height 26
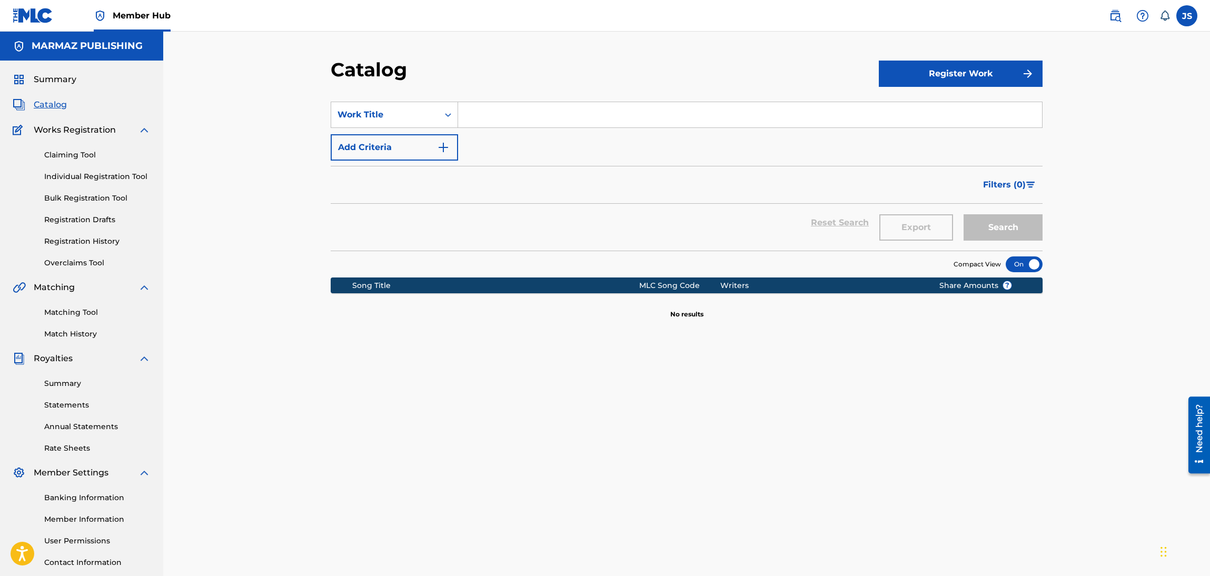
click at [481, 112] on input "Search Form" at bounding box center [750, 114] width 584 height 25
paste input "LA POTRA DE MI DESVELO"
type input "LA POTRA DE MI DESVELO"
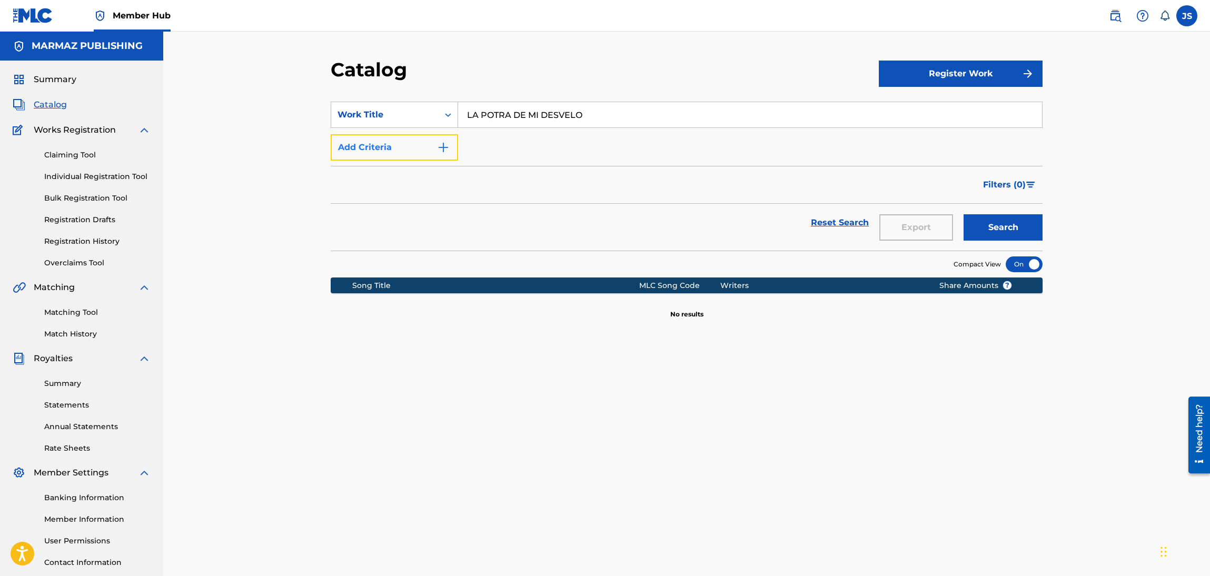
click at [426, 146] on button "Add Criteria" at bounding box center [394, 147] width 127 height 26
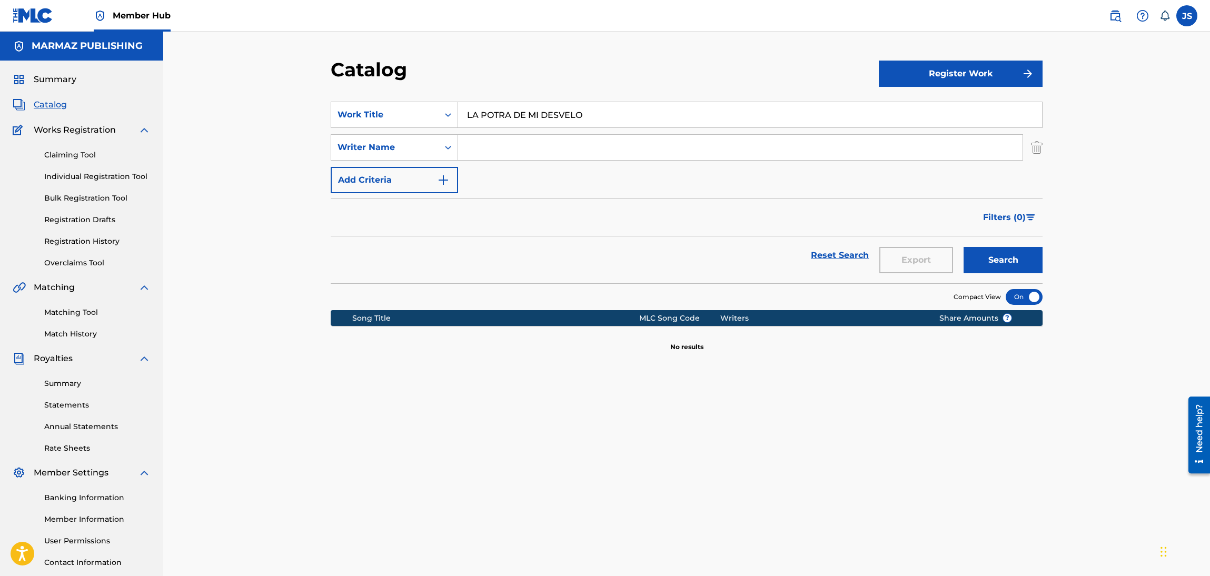
click at [490, 154] on input "Search Form" at bounding box center [740, 147] width 565 height 25
paste input "CALUCHO CALZADILLA"
click at [1010, 261] on button "Search" at bounding box center [1003, 260] width 79 height 26
paste input "CHI ORTEGÓN"
drag, startPoint x: 615, startPoint y: 150, endPoint x: 311, endPoint y: 114, distance: 305.9
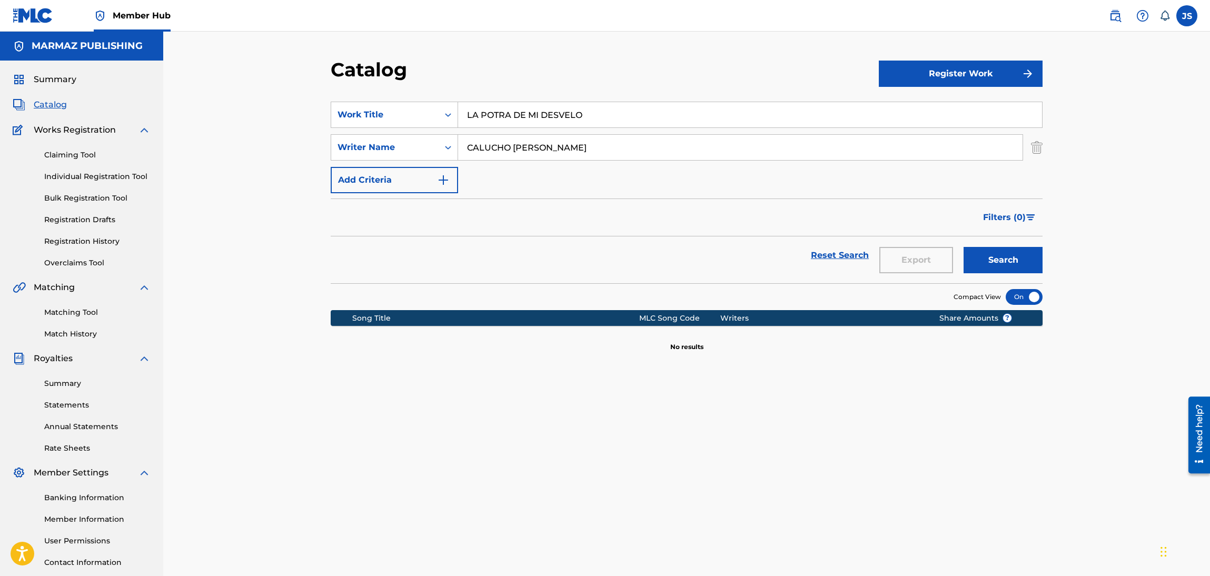
click at [311, 114] on div "Catalog Register Work SearchWithCriteriae970facb-5e8b-4141-8471-220edd87f306 Wo…" at bounding box center [686, 317] width 1047 height 571
type input "CACHI ORTEGÓN"
drag, startPoint x: 605, startPoint y: 114, endPoint x: 5, endPoint y: 17, distance: 607.7
click at [5, 17] on div "Member Hub JS JS Juliana Salazar mercadeo.marmaz@gmail.com Notification Prefere…" at bounding box center [605, 326] width 1210 height 653
paste input "LANURA MÌA"
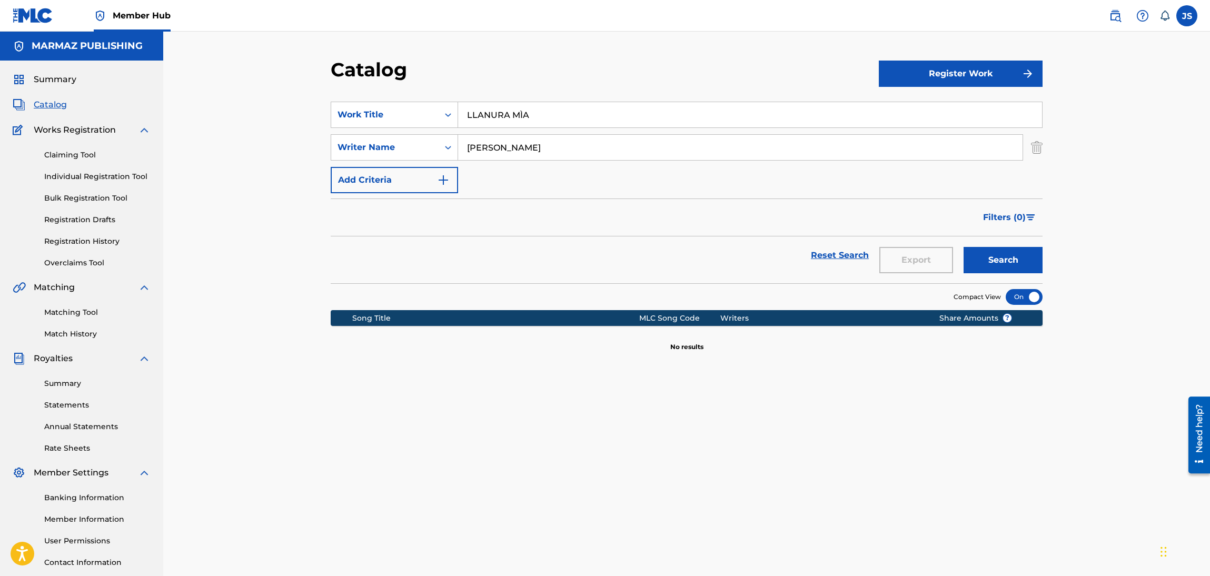
drag, startPoint x: 524, startPoint y: 1, endPoint x: 555, endPoint y: 17, distance: 34.9
click at [526, 1] on nav "Member Hub JS JS Juliana Salazar mercadeo.marmaz@gmail.com Notification Prefere…" at bounding box center [605, 16] width 1210 height 32
click at [1035, 285] on section "Compact View" at bounding box center [687, 294] width 712 height 22
click at [1028, 270] on button "Search" at bounding box center [1003, 260] width 79 height 26
click at [271, 102] on div "Catalog Register Work SearchWithCriteriae970facb-5e8b-4141-8471-220edd87f306 Wo…" at bounding box center [686, 317] width 1047 height 571
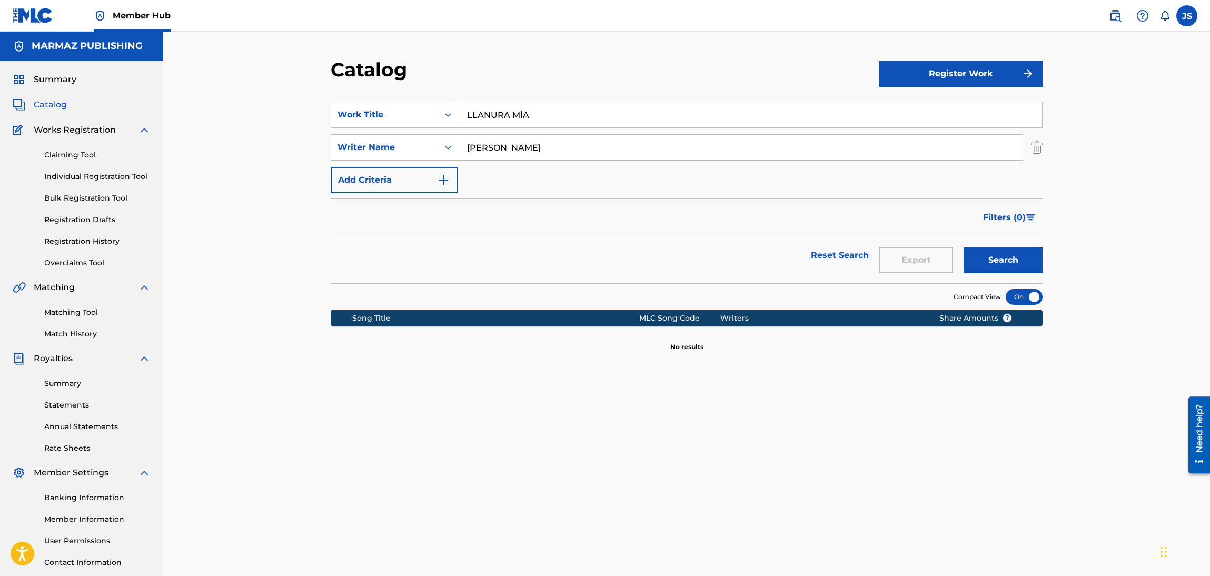
paste input "El Bimbo"
type input "El Bimbo"
paste input ". Morgan"
drag, startPoint x: 597, startPoint y: 148, endPoint x: 407, endPoint y: 145, distance: 189.6
click at [409, 140] on div "SearchWithCriteriabd2475bc-e627-4a68-958f-d224f3d16597 Writer Name CACHI ORTEGÓN" at bounding box center [687, 147] width 712 height 26
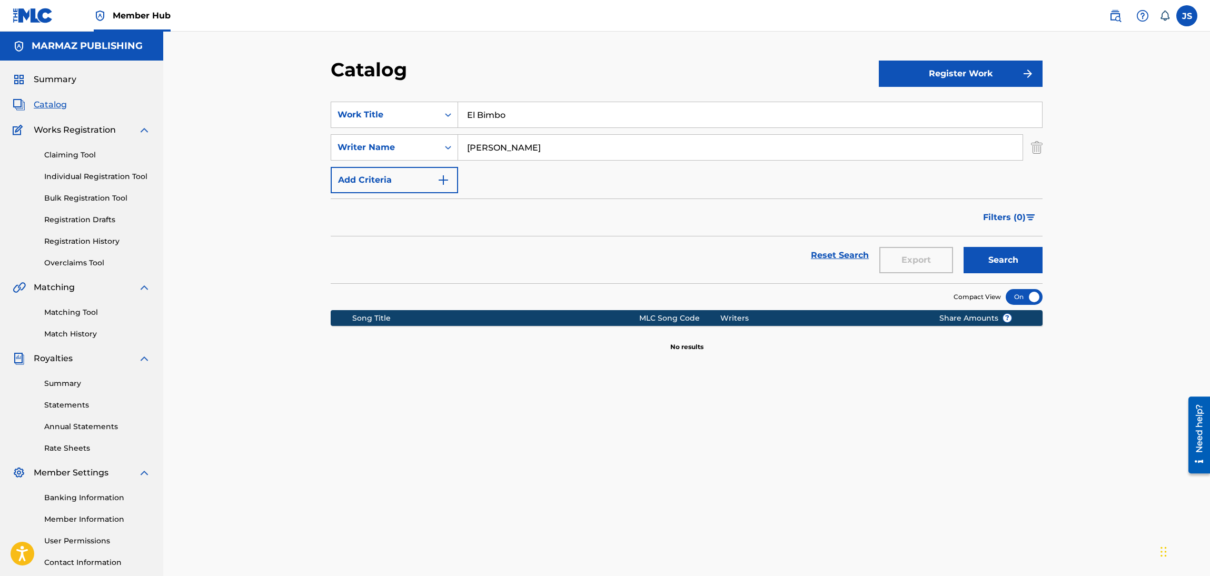
paste input "Search Form"
click at [478, 147] on input "C. Morgan" at bounding box center [740, 147] width 565 height 25
type input "[PERSON_NAME]"
click at [964, 247] on button "Search" at bounding box center [1003, 260] width 79 height 26
drag, startPoint x: 538, startPoint y: 115, endPoint x: 390, endPoint y: 111, distance: 148.0
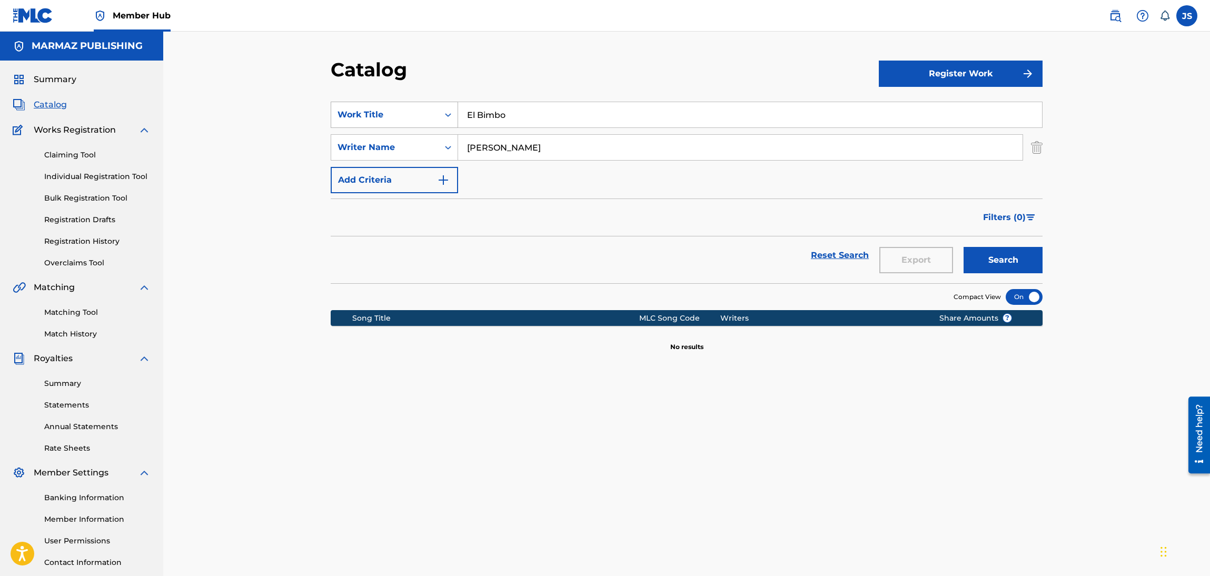
click at [390, 111] on div "SearchWithCriteriae970facb-5e8b-4141-8471-220edd87f306 Work Title El Bimbo" at bounding box center [687, 115] width 712 height 26
drag, startPoint x: 520, startPoint y: 146, endPoint x: 448, endPoint y: 136, distance: 72.8
click at [457, 151] on div "SearchWithCriteriabd2475bc-e627-4a68-958f-d224f3d16597 Writer Name Morgan" at bounding box center [687, 147] width 712 height 26
click at [93, 305] on div "Matching Tool Match History" at bounding box center [82, 317] width 138 height 46
click at [90, 308] on div "Matching Tool Match History" at bounding box center [82, 317] width 138 height 46
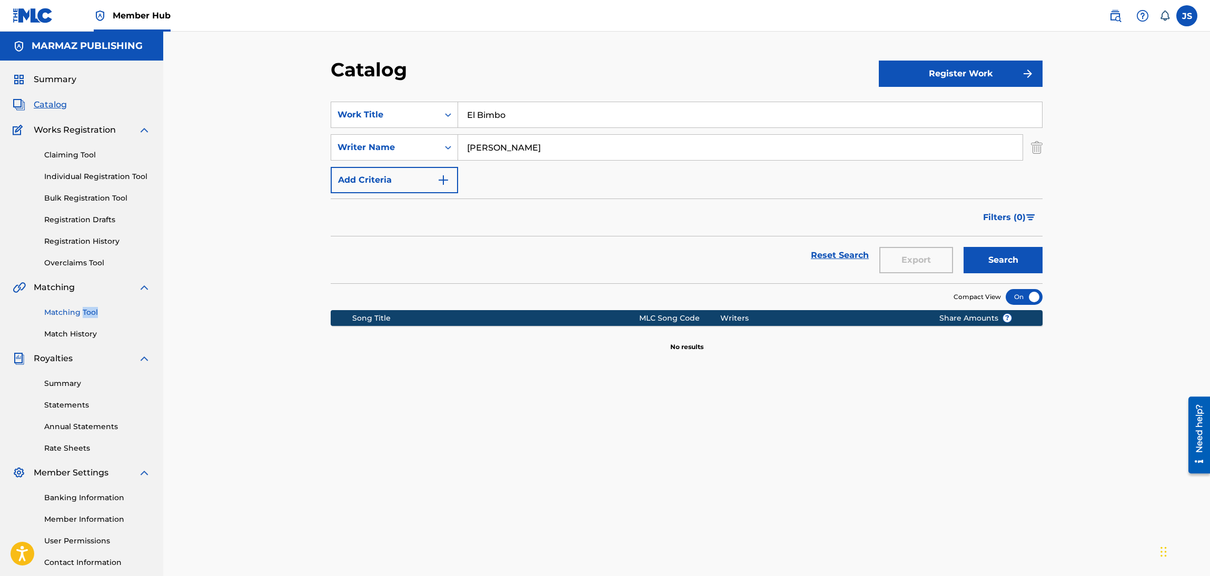
click at [62, 314] on link "Matching Tool" at bounding box center [97, 312] width 106 height 11
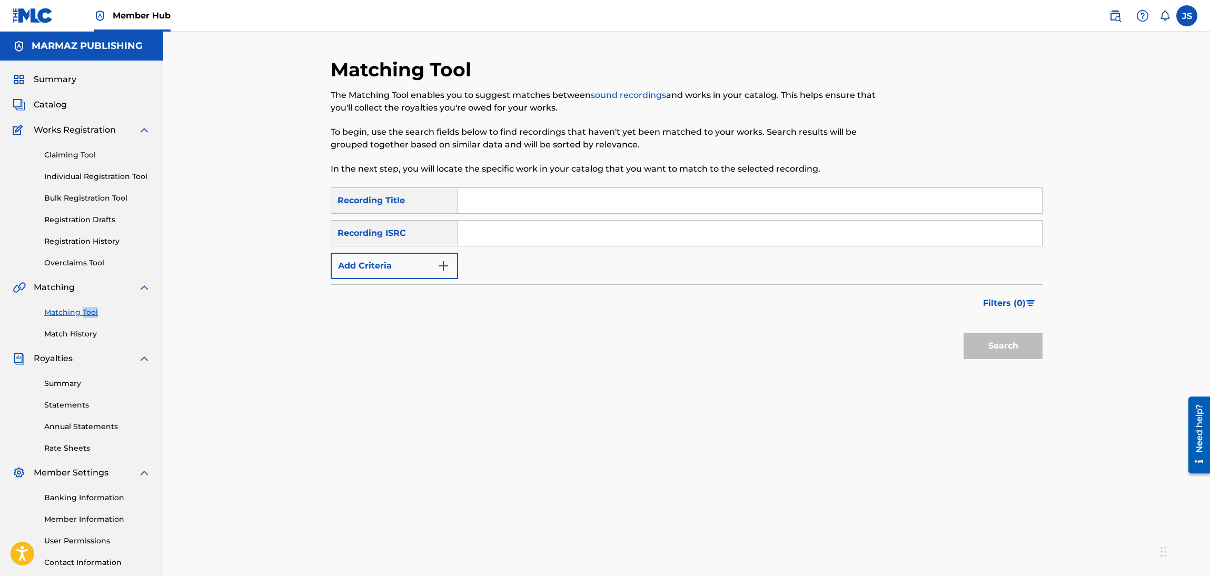
click at [492, 202] on input "Search Form" at bounding box center [750, 200] width 584 height 25
paste input "UKXN22455987"
type input "UKXN22455987"
click at [505, 238] on input "Search Form" at bounding box center [750, 233] width 584 height 25
paste input "UKXN22455987"
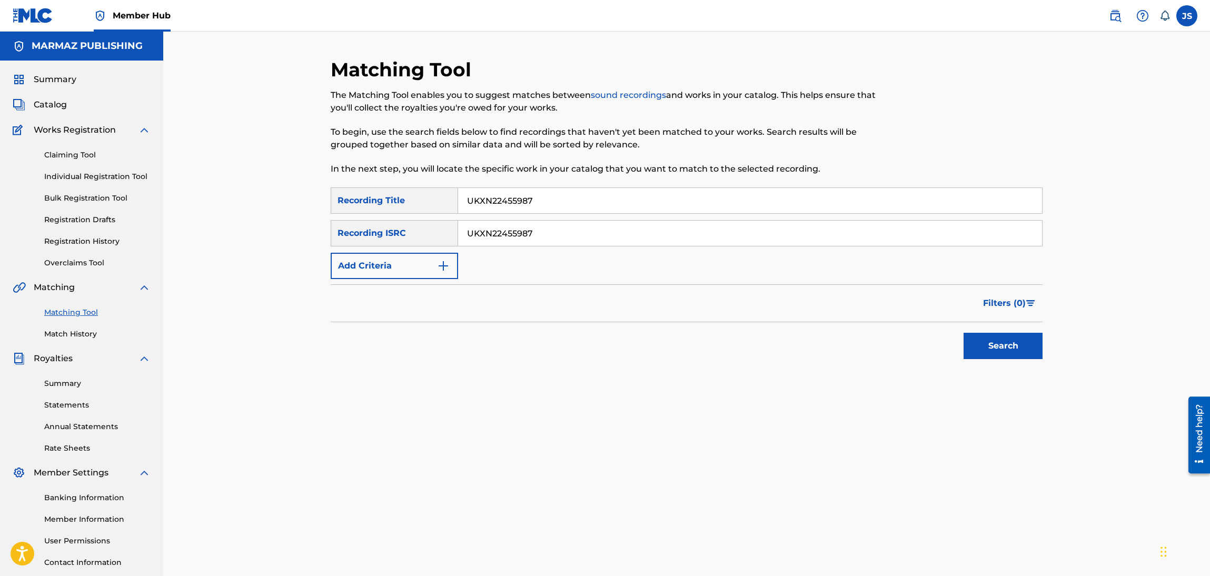
type input "UKXN22455987"
drag, startPoint x: 404, startPoint y: 201, endPoint x: 377, endPoint y: 196, distance: 27.2
click at [353, 194] on div "SearchWithCriteria0a07008c-30da-4bba-8e86-5581cd122878 Recording Title UKXN2245…" at bounding box center [687, 200] width 712 height 26
click at [964, 333] on button "Search" at bounding box center [1003, 346] width 79 height 26
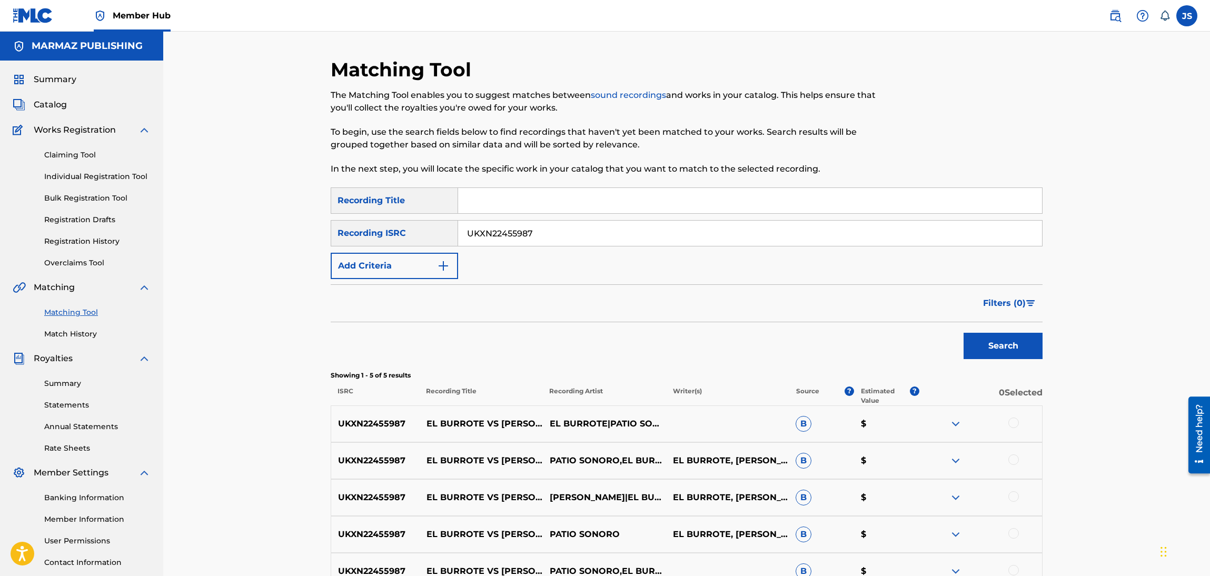
scroll to position [79, 0]
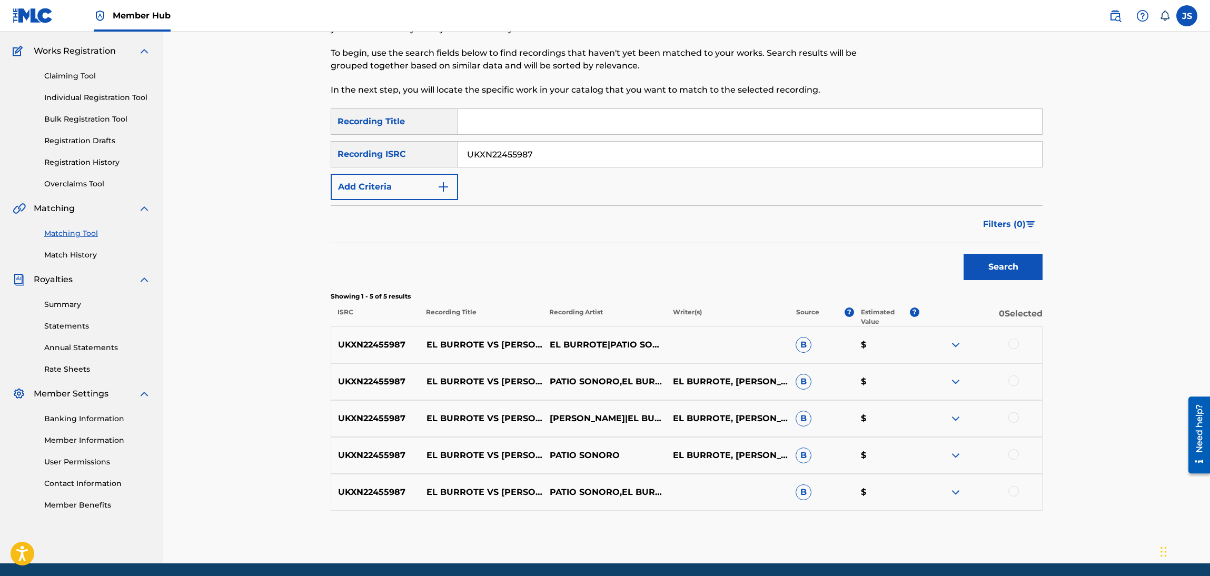
click at [955, 341] on img at bounding box center [956, 345] width 13 height 13
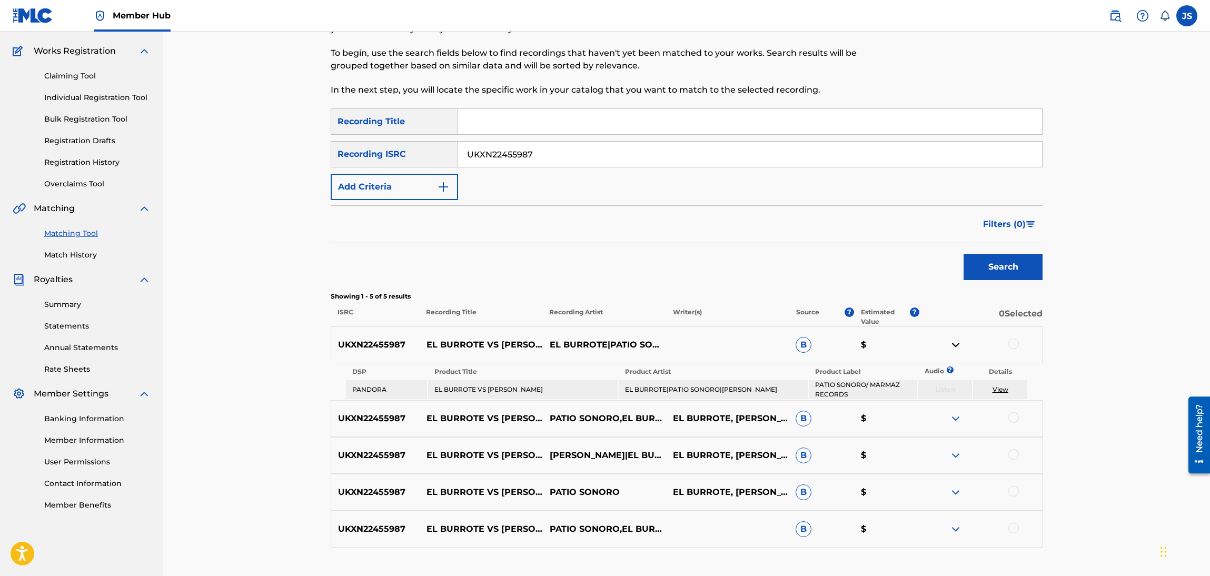
click at [998, 387] on link "View" at bounding box center [1001, 390] width 16 height 8
click at [80, 74] on link "Claiming Tool" at bounding box center [97, 76] width 106 height 11
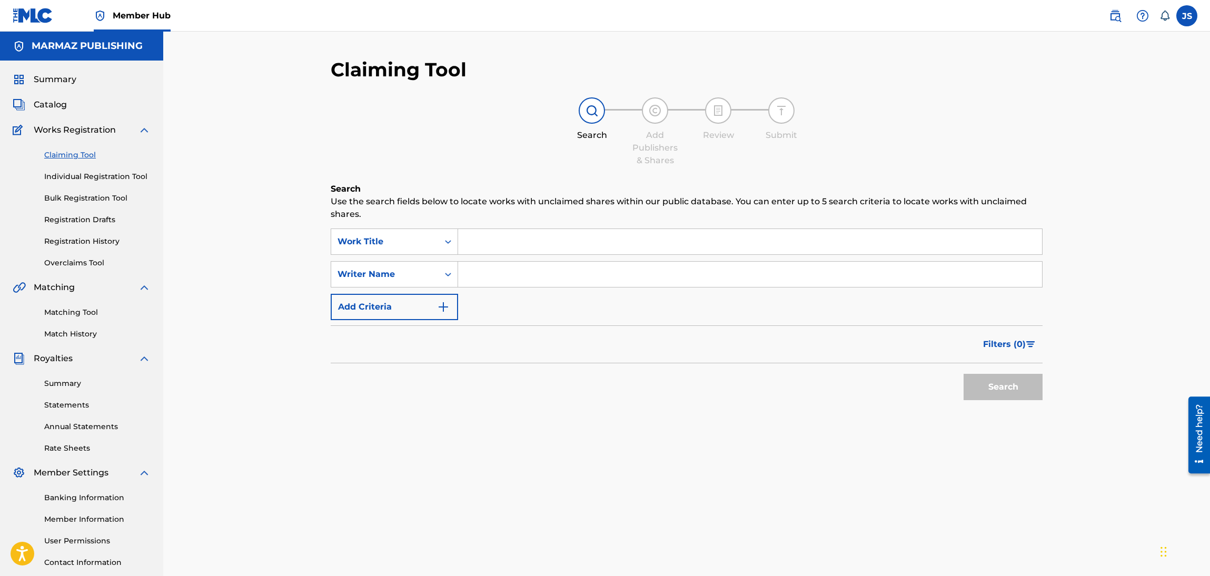
click at [507, 229] on input "Search Form" at bounding box center [750, 241] width 584 height 25
paste input "EL BURROTE VS RAMON BLANCO"
type input "EL BURROTE VS RAMON BLANCO"
drag, startPoint x: 539, startPoint y: 284, endPoint x: 548, endPoint y: 230, distance: 55.0
click at [539, 284] on input "Search Form" at bounding box center [750, 274] width 584 height 25
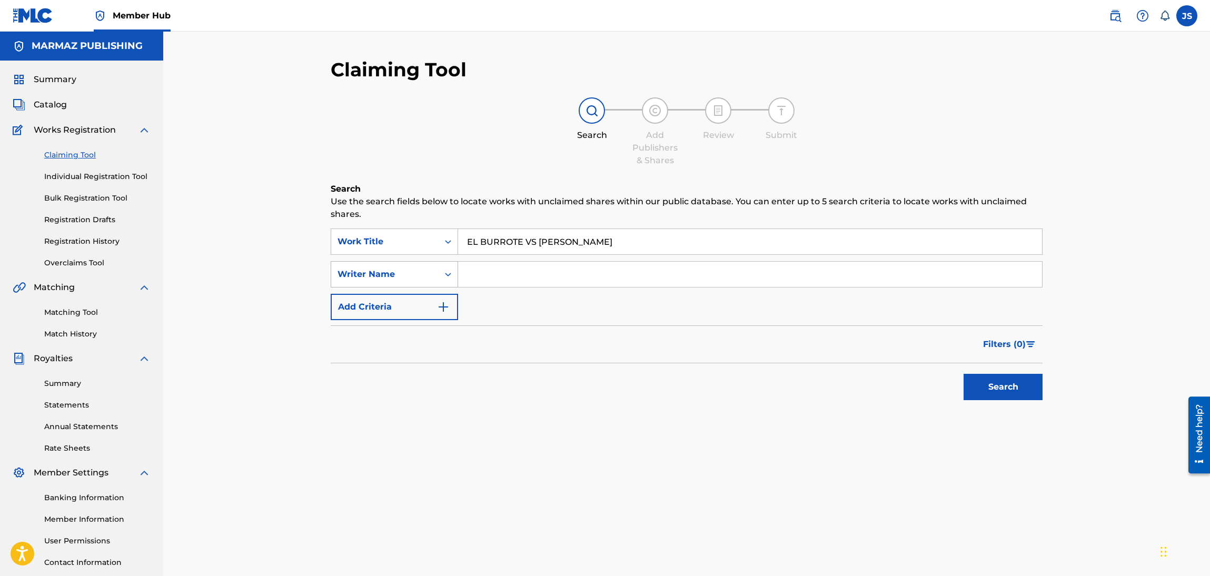
click at [426, 282] on div "Writer Name" at bounding box center [384, 274] width 107 height 20
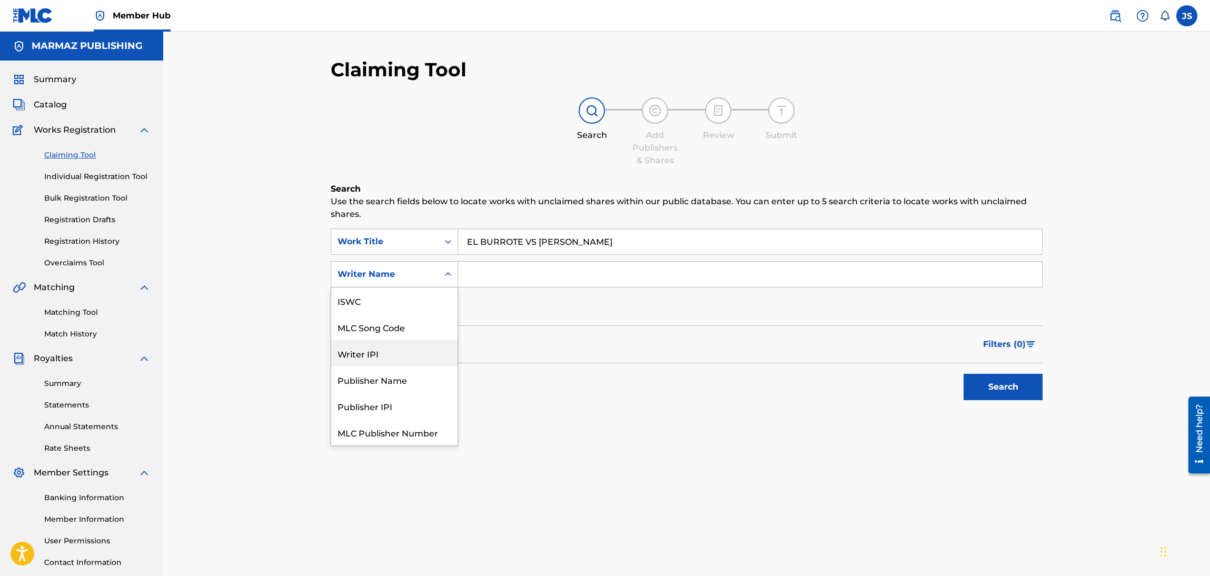
scroll to position [26, 0]
click at [417, 357] on div "Publisher Name" at bounding box center [394, 354] width 126 height 26
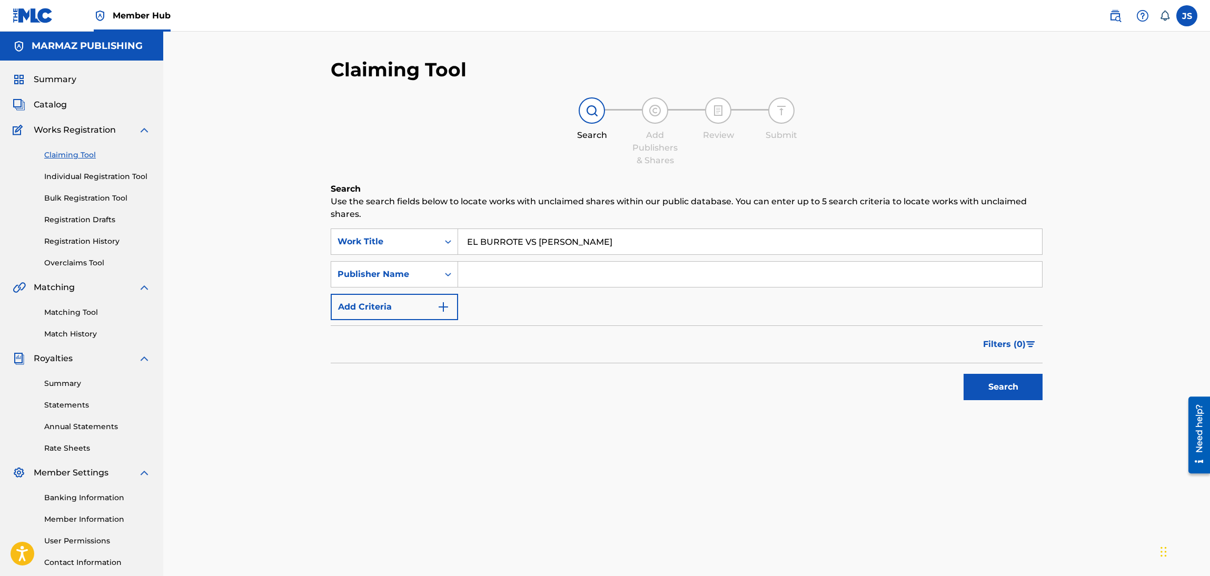
click at [505, 291] on div "SearchWithCriteria1ca84cd8-6353-47c4-b8c6-7e02fbf418d2 Work Title EL BURROTE VS…" at bounding box center [687, 275] width 712 height 92
click at [518, 278] on input "Search Form" at bounding box center [750, 274] width 584 height 25
click at [964, 374] on button "Search" at bounding box center [1003, 387] width 79 height 26
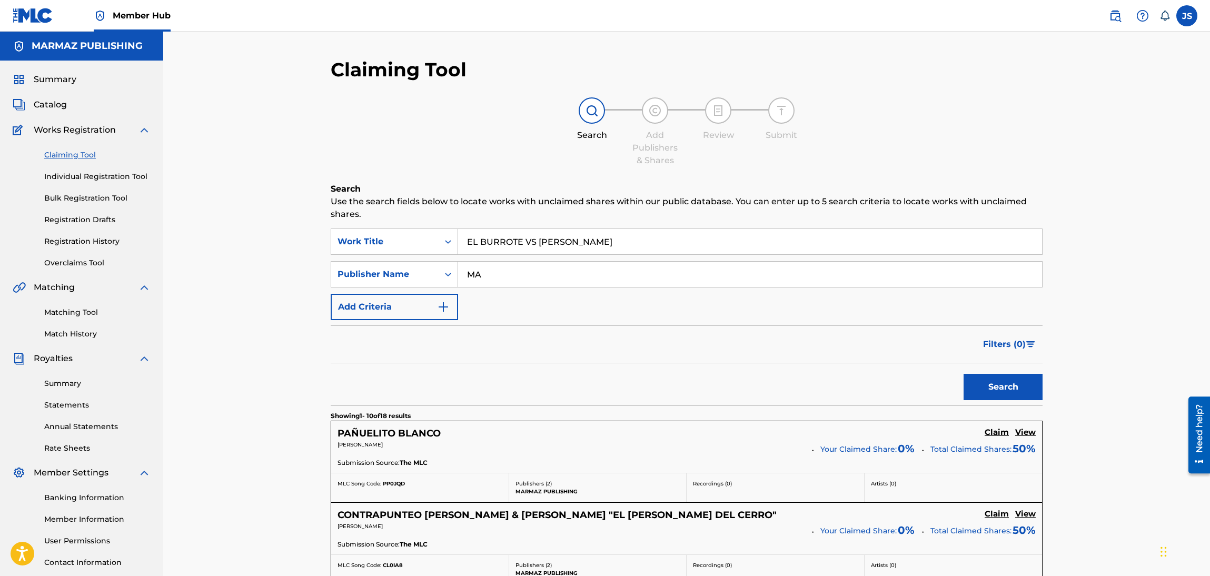
type input "M"
click at [417, 275] on div "Publisher Name" at bounding box center [385, 274] width 95 height 13
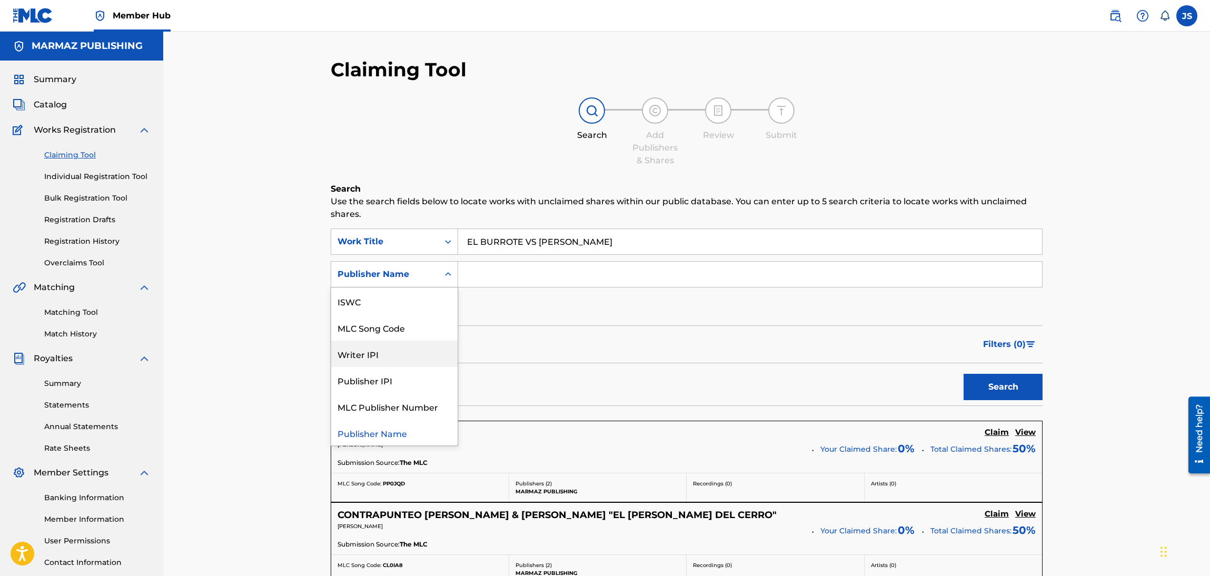
scroll to position [0, 0]
click at [401, 298] on div "Writer Name" at bounding box center [394, 301] width 126 height 26
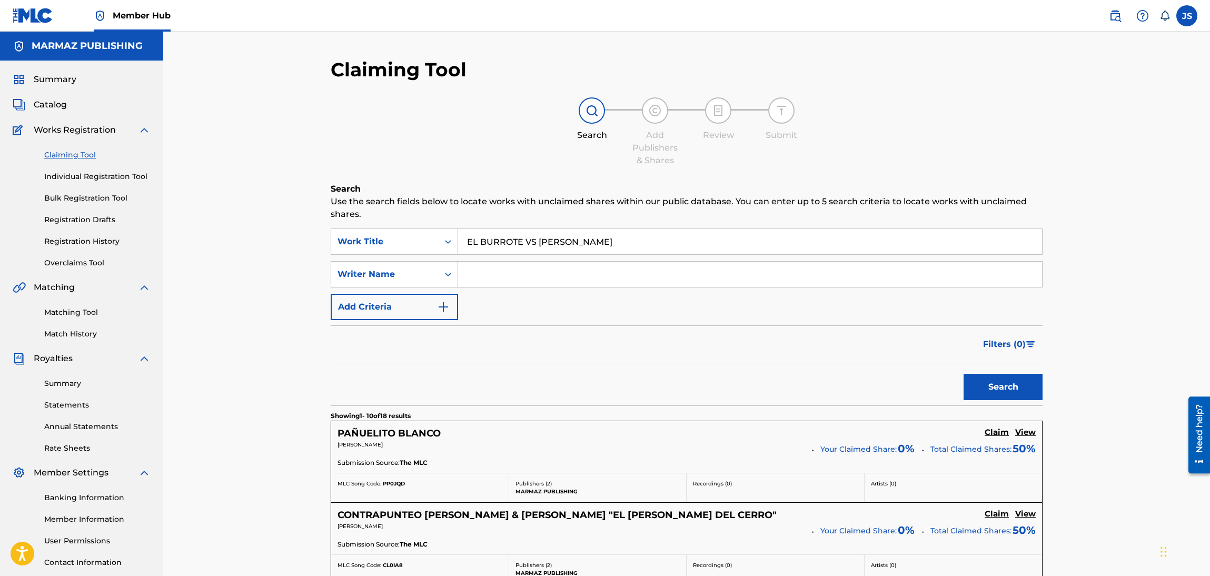
click at [500, 270] on input "Search Form" at bounding box center [750, 274] width 584 height 25
click at [964, 374] on button "Search" at bounding box center [1003, 387] width 79 height 26
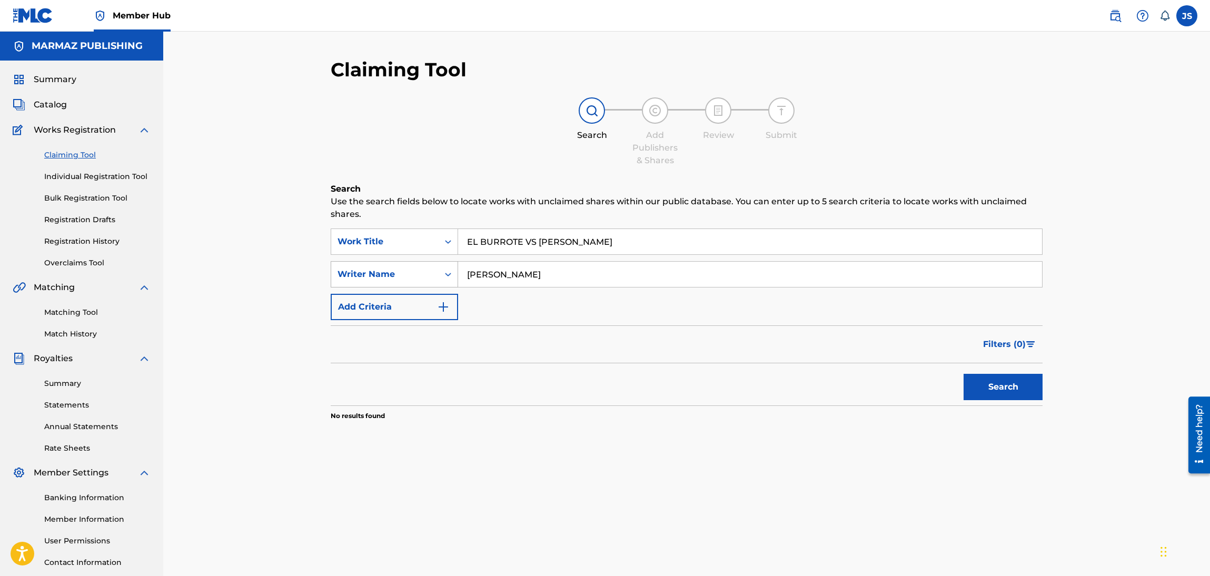
drag, startPoint x: 592, startPoint y: 280, endPoint x: 381, endPoint y: 281, distance: 211.2
click at [381, 281] on div "SearchWithCriteria6b91bc8d-a0ee-414a-9fd9-e14e088e01ea Writer Name JOE RAMON BL…" at bounding box center [687, 274] width 712 height 26
type input "BURROTE"
click at [964, 374] on button "Search" at bounding box center [1003, 387] width 79 height 26
click at [409, 265] on div "Writer Name" at bounding box center [384, 274] width 107 height 20
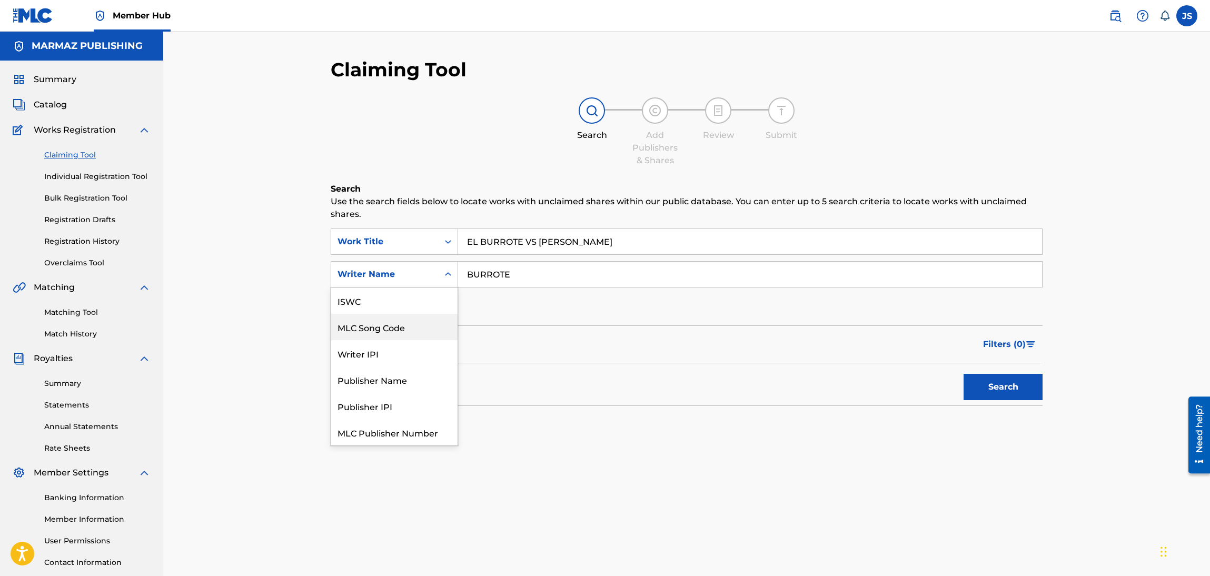
click at [413, 332] on div "MLC Song Code" at bounding box center [394, 327] width 126 height 26
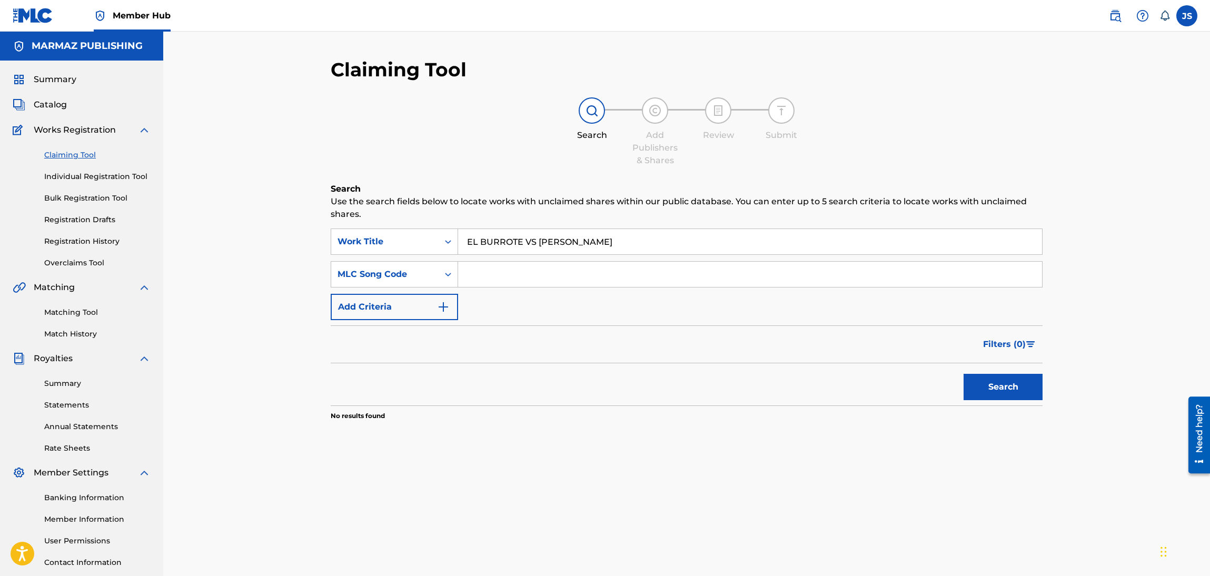
click at [536, 279] on input "Search Form" at bounding box center [750, 274] width 584 height 25
paste input "[PERSON_NAME]"
type input "[PERSON_NAME]"
click at [406, 272] on div "MLC Song Code" at bounding box center [385, 274] width 95 height 13
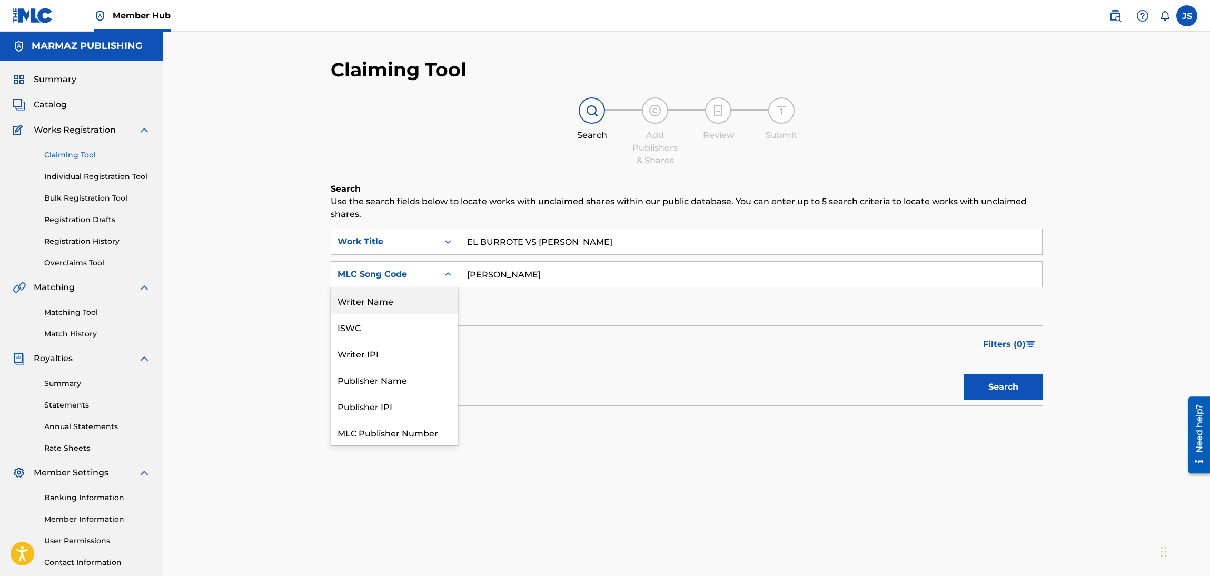
click at [403, 302] on div "Writer Name" at bounding box center [394, 301] width 126 height 26
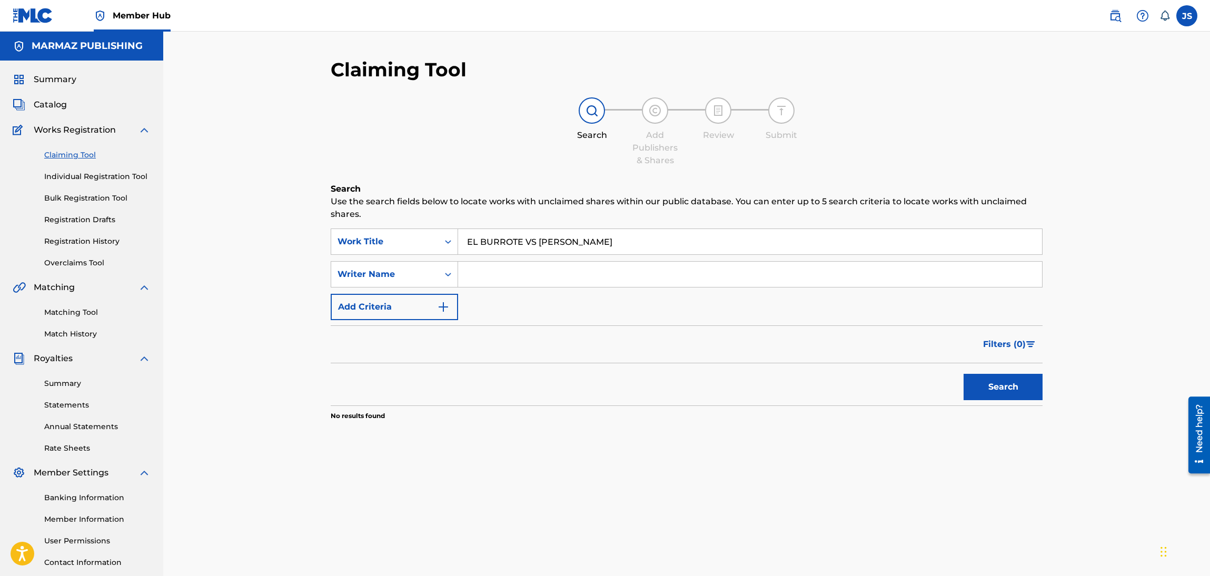
click at [539, 285] on input "Search Form" at bounding box center [750, 274] width 584 height 25
paste input "[PERSON_NAME]"
type input "[PERSON_NAME]"
paste input "EL VEGUERO QUE TE AMA"
click at [292, 228] on div "Claiming Tool Search Add Publishers & Shares Review Submit Search Use the searc…" at bounding box center [686, 317] width 1047 height 571
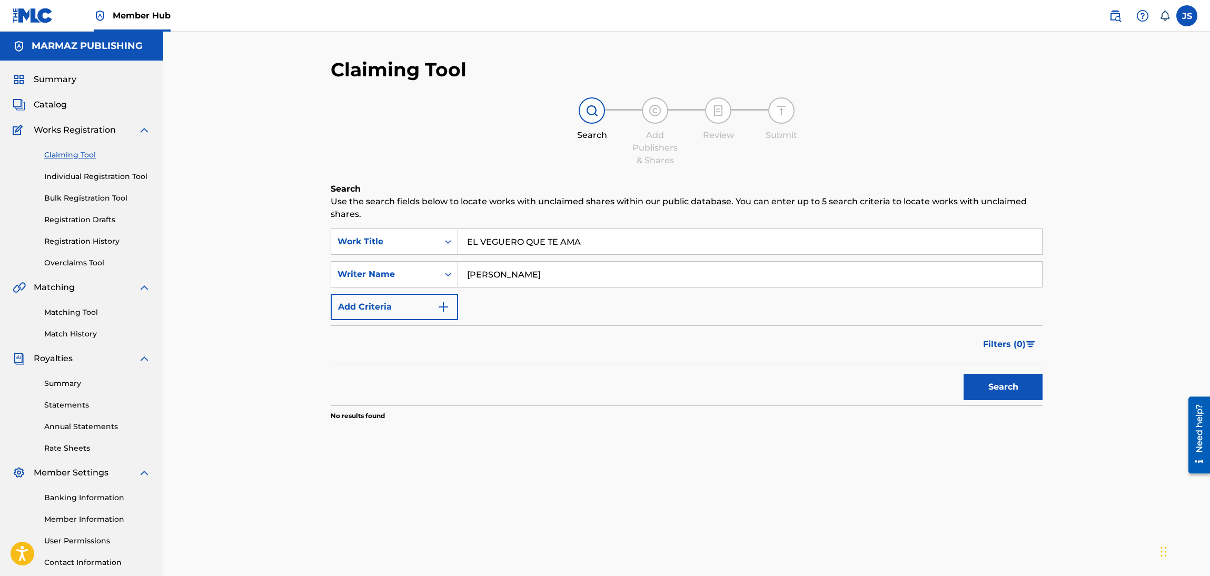
type input "EL VEGUERO QUE TE AMA"
click at [1074, 199] on div "Claiming Tool Search Add Publishers & Shares Review Submit Search Use the searc…" at bounding box center [686, 317] width 1047 height 571
click at [999, 417] on section "No results found" at bounding box center [687, 413] width 712 height 15
click at [1004, 398] on button "Search" at bounding box center [1003, 387] width 79 height 26
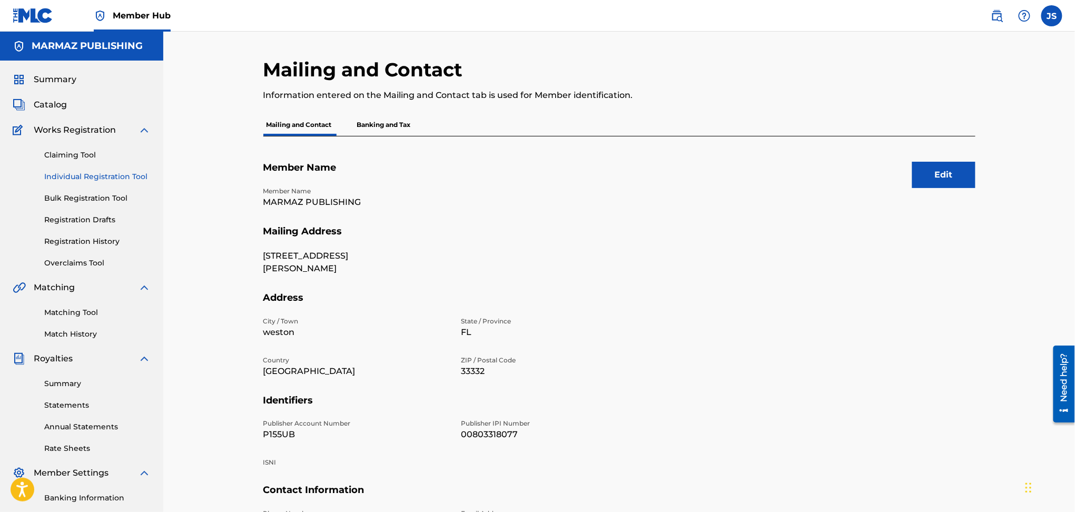
click at [89, 178] on link "Individual Registration Tool" at bounding box center [97, 176] width 106 height 11
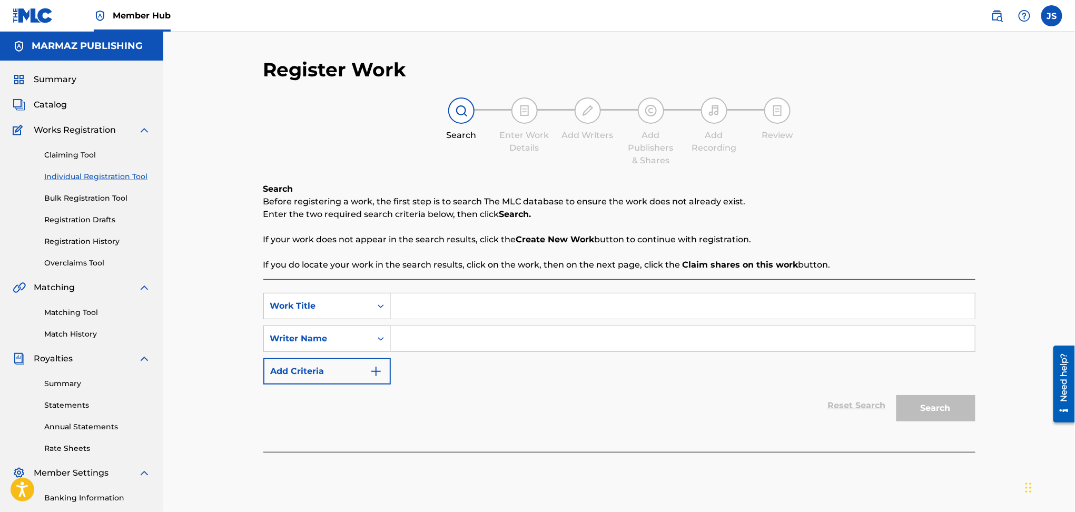
click at [487, 313] on input "Search Form" at bounding box center [683, 305] width 584 height 25
paste input "[PERSON_NAME]"
type input "[PERSON_NAME]"
click at [495, 343] on input "Search Form" at bounding box center [683, 338] width 584 height 25
paste input "[PERSON_NAME]"
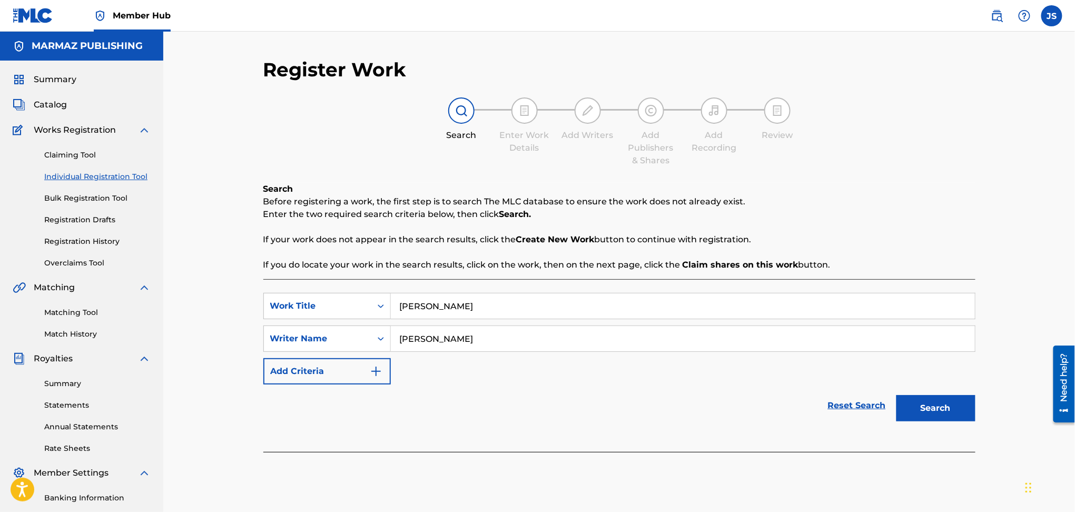
type input "[PERSON_NAME]"
drag, startPoint x: 534, startPoint y: 299, endPoint x: 187, endPoint y: 281, distance: 347.0
click at [184, 287] on div "Register Work Search Enter Work Details Add Writers Add Publishers & Shares Add…" at bounding box center [619, 317] width 912 height 571
paste input "QUE TE PASA COLEADOR"
type input "QUE TE PASA COLEADOR"
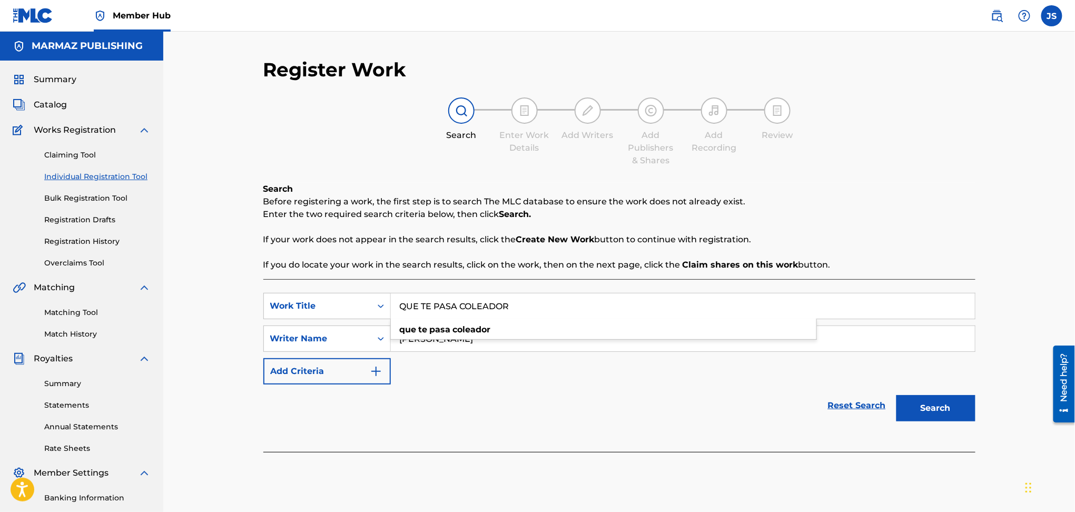
click at [852, 244] on p "If your work does not appear in the search results, click the Create New Work b…" at bounding box center [619, 239] width 712 height 13
click at [928, 412] on button "Search" at bounding box center [935, 408] width 79 height 26
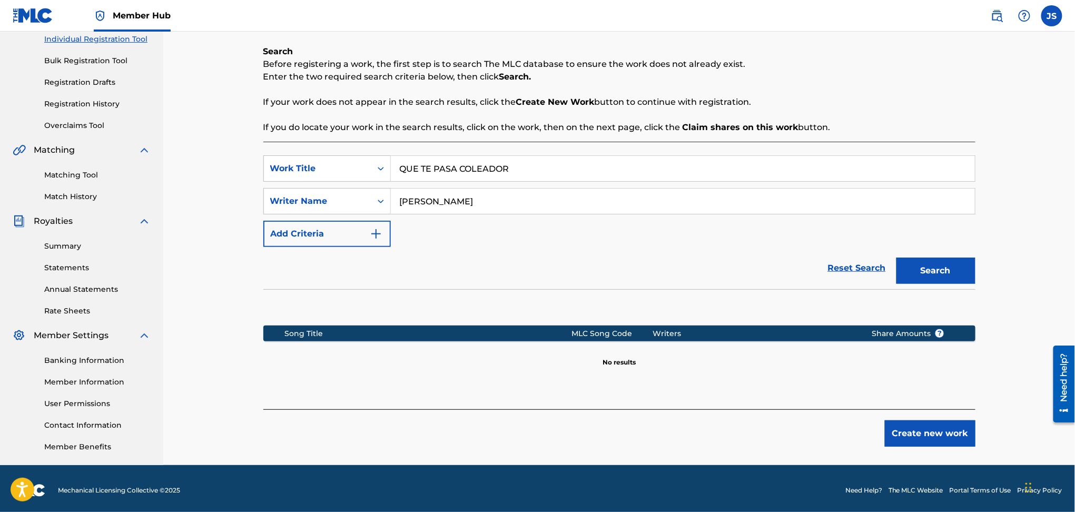
scroll to position [141, 0]
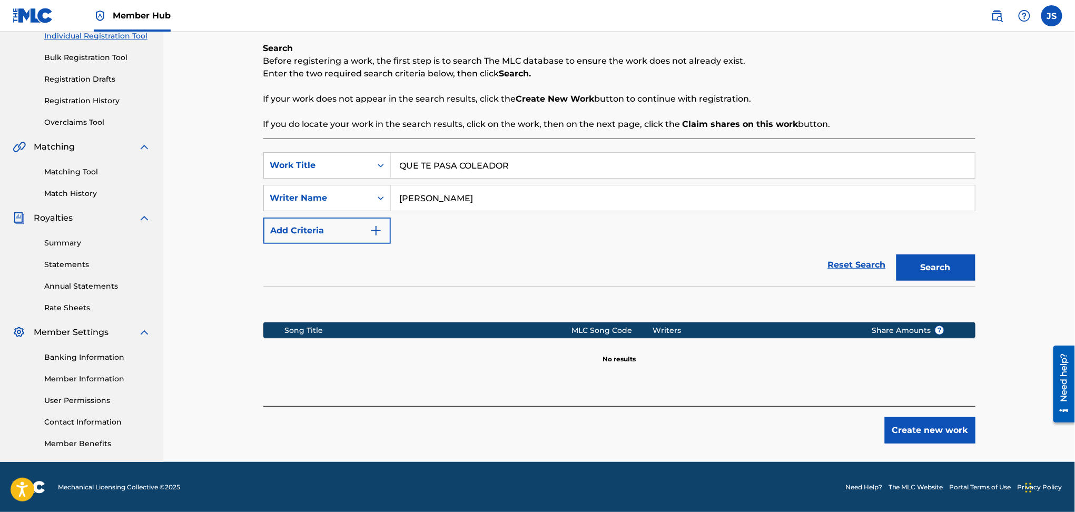
click at [465, 195] on input "[PERSON_NAME]" at bounding box center [683, 197] width 584 height 25
click at [896, 254] on button "Search" at bounding box center [935, 267] width 79 height 26
type input "C"
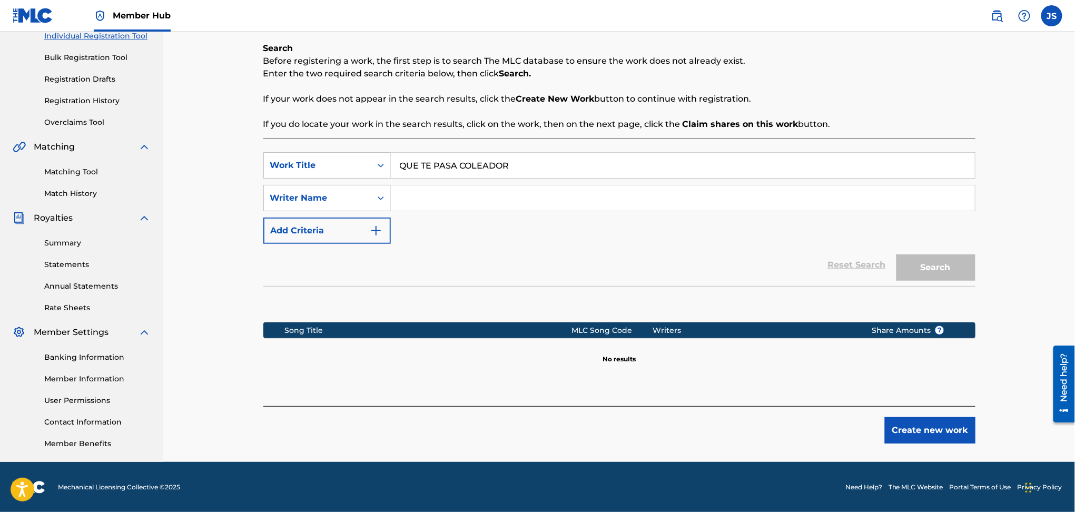
paste input "[PERSON_NAME]"
type input "[PERSON_NAME]"
click at [896, 254] on button "Search" at bounding box center [935, 267] width 79 height 26
click at [236, 256] on div "Register Work Search Enter Work Details Add Writers Add Publishers & Shares Add…" at bounding box center [619, 176] width 912 height 571
click at [289, 204] on div "Writer Name" at bounding box center [317, 198] width 107 height 20
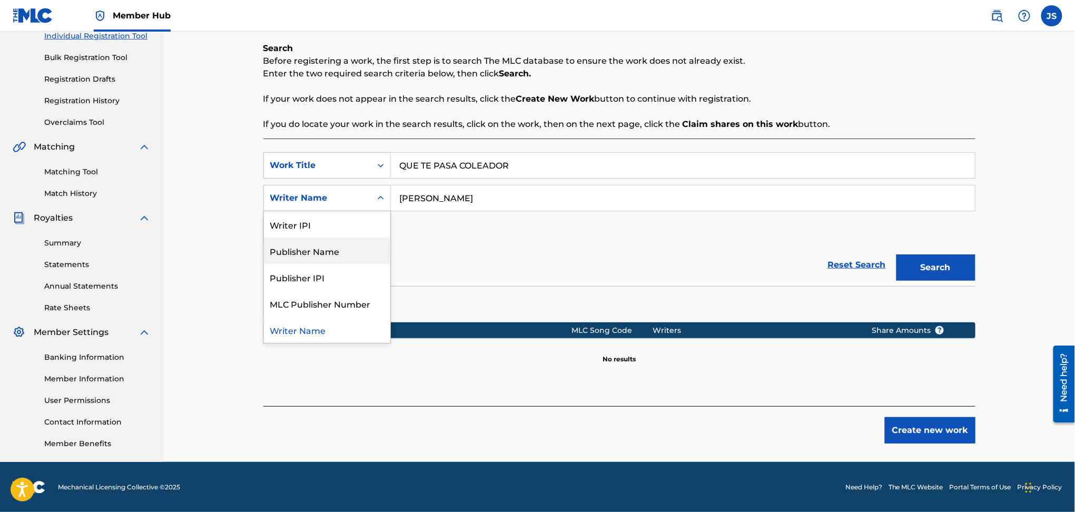
click at [332, 253] on div "Publisher Name" at bounding box center [327, 251] width 126 height 26
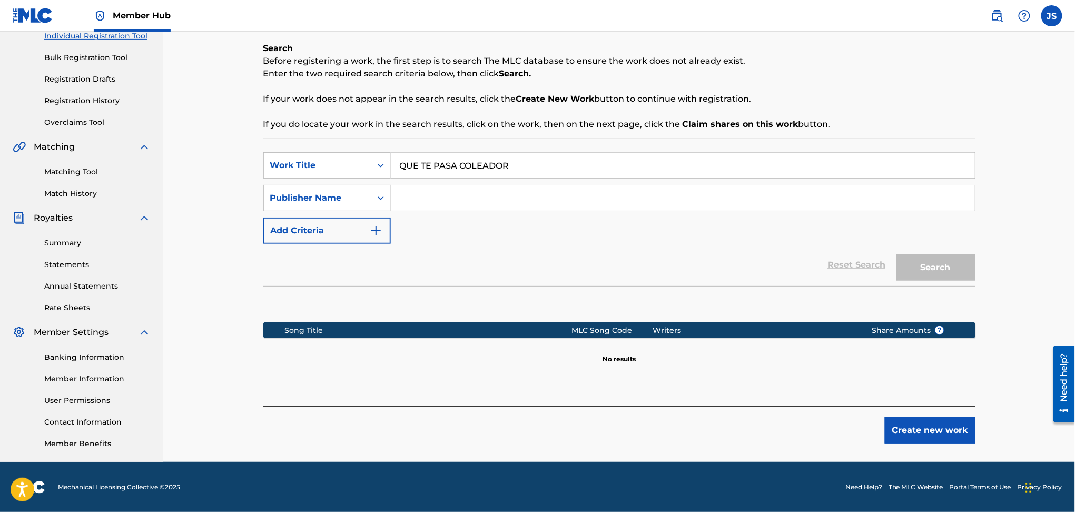
click at [456, 196] on input "Search Form" at bounding box center [683, 197] width 584 height 25
type input "MARMAZ"
click at [896, 254] on button "Search" at bounding box center [935, 267] width 79 height 26
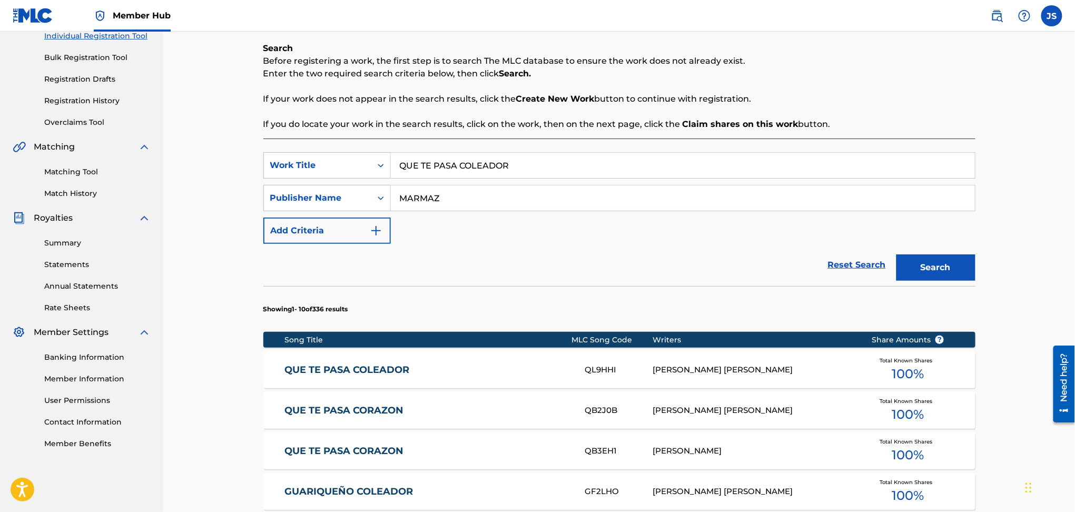
drag, startPoint x: 462, startPoint y: 165, endPoint x: 361, endPoint y: 150, distance: 102.3
click at [295, 167] on div "SearchWithCriteriadbfa7cb7-ca72-4ef9-b73f-bbe0e38b85f4 Work Title QUE TE PASA C…" at bounding box center [619, 165] width 712 height 26
paste input "EL FANGO DE LAS [PERSON_NAME]"
click at [628, 103] on p "If your work does not appear in the search results, click the Create New Work b…" at bounding box center [619, 99] width 712 height 13
click at [951, 268] on button "Search" at bounding box center [935, 267] width 79 height 26
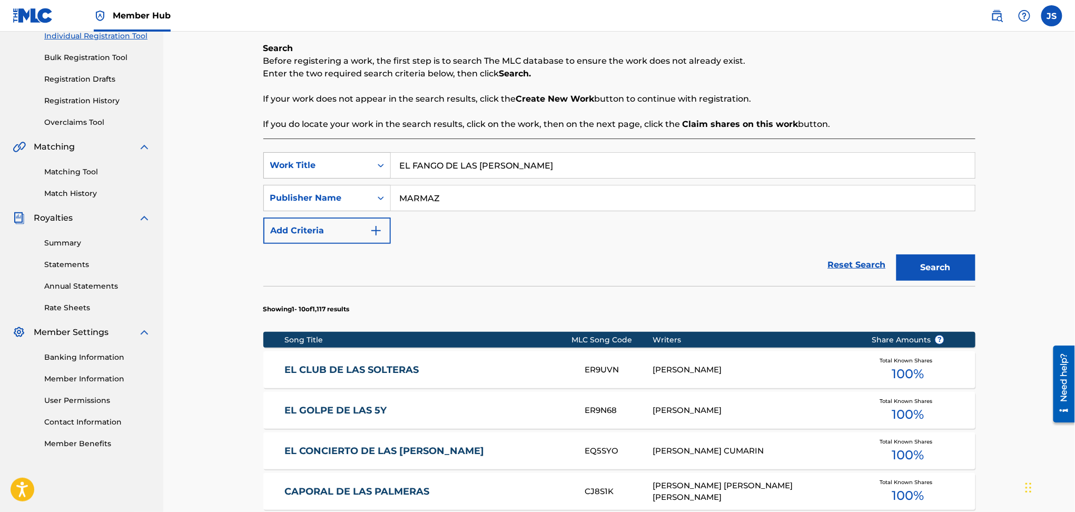
click at [348, 171] on div "SearchWithCriteriadbfa7cb7-ca72-4ef9-b73f-bbe0e38b85f4 Work Title EL FANGO DE L…" at bounding box center [619, 165] width 712 height 26
paste input "REALIDADE"
type input "REALIDADES"
click at [700, 83] on div "Search Before registering a work, the first step is to search The MLC database …" at bounding box center [619, 86] width 712 height 88
click at [972, 264] on button "Search" at bounding box center [935, 267] width 79 height 26
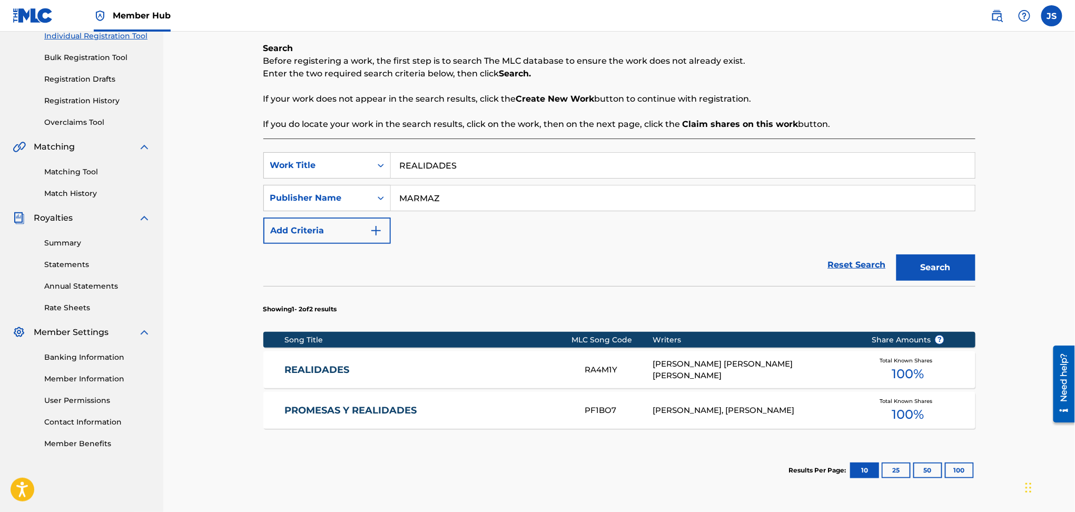
drag, startPoint x: 490, startPoint y: 205, endPoint x: 382, endPoint y: 215, distance: 108.0
click at [382, 215] on div "SearchWithCriteriadbfa7cb7-ca72-4ef9-b73f-bbe0e38b85f4 Work Title REALIDADES Se…" at bounding box center [619, 198] width 712 height 92
paste input "[PERSON_NAME] [PERSON_NAME]"
type input "[PERSON_NAME] [PERSON_NAME]"
drag, startPoint x: 532, startPoint y: 243, endPoint x: 547, endPoint y: 243, distance: 14.2
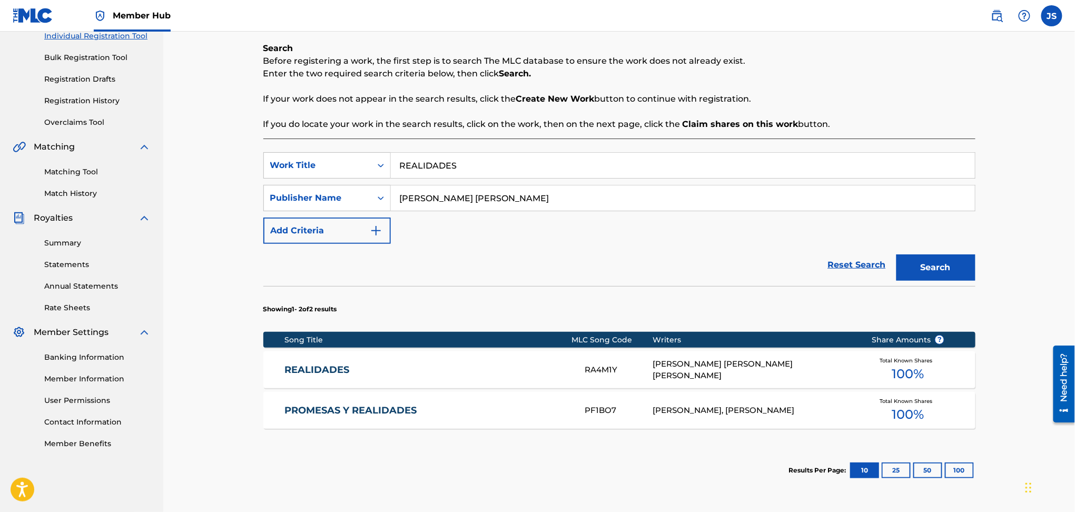
click at [535, 244] on div "Reset Search Search" at bounding box center [619, 265] width 712 height 42
click at [352, 205] on div "Publisher Name" at bounding box center [317, 198] width 107 height 20
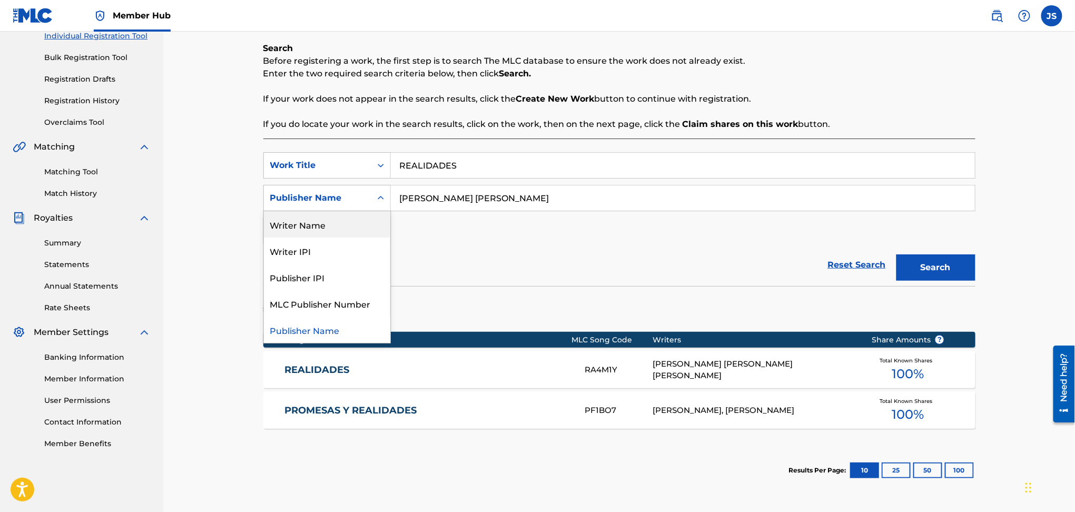
click at [332, 229] on div "Writer Name" at bounding box center [327, 224] width 126 height 26
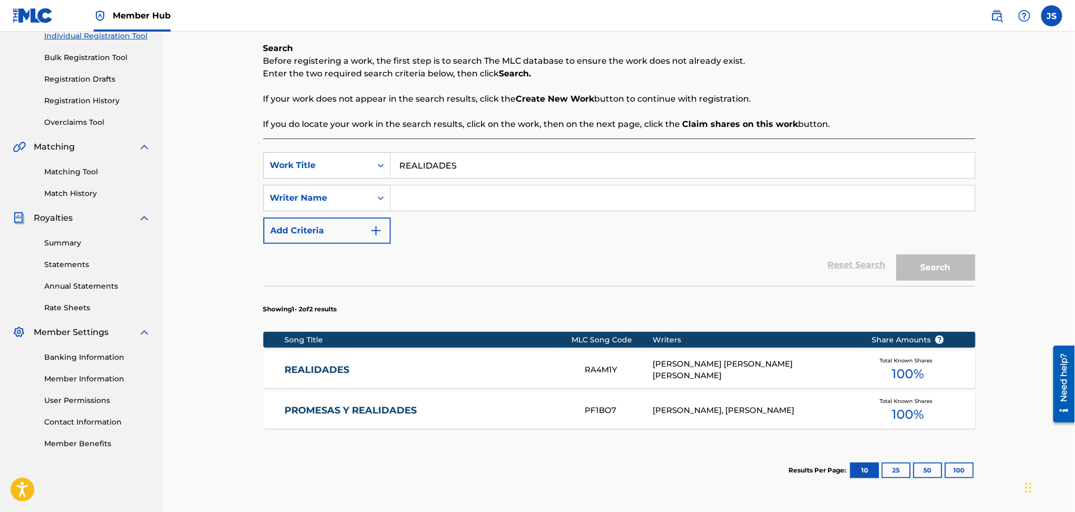
click at [441, 193] on input "Search Form" at bounding box center [683, 197] width 584 height 25
paste input "[PERSON_NAME] [PERSON_NAME]"
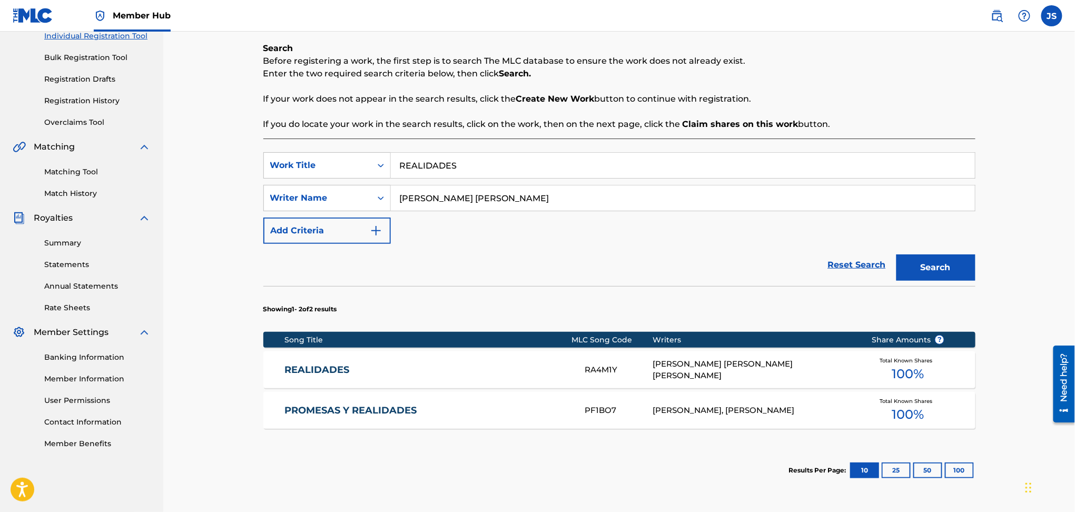
type input "[PERSON_NAME] [PERSON_NAME]"
drag, startPoint x: 523, startPoint y: 240, endPoint x: 718, endPoint y: 215, distance: 196.5
click at [527, 241] on div "SearchWithCriteriadbfa7cb7-ca72-4ef9-b73f-bbe0e38b85f4 Work Title REALIDADES Se…" at bounding box center [619, 198] width 712 height 92
click at [945, 265] on button "Search" at bounding box center [935, 267] width 79 height 26
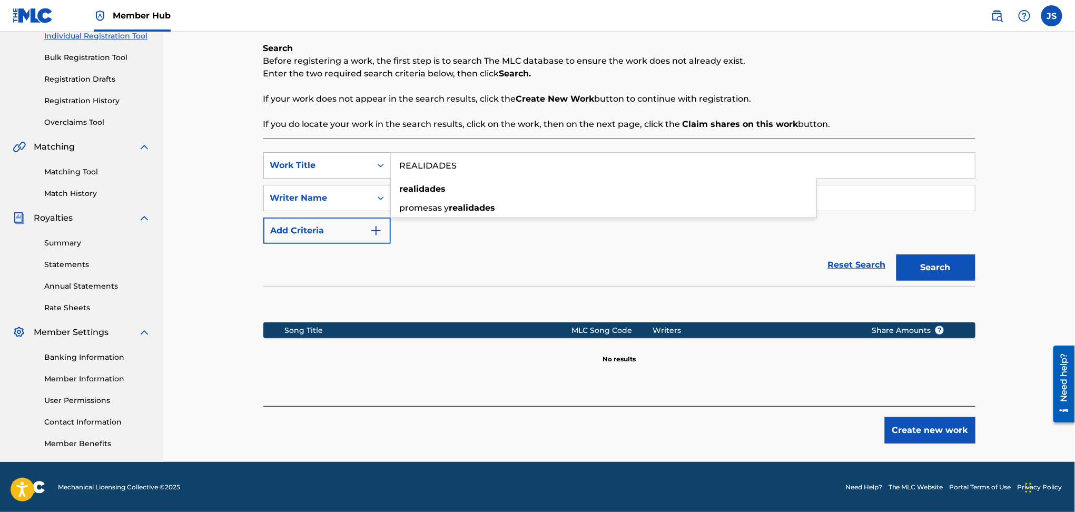
drag, startPoint x: 466, startPoint y: 172, endPoint x: 332, endPoint y: 169, distance: 133.8
click at [334, 169] on div "SearchWithCriteriadbfa7cb7-ca72-4ef9-b73f-bbe0e38b85f4 Work Title REALIDADES re…" at bounding box center [619, 165] width 712 height 26
paste input "GRACIAS MI DIO"
type input "GRACIAS MI DIOS"
click at [742, 95] on p "If your work does not appear in the search results, click the Create New Work b…" at bounding box center [619, 99] width 712 height 13
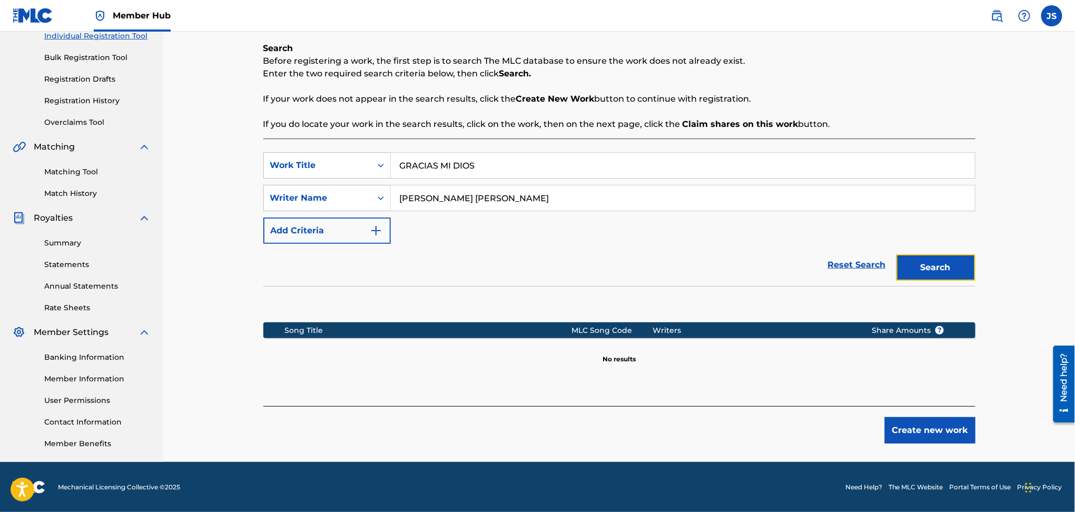
click at [973, 263] on button "Search" at bounding box center [935, 267] width 79 height 26
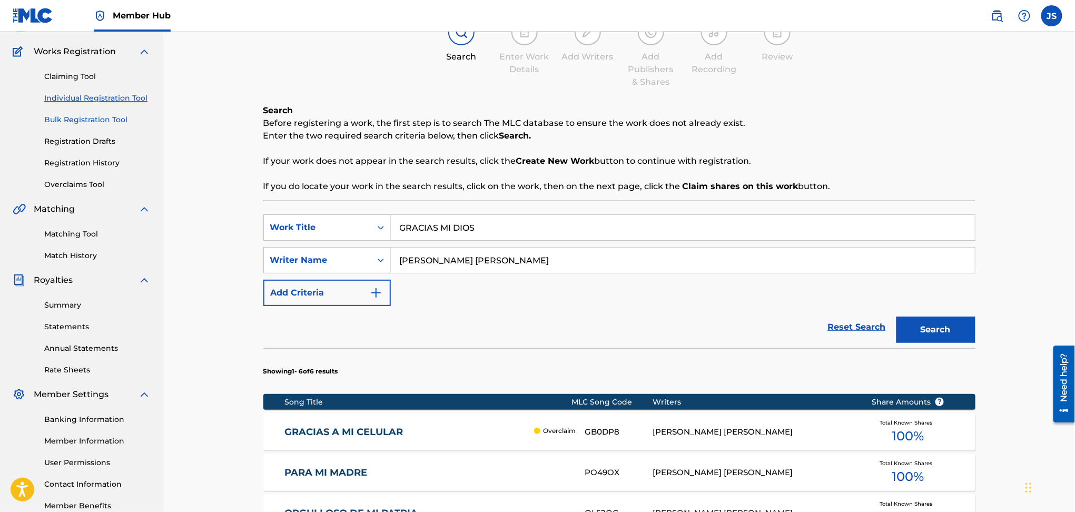
scroll to position [0, 0]
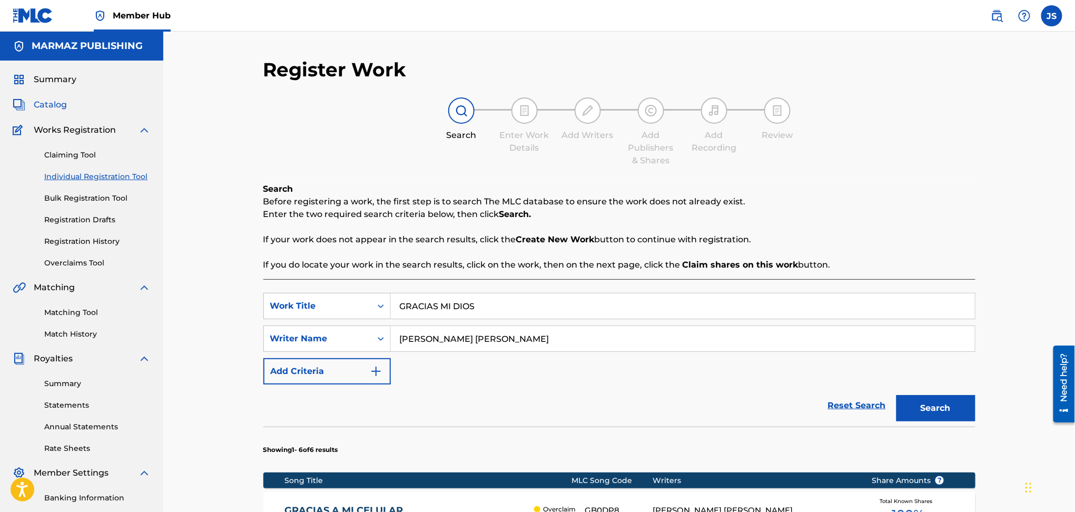
click at [52, 105] on span "Catalog" at bounding box center [50, 104] width 33 height 13
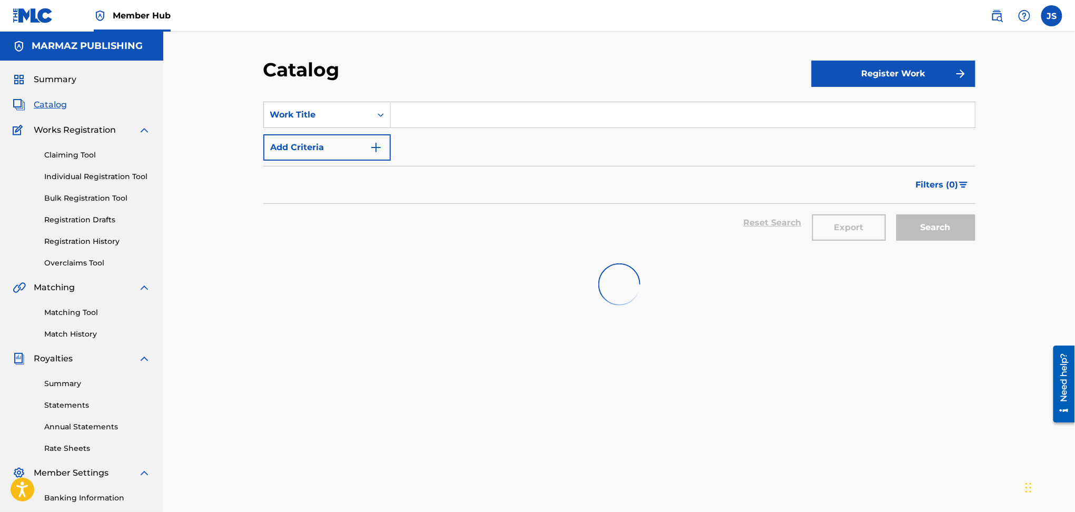
click at [453, 121] on input "Search Form" at bounding box center [683, 114] width 584 height 25
paste input "[PERSON_NAME] [PERSON_NAME]"
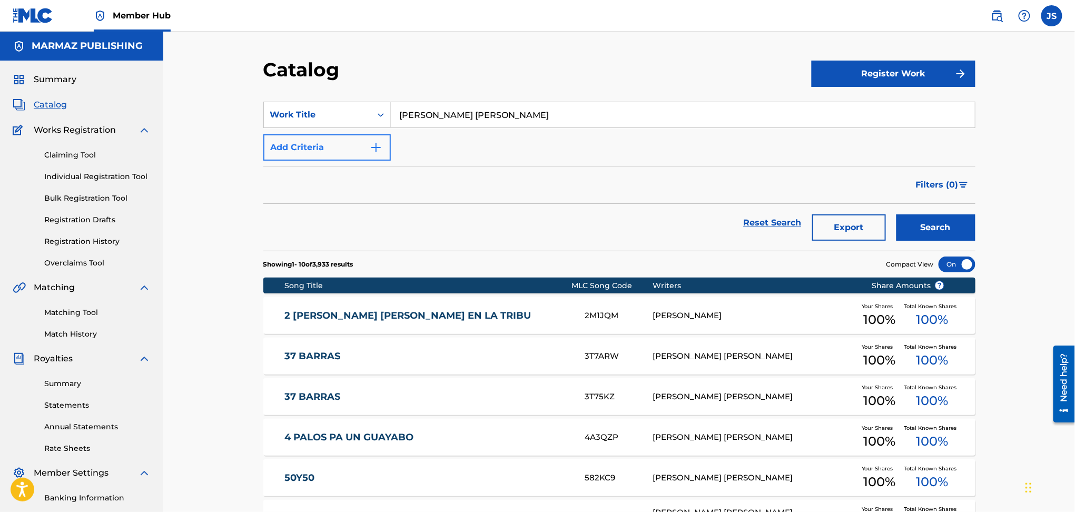
type input "[PERSON_NAME] [PERSON_NAME]"
click at [359, 146] on button "Add Criteria" at bounding box center [326, 147] width 127 height 26
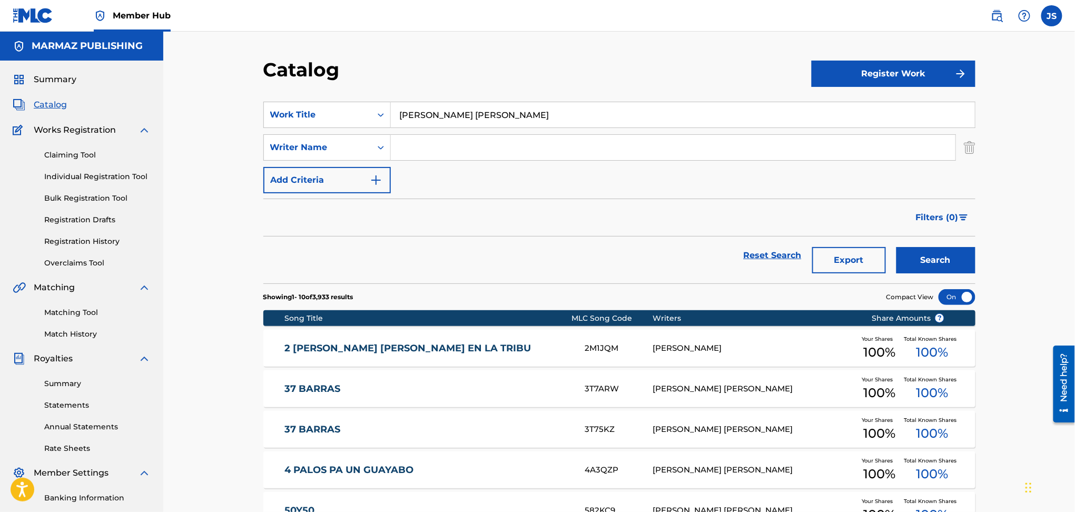
click at [426, 146] on input "Search Form" at bounding box center [673, 147] width 565 height 25
paste input "[PERSON_NAME] [PERSON_NAME]"
type input "[PERSON_NAME] [PERSON_NAME]"
drag, startPoint x: 498, startPoint y: 121, endPoint x: 306, endPoint y: 109, distance: 192.1
click at [293, 123] on div "SearchWithCriteria1ae86ad5-e37b-4803-939f-6e03ad3fabcf Work Title [PERSON_NAME]…" at bounding box center [619, 115] width 712 height 26
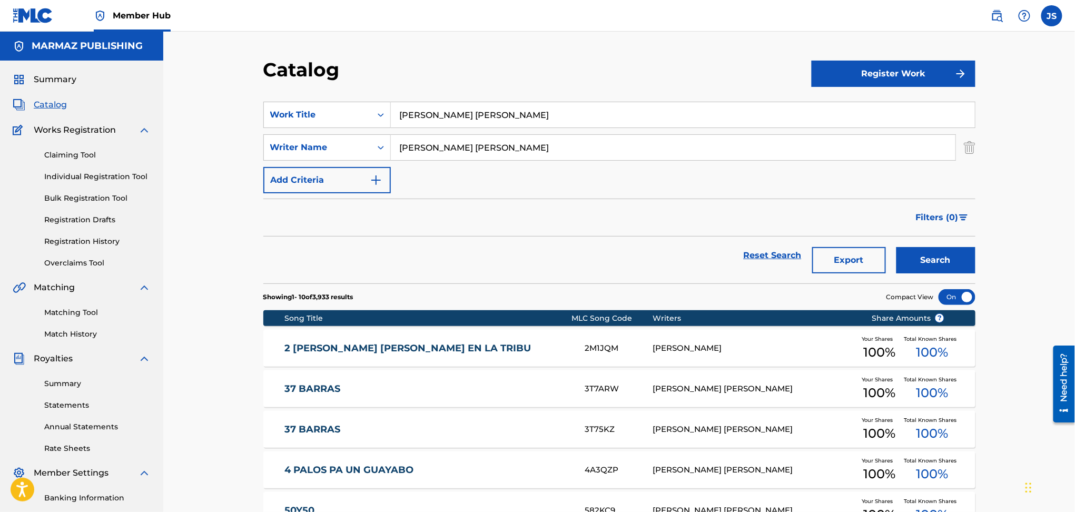
paste input "GRACIAS MI DIO"
click at [601, 229] on div "Filters ( 0 )" at bounding box center [619, 218] width 712 height 38
click at [921, 256] on button "Search" at bounding box center [935, 260] width 79 height 26
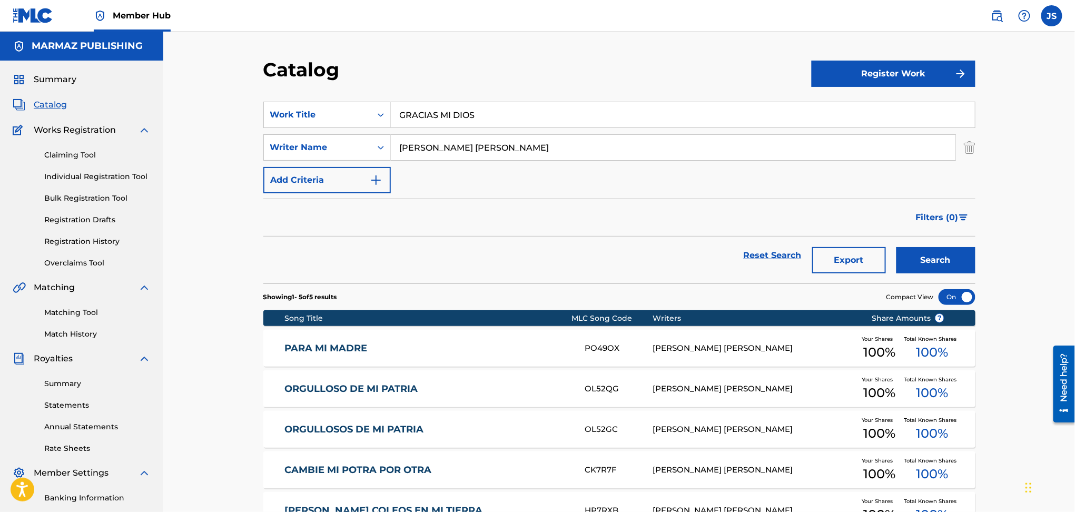
drag, startPoint x: 516, startPoint y: 117, endPoint x: 472, endPoint y: 88, distance: 52.2
click at [233, 130] on div "Catalog Register Work SearchWithCriteria1ae86ad5-e37b-4803-939f-6e03ad3fabcf Wo…" at bounding box center [619, 317] width 912 height 571
paste input "LA [PERSON_NAME] Y LA FEA"
type input "LA [PERSON_NAME] Y LA FEA"
click at [641, 91] on section "SearchWithCriteria1ae86ad5-e37b-4803-939f-6e03ad3fabcf Work Title LA [PERSON_NA…" at bounding box center [619, 186] width 712 height 194
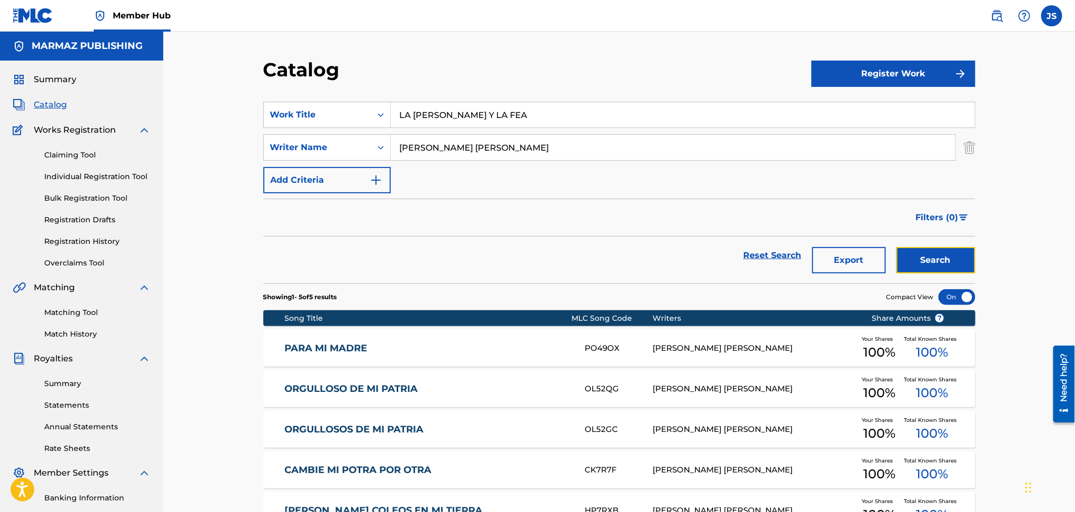
click at [939, 256] on button "Search" at bounding box center [935, 260] width 79 height 26
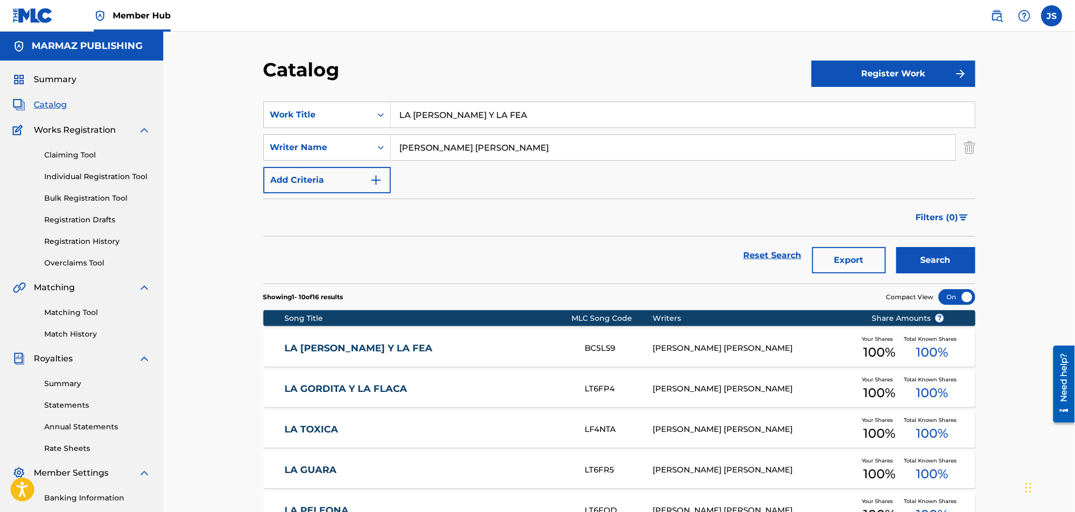
click at [361, 352] on link "LA [PERSON_NAME] Y LA FEA" at bounding box center [427, 348] width 287 height 12
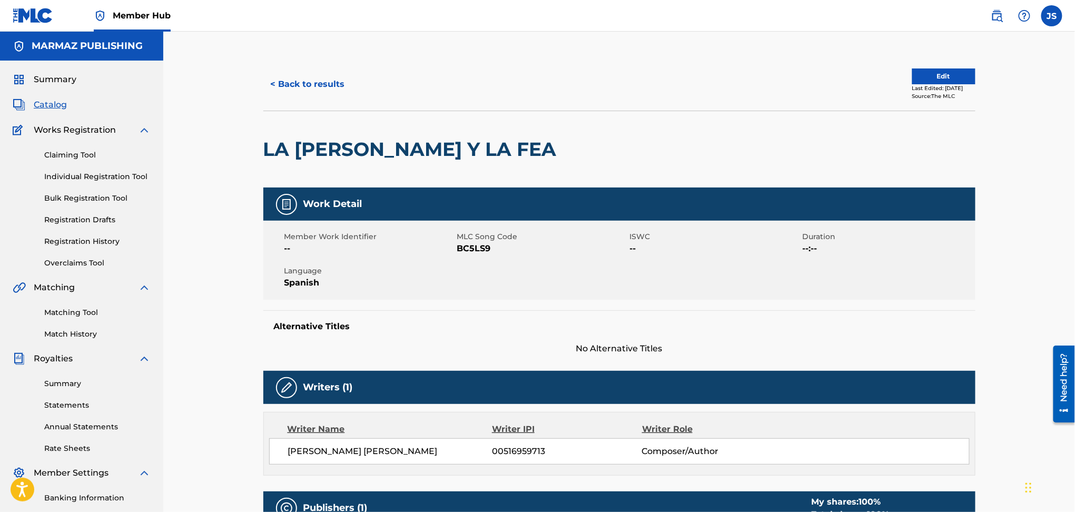
click at [472, 254] on span "BC5LS9" at bounding box center [542, 248] width 170 height 13
click at [472, 250] on span "BC5LS9" at bounding box center [542, 248] width 170 height 13
copy span "BC5LS9"
click at [310, 87] on button "< Back to results" at bounding box center [307, 84] width 89 height 26
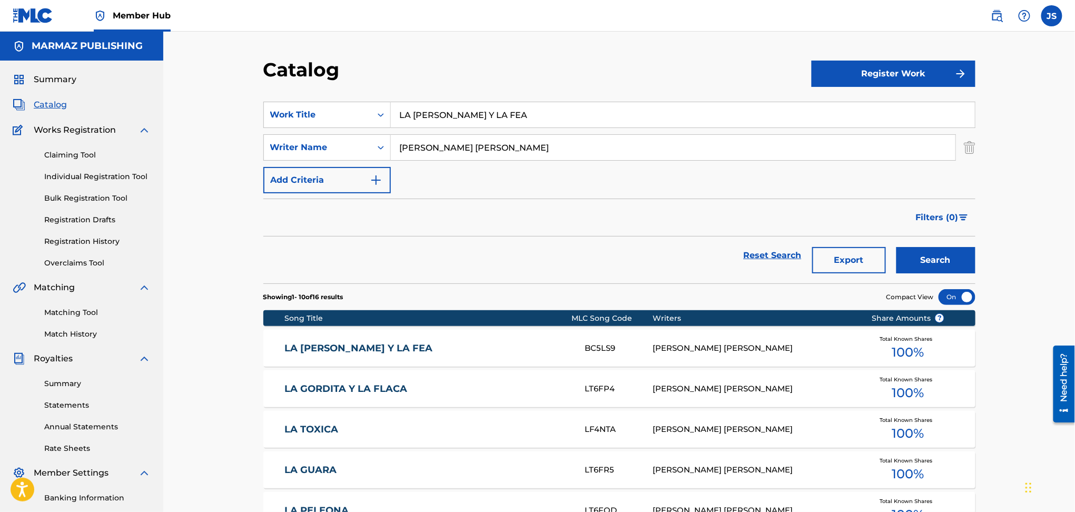
click at [315, 119] on div "SearchWithCriteria1ae86ad5-e37b-4803-939f-6e03ad3fabcf Work Title LA [PERSON_NA…" at bounding box center [619, 115] width 712 height 26
paste input "ORGULLOSOS DE MI PATRI"
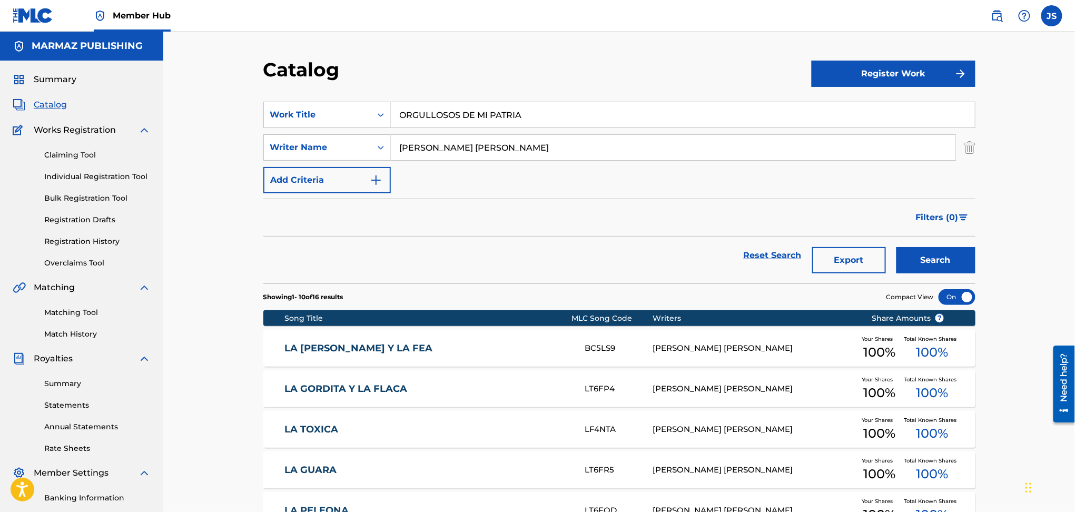
type input "ORGULLOSOS DE MI PATRIA"
click at [534, 51] on div "Catalog Register Work SearchWithCriteria1ae86ad5-e37b-4803-939f-6e03ad3fabcf Wo…" at bounding box center [619, 409] width 912 height 754
drag, startPoint x: 929, startPoint y: 252, endPoint x: 905, endPoint y: 253, distance: 23.7
click at [930, 252] on button "Search" at bounding box center [935, 260] width 79 height 26
click at [385, 345] on link "ORGULLOSOS DE MI PATRIA" at bounding box center [427, 348] width 287 height 12
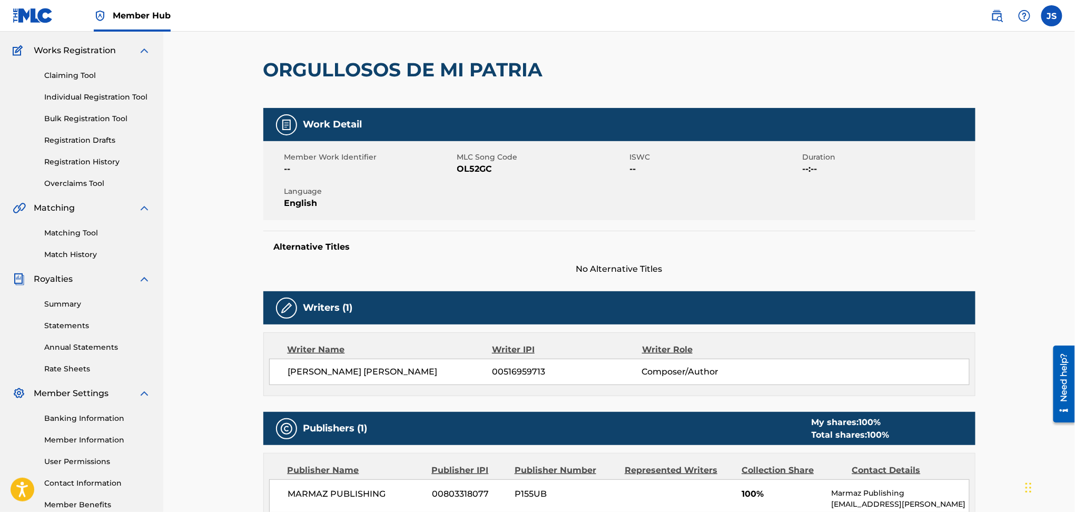
scroll to position [70, 0]
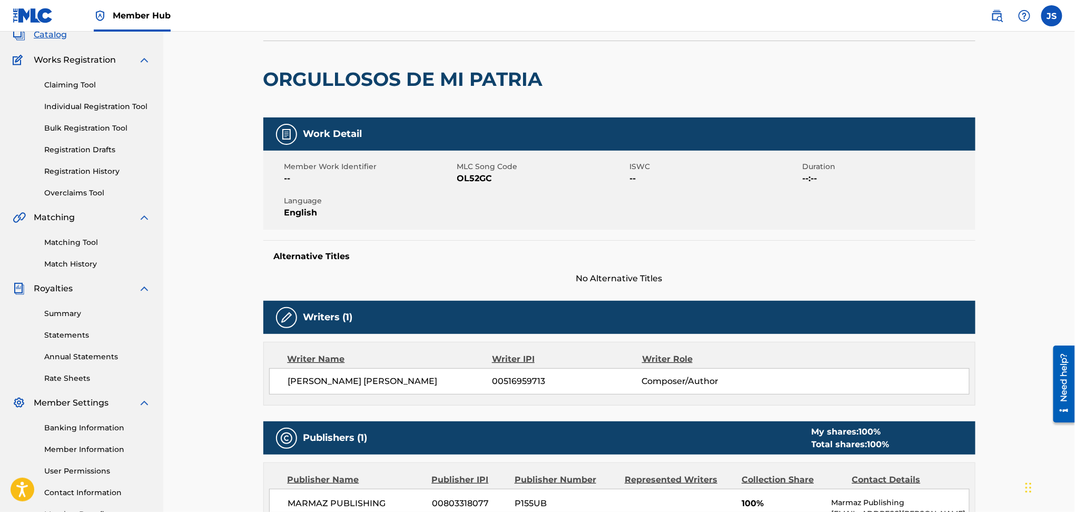
click at [475, 184] on span "OL52GC" at bounding box center [542, 178] width 170 height 13
click at [475, 179] on span "OL52GC" at bounding box center [542, 178] width 170 height 13
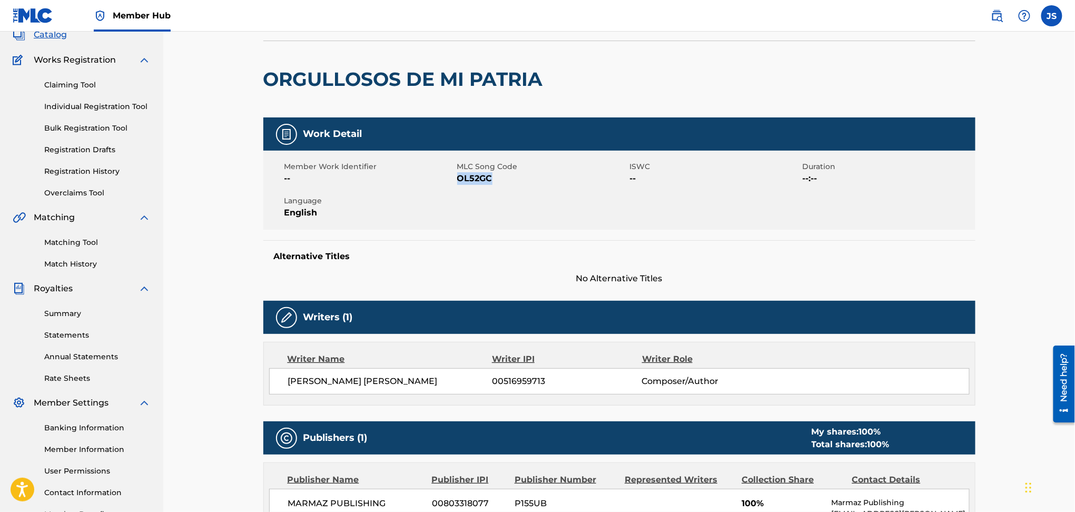
copy span "OL52GC"
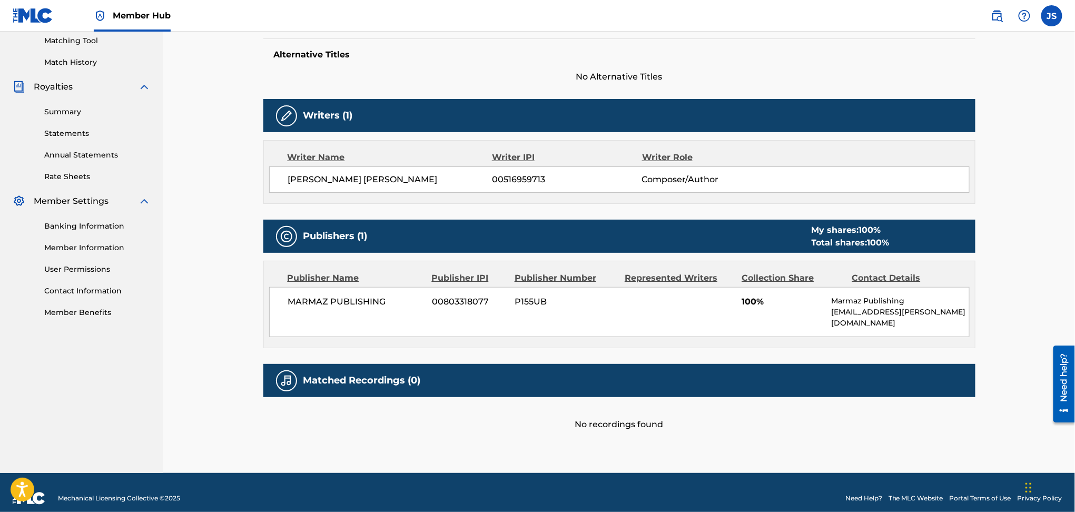
scroll to position [0, 0]
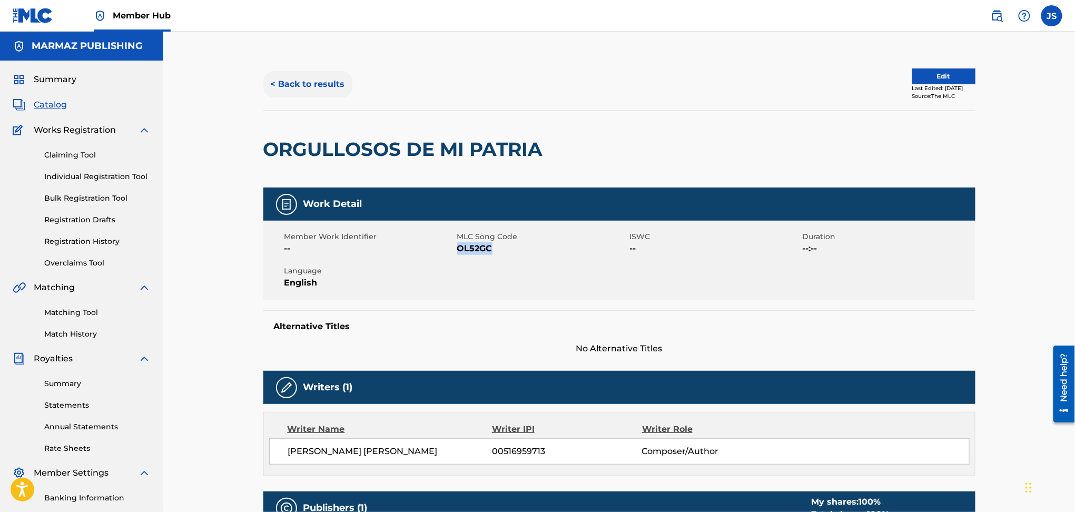
drag, startPoint x: 304, startPoint y: 70, endPoint x: 302, endPoint y: 80, distance: 10.3
click at [302, 72] on div "< Back to results Edit Last Edited: [DATE] Source: The MLC" at bounding box center [619, 84] width 712 height 53
click at [302, 80] on button "< Back to results" at bounding box center [307, 84] width 89 height 26
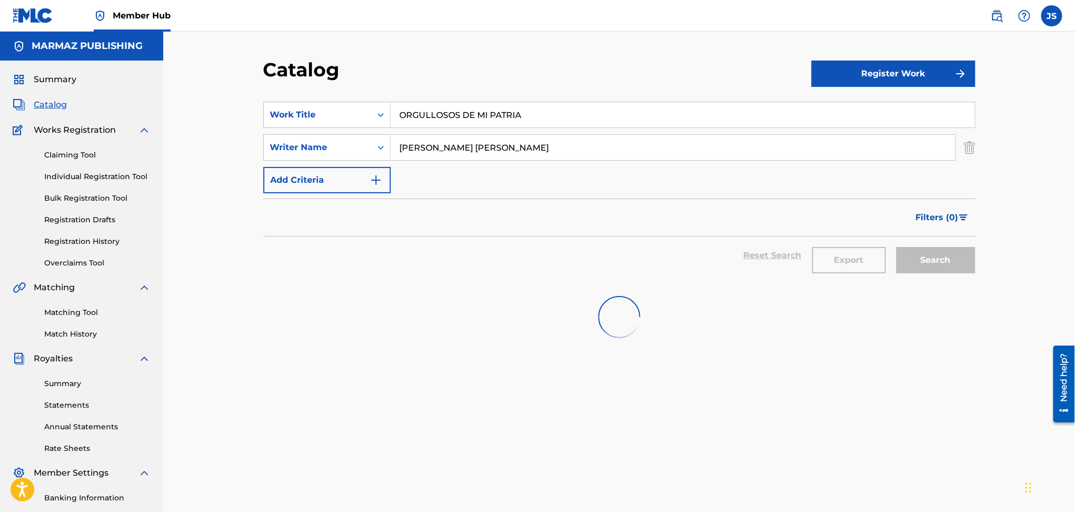
click at [280, 94] on section "SearchWithCriteria1ae86ad5-e37b-4803-939f-6e03ad3fabcf Work Title ORGULLOSOS DE…" at bounding box center [619, 186] width 712 height 194
paste input "LAS VENEZOLANAS"
type input "LAS VENEZOLANAS"
drag, startPoint x: 533, startPoint y: 58, endPoint x: 889, endPoint y: 213, distance: 388.5
click at [537, 60] on div "Catalog" at bounding box center [537, 73] width 548 height 31
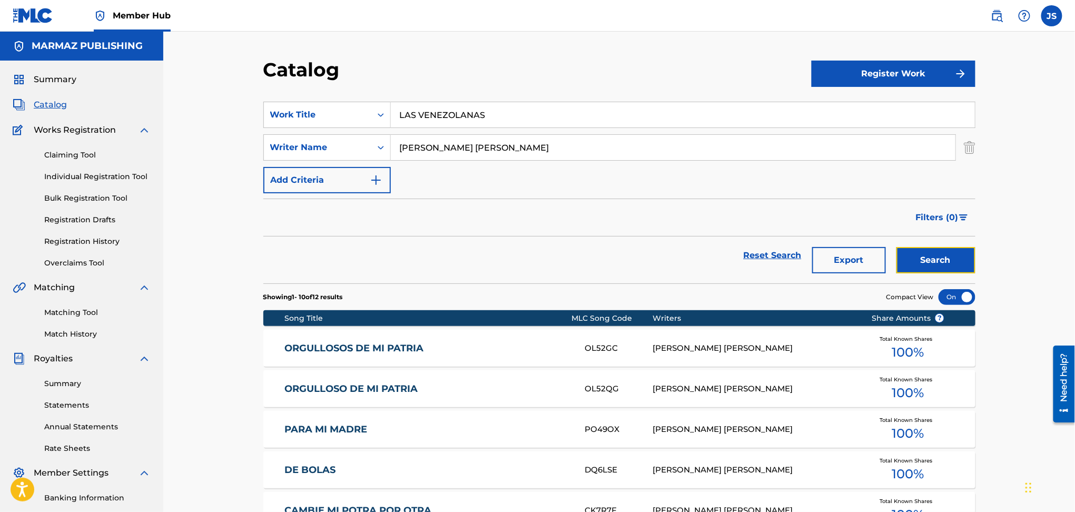
click at [944, 256] on button "Search" at bounding box center [935, 260] width 79 height 26
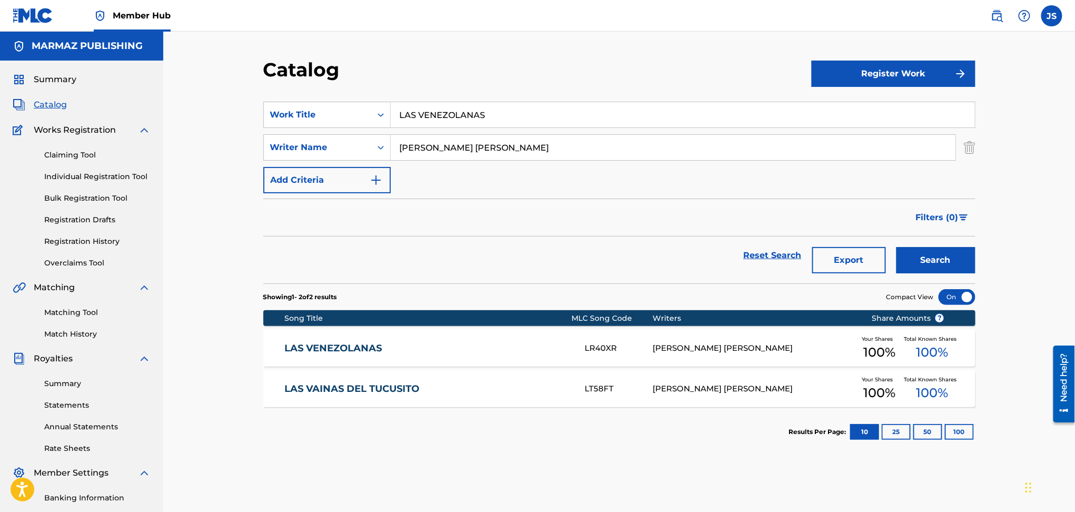
click at [358, 349] on link "LAS VENEZOLANAS" at bounding box center [427, 348] width 287 height 12
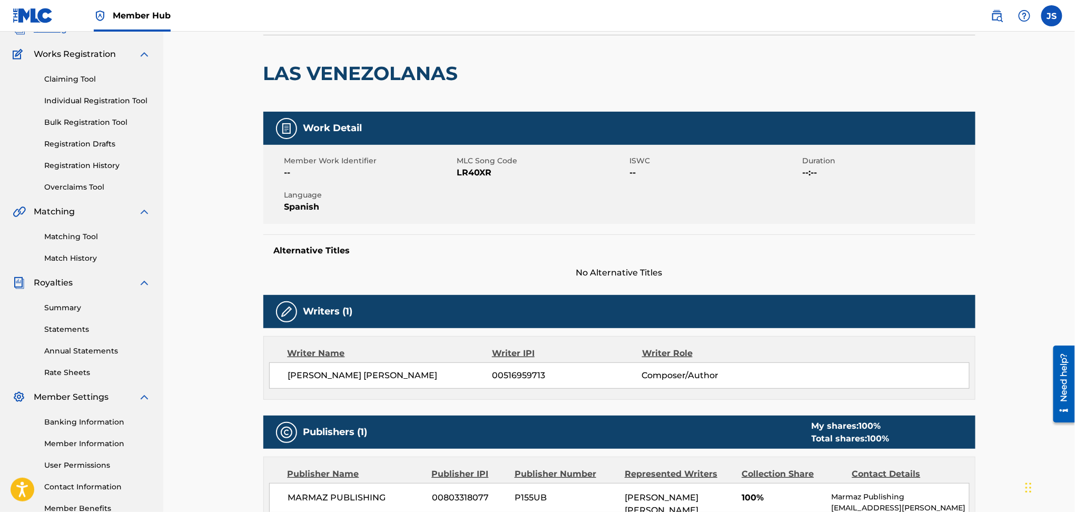
scroll to position [70, 0]
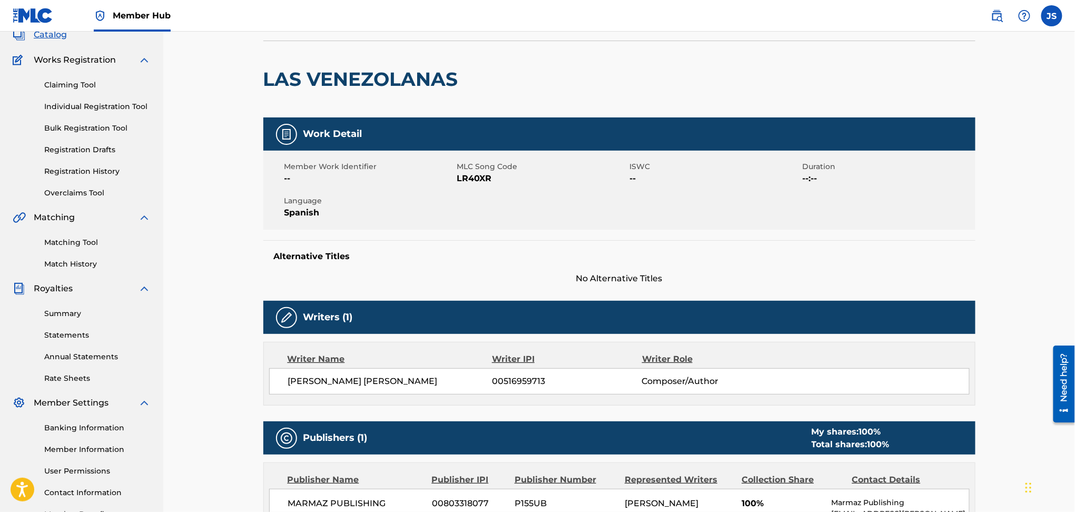
click at [472, 184] on span "LR40XR" at bounding box center [542, 178] width 170 height 13
copy span "LR40XR"
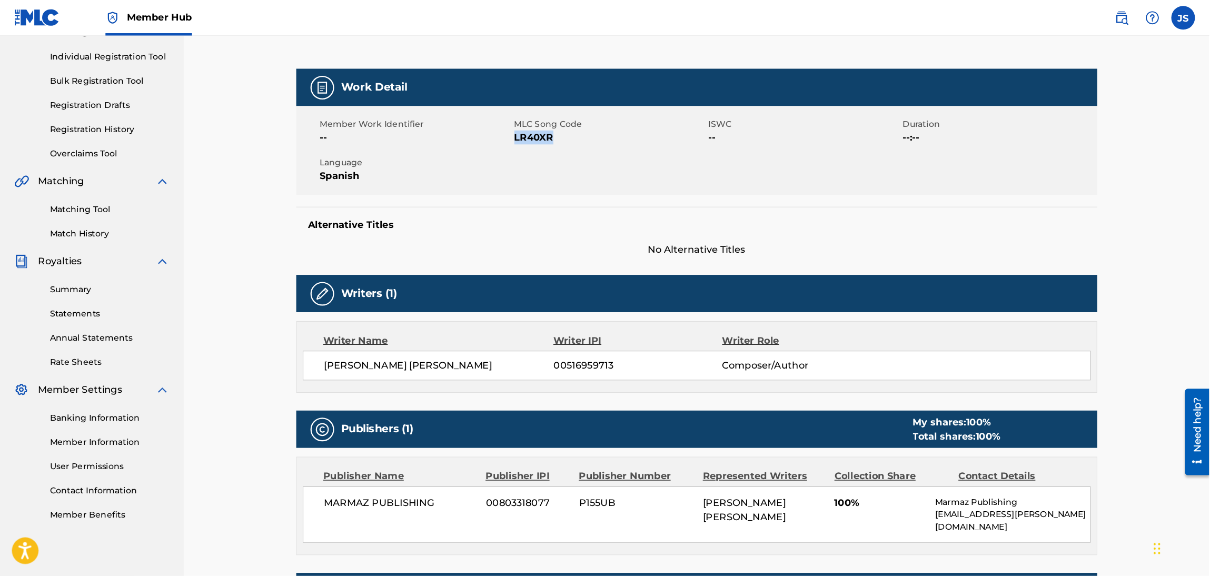
scroll to position [0, 0]
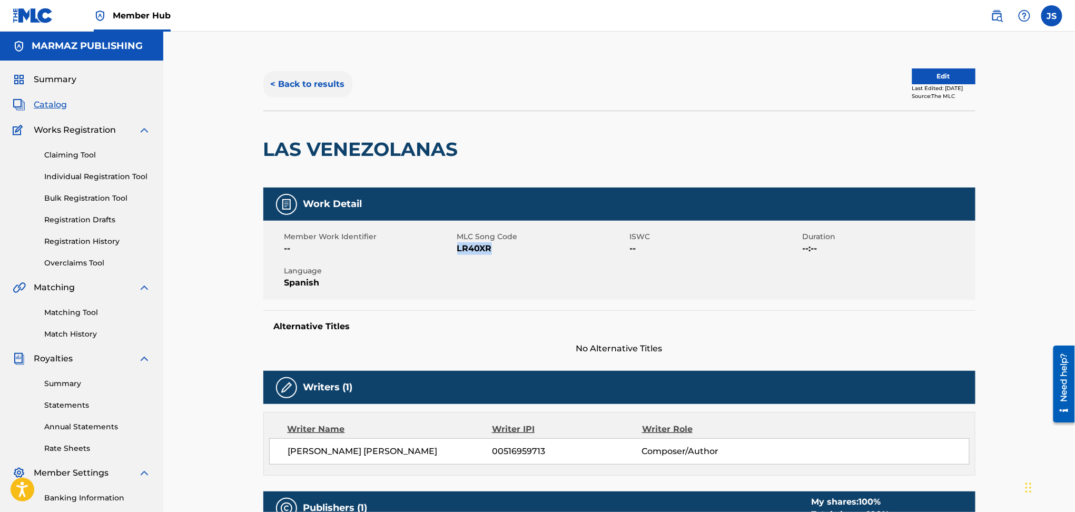
click at [341, 83] on button "< Back to results" at bounding box center [307, 84] width 89 height 26
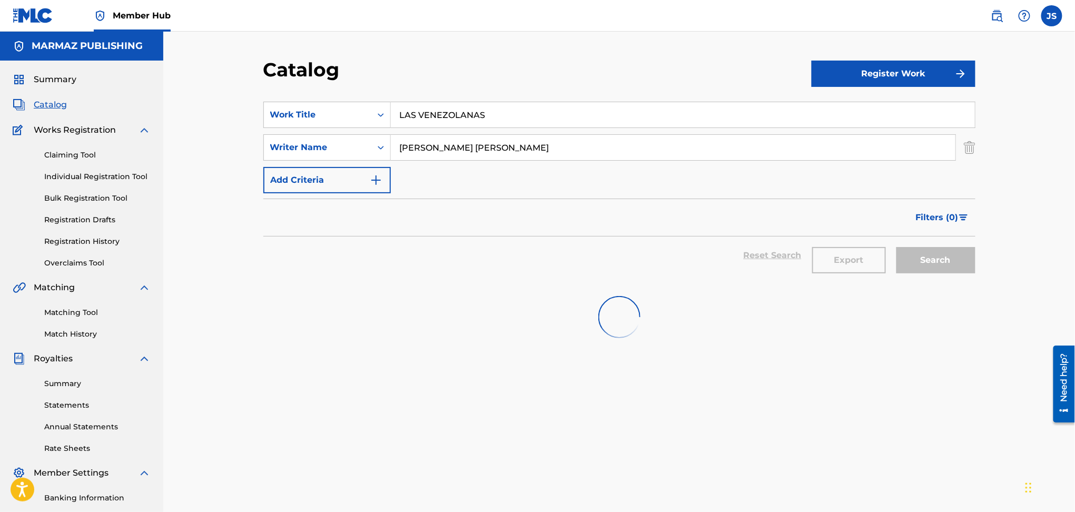
drag, startPoint x: 486, startPoint y: 120, endPoint x: 496, endPoint y: 83, distance: 38.1
click at [331, 108] on div "SearchWithCriteria1ae86ad5-e37b-4803-939f-6e03ad3fabcf Work Title LAS VENEZOLAN…" at bounding box center [619, 115] width 712 height 26
paste input "GRAN CONTRAPUNTEO LLANERO EN VIVO"
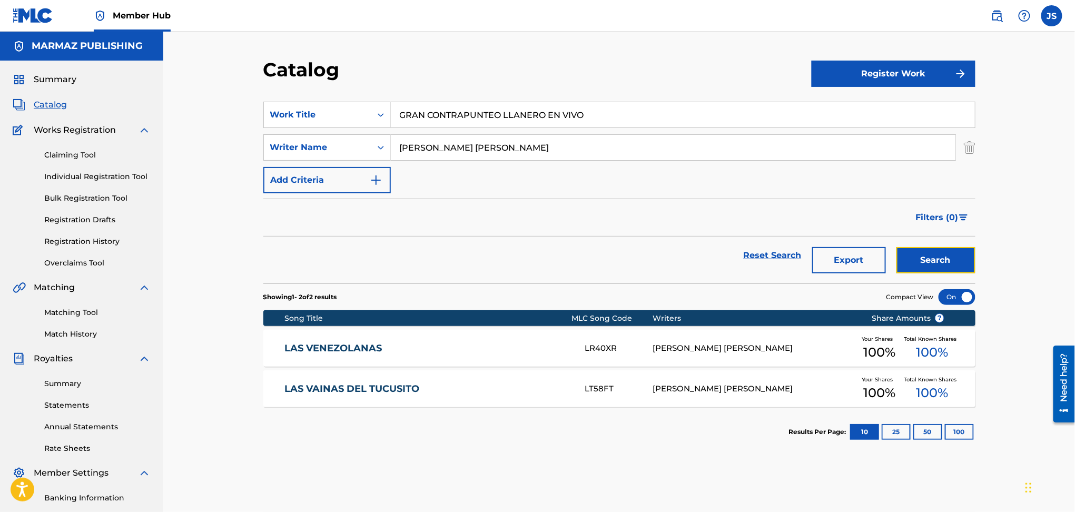
click at [913, 255] on button "Search" at bounding box center [935, 260] width 79 height 26
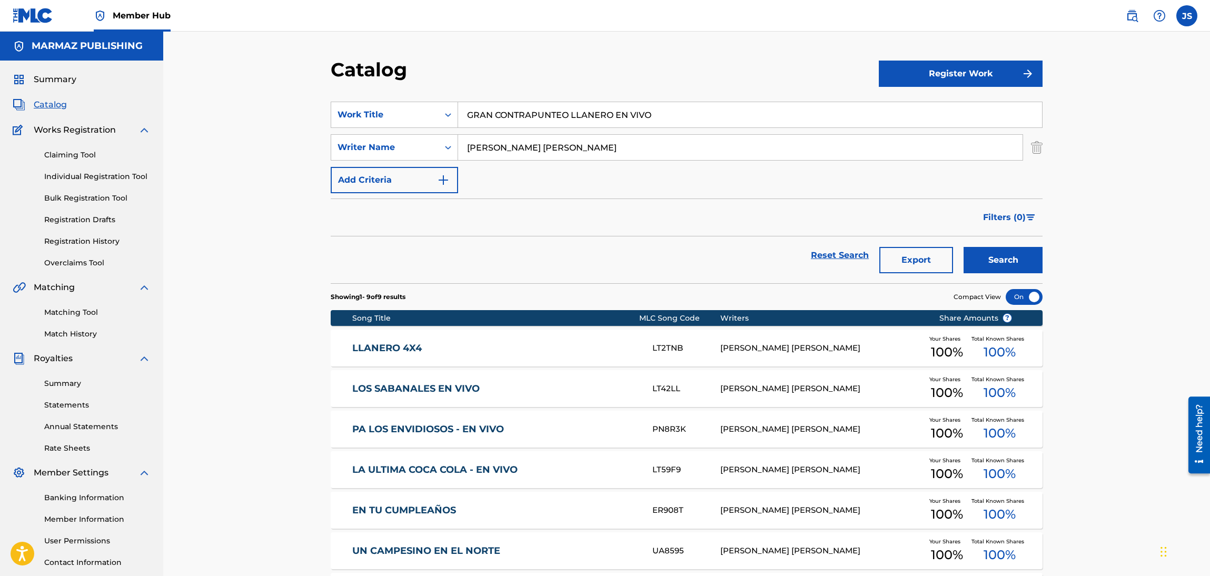
drag, startPoint x: 672, startPoint y: 117, endPoint x: 204, endPoint y: 102, distance: 467.4
click at [205, 102] on div "Catalog Register Work SearchWithCriteria1ae86ad5-e37b-4803-939f-6e03ad3fabcf Wo…" at bounding box center [686, 386] width 1047 height 709
paste input "QUEDARON LINDOS RECUERDOS"
click at [1002, 268] on button "Search" at bounding box center [1003, 260] width 79 height 26
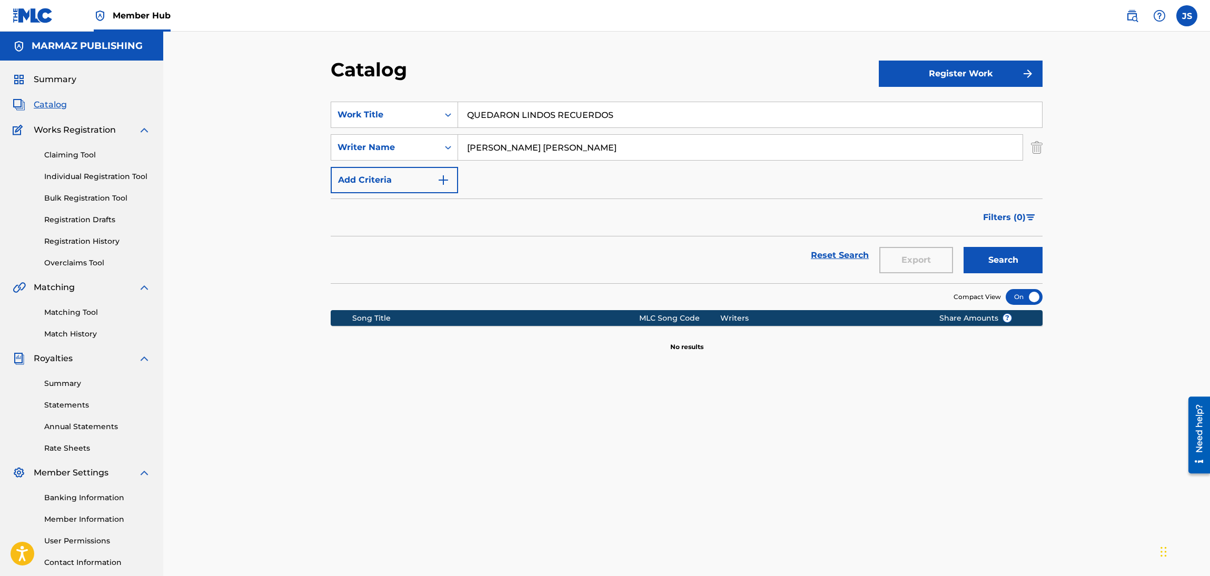
drag, startPoint x: 414, startPoint y: 105, endPoint x: 165, endPoint y: 88, distance: 249.7
click at [167, 88] on div "Catalog Register Work SearchWithCriteria1ae86ad5-e37b-4803-939f-6e03ad3fabcf Wo…" at bounding box center [686, 317] width 1047 height 571
paste input "[PERSON_NAME]"
type input "[PERSON_NAME]"
click at [432, 144] on div "SearchWithCriteriaee8a7f94-61b7-4ee7-aba9-9fb3d0f2e945 Writer Name [PERSON_NAME…" at bounding box center [687, 147] width 712 height 26
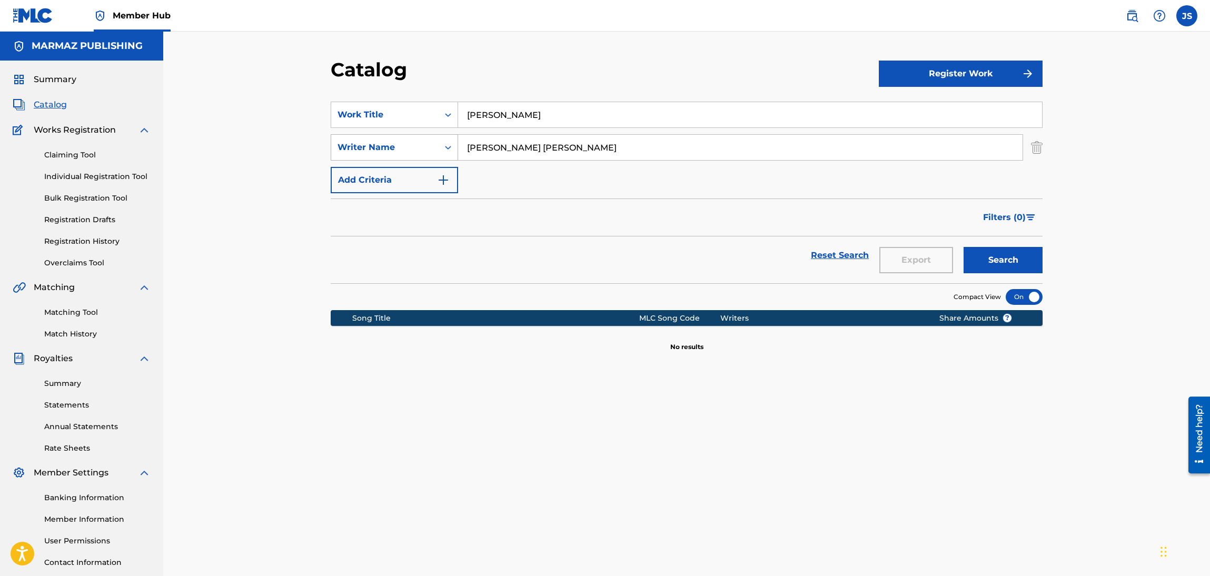
paste input "[PERSON_NAME]"
type input "[PERSON_NAME]"
click at [638, 219] on div "Filters ( 0 )" at bounding box center [687, 218] width 712 height 38
click at [1038, 263] on button "Search" at bounding box center [1003, 260] width 79 height 26
drag, startPoint x: 557, startPoint y: 111, endPoint x: 382, endPoint y: 72, distance: 179.0
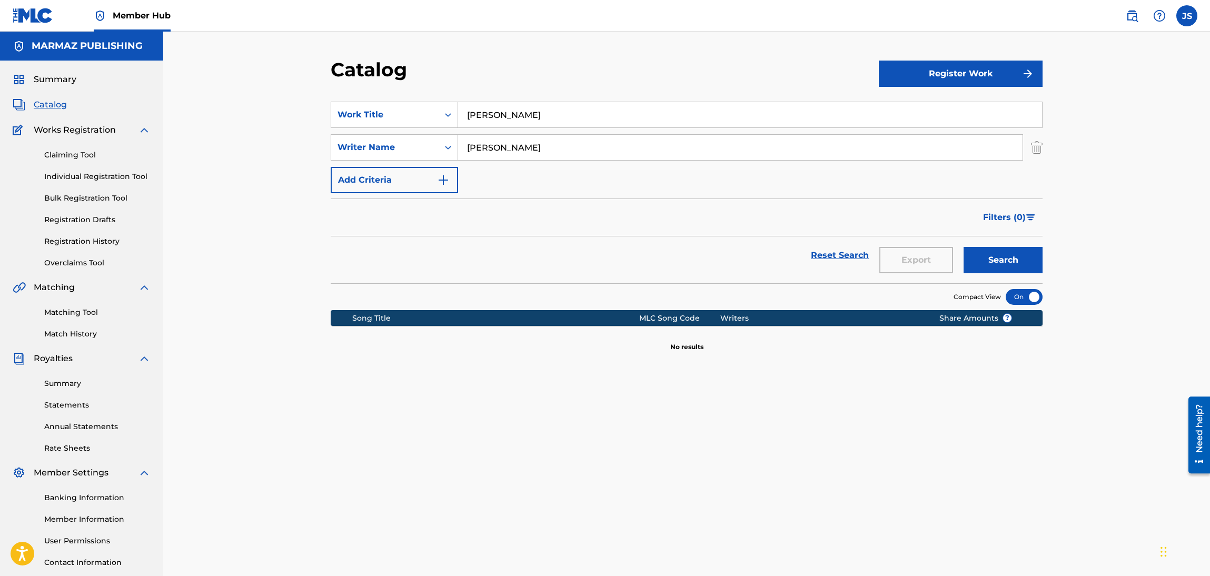
click at [271, 90] on div "Catalog Register Work SearchWithCriteria1ae86ad5-e37b-4803-939f-6e03ad3fabcf Wo…" at bounding box center [686, 317] width 1047 height 571
paste input "A UN AMIGO Y SUS CABALLOS"
click at [575, 87] on div "Catalog" at bounding box center [605, 73] width 548 height 31
click at [1003, 253] on button "Search" at bounding box center [1003, 260] width 79 height 26
drag, startPoint x: 631, startPoint y: 108, endPoint x: 393, endPoint y: 123, distance: 238.5
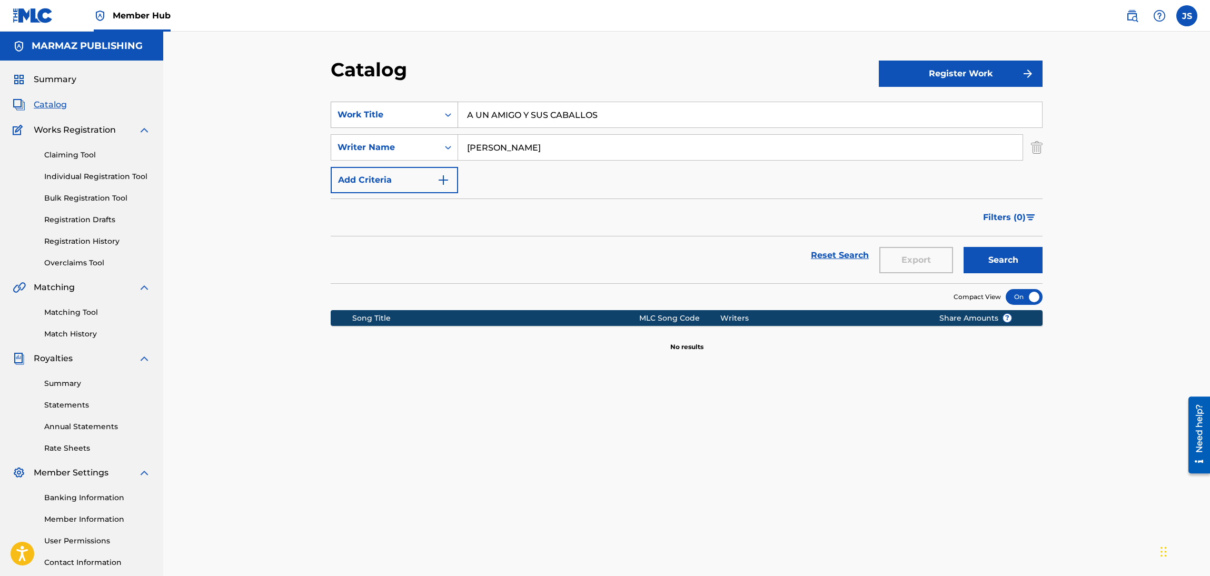
click at [393, 124] on div "SearchWithCriteria1ae86ad5-e37b-4803-939f-6e03ad3fabcf Work Title A UN AMIGO Y …" at bounding box center [687, 115] width 712 height 26
paste input "SABANA DEL TABLANTERO"
drag, startPoint x: 426, startPoint y: 142, endPoint x: 419, endPoint y: 142, distance: 6.9
click at [419, 141] on div "SearchWithCriteriaee8a7f94-61b7-4ee7-aba9-9fb3d0f2e945 option Writer Name, sele…" at bounding box center [687, 147] width 712 height 26
click at [700, 234] on form "SearchWithCriteria1ae86ad5-e37b-4803-939f-6e03ad3fabcf Work Title SABANA DEL TA…" at bounding box center [687, 193] width 712 height 182
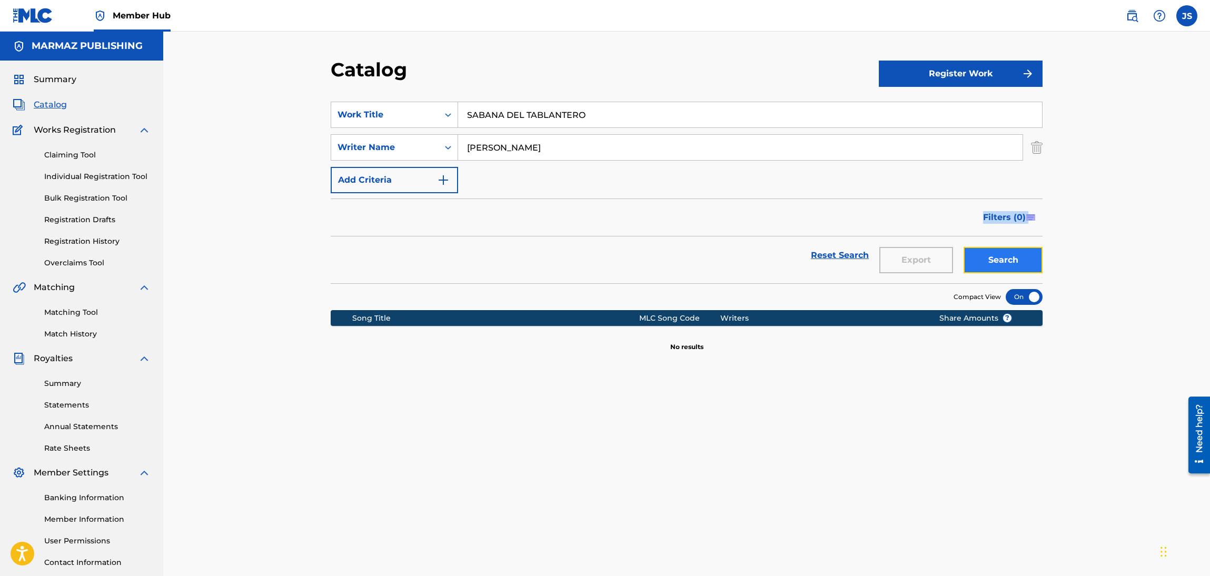
click at [1033, 264] on button "Search" at bounding box center [1003, 260] width 79 height 26
drag, startPoint x: 602, startPoint y: 124, endPoint x: 368, endPoint y: 107, distance: 235.0
click at [368, 107] on div "SearchWithCriteria1ae86ad5-e37b-4803-939f-6e03ad3fabcf Work Title SABANA DEL TA…" at bounding box center [687, 115] width 712 height 26
paste input "CORAZON TA'TE TRANQUIL"
type input "CORAZON TA'TE TRANQUILO"
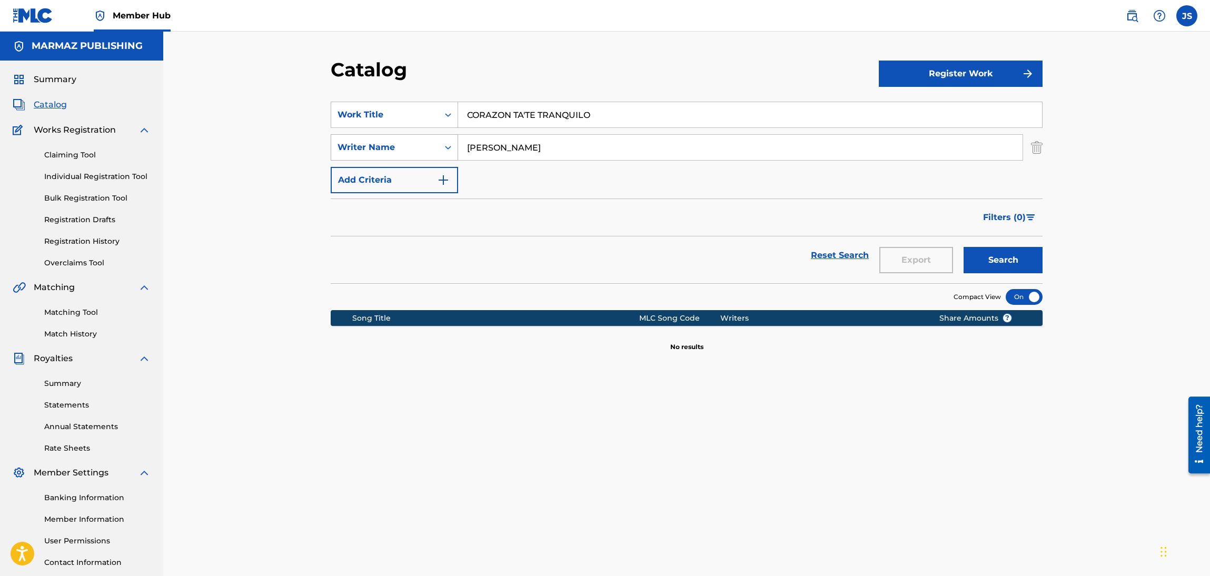
drag, startPoint x: 556, startPoint y: 142, endPoint x: 350, endPoint y: 134, distance: 205.5
click at [349, 134] on div "SearchWithCriteriaee8a7f94-61b7-4ee7-aba9-9fb3d0f2e945 Writer Name [PERSON_NAME]" at bounding box center [687, 147] width 712 height 26
paste input "NOG"
type input "[PERSON_NAME]"
drag, startPoint x: 654, startPoint y: 189, endPoint x: 663, endPoint y: 191, distance: 9.6
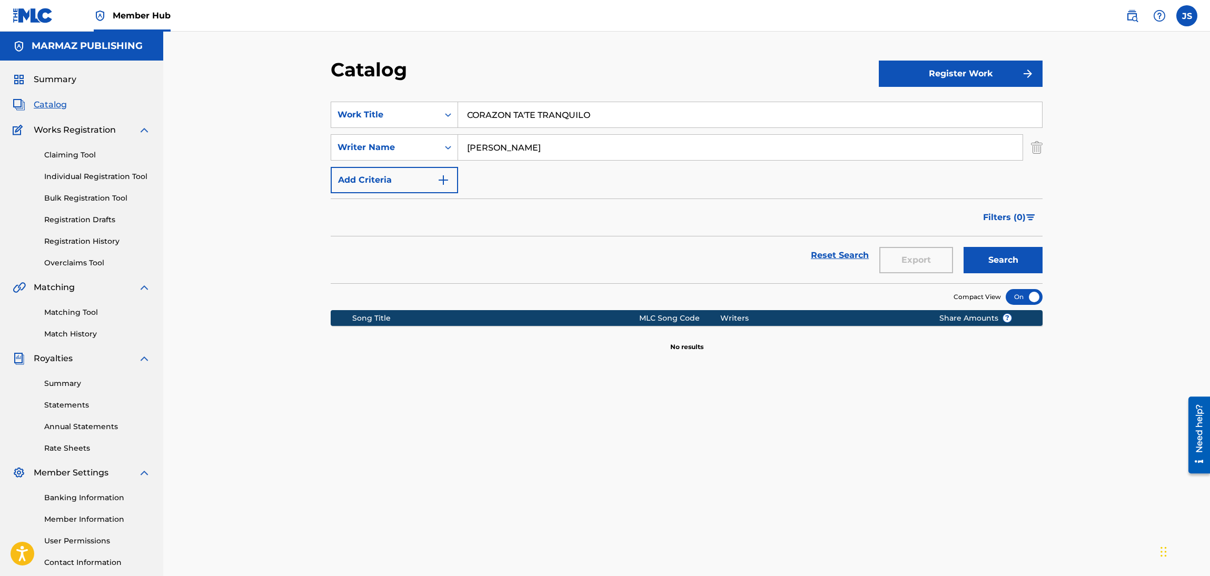
click at [655, 189] on div "SearchWithCriteria1ae86ad5-e37b-4803-939f-6e03ad3fabcf Work Title CORAZON TA'TE…" at bounding box center [687, 148] width 712 height 92
click at [1012, 265] on button "Search" at bounding box center [1003, 260] width 79 height 26
drag, startPoint x: 574, startPoint y: 124, endPoint x: 401, endPoint y: 113, distance: 173.1
click at [401, 113] on div "SearchWithCriteria1ae86ad5-e37b-4803-939f-6e03ad3fabcf Work Title CORAZON TA'TE…" at bounding box center [687, 115] width 712 height 26
paste input "NODRIZA DE LAS ESTRELLAS"
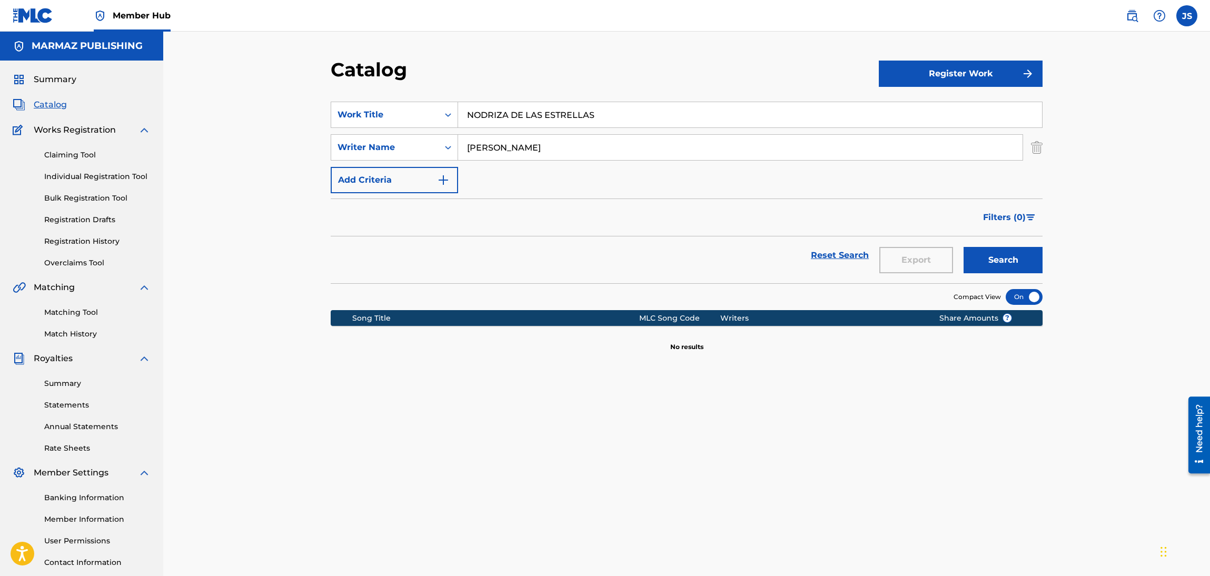
type input "NODRIZA DE LAS ESTRELLAS"
drag, startPoint x: 492, startPoint y: 153, endPoint x: 424, endPoint y: 152, distance: 68.5
click at [424, 152] on div "SearchWithCriteriaee8a7f94-61b7-4ee7-aba9-9fb3d0f2e945 option Writer Name, sele…" at bounding box center [687, 147] width 712 height 26
paste input "CUMARÍN"
type input "[PERSON_NAME]"
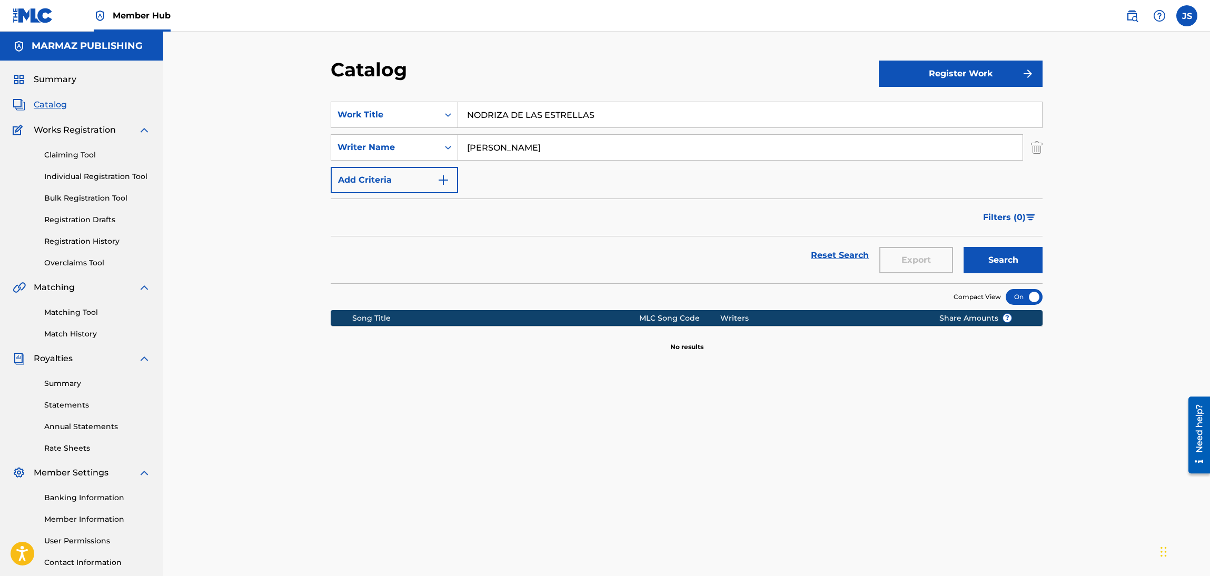
click at [566, 209] on div "Filters ( 0 )" at bounding box center [687, 218] width 712 height 38
click at [995, 262] on button "Search" at bounding box center [1003, 260] width 79 height 26
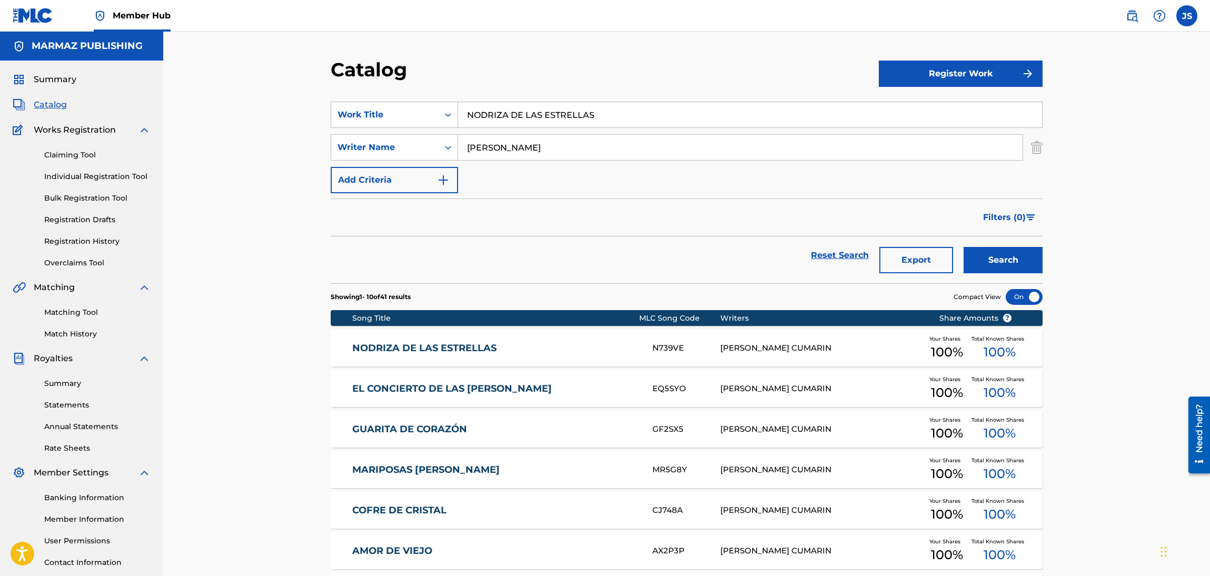
click at [473, 350] on link "NODRIZA DE LAS ESTRELLAS" at bounding box center [495, 348] width 287 height 12
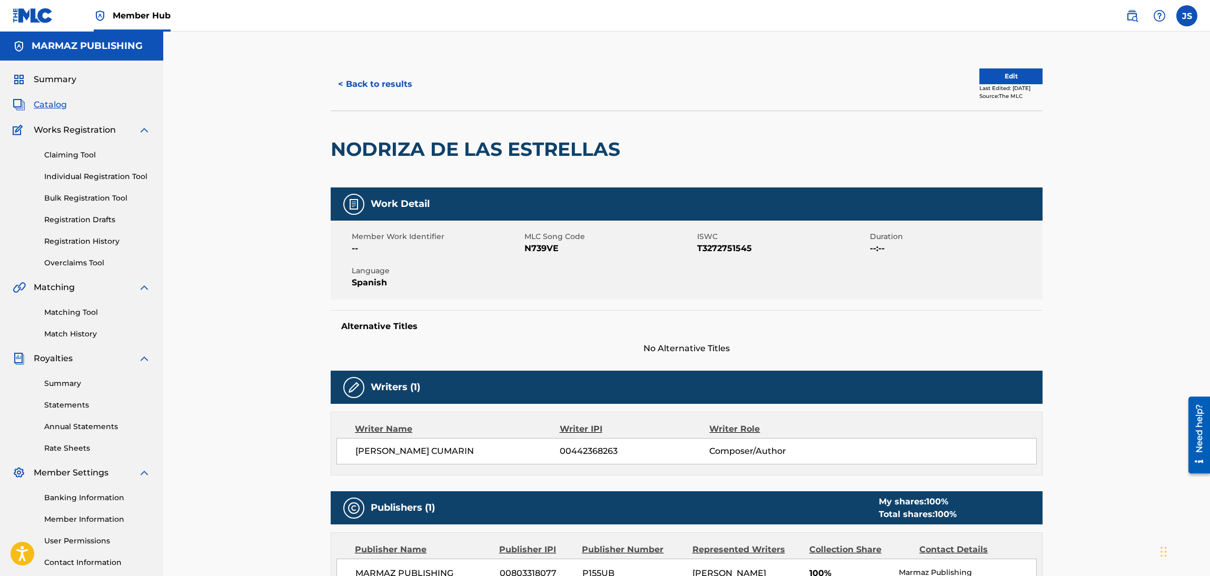
click at [737, 251] on span "T3272751545" at bounding box center [782, 248] width 170 height 13
click at [550, 249] on span "N739VE" at bounding box center [610, 248] width 170 height 13
copy span "N739VE"
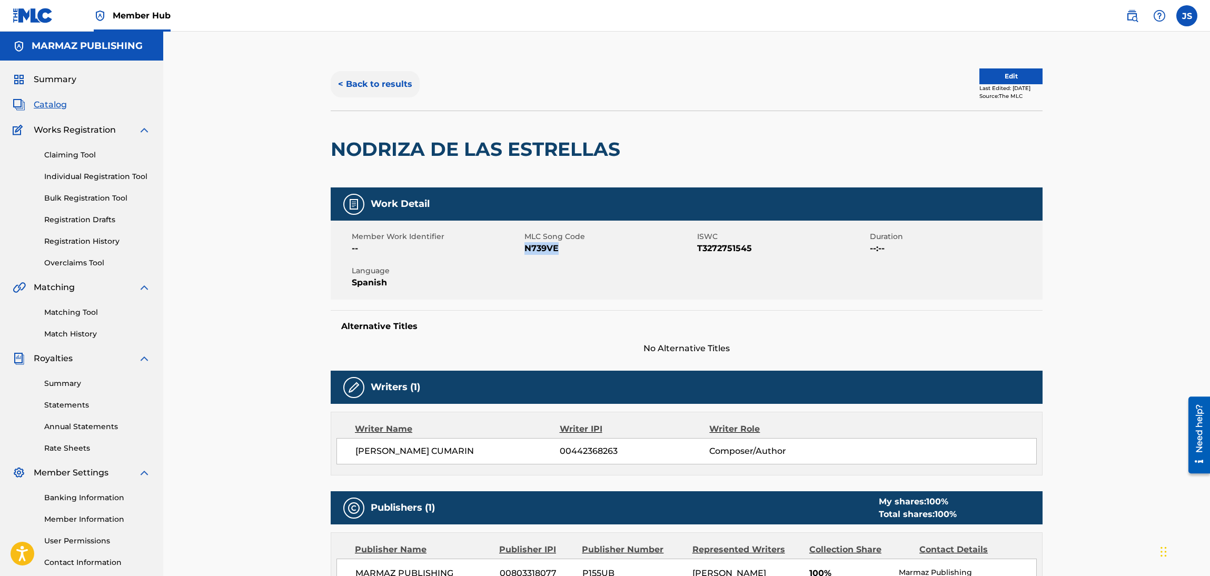
click at [368, 85] on button "< Back to results" at bounding box center [375, 84] width 89 height 26
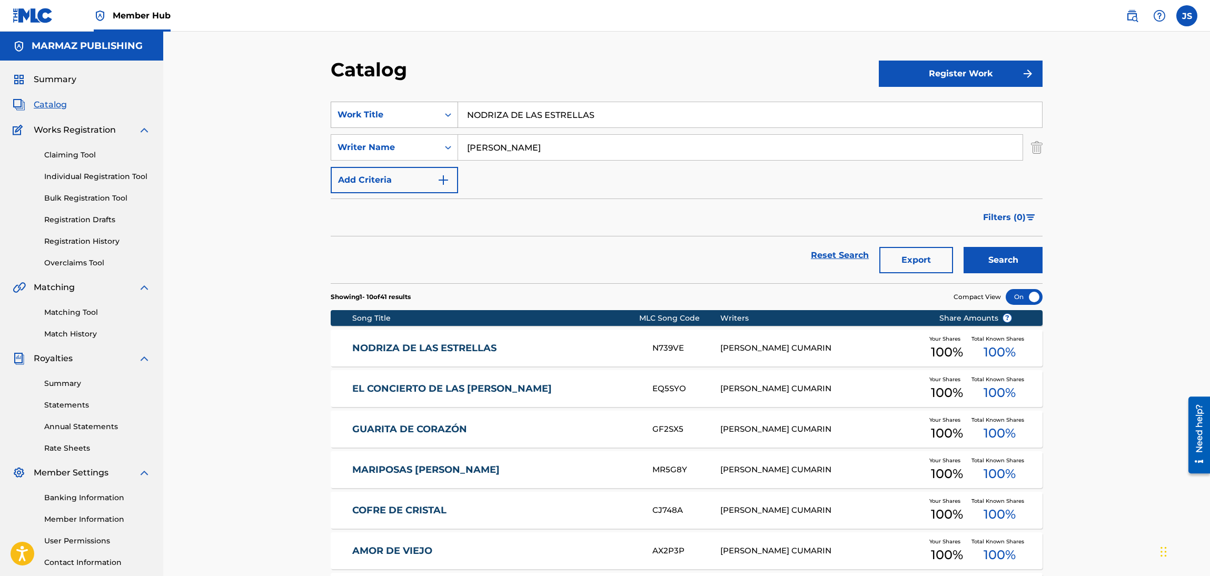
paste input "Y NO LA DEJEN PASAR"
click at [345, 117] on div "SearchWithCriteria1ae86ad5-e37b-4803-939f-6e03ad3fabcf Work Title NODRIZA DE LA…" at bounding box center [687, 115] width 712 height 26
type input "Y NO LA DEJEN PASAR"
drag, startPoint x: 583, startPoint y: 128, endPoint x: 572, endPoint y: 136, distance: 13.2
click at [572, 136] on div "SearchWithCriteria1ae86ad5-e37b-4803-939f-6e03ad3fabcf Work Title Y NO LA DEJEN…" at bounding box center [687, 148] width 712 height 92
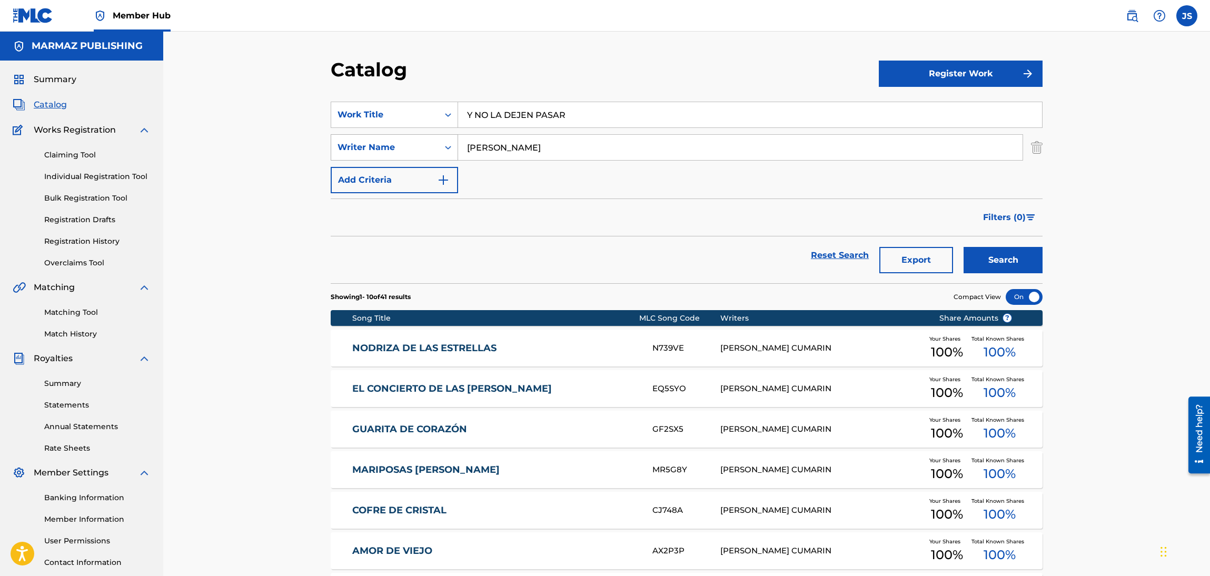
drag, startPoint x: 586, startPoint y: 146, endPoint x: 374, endPoint y: 149, distance: 211.7
click at [374, 149] on div "SearchWithCriteriaee8a7f94-61b7-4ee7-aba9-9fb3d0f2e945 Writer Name [PERSON_NAME]" at bounding box center [687, 147] width 712 height 26
paste input "[PERSON_NAME]"
type input "[PERSON_NAME]"
click at [993, 255] on button "Search" at bounding box center [1003, 260] width 79 height 26
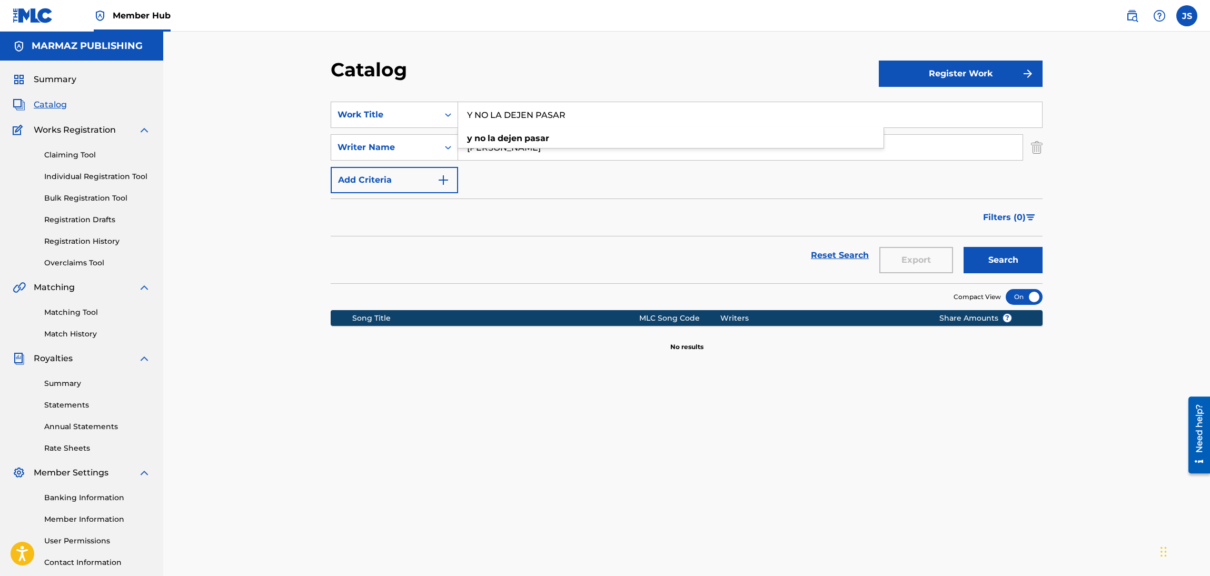
drag, startPoint x: 597, startPoint y: 123, endPoint x: 403, endPoint y: 76, distance: 199.3
click at [393, 102] on div "SearchWithCriteria1ae86ad5-e37b-4803-939f-6e03ad3fabcf Work Title Y NO LA DEJEN…" at bounding box center [687, 115] width 712 height 26
click at [603, 187] on div "SearchWithCriteria1ae86ad5-e37b-4803-939f-6e03ad3fabcf Work Title Y NO LA DEJEN…" at bounding box center [687, 148] width 712 height 92
drag, startPoint x: 584, startPoint y: 150, endPoint x: 358, endPoint y: 152, distance: 226.0
click at [352, 150] on div "SearchWithCriteriaee8a7f94-61b7-4ee7-aba9-9fb3d0f2e945 Writer Name [PERSON_NAME]" at bounding box center [687, 147] width 712 height 26
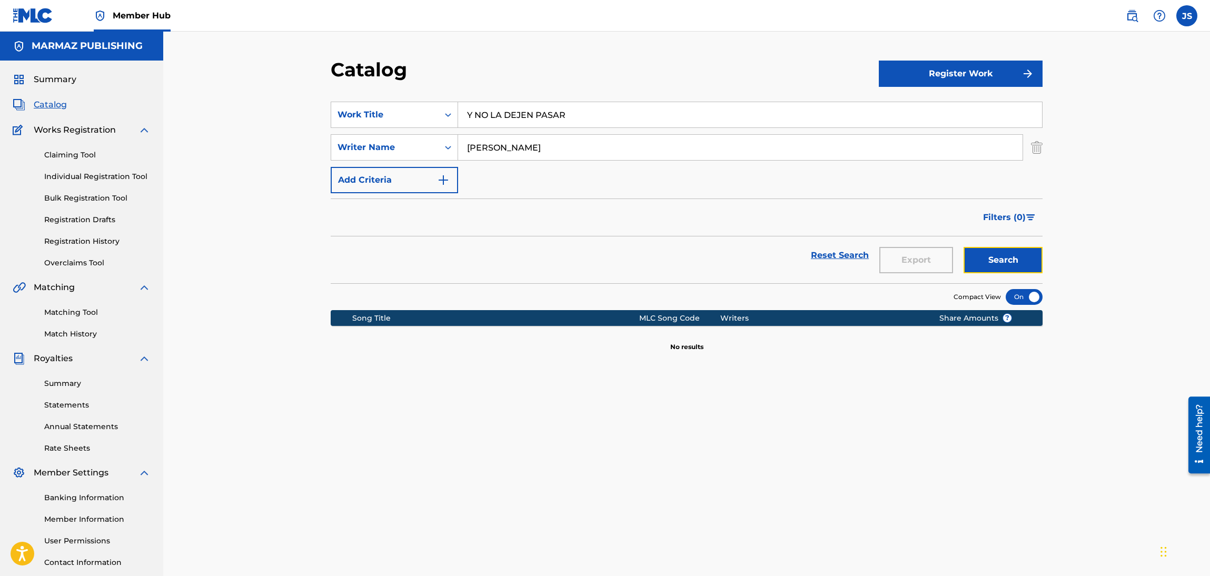
drag, startPoint x: 963, startPoint y: 252, endPoint x: 973, endPoint y: 256, distance: 10.2
click at [966, 252] on button "Search" at bounding box center [1003, 260] width 79 height 26
paste input "NODRIZA DE LAS ESTRELLAS"
drag, startPoint x: 589, startPoint y: 114, endPoint x: 236, endPoint y: 83, distance: 353.7
click at [233, 83] on div "Catalog Register Work SearchWithCriteria1ae86ad5-e37b-4803-939f-6e03ad3fabcf Wo…" at bounding box center [686, 317] width 1047 height 571
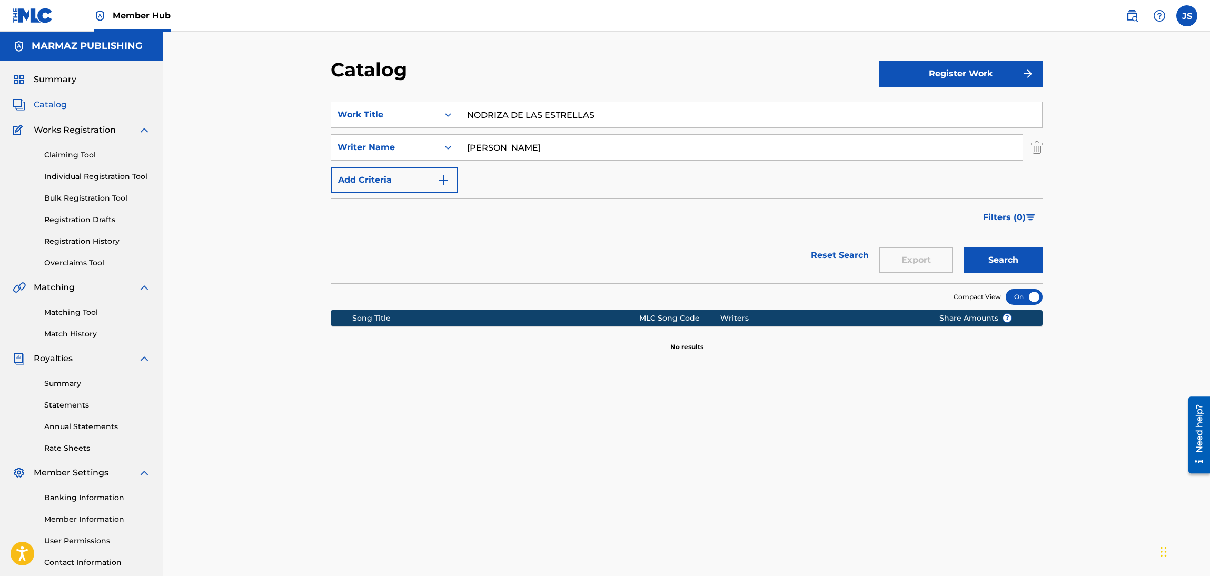
type input "NODRIZA DE LAS ESTRELLAS"
drag, startPoint x: 597, startPoint y: 149, endPoint x: 479, endPoint y: 162, distance: 118.7
click at [377, 126] on div "SearchWithCriteria1ae86ad5-e37b-4803-939f-6e03ad3fabcf Work Title NODRIZA DE LA…" at bounding box center [687, 148] width 712 height 92
paste input "[PERSON_NAME] CUMARI"
type input "[PERSON_NAME] CUMARIN"
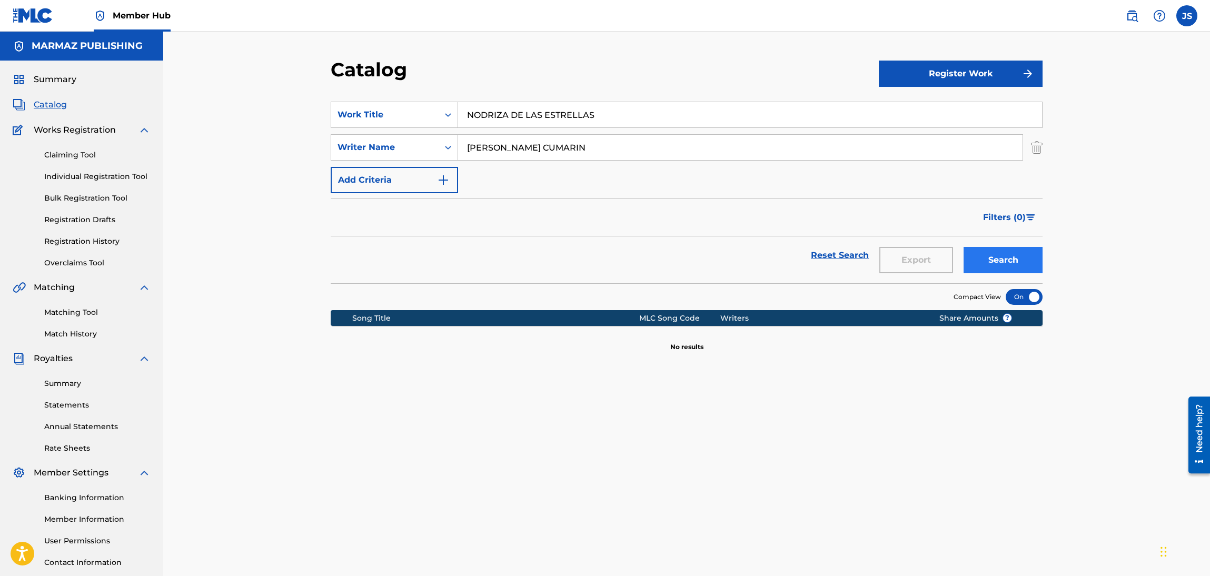
click at [615, 215] on div "Filters ( 0 )" at bounding box center [687, 218] width 712 height 38
click at [1035, 261] on button "Search" at bounding box center [1003, 260] width 79 height 26
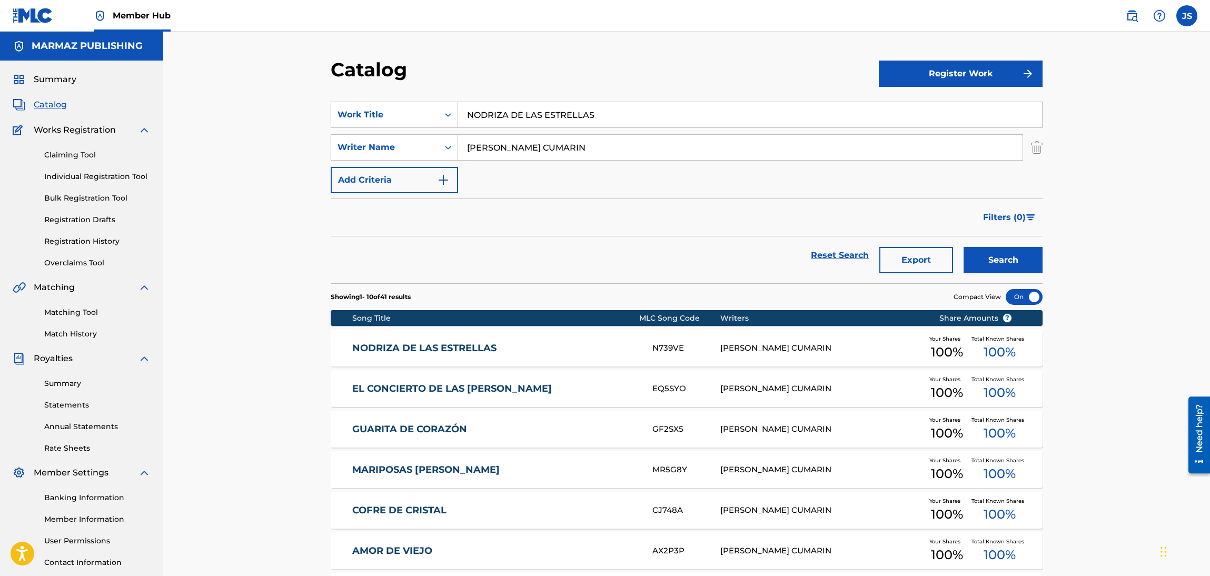
click at [455, 348] on link "NODRIZA DE LAS ESTRELLAS" at bounding box center [495, 348] width 287 height 12
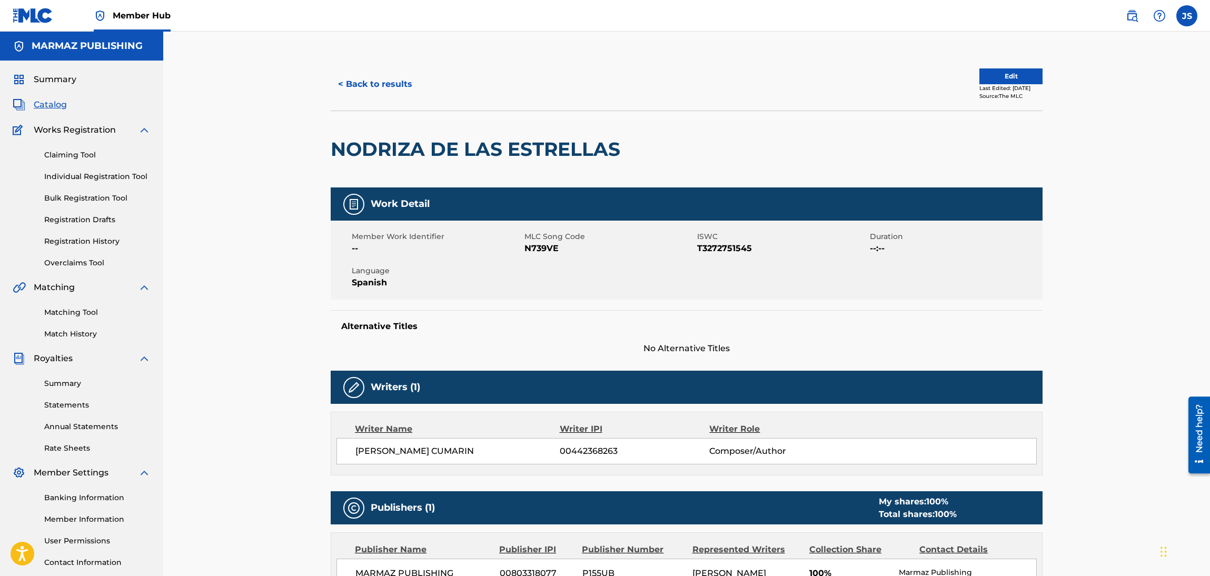
click at [547, 240] on span "MLC Song Code" at bounding box center [610, 236] width 170 height 11
click at [549, 248] on span "N739VE" at bounding box center [610, 248] width 170 height 13
copy span "N739VE"
click at [372, 85] on button "< Back to results" at bounding box center [375, 84] width 89 height 26
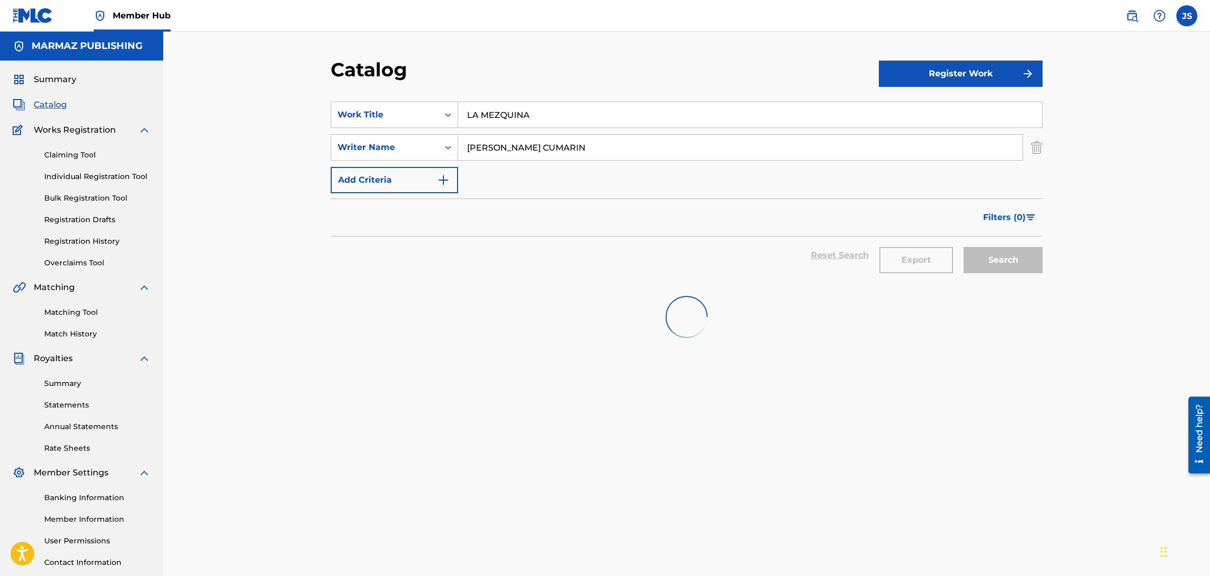
type input "LA MEZQUINA"
click at [651, 63] on div "Catalog" at bounding box center [605, 73] width 548 height 31
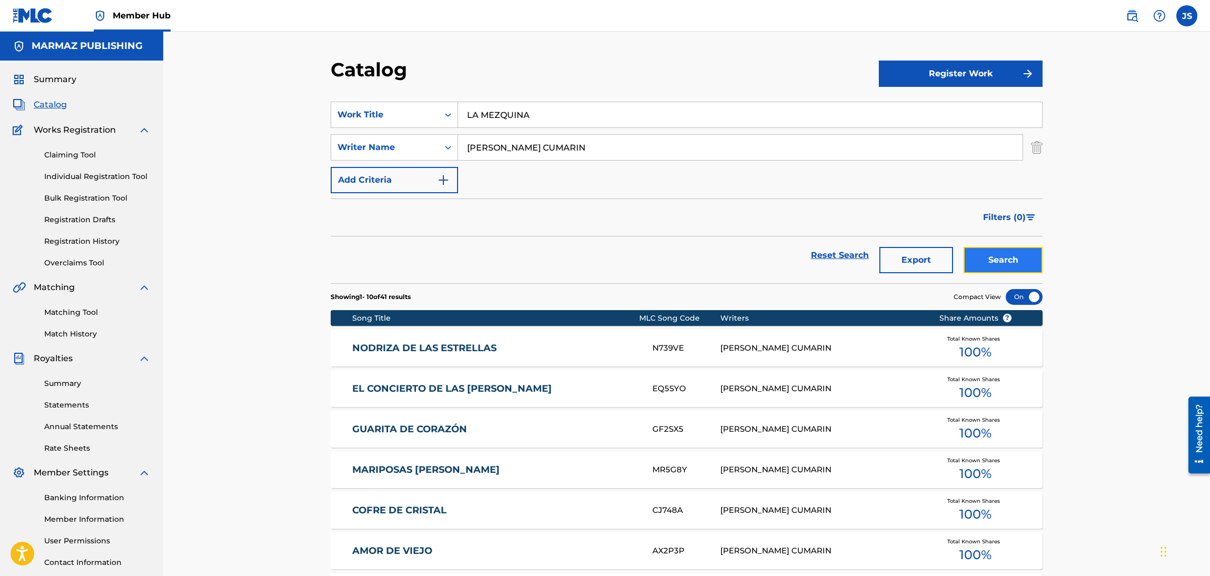
click at [1008, 266] on button "Search" at bounding box center [1003, 260] width 79 height 26
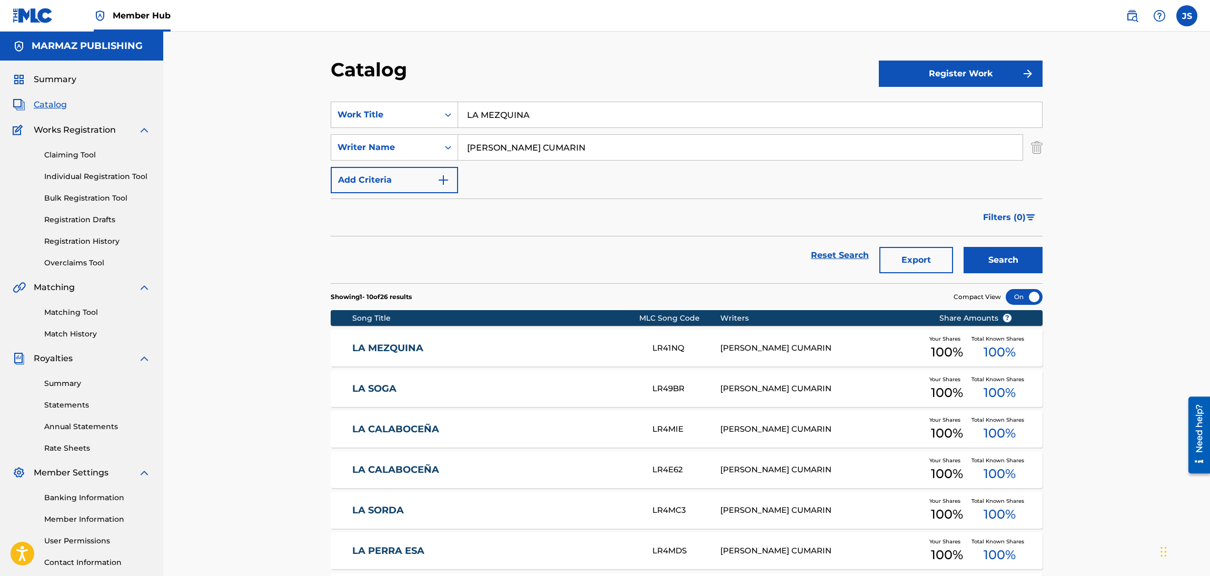
click at [419, 348] on link "LA MEZQUINA" at bounding box center [495, 348] width 287 height 12
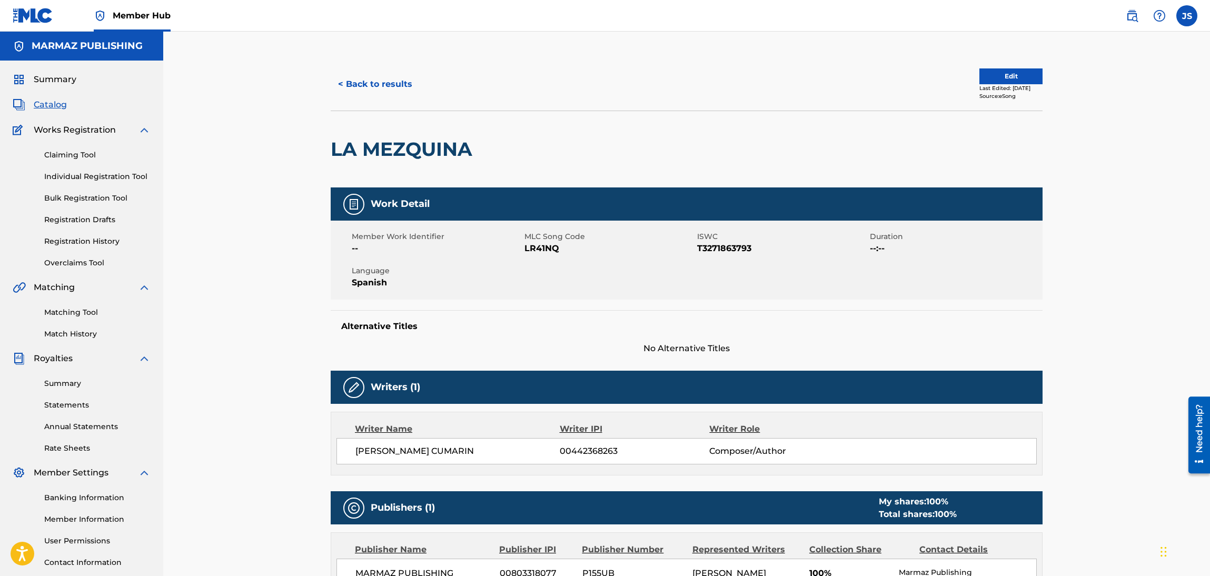
click at [715, 250] on span "T3271863793" at bounding box center [782, 248] width 170 height 13
copy span "T3271863793"
click at [548, 249] on span "LR41NQ" at bounding box center [610, 248] width 170 height 13
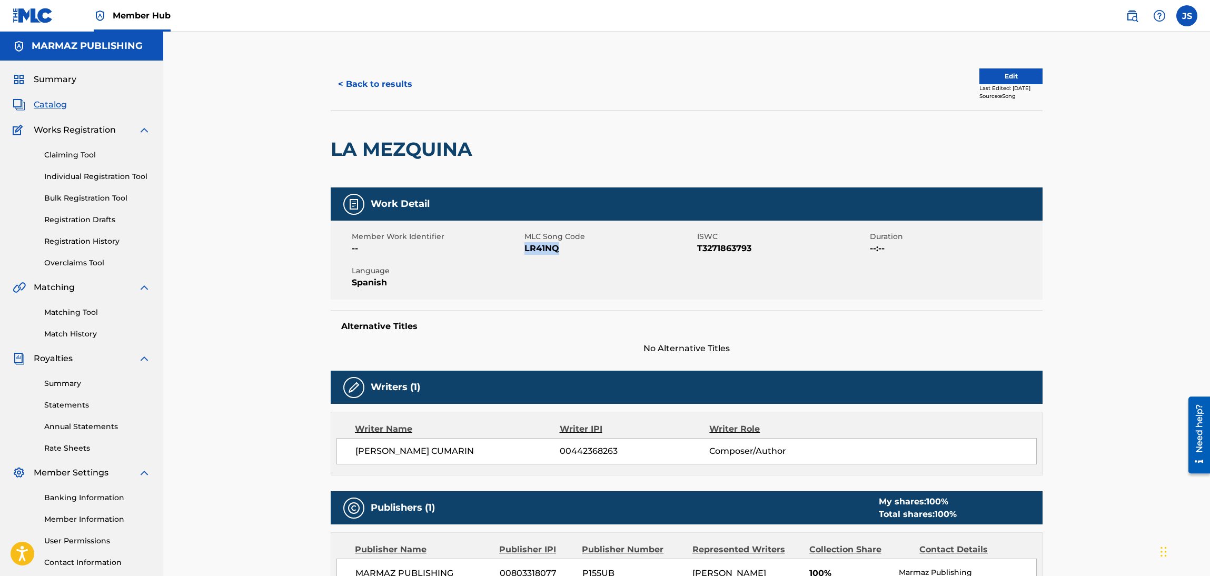
copy span "LR41NQ"
click at [1006, 83] on button "Edit" at bounding box center [1011, 76] width 63 height 16
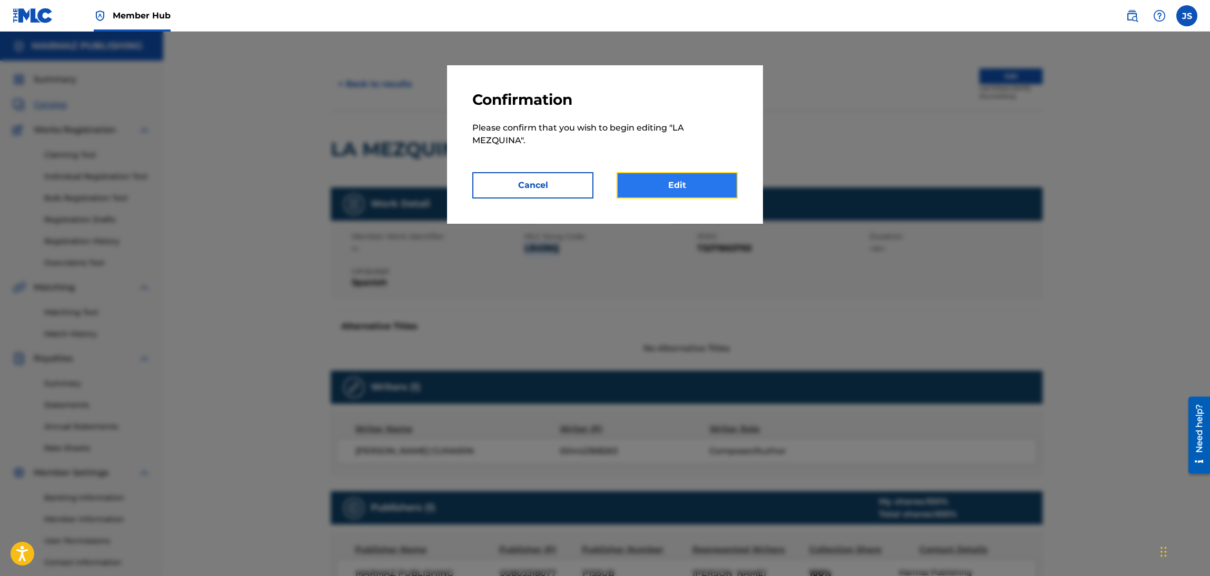
click at [697, 177] on link "Edit" at bounding box center [677, 185] width 121 height 26
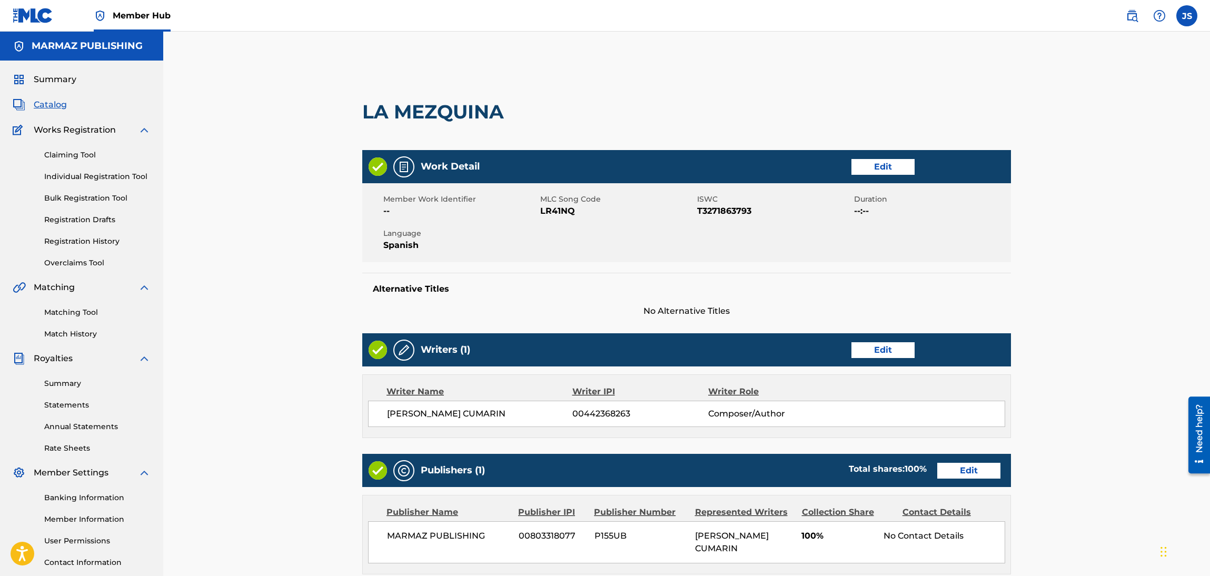
scroll to position [200, 0]
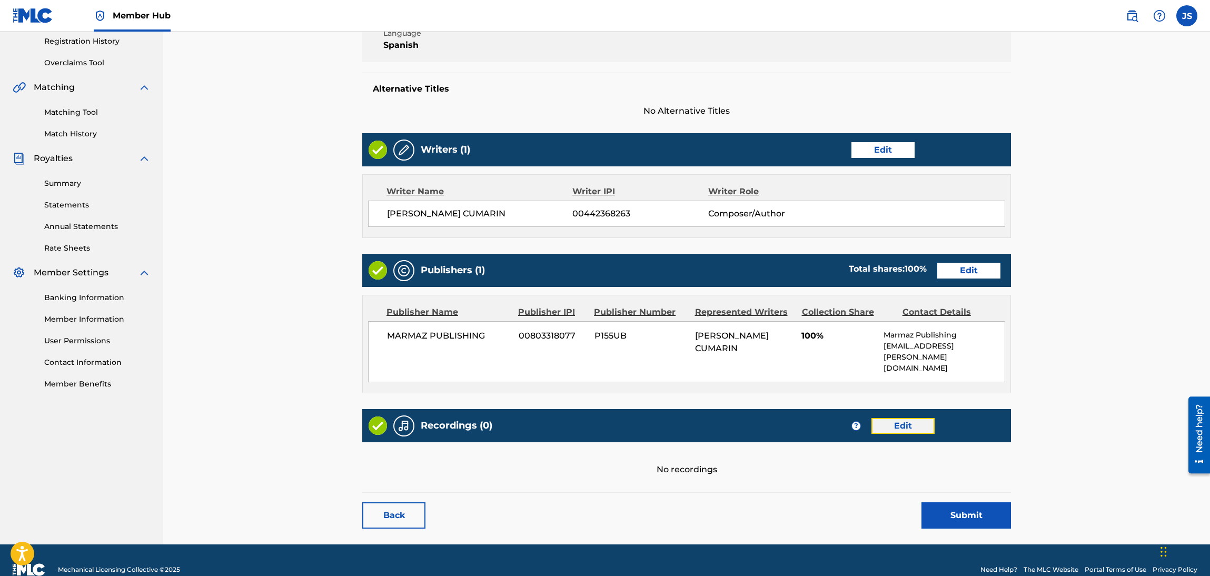
click at [927, 418] on link "Edit" at bounding box center [903, 426] width 63 height 16
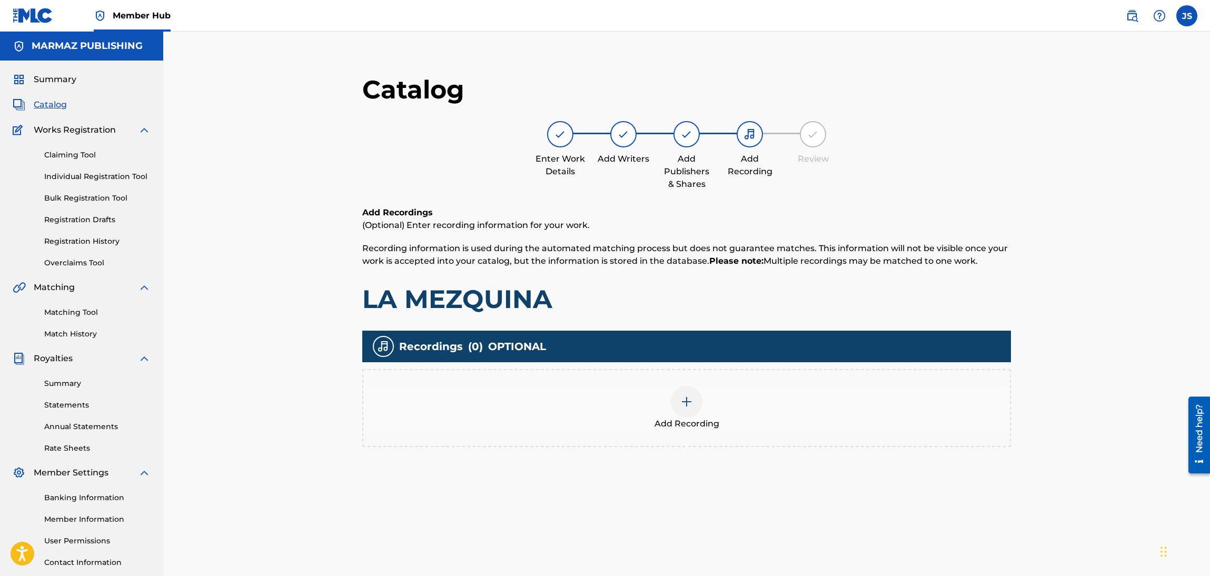
scroll to position [108, 0]
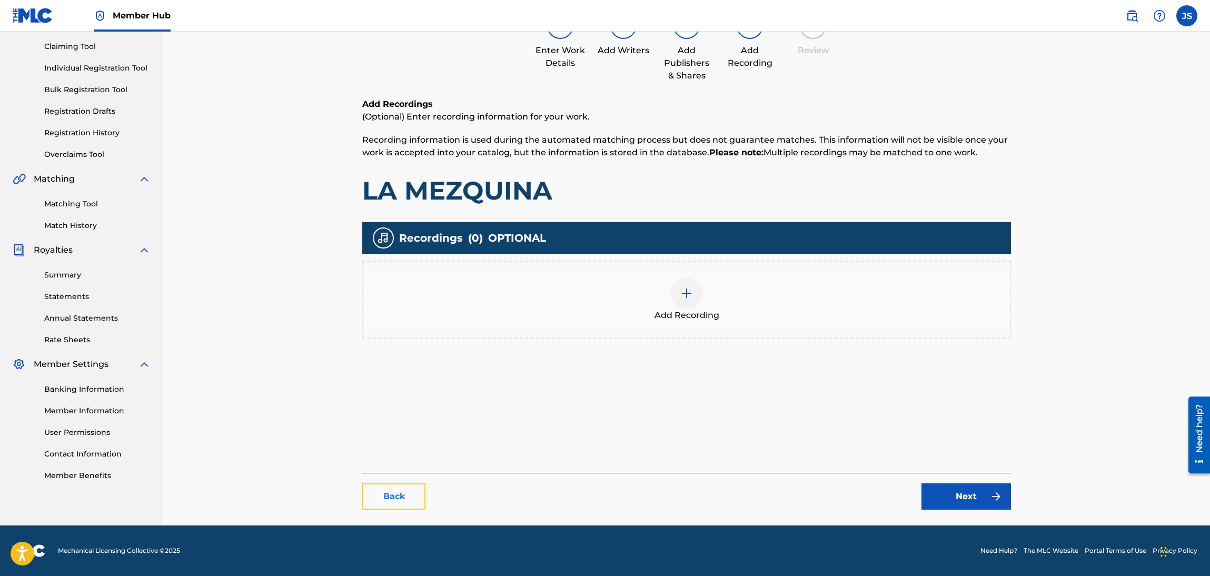
click at [398, 495] on link "Back" at bounding box center [393, 496] width 63 height 26
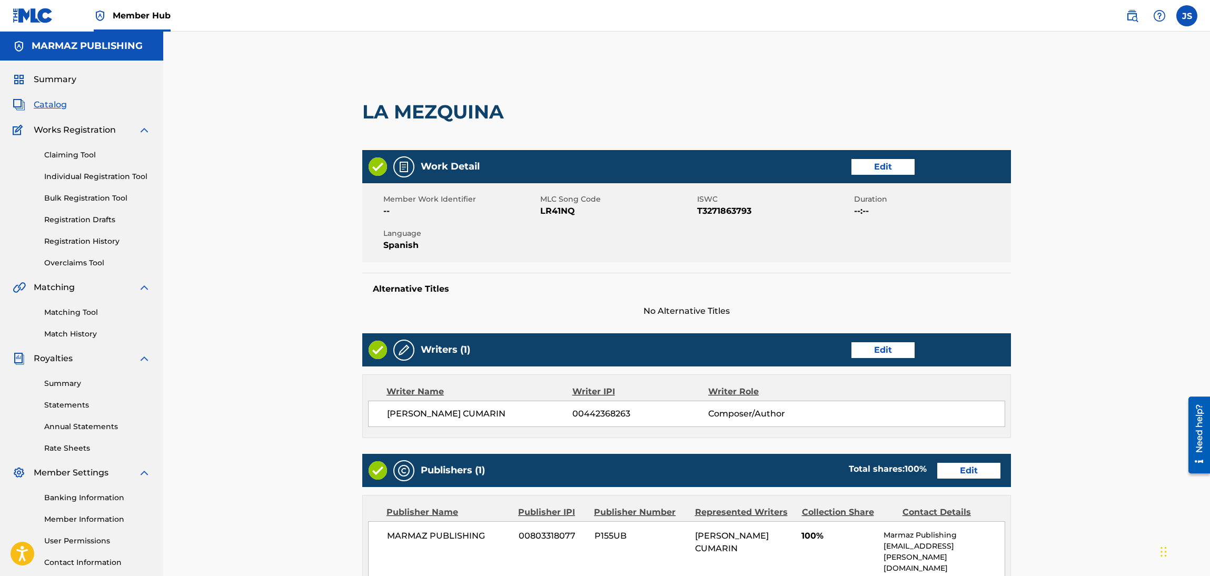
scroll to position [200, 0]
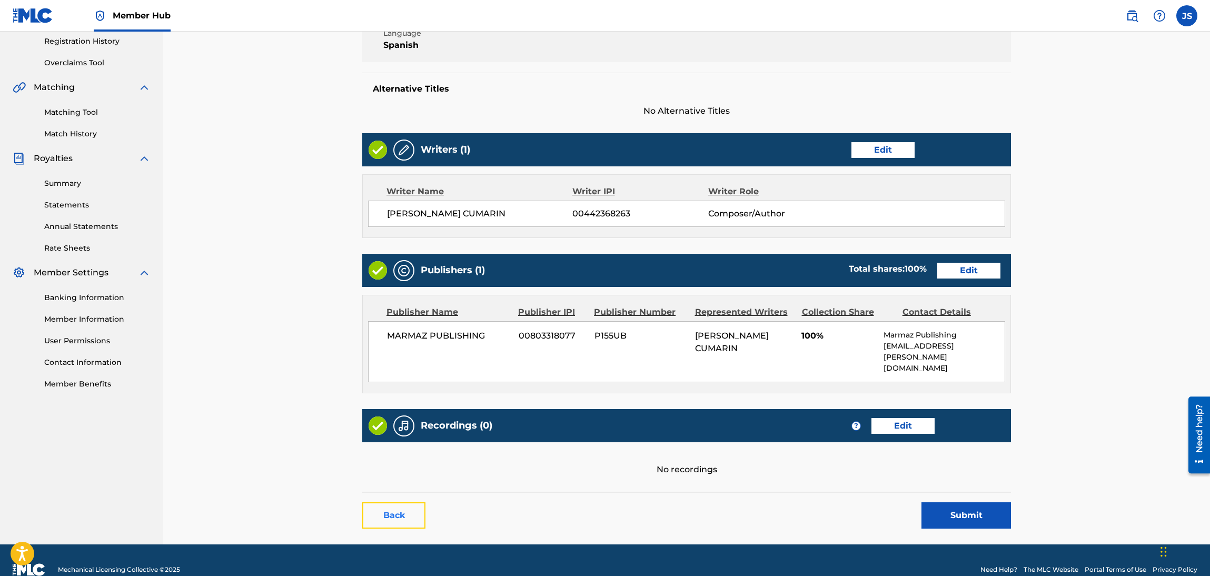
click at [410, 502] on link "Back" at bounding box center [393, 515] width 63 height 26
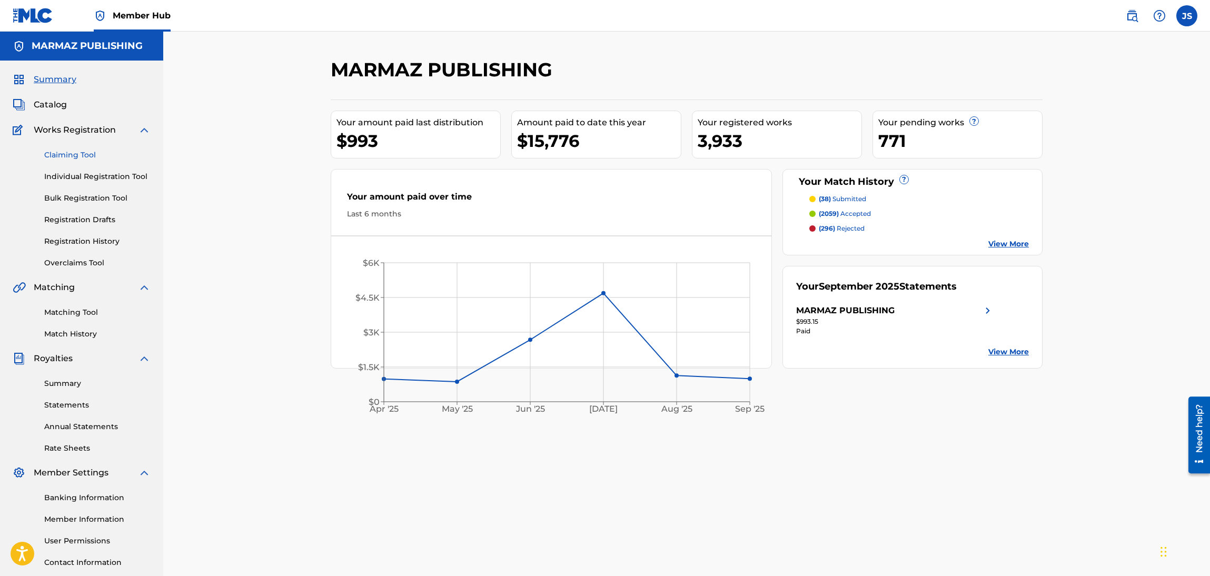
click at [66, 154] on link "Claiming Tool" at bounding box center [97, 155] width 106 height 11
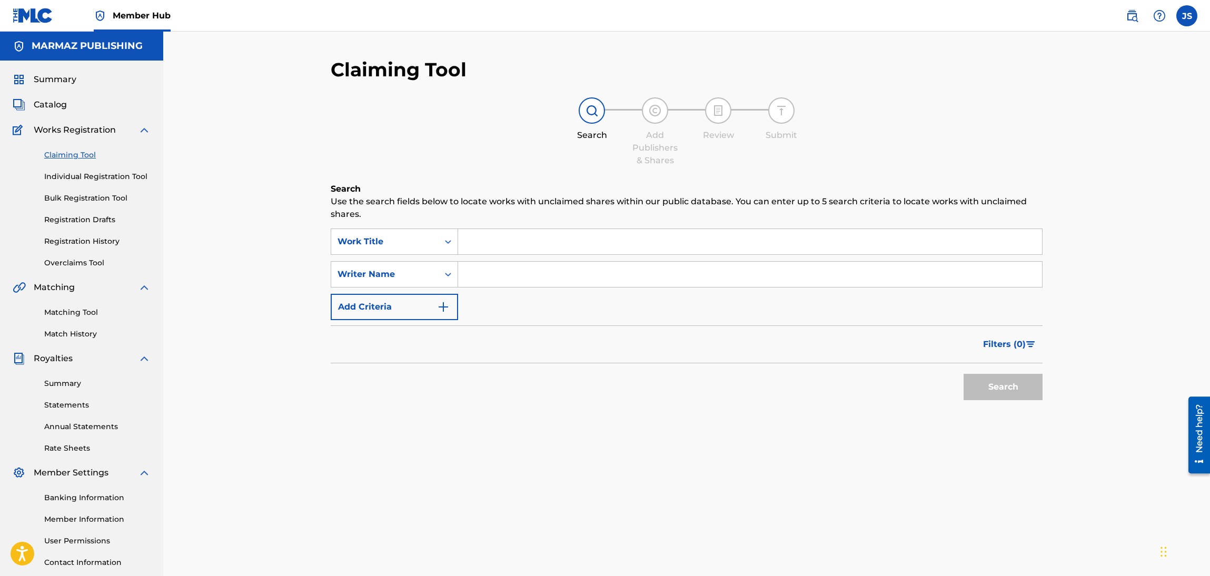
click at [87, 169] on div "Claiming Tool Individual Registration Tool Bulk Registration Tool Registration …" at bounding box center [82, 202] width 138 height 132
click at [94, 173] on link "Individual Registration Tool" at bounding box center [97, 176] width 106 height 11
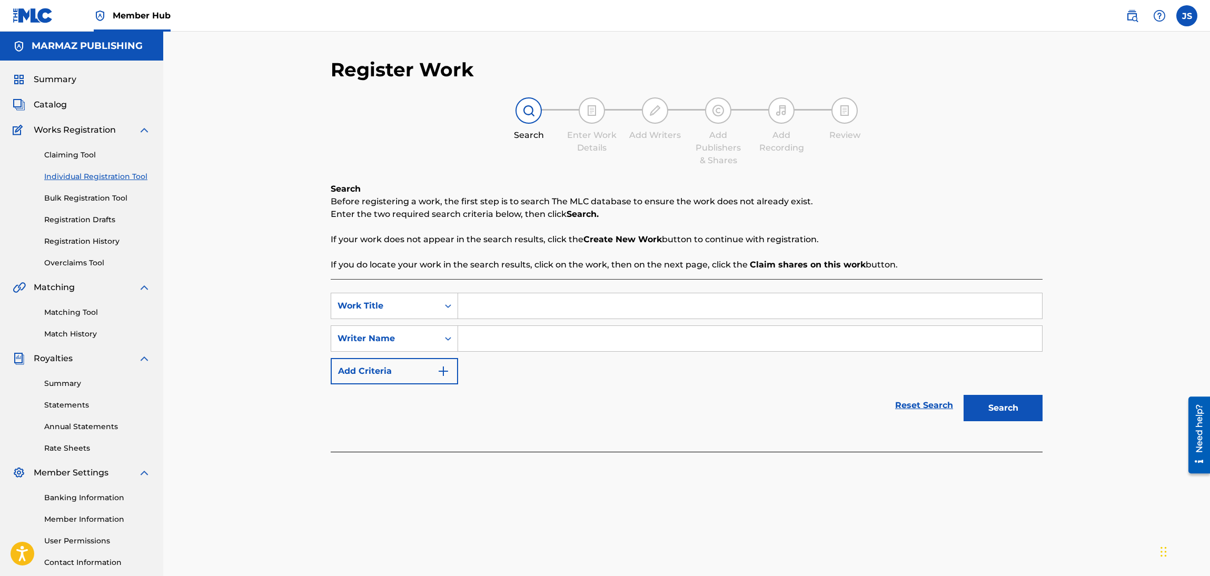
click at [520, 295] on input "Search Form" at bounding box center [750, 305] width 584 height 25
paste input "VIERNES CULTURAL (EN VIVO)"
type input "VIERNES CULTURAL (EN VIVO)"
click at [563, 338] on input "Search Form" at bounding box center [750, 338] width 584 height 25
paste input "[PERSON_NAME] / [PERSON_NAME]"
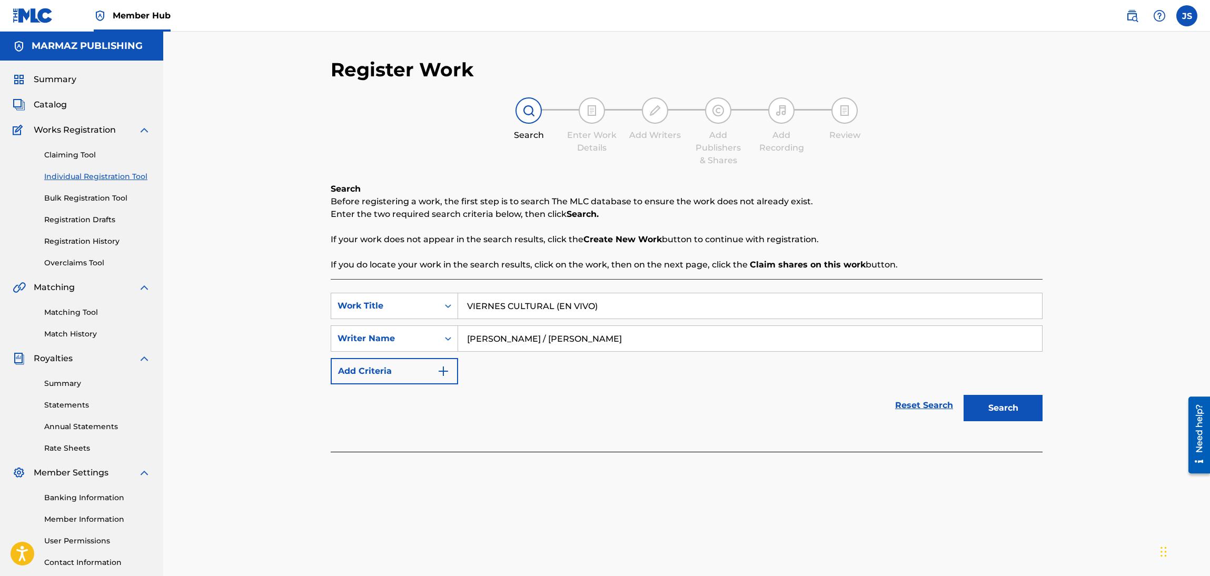
click at [911, 214] on p "Enter the two required search criteria below, then click Search." at bounding box center [687, 214] width 712 height 13
click at [996, 410] on button "Search" at bounding box center [1003, 408] width 79 height 26
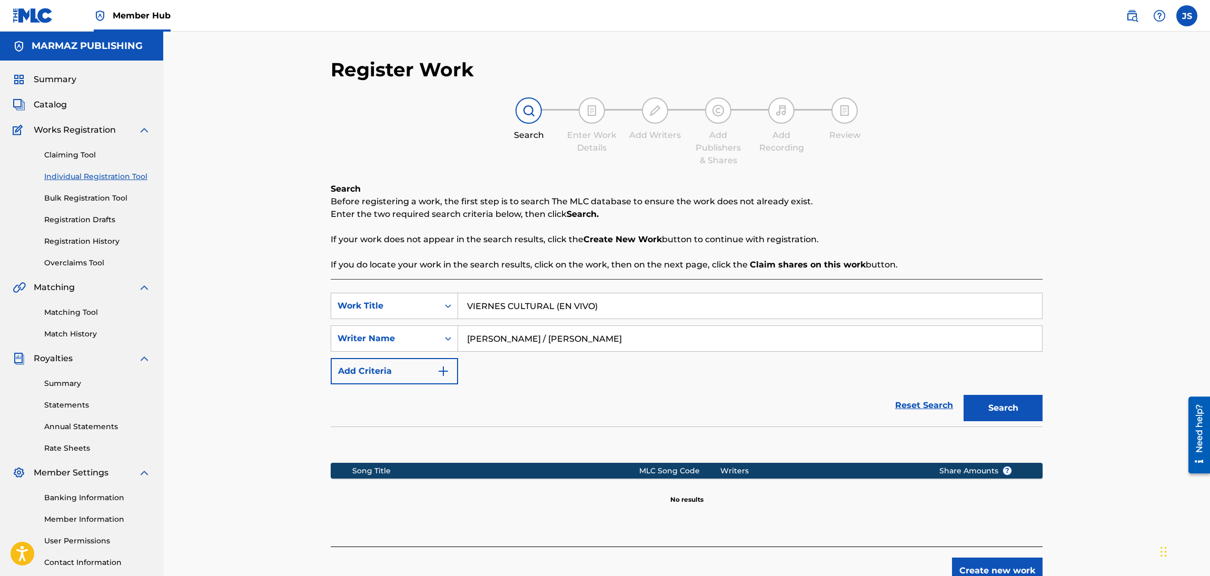
drag, startPoint x: 614, startPoint y: 337, endPoint x: 893, endPoint y: 339, distance: 279.1
click at [893, 339] on input "[PERSON_NAME] / [PERSON_NAME]" at bounding box center [750, 338] width 584 height 25
type input "[PERSON_NAME]"
click at [964, 395] on button "Search" at bounding box center [1003, 408] width 79 height 26
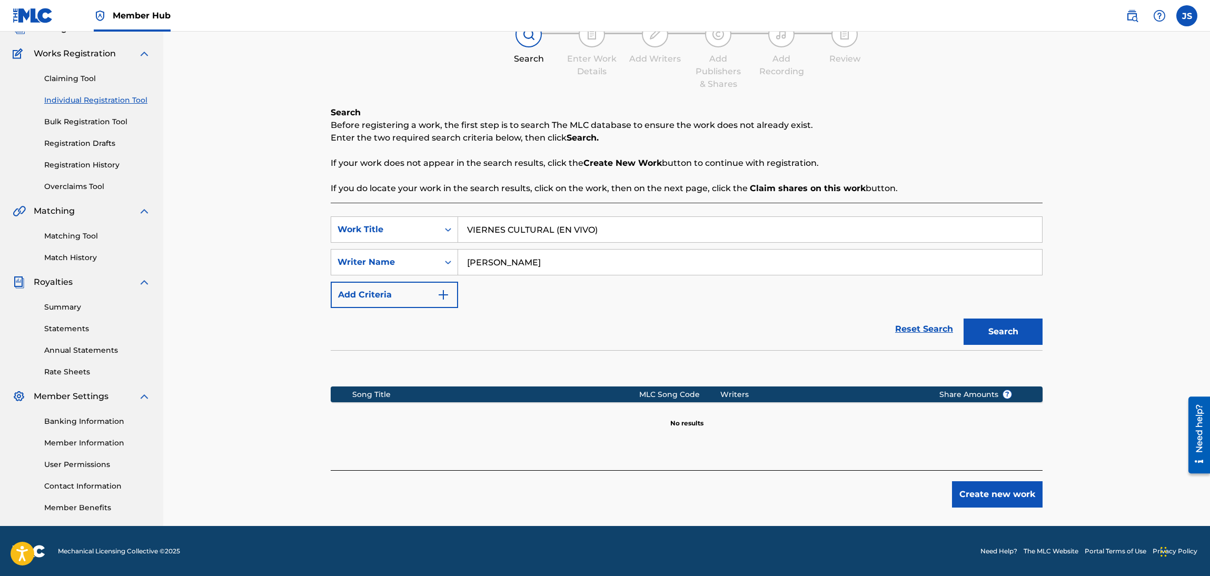
paste input "SENTIMIENTO DE CULPA (EN VIVO, CINEMATIC STUDIO, BARINAS [GEOGRAPHIC_DATA], 2025"
drag, startPoint x: 605, startPoint y: 226, endPoint x: 320, endPoint y: 198, distance: 286.3
click at [315, 202] on div "Register Work Search Enter Work Details Add Writers Add Publishers & Shares Add…" at bounding box center [686, 240] width 1047 height 571
type input "SENTIMIENTO DE CULPA (EN VIVO, CINEMATIC STUDIO, BARINAS [GEOGRAPHIC_DATA], 202…"
paste input "“MOCHO” [PERSON_NAME]"
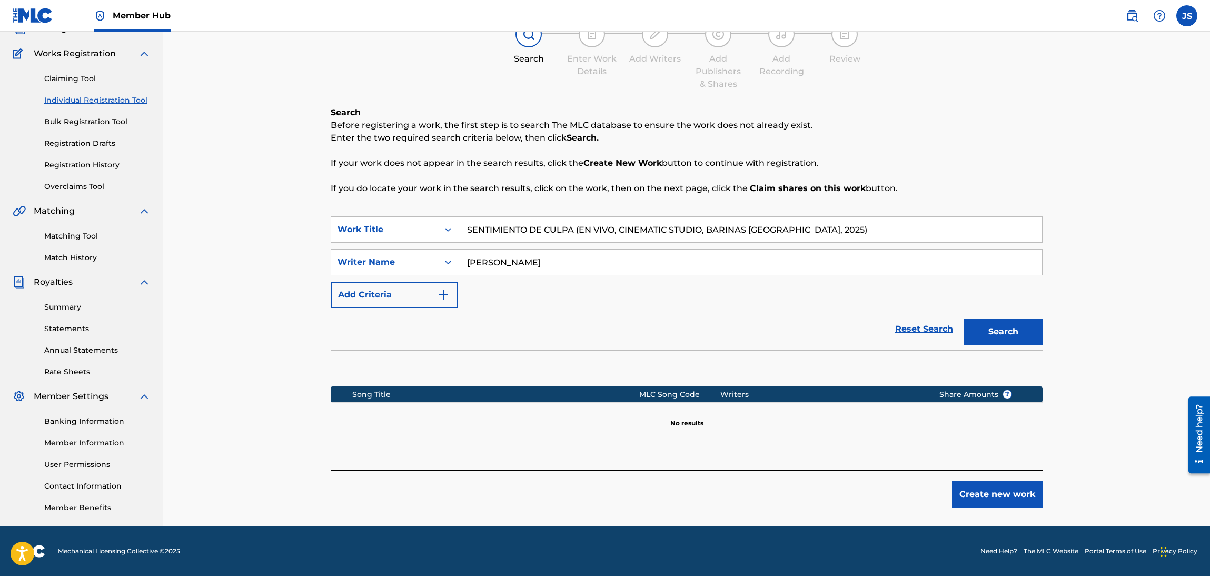
drag, startPoint x: 486, startPoint y: 256, endPoint x: 424, endPoint y: 251, distance: 61.8
click at [403, 256] on div "SearchWithCriteria5dcb776f-4dc8-4fca-a945-f56667ac0932 option Writer Name, sele…" at bounding box center [687, 262] width 712 height 26
type input "[PERSON_NAME] “MOCHO” [PERSON_NAME]"
drag, startPoint x: 1074, startPoint y: 261, endPoint x: 1032, endPoint y: 317, distance: 70.0
click at [1074, 262] on div "Register Work Search Enter Work Details Add Writers Add Publishers & Shares Add…" at bounding box center [686, 240] width 1047 height 571
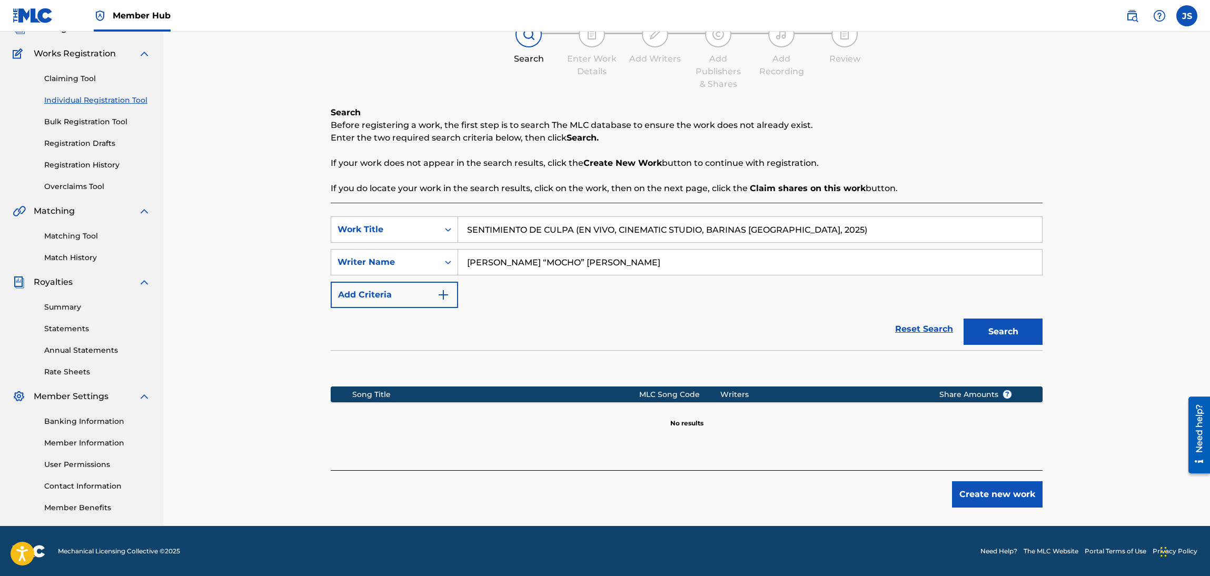
click at [1011, 348] on div "Search" at bounding box center [1001, 329] width 84 height 42
click at [1012, 338] on button "Search" at bounding box center [1003, 332] width 79 height 26
paste input "PÓNGALE LA VISTA [PERSON_NAME]"
drag, startPoint x: 843, startPoint y: 220, endPoint x: 347, endPoint y: 200, distance: 496.5
click at [347, 200] on div "Search Before registering a work, the first step is to search The MLC database …" at bounding box center [687, 288] width 712 height 364
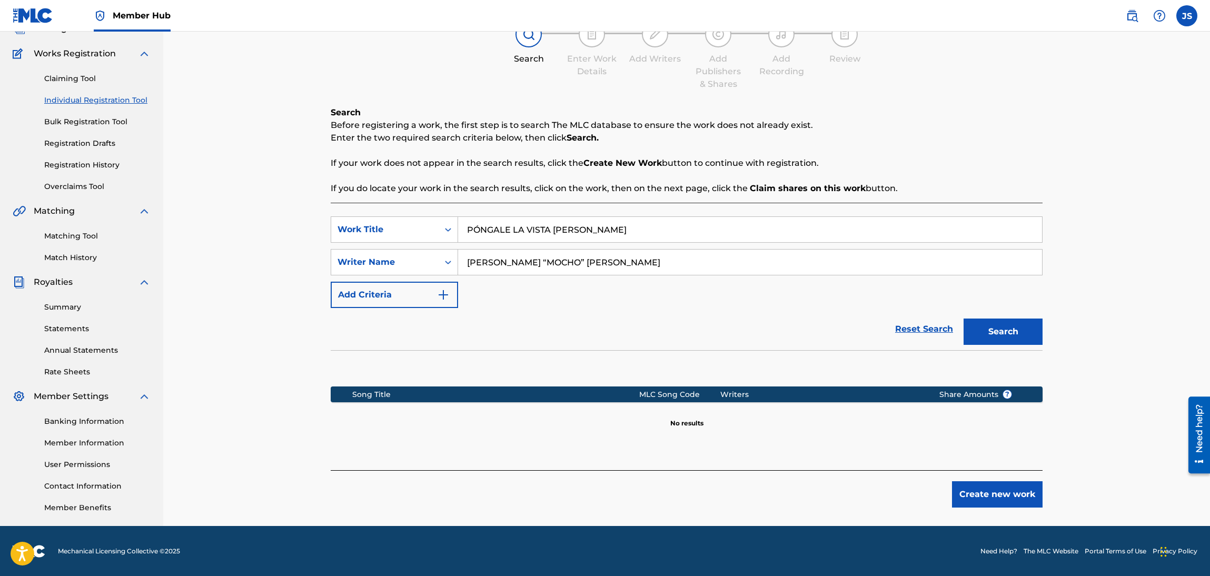
type input "PÓNGALE LA VISTA [PERSON_NAME]"
drag, startPoint x: 628, startPoint y: 265, endPoint x: 279, endPoint y: 248, distance: 349.6
click at [280, 248] on div "Register Work Search Enter Work Details Add Writers Add Publishers & Shares Add…" at bounding box center [686, 240] width 1047 height 571
paste input "[PERSON_NAME]"
drag, startPoint x: 571, startPoint y: 352, endPoint x: 659, endPoint y: 349, distance: 88.5
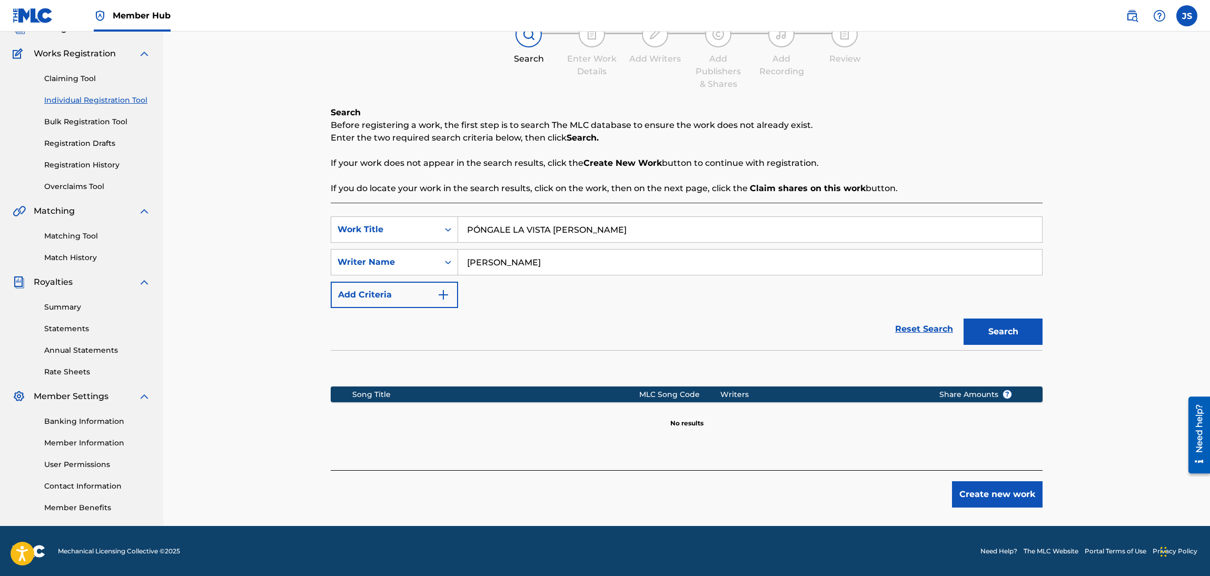
click at [579, 352] on section at bounding box center [687, 365] width 712 height 31
click at [985, 328] on button "Search" at bounding box center [1003, 332] width 79 height 26
click at [615, 252] on input "[PERSON_NAME]" at bounding box center [750, 262] width 584 height 25
click at [964, 319] on button "Search" at bounding box center [1003, 332] width 79 height 26
type input "[PERSON_NAME]"
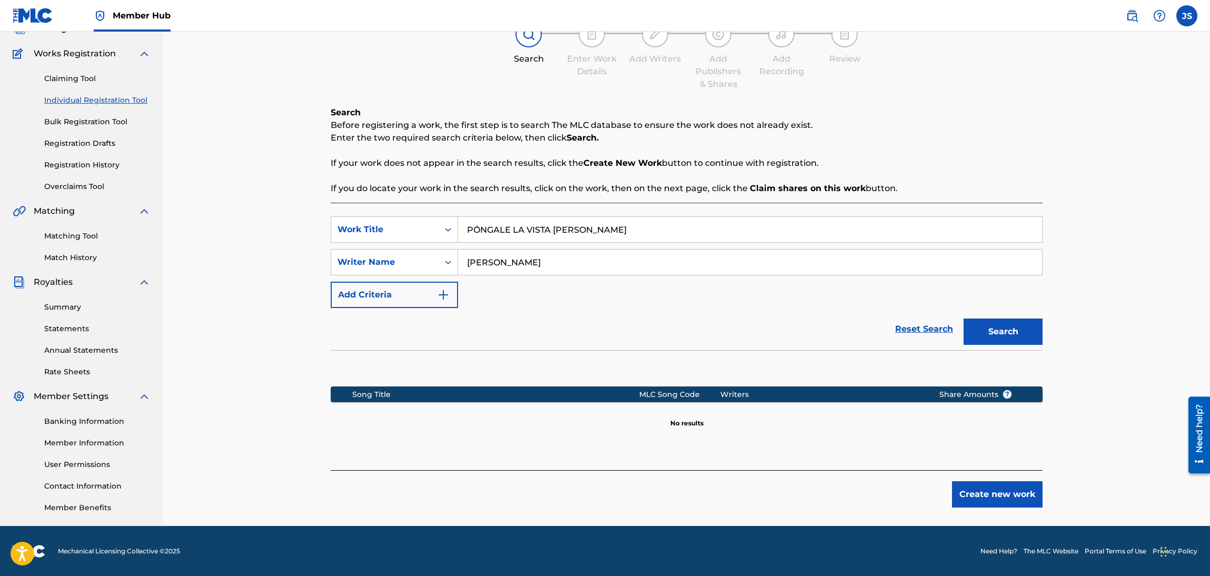
click at [964, 319] on button "Search" at bounding box center [1003, 332] width 79 height 26
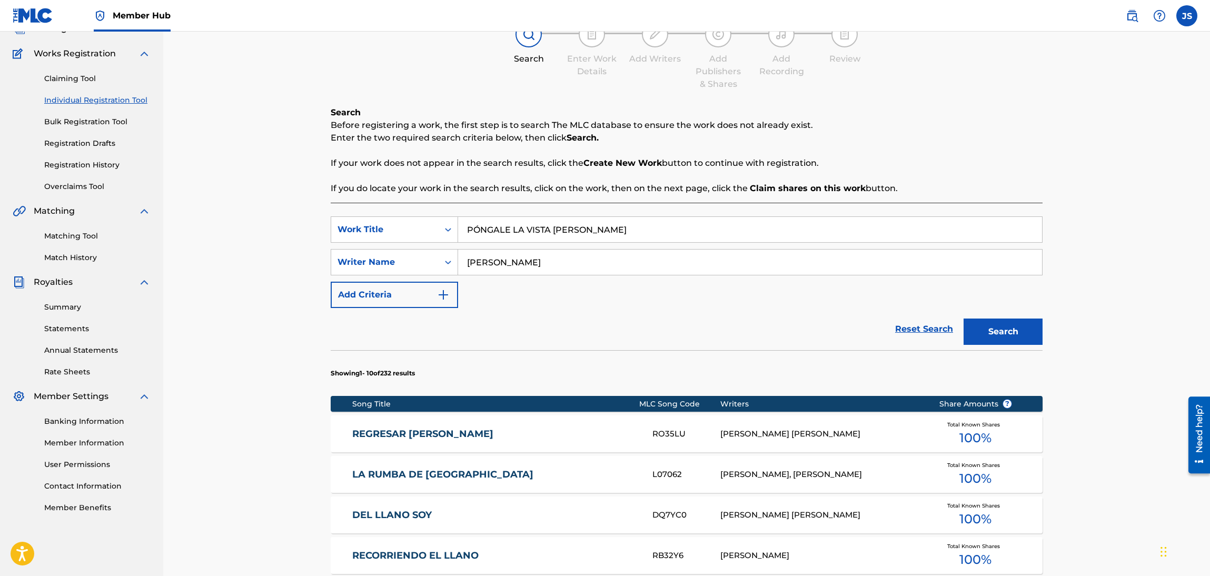
drag, startPoint x: 615, startPoint y: 223, endPoint x: 404, endPoint y: 246, distance: 211.9
click at [404, 246] on div "SearchWithCriteriadbfa7cb7-ca72-4ef9-b73f-bbe0e38b85f4 Work Title PÓNGALE [GEOG…" at bounding box center [687, 262] width 712 height 92
paste input "LA POTRA DE MI DESVEL"
type input "LA POTRA DE MI DESVELO"
click at [509, 272] on input "[PERSON_NAME]" at bounding box center [750, 262] width 584 height 25
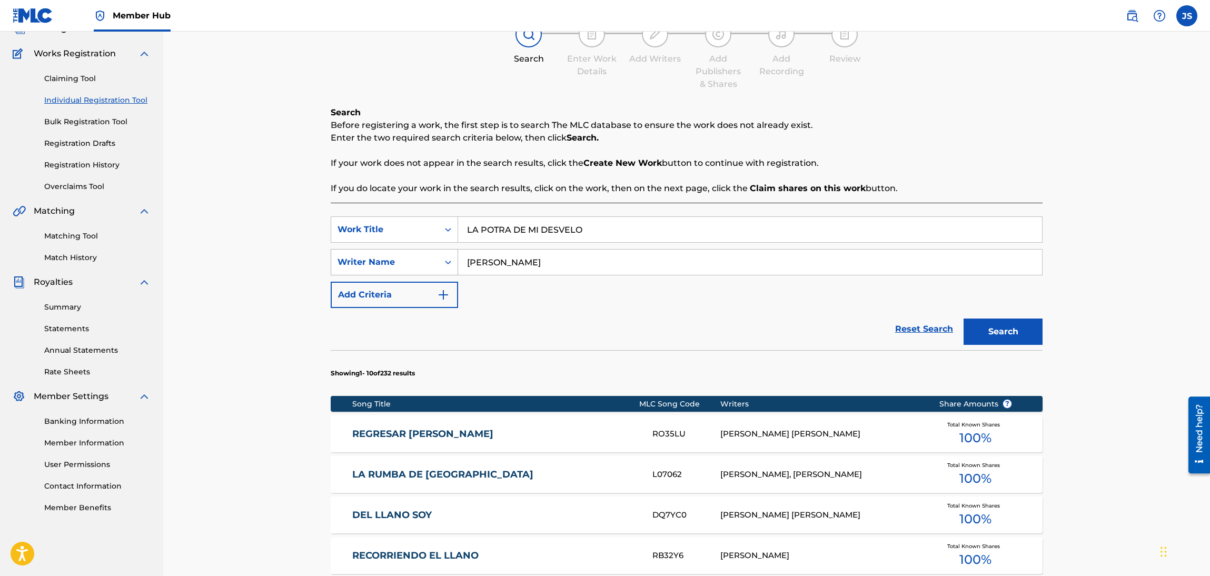
drag, startPoint x: 514, startPoint y: 269, endPoint x: 417, endPoint y: 259, distance: 97.4
click at [417, 259] on div "SearchWithCriteria5dcb776f-4dc8-4fca-a945-f56667ac0932 Writer Name [PERSON_NAME]" at bounding box center [687, 262] width 712 height 26
paste input "[PERSON_NAME]"
type input "[PERSON_NAME]"
click at [778, 348] on div "Reset Search Search" at bounding box center [687, 329] width 712 height 42
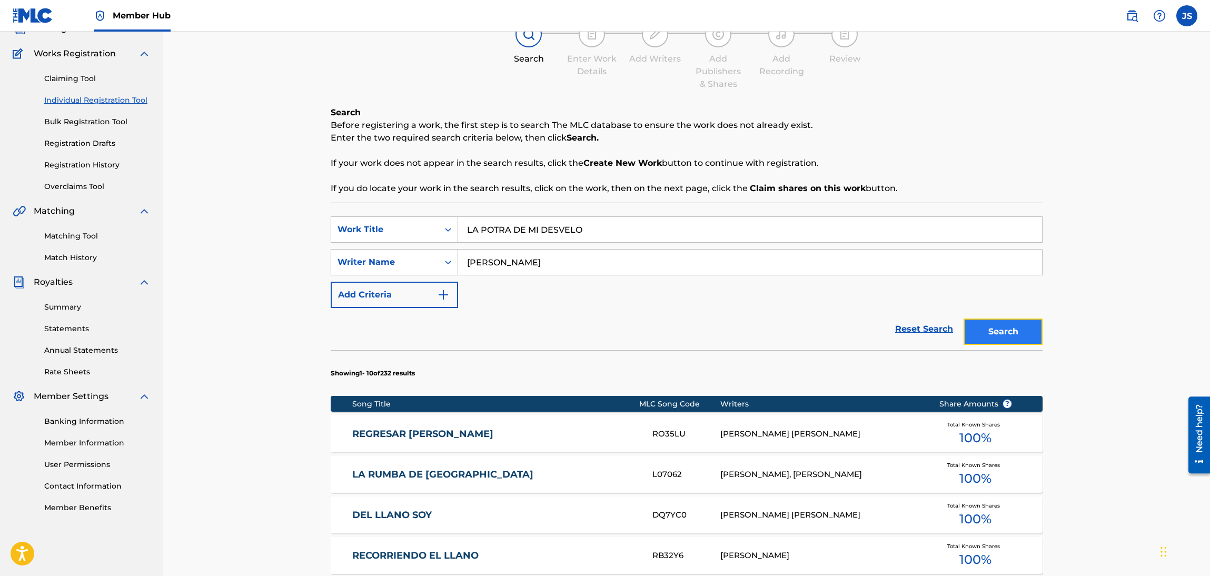
click at [1028, 336] on button "Search" at bounding box center [1003, 332] width 79 height 26
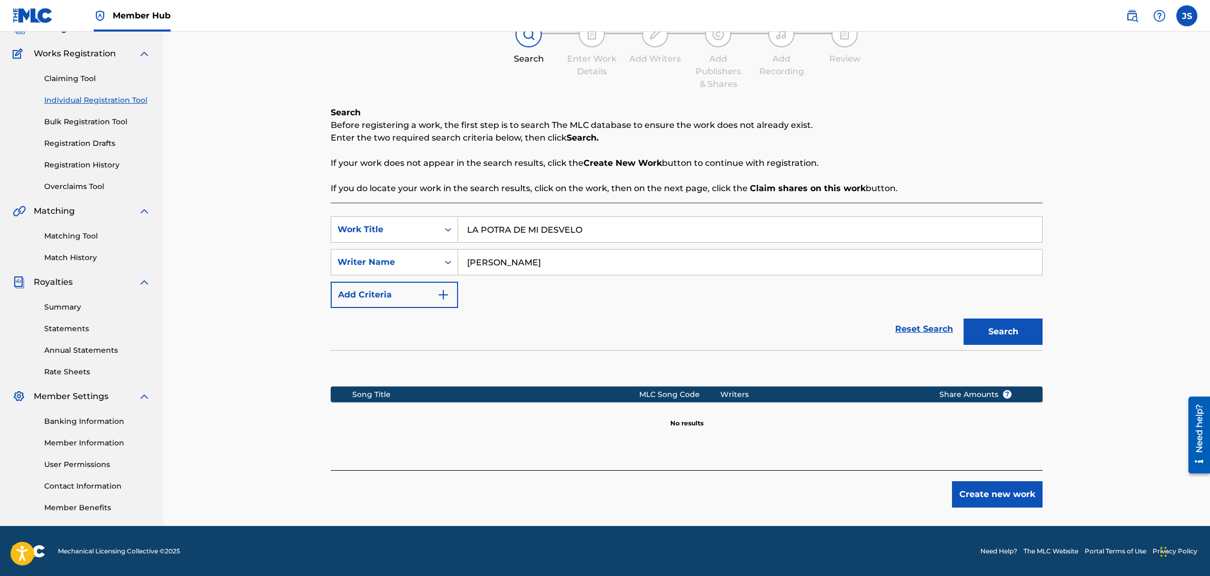
drag, startPoint x: 621, startPoint y: 238, endPoint x: 287, endPoint y: 220, distance: 334.9
click at [287, 220] on div "Register Work Search Enter Work Details Add Writers Add Publishers & Shares Add…" at bounding box center [686, 240] width 1047 height 571
paste input "El Bimbo"
type input "El Bimbo"
drag, startPoint x: 422, startPoint y: 260, endPoint x: 571, endPoint y: 330, distance: 164.9
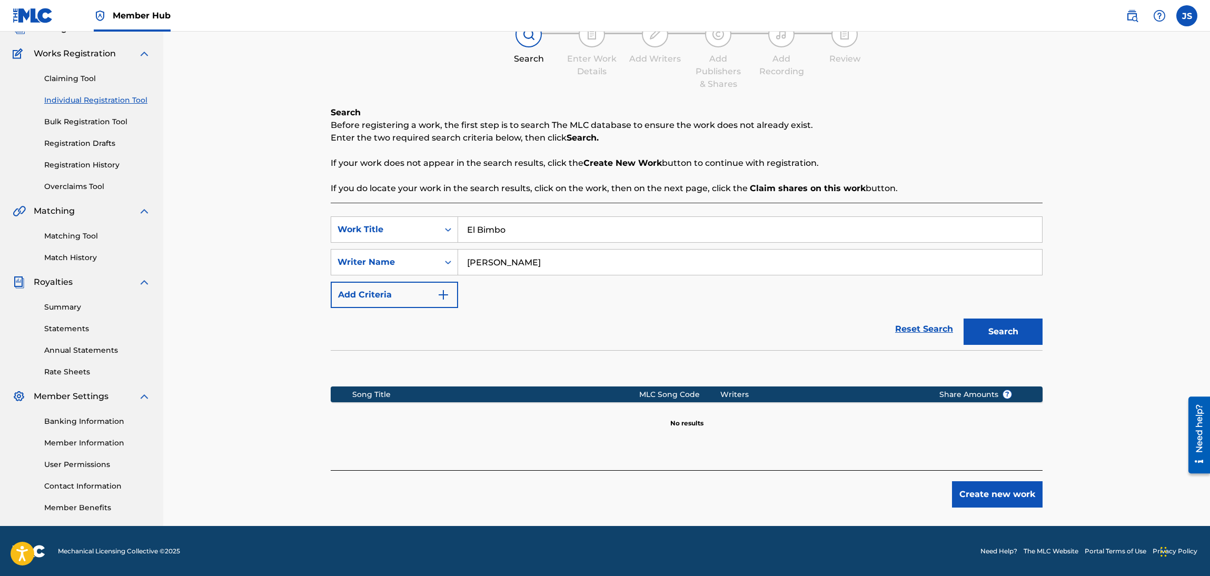
click at [362, 259] on div "SearchWithCriteria5dcb776f-4dc8-4fca-a945-f56667ac0932 Writer Name [PERSON_NAME]" at bounding box center [687, 262] width 712 height 26
paste input "[PERSON_NAME]"
type input "[PERSON_NAME]"
drag, startPoint x: 680, startPoint y: 363, endPoint x: 890, endPoint y: 360, distance: 209.6
click at [690, 363] on section at bounding box center [687, 365] width 712 height 31
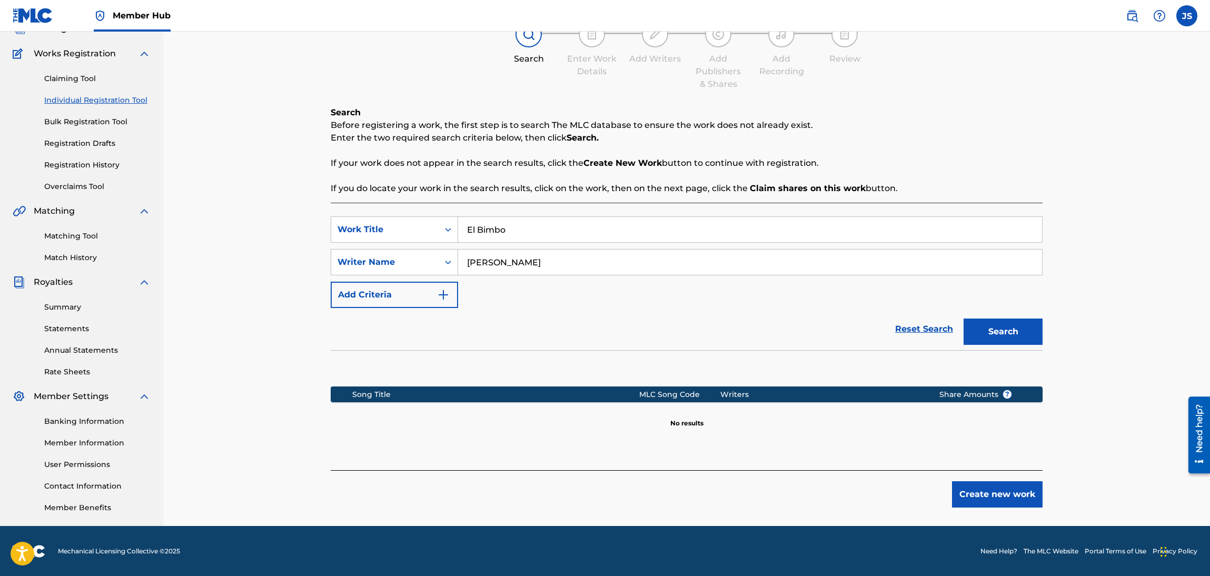
click at [1026, 346] on div "Search" at bounding box center [1001, 329] width 84 height 42
click at [1026, 341] on button "Search" at bounding box center [1003, 332] width 79 height 26
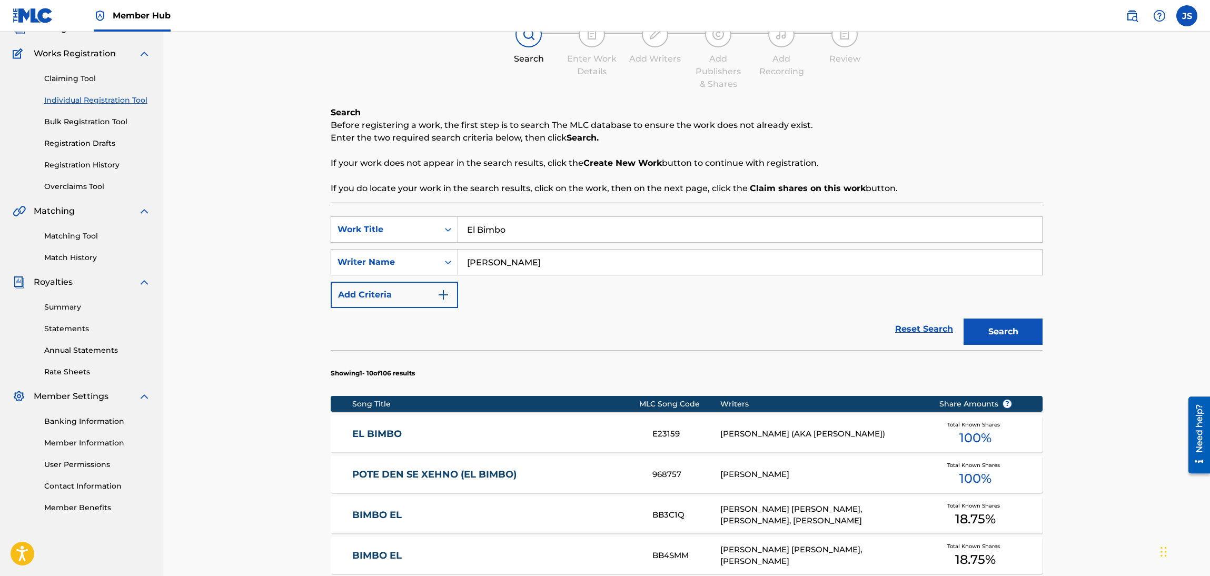
click at [375, 428] on link "EL BIMBO" at bounding box center [495, 434] width 287 height 12
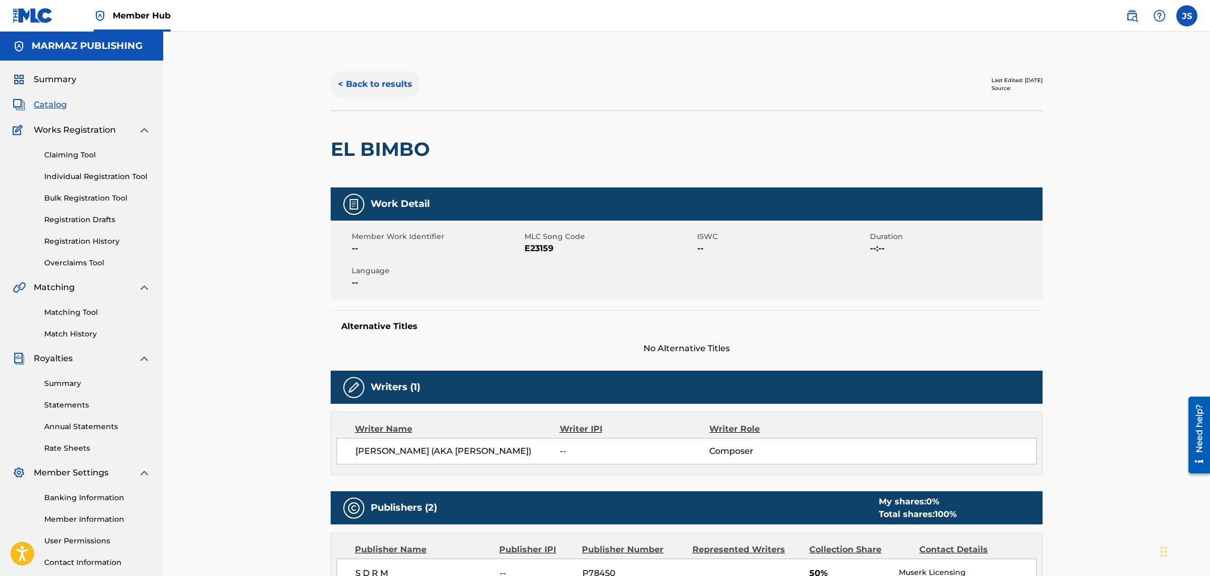
click at [383, 73] on button "< Back to results" at bounding box center [375, 84] width 89 height 26
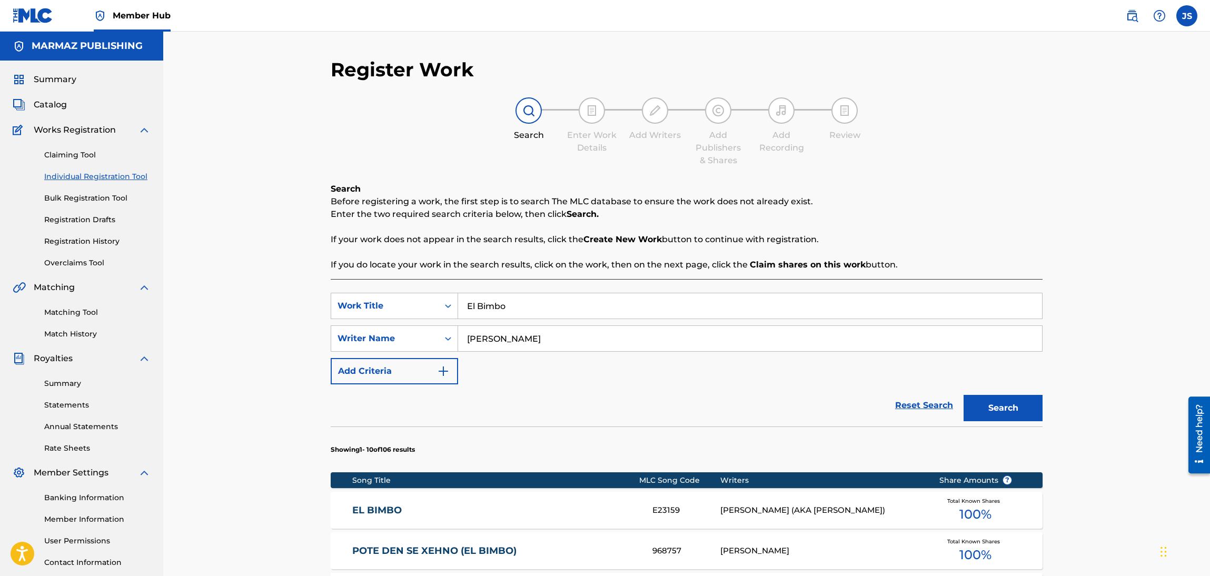
scroll to position [76, 0]
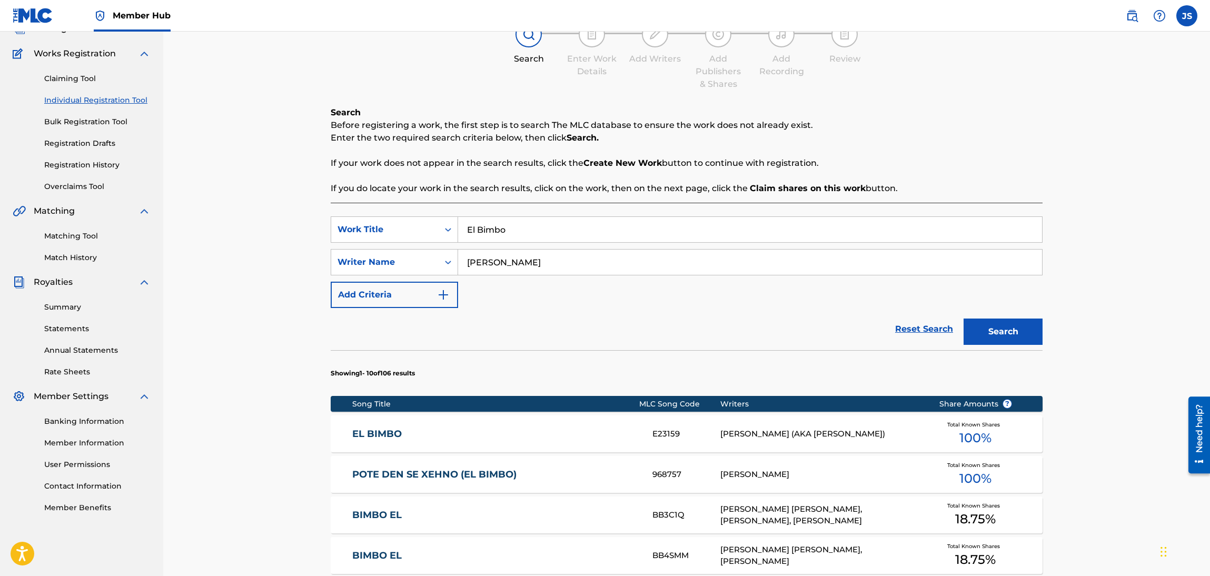
drag, startPoint x: 440, startPoint y: 210, endPoint x: 428, endPoint y: 205, distance: 12.8
click at [386, 196] on div "Search Before registering a work, the first step is to search The MLC database …" at bounding box center [687, 509] width 712 height 807
paste input "PATIO SONORO : [PERSON_NAME] VS [PERSON_NAME]"
type input "PATIO SONORO : [PERSON_NAME] VS [PERSON_NAME]"
click at [532, 254] on input "[PERSON_NAME]" at bounding box center [750, 262] width 584 height 25
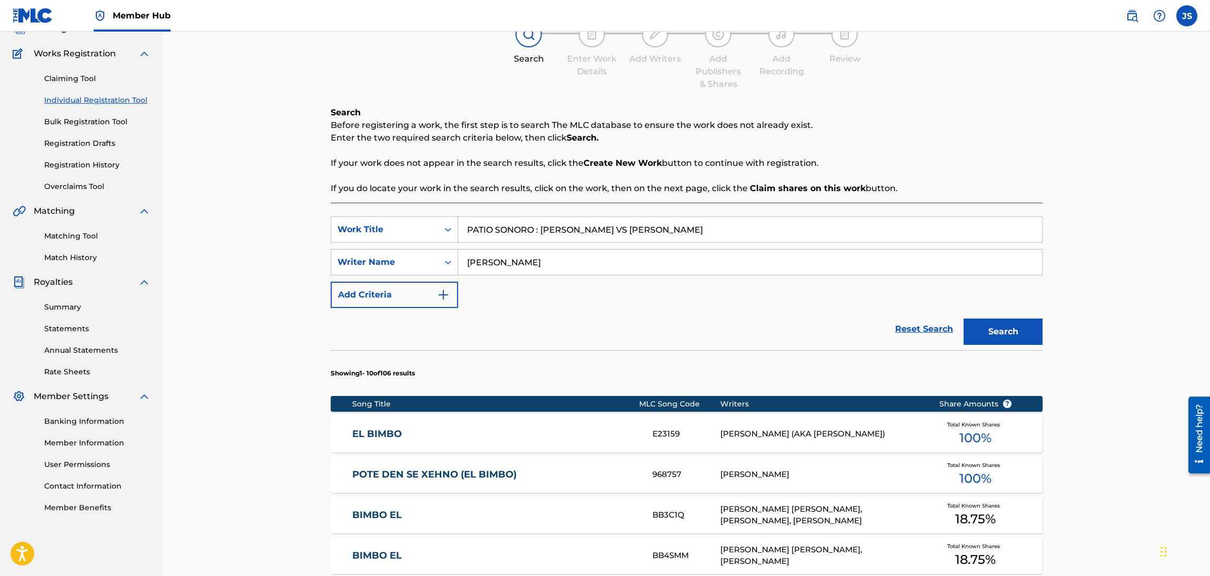
drag, startPoint x: 532, startPoint y: 254, endPoint x: 362, endPoint y: 245, distance: 170.4
click at [362, 245] on div "SearchWithCriteriadbfa7cb7-ca72-4ef9-b73f-bbe0e38b85f4 Work Title PATIO SONORO …" at bounding box center [687, 262] width 712 height 92
type input "PATIO SONORO"
click at [964, 319] on button "Search" at bounding box center [1003, 332] width 79 height 26
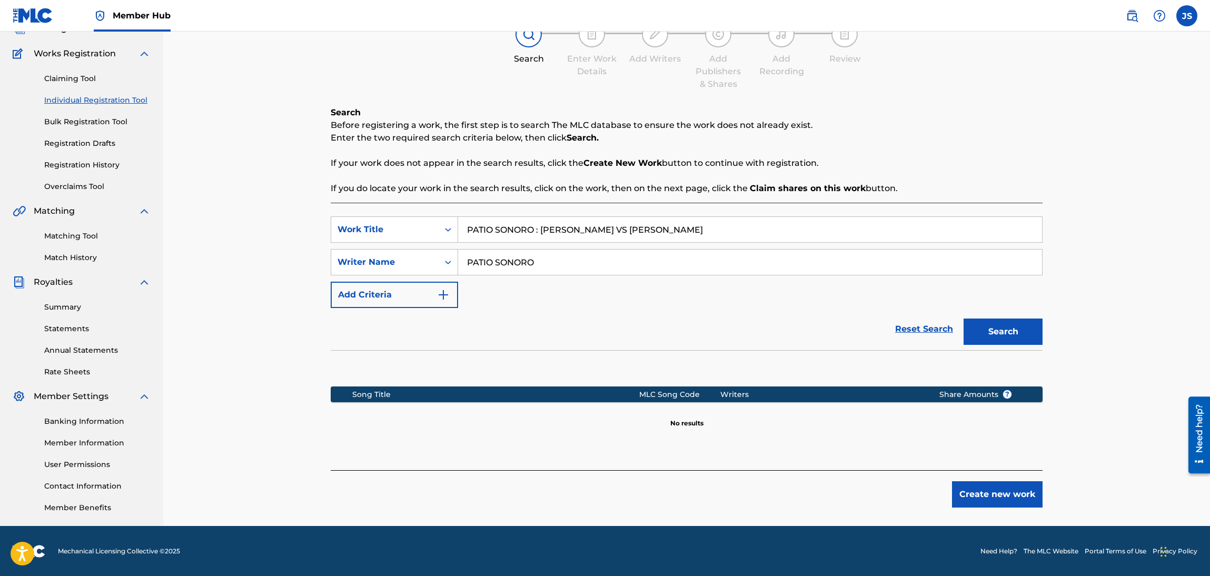
drag, startPoint x: 541, startPoint y: 227, endPoint x: 200, endPoint y: 223, distance: 341.3
click at [200, 223] on div "Register Work Search Enter Work Details Add Writers Add Publishers & Shares Add…" at bounding box center [686, 240] width 1047 height 571
type input "BURROTE VS [PERSON_NAME]"
click at [964, 319] on button "Search" at bounding box center [1003, 332] width 79 height 26
click at [532, 259] on div "SearchWithCriteriadbfa7cb7-ca72-4ef9-b73f-bbe0e38b85f4 Work Title BURROTE VS [P…" at bounding box center [687, 262] width 712 height 92
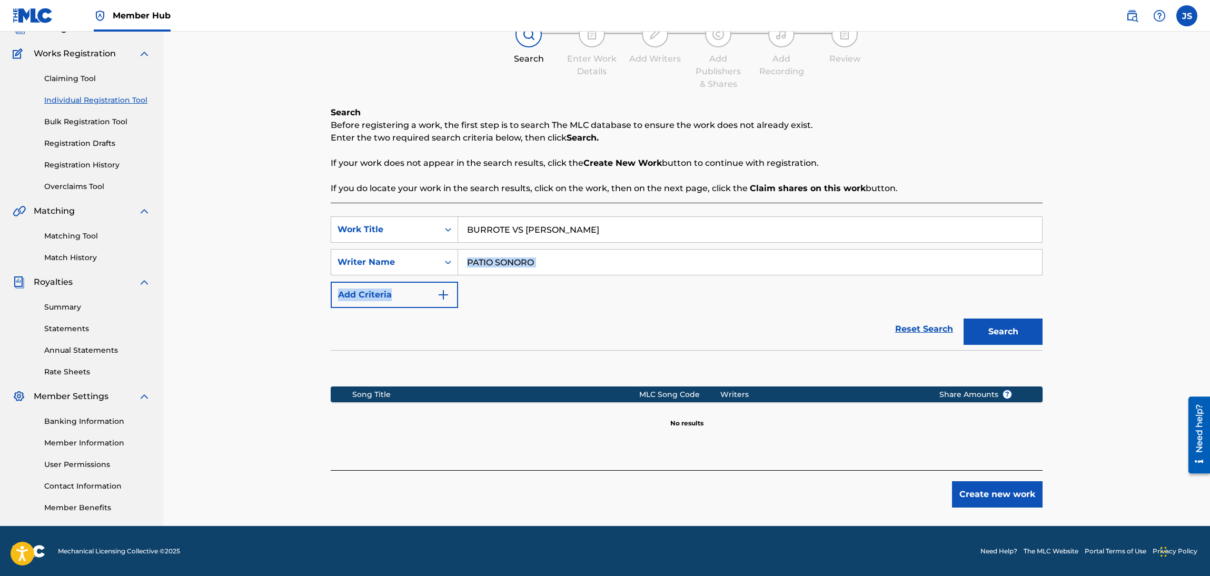
drag, startPoint x: 564, startPoint y: 264, endPoint x: 738, endPoint y: 373, distance: 206.3
click at [244, 244] on div "Register Work Search Enter Work Details Add Writers Add Publishers & Shares Add…" at bounding box center [686, 240] width 1047 height 571
paste input "BURROTE, [PERSON_NAME]"
click at [710, 377] on section at bounding box center [687, 365] width 712 height 31
click at [992, 334] on button "Search" at bounding box center [1003, 332] width 79 height 26
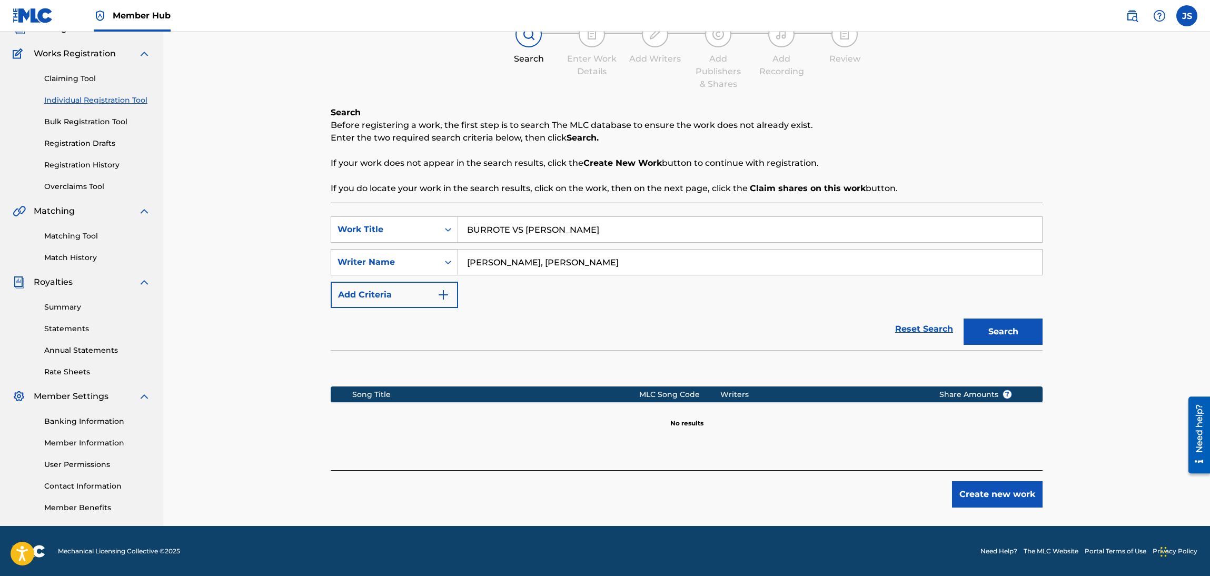
drag, startPoint x: 517, startPoint y: 263, endPoint x: 393, endPoint y: 265, distance: 123.3
click at [393, 265] on div "SearchWithCriteria5dcb776f-4dc8-4fca-a945-f56667ac0932 Writer Name [PERSON_NAME]" at bounding box center [687, 262] width 712 height 26
type input "[PERSON_NAME]"
click at [964, 319] on button "Search" at bounding box center [1003, 332] width 79 height 26
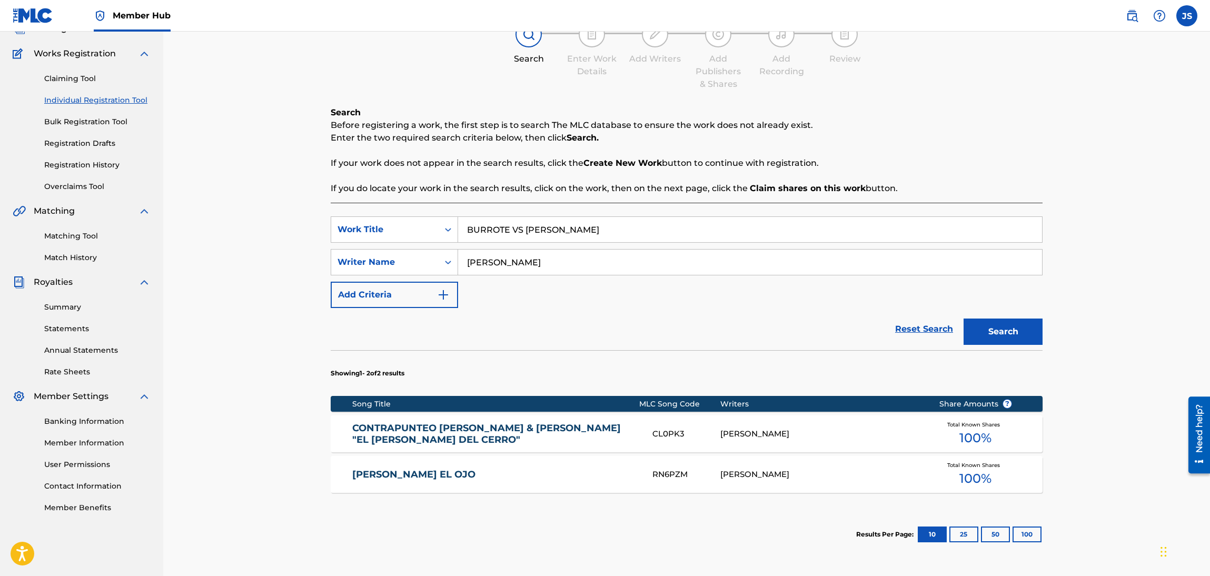
drag, startPoint x: 639, startPoint y: 215, endPoint x: 346, endPoint y: 188, distance: 294.1
click at [346, 188] on div "Search Before registering a work, the first step is to search The MLC database …" at bounding box center [687, 345] width 712 height 478
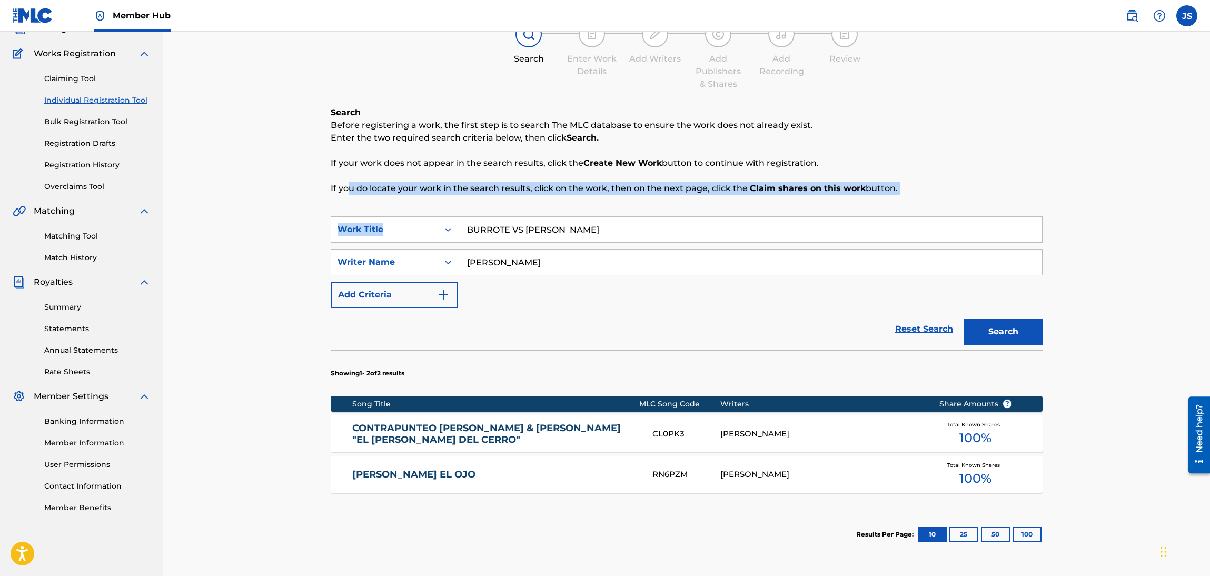
click at [611, 209] on div "SearchWithCriteriadbfa7cb7-ca72-4ef9-b73f-bbe0e38b85f4 Work Title BURROTE VS [P…" at bounding box center [687, 394] width 712 height 382
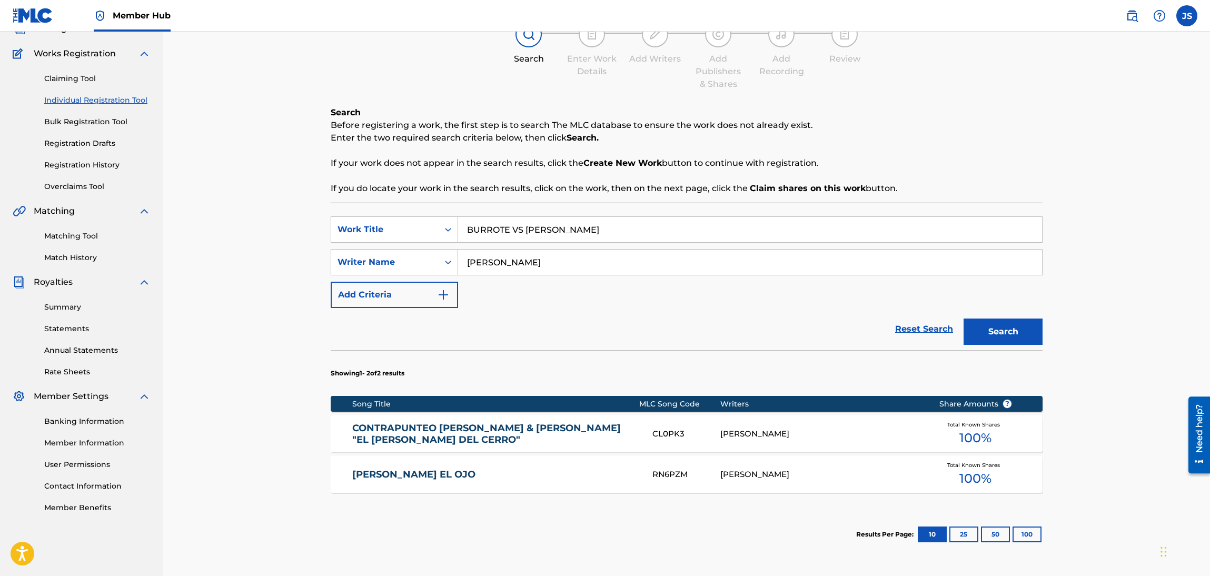
click at [660, 243] on div "SearchWithCriteriadbfa7cb7-ca72-4ef9-b73f-bbe0e38b85f4 Work Title BURROTE VS [P…" at bounding box center [687, 262] width 712 height 92
drag, startPoint x: 624, startPoint y: 248, endPoint x: 378, endPoint y: 215, distance: 248.6
click at [378, 215] on div "SearchWithCriteriadbfa7cb7-ca72-4ef9-b73f-bbe0e38b85f4 Work Title BURROTE VS [P…" at bounding box center [687, 394] width 712 height 382
click at [719, 251] on input "[PERSON_NAME]" at bounding box center [750, 262] width 584 height 25
drag, startPoint x: 362, startPoint y: 232, endPoint x: 248, endPoint y: 224, distance: 114.6
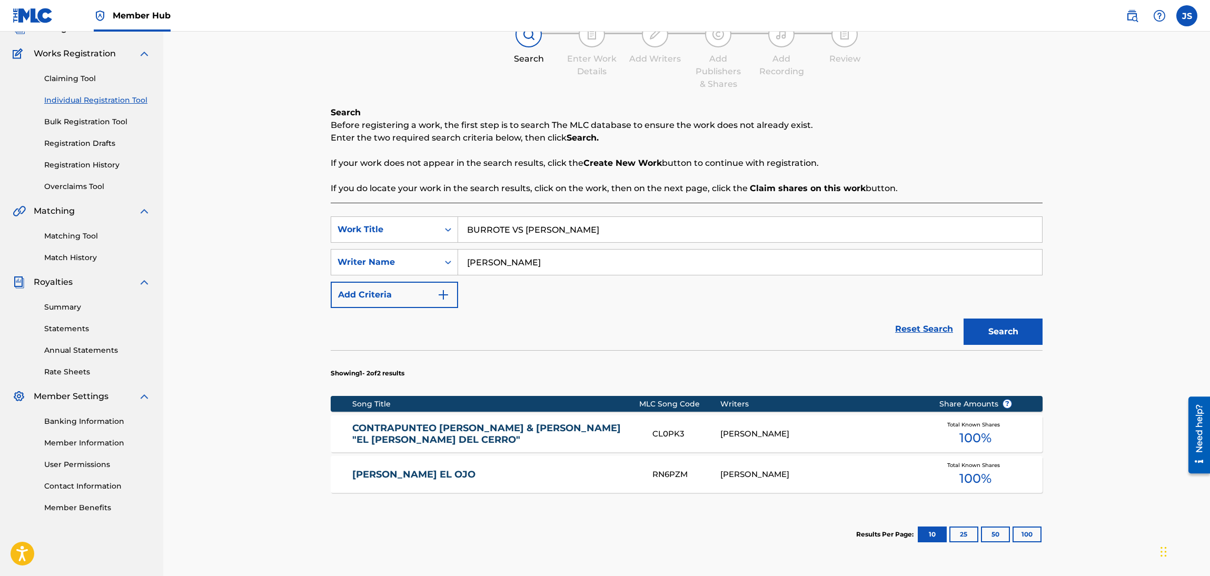
click at [248, 224] on div "Register Work Search Enter Work Details Add Writers Add Publishers & Shares Add…" at bounding box center [686, 288] width 1047 height 667
paste input "EL VEGUERO QUE TE AMA"
type input "EL VEGUERO QUE TE AMA"
drag, startPoint x: 582, startPoint y: 266, endPoint x: 426, endPoint y: 247, distance: 157.6
click at [426, 247] on div "SearchWithCriteriadbfa7cb7-ca72-4ef9-b73f-bbe0e38b85f4 Work Title EL VEGUERO QU…" at bounding box center [687, 262] width 712 height 92
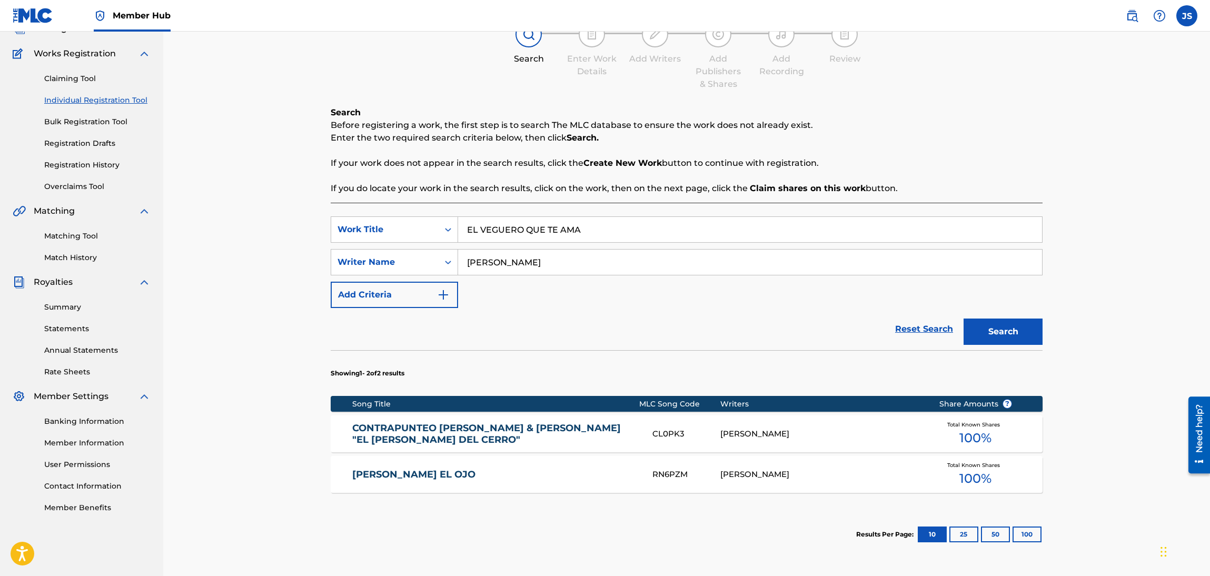
paste input "[PERSON_NAME]"
type input "[PERSON_NAME]"
drag, startPoint x: 666, startPoint y: 344, endPoint x: 1057, endPoint y: 361, distance: 390.6
click at [682, 346] on div "Reset Search Search" at bounding box center [687, 329] width 712 height 42
click at [1025, 324] on button "Search" at bounding box center [1003, 332] width 79 height 26
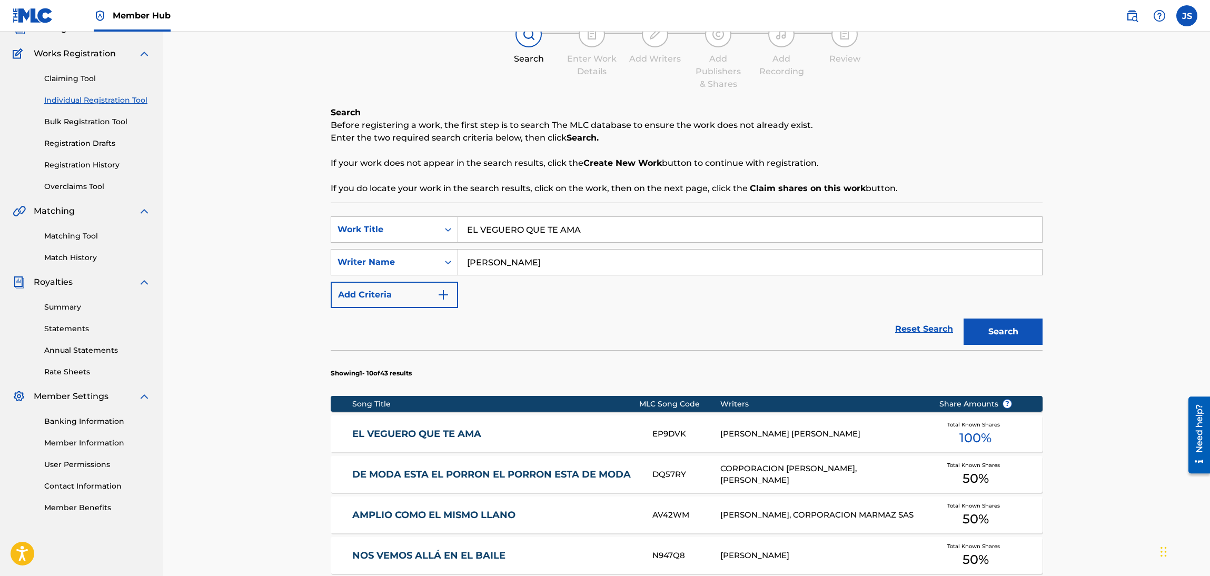
scroll to position [0, 0]
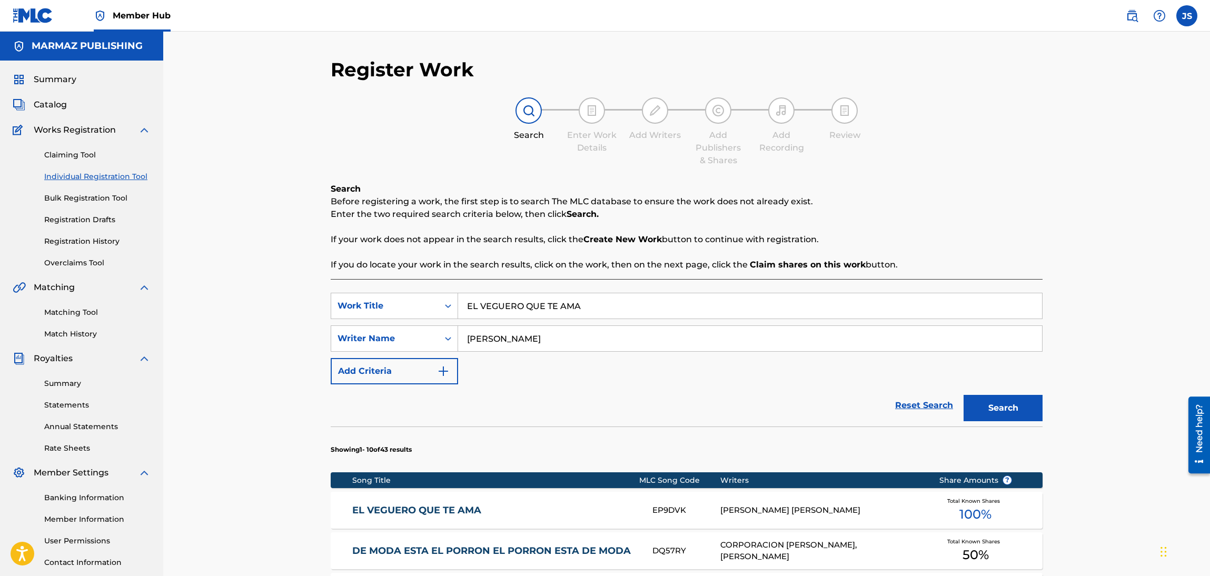
click at [442, 511] on link "EL VEGUERO QUE TE AMA" at bounding box center [495, 511] width 287 height 12
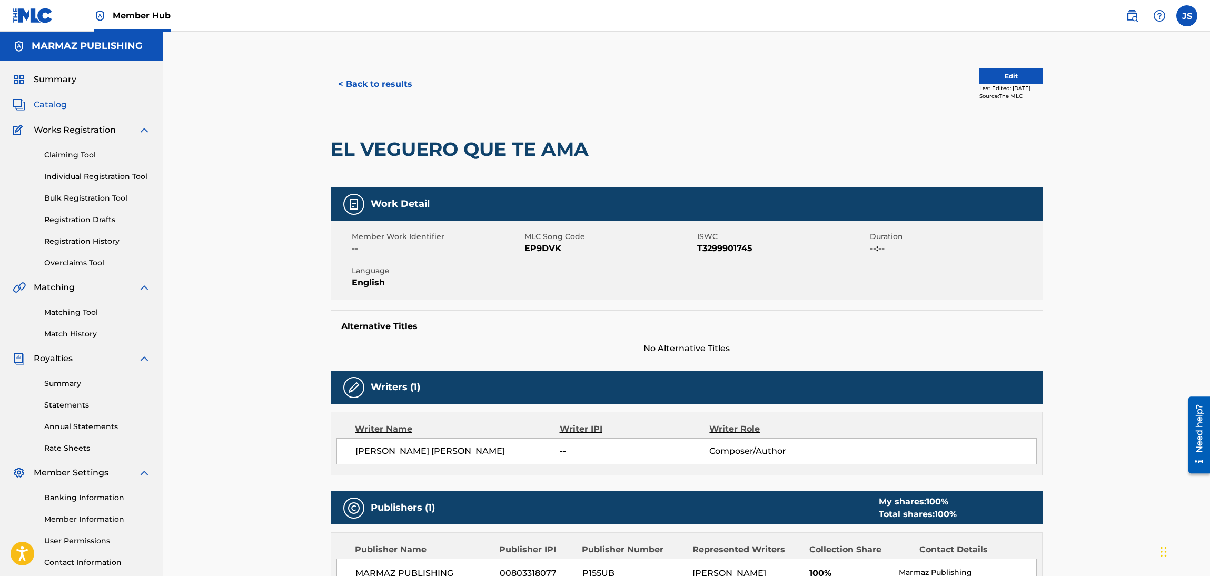
click at [709, 253] on span "T3299901745" at bounding box center [782, 248] width 170 height 13
click at [714, 247] on span "T3299901745" at bounding box center [782, 248] width 170 height 13
copy span "T3299901745"
click at [546, 251] on span "EP9DVK" at bounding box center [610, 248] width 170 height 13
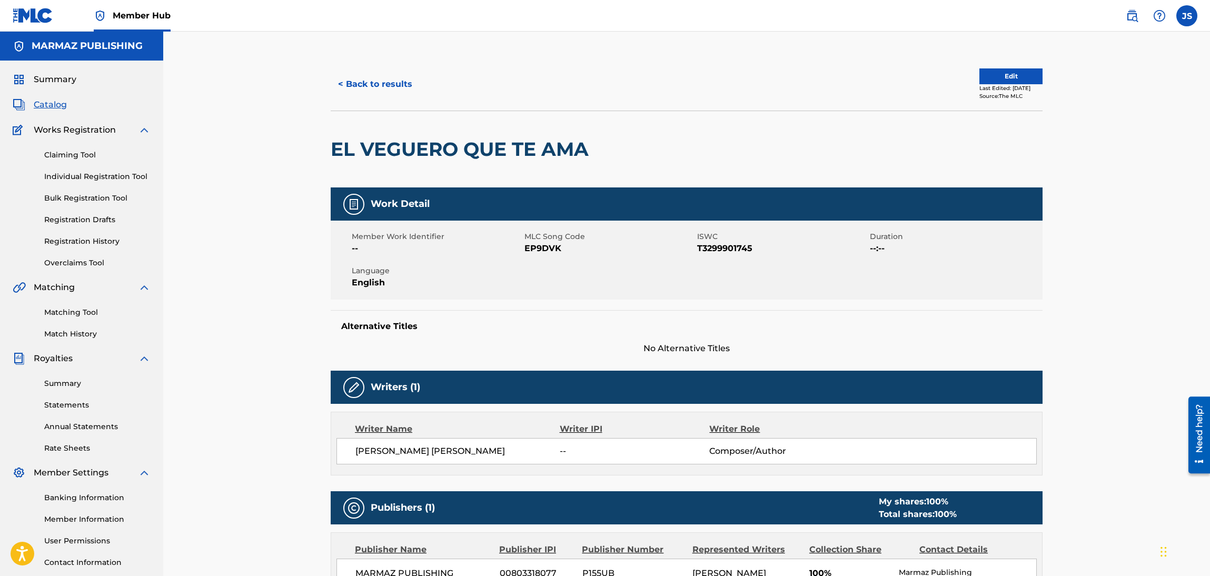
click at [546, 251] on span "EP9DVK" at bounding box center [610, 248] width 170 height 13
copy span "EP9DVK"
click at [381, 78] on button "< Back to results" at bounding box center [375, 84] width 89 height 26
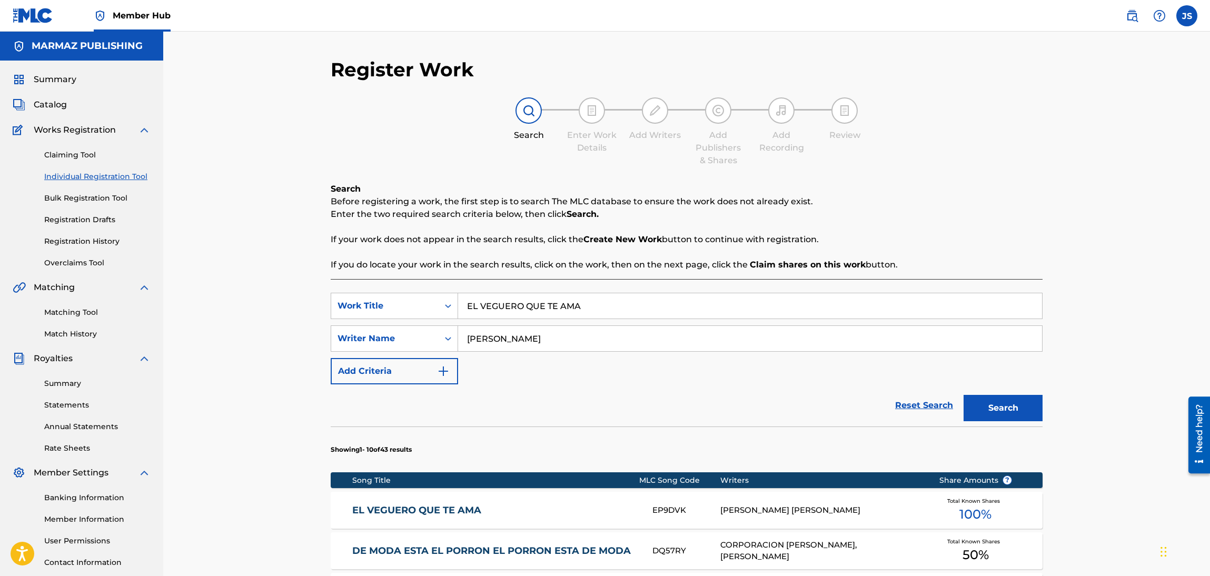
paste input "LA ESENCIA DE MI PASAJE"
drag, startPoint x: 631, startPoint y: 298, endPoint x: 811, endPoint y: 161, distance: 225.9
click at [377, 297] on div "SearchWithCriteriadbfa7cb7-ca72-4ef9-b73f-bbe0e38b85f4 Work Title EL VEGUERO QU…" at bounding box center [687, 306] width 712 height 26
click at [1074, 116] on div "Register Work Search Enter Work Details Add Writers Add Publishers & Shares Add…" at bounding box center [686, 530] width 1047 height 996
click at [1014, 396] on div "Search" at bounding box center [1001, 405] width 84 height 42
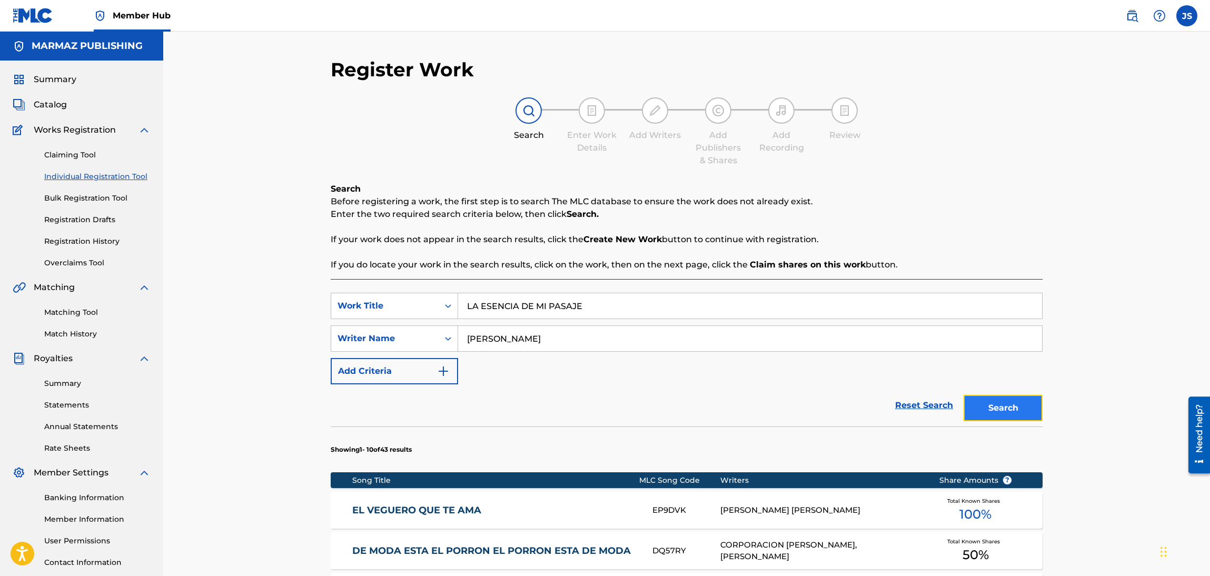
click at [1020, 407] on button "Search" at bounding box center [1003, 408] width 79 height 26
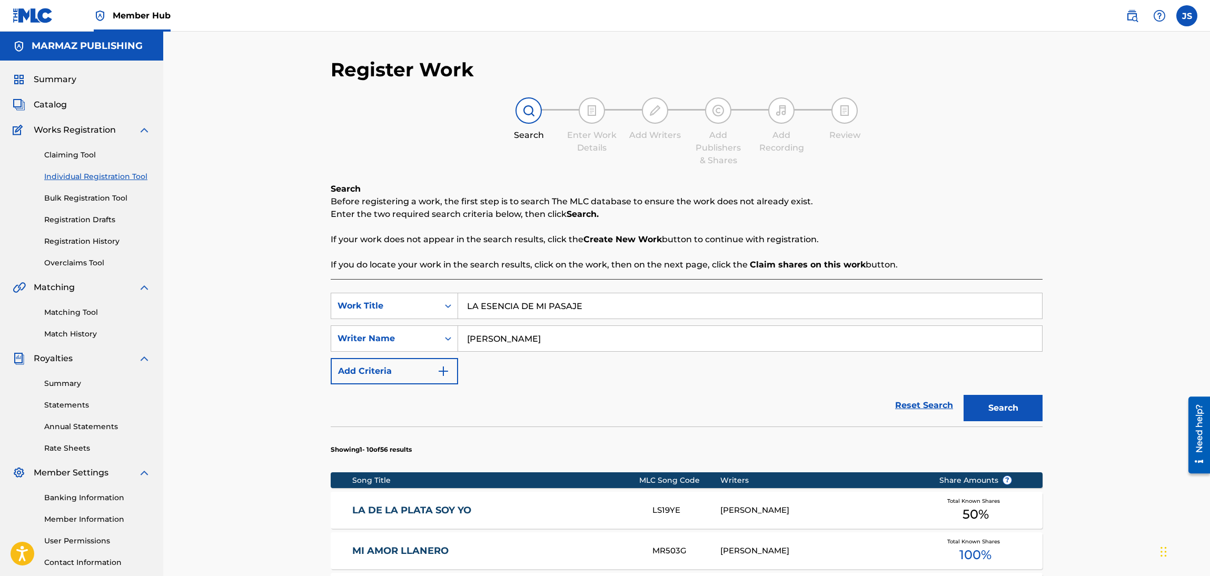
drag, startPoint x: 597, startPoint y: 307, endPoint x: 330, endPoint y: 310, distance: 267.0
click at [324, 315] on div "Register Work Search Enter Work Details Add Writers Add Publishers & Shares Add…" at bounding box center [686, 543] width 737 height 970
paste input "MI AMOR LLANERO"
type input "MI AMOR LLANERO"
click at [990, 199] on p "Before registering a work, the first step is to search The MLC database to ensu…" at bounding box center [687, 201] width 712 height 13
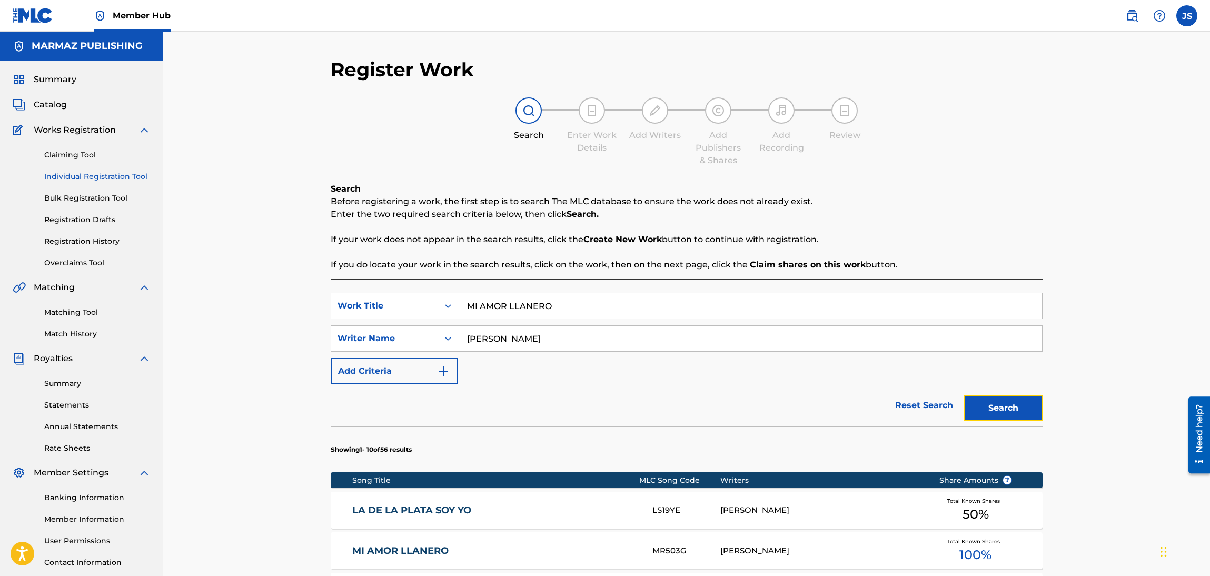
click at [1009, 409] on button "Search" at bounding box center [1003, 408] width 79 height 26
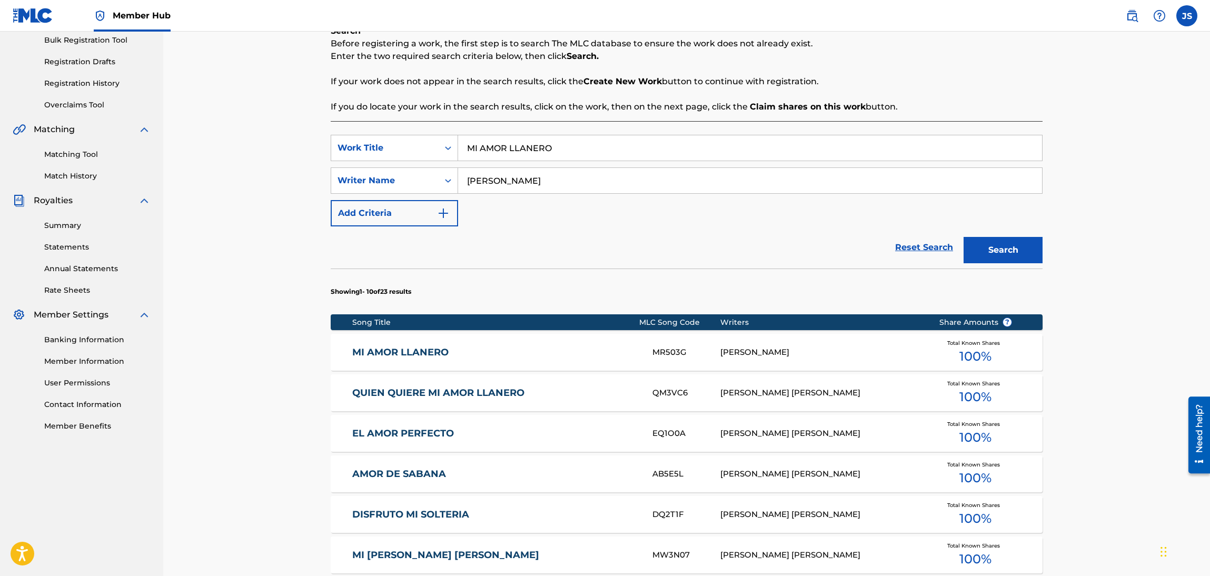
click at [397, 342] on div "MI AMOR LLANERO MR503G [PERSON_NAME] Total Known Shares 100 %" at bounding box center [687, 352] width 712 height 37
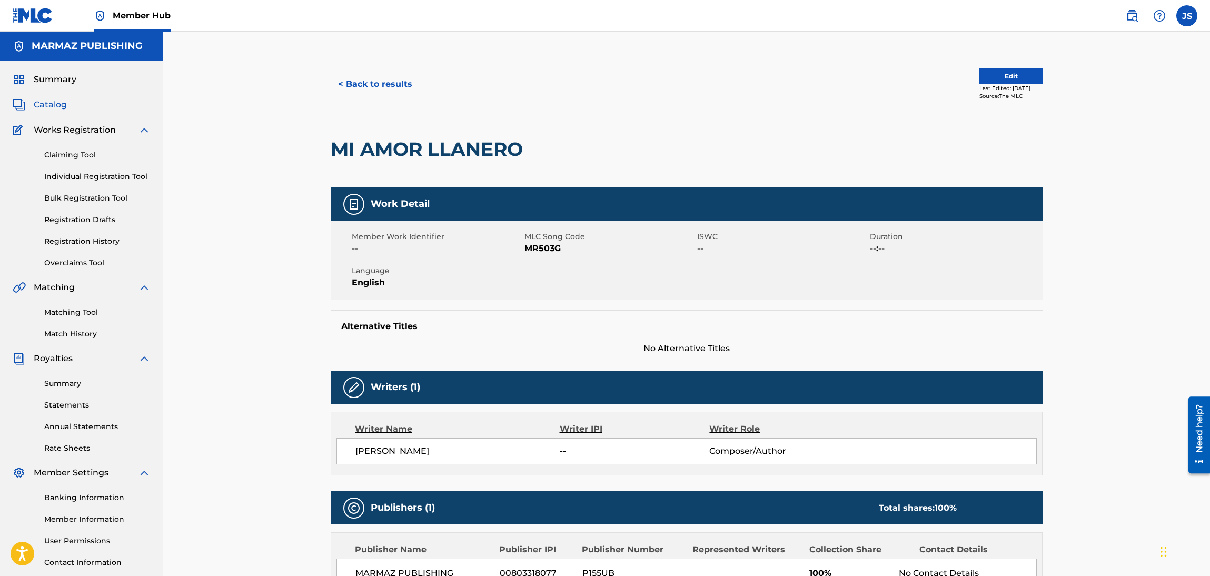
click at [536, 244] on span "MR503G" at bounding box center [610, 248] width 170 height 13
click at [392, 86] on button "< Back to results" at bounding box center [375, 84] width 89 height 26
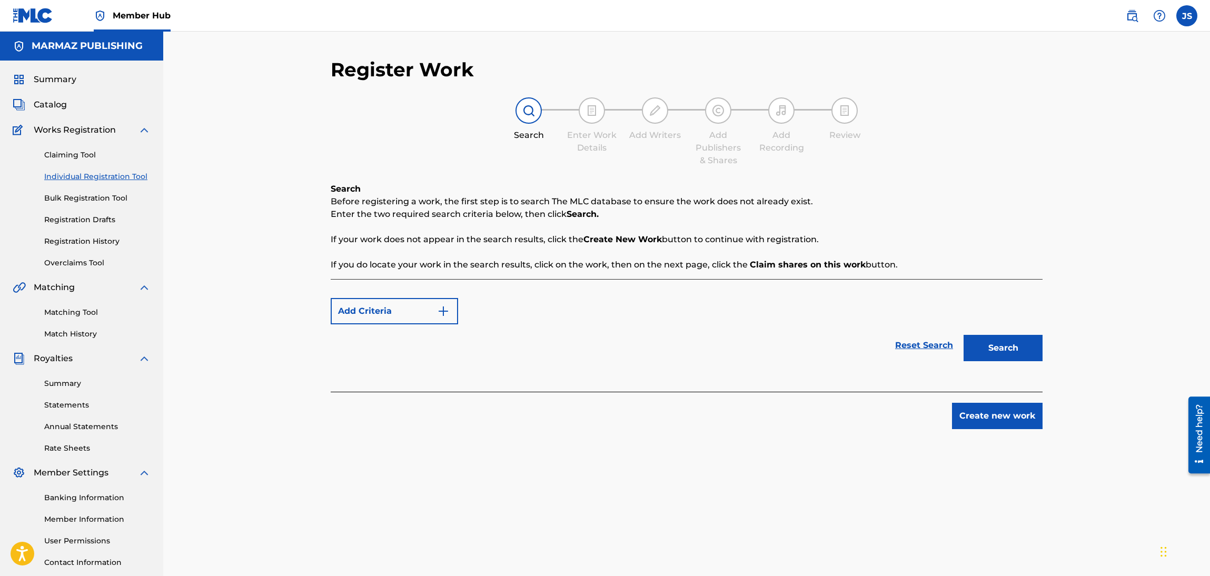
scroll to position [76, 0]
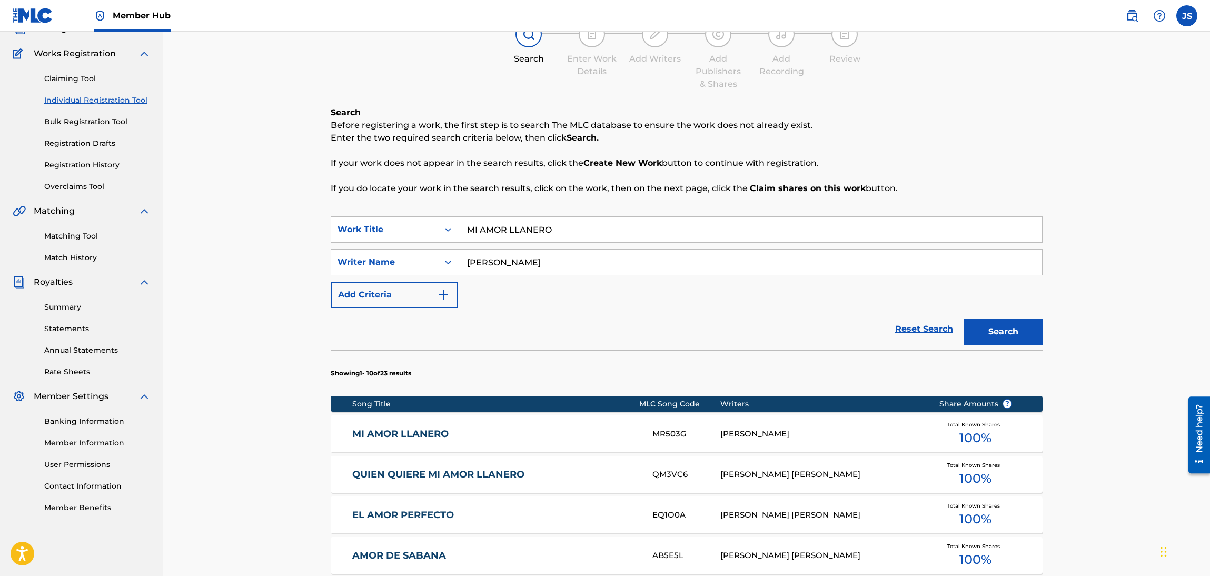
drag, startPoint x: 578, startPoint y: 229, endPoint x: 340, endPoint y: 246, distance: 238.7
click at [340, 246] on div "SearchWithCriteriadbfa7cb7-ca72-4ef9-b73f-bbe0e38b85f4 Work Title MI AMOR LLANE…" at bounding box center [687, 262] width 712 height 92
paste input "UNA MUJER ENTRE [PERSON_NAME]"
type input "UNA MUJER ENTRE [PERSON_NAME]"
drag, startPoint x: 1042, startPoint y: 344, endPoint x: 1031, endPoint y: 339, distance: 12.7
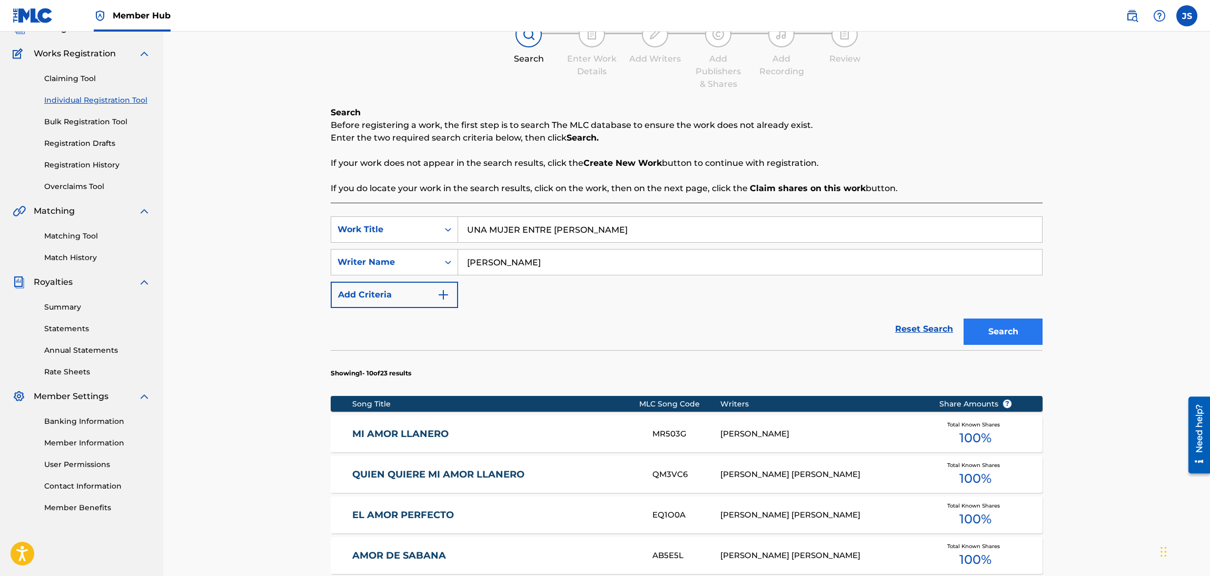
click at [1039, 344] on div "Register Work Search Enter Work Details Add Writers Add Publishers & Shares Add…" at bounding box center [686, 467] width 737 height 970
click at [1030, 338] on button "Search" at bounding box center [1003, 332] width 79 height 26
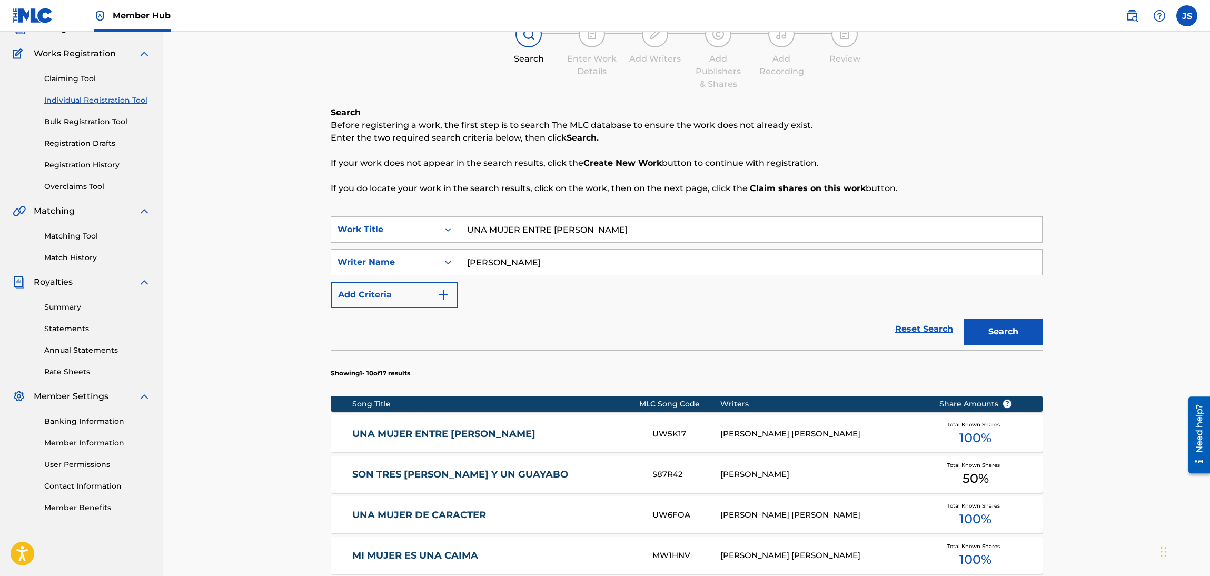
drag, startPoint x: 432, startPoint y: 432, endPoint x: 527, endPoint y: 413, distance: 97.2
click at [432, 432] on link "UNA MUJER ENTRE [PERSON_NAME]" at bounding box center [495, 434] width 287 height 12
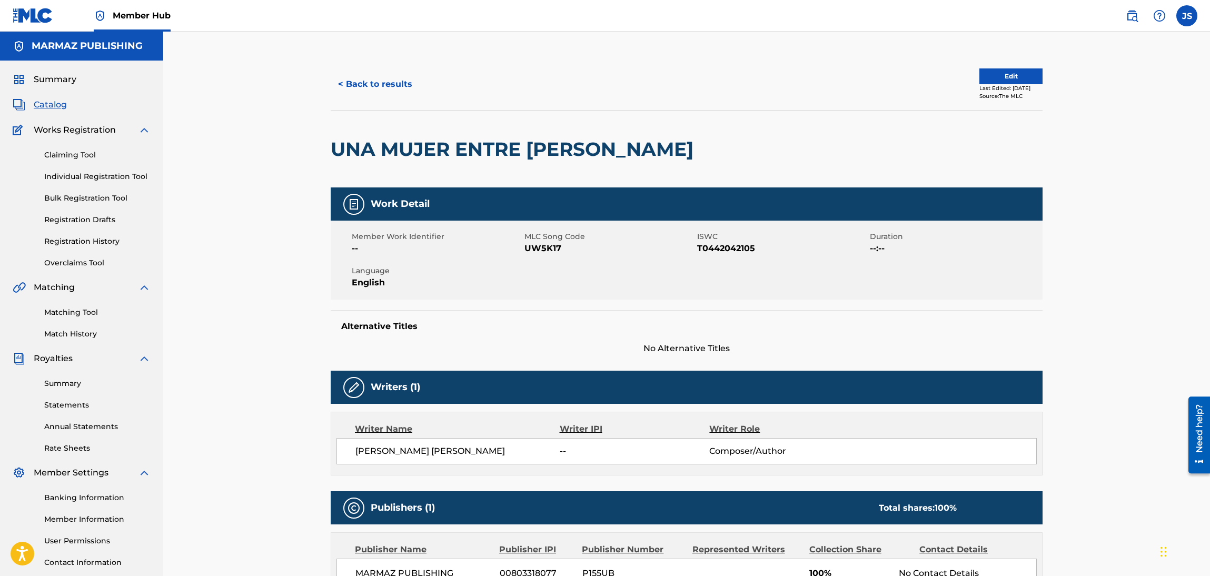
click at [709, 246] on span "T0442042105" at bounding box center [782, 248] width 170 height 13
click at [546, 251] on span "UW5K17" at bounding box center [610, 248] width 170 height 13
copy span "UW5K17"
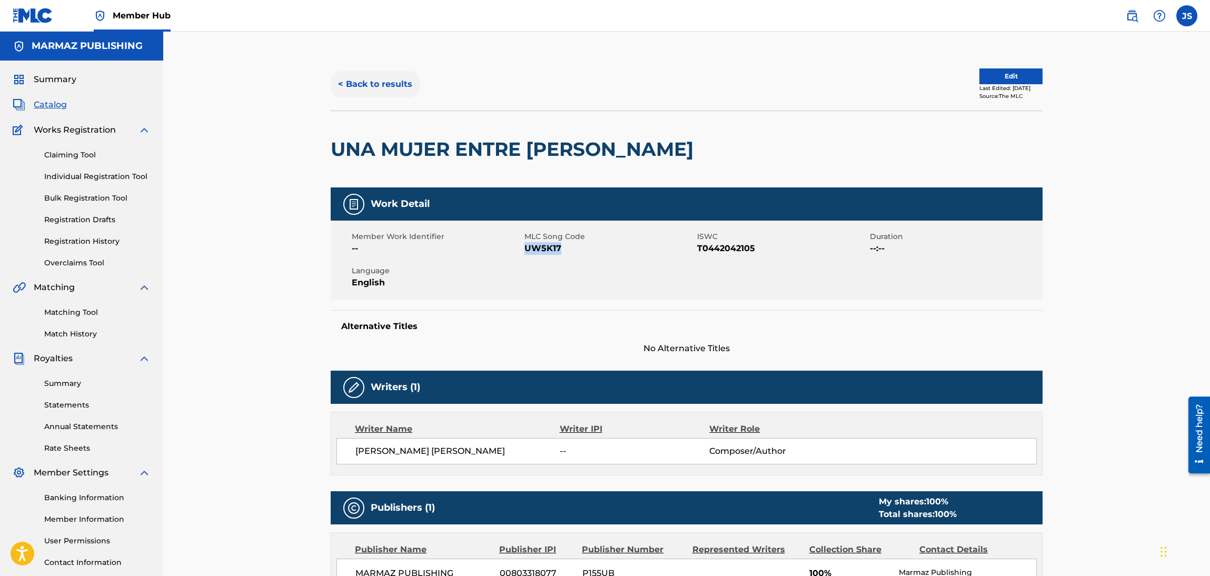
click at [377, 84] on button "< Back to results" at bounding box center [375, 84] width 89 height 26
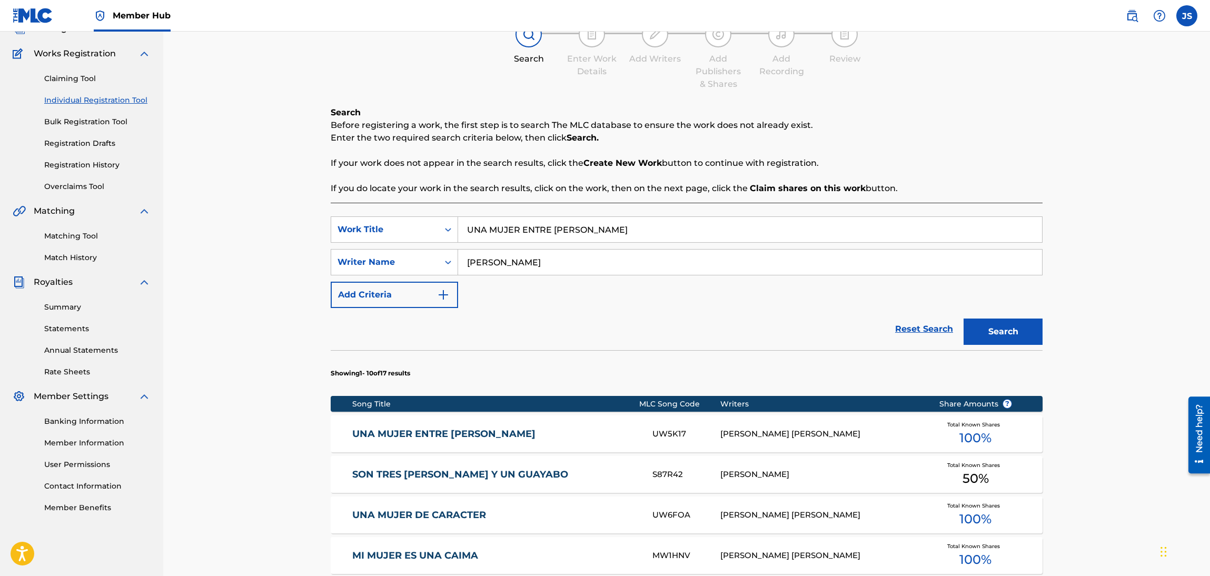
drag, startPoint x: 492, startPoint y: 231, endPoint x: 674, endPoint y: 155, distance: 197.6
click at [457, 225] on div "SearchWithCriteriadbfa7cb7-ca72-4ef9-b73f-bbe0e38b85f4 Work Title UNA MUJER ENT…" at bounding box center [687, 229] width 712 height 26
paste input "EL VEGUERO QUE TE AMA"
type input "EL VEGUERO QUE TE AMA"
drag, startPoint x: 870, startPoint y: 127, endPoint x: 1008, endPoint y: 297, distance: 219.0
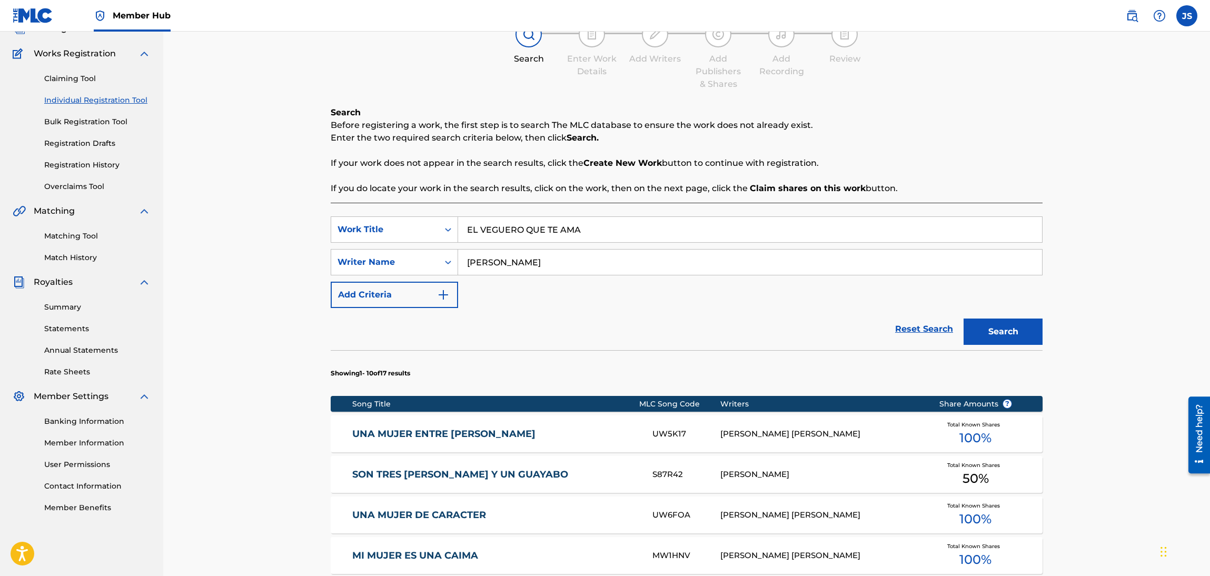
click at [871, 127] on p "Before registering a work, the first step is to search The MLC database to ensu…" at bounding box center [687, 125] width 712 height 13
click at [1028, 330] on button "Search" at bounding box center [1003, 332] width 79 height 26
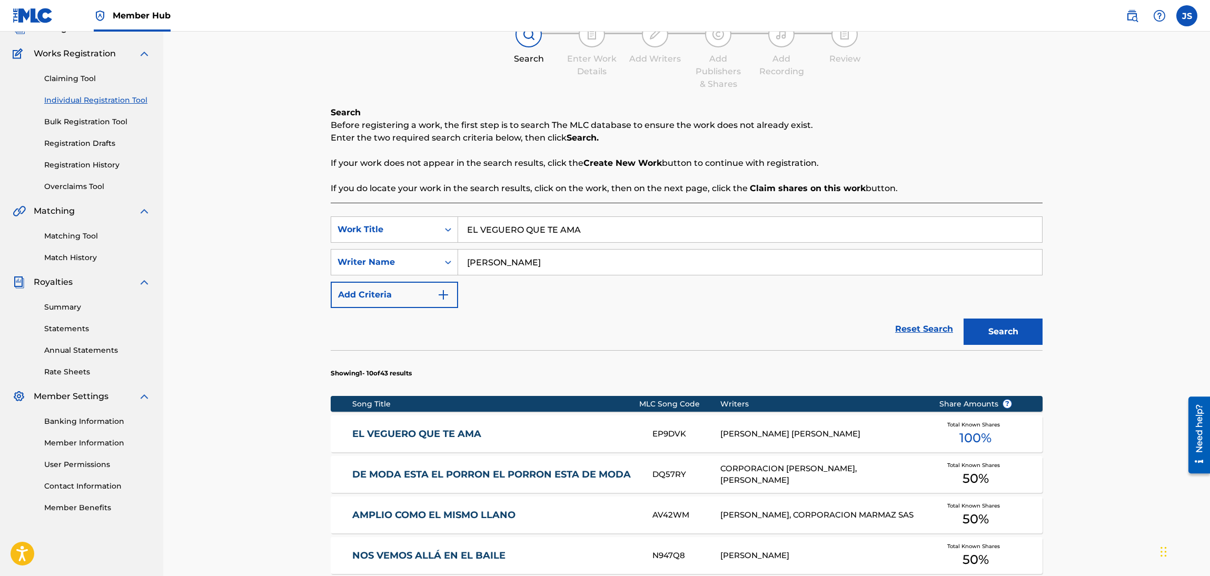
click at [427, 431] on link "EL VEGUERO QUE TE AMA" at bounding box center [495, 434] width 287 height 12
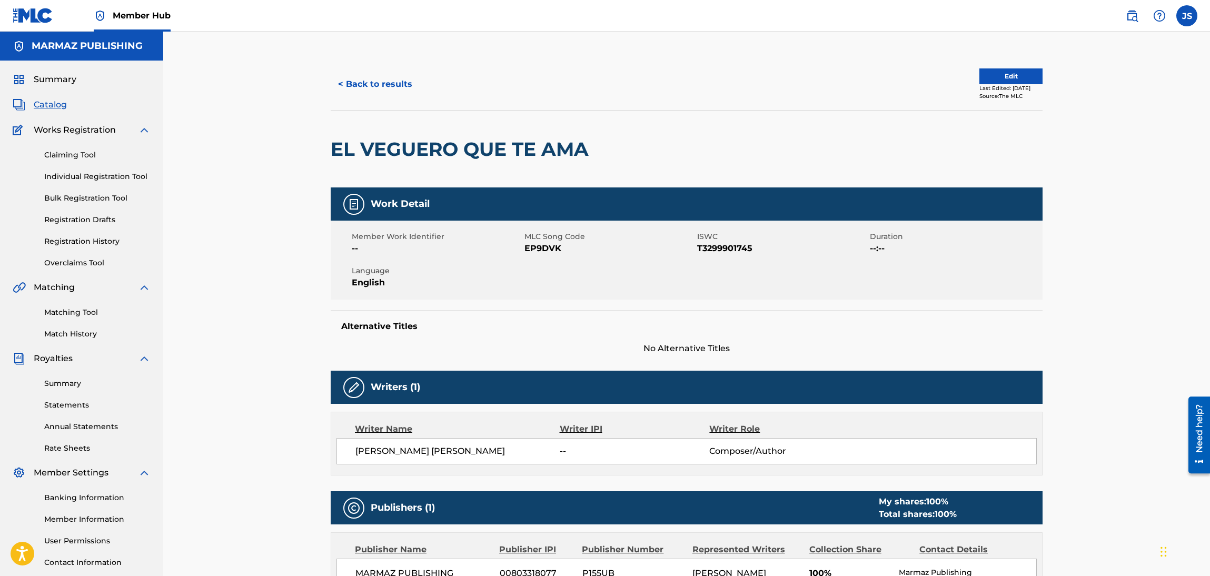
click at [737, 253] on span "T3299901745" at bounding box center [782, 248] width 170 height 13
click at [738, 243] on span "T3299901745" at bounding box center [782, 248] width 170 height 13
click at [554, 254] on span "EP9DVK" at bounding box center [610, 248] width 170 height 13
click at [554, 247] on span "EP9DVK" at bounding box center [610, 248] width 170 height 13
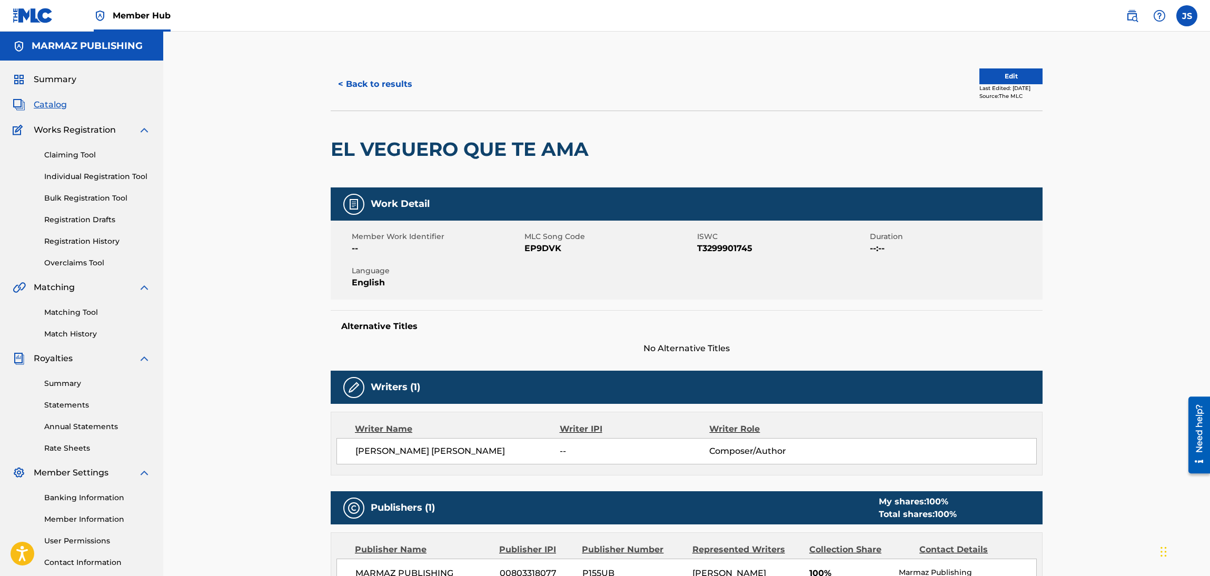
click at [554, 247] on span "EP9DVK" at bounding box center [610, 248] width 170 height 13
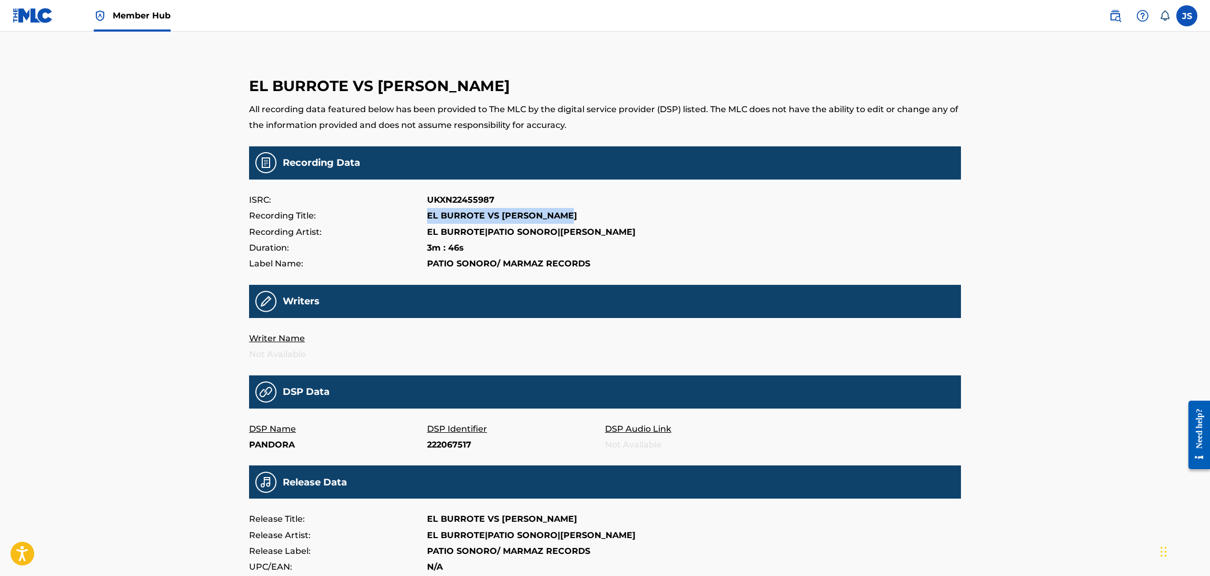
drag, startPoint x: 586, startPoint y: 216, endPoint x: 422, endPoint y: 214, distance: 163.3
click at [422, 214] on div "Recording Title: EL BURROTE VS [PERSON_NAME]" at bounding box center [605, 216] width 712 height 16
copy div "EL BURROTE VS [PERSON_NAME]"
click at [478, 202] on p "UKXN22455987" at bounding box center [460, 200] width 67 height 16
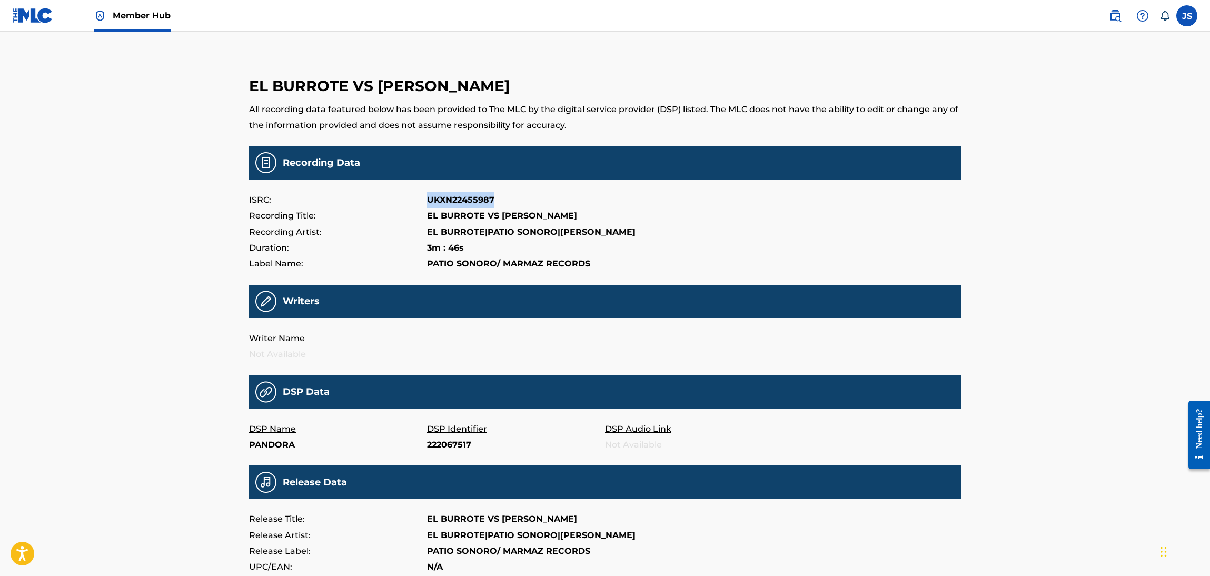
copy p "UKXN22455987"
